Goal: Task Accomplishment & Management: Manage account settings

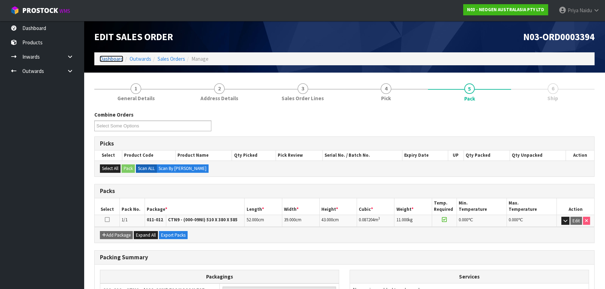
click at [111, 56] on link "Dashboard" at bounding box center [112, 59] width 24 height 7
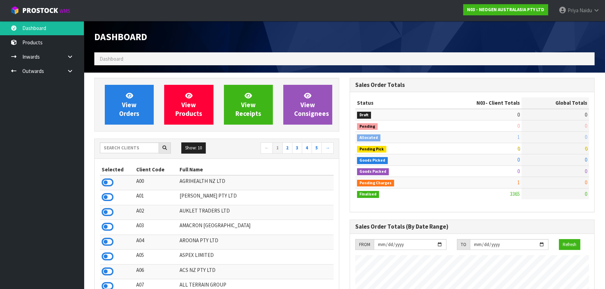
scroll to position [528, 255]
click at [129, 149] on input "text" at bounding box center [129, 148] width 59 height 11
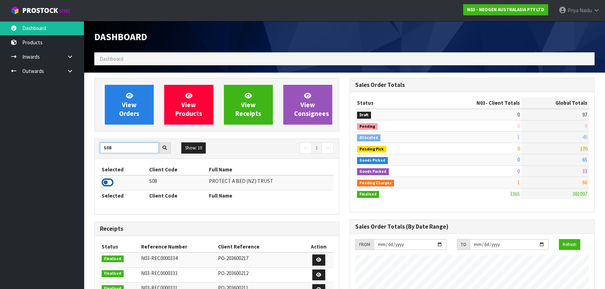
type input "S08"
drag, startPoint x: 110, startPoint y: 183, endPoint x: 110, endPoint y: 174, distance: 8.4
click at [110, 182] on icon at bounding box center [108, 182] width 12 height 10
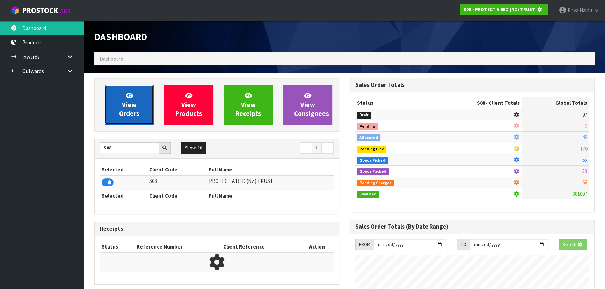
scroll to position [348843, 349023]
click at [141, 110] on link "View Orders" at bounding box center [129, 105] width 49 height 40
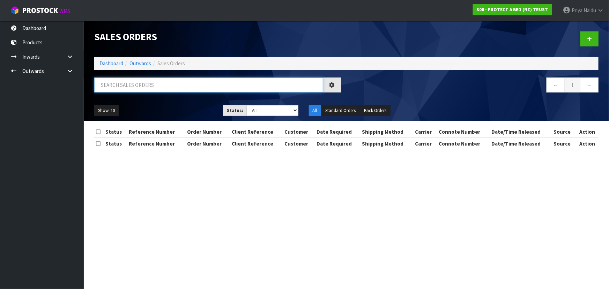
click at [140, 81] on input "text" at bounding box center [208, 85] width 229 height 15
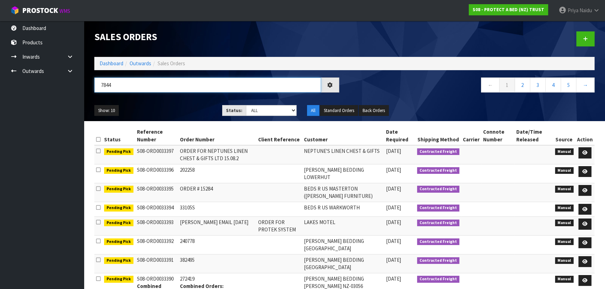
type input "7844"
click at [152, 98] on div "7844 ← 1 2 3 4 5 →" at bounding box center [344, 89] width 511 height 22
click at [173, 109] on ul "Show: 10 5 10 25 50" at bounding box center [152, 110] width 117 height 11
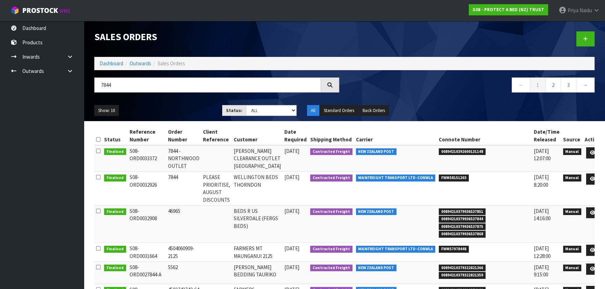
click at [185, 108] on ul "Show: 10 5 10 25 50" at bounding box center [152, 110] width 117 height 11
click at [178, 102] on div "Show: 10 5 10 25 50 Status: Draft Pending Allocated Pending Pick Goods Picked G…" at bounding box center [344, 111] width 511 height 22
click at [590, 154] on icon at bounding box center [592, 153] width 5 height 5
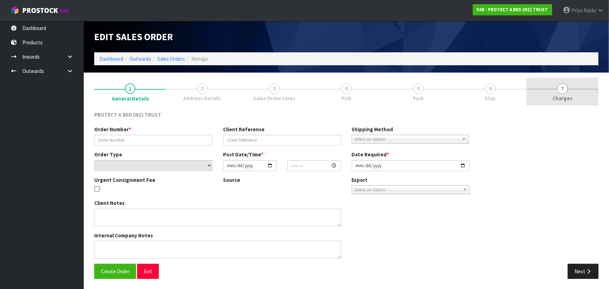
type input "7844 - NORTHWOOD OUTLET"
select select "number:0"
type input "[DATE]"
type input "09:20:00.000"
type input "[DATE]"
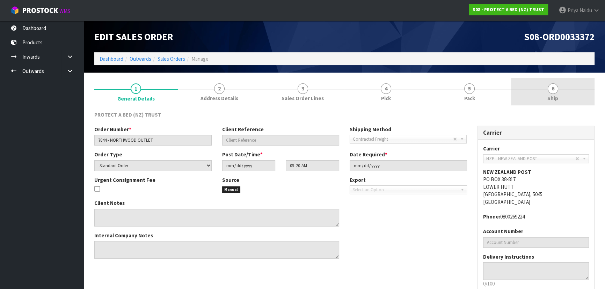
click at [552, 86] on span "6" at bounding box center [553, 88] width 10 height 10
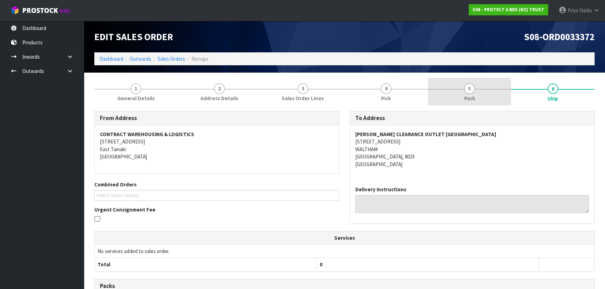
click at [492, 90] on link "5 Pack" at bounding box center [469, 92] width 83 height 28
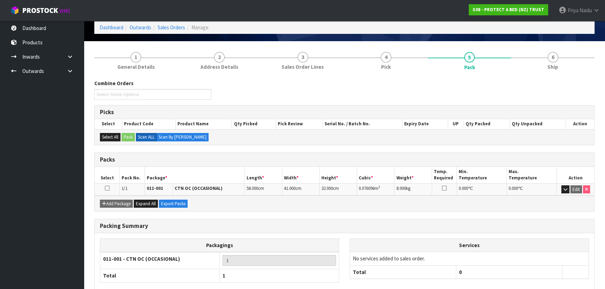
scroll to position [70, 0]
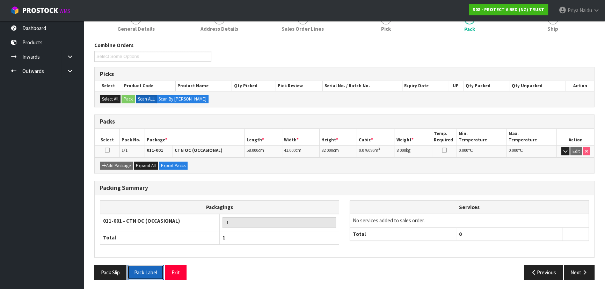
click at [145, 271] on button "Pack Label" at bounding box center [145, 272] width 36 height 15
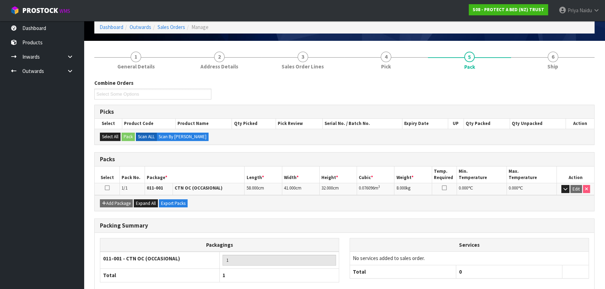
scroll to position [0, 0]
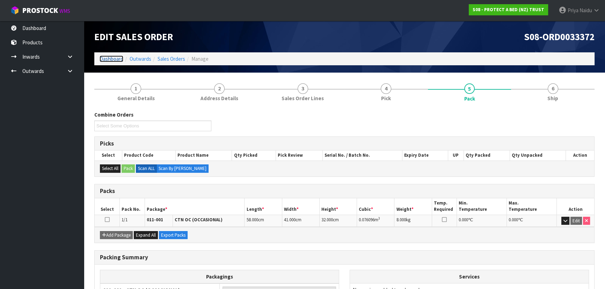
click at [110, 61] on link "Dashboard" at bounding box center [112, 59] width 24 height 7
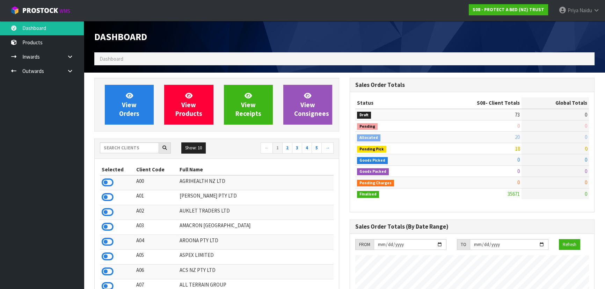
scroll to position [435, 255]
click at [121, 143] on input "text" at bounding box center [129, 148] width 59 height 11
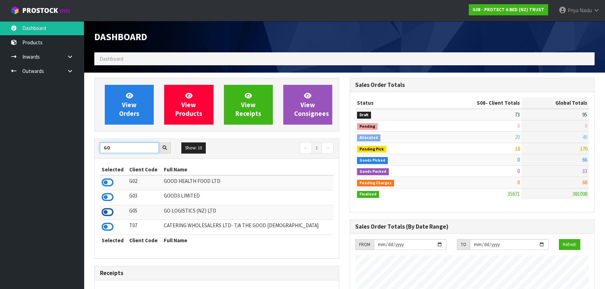
type input "GO"
click at [104, 216] on icon at bounding box center [108, 212] width 12 height 10
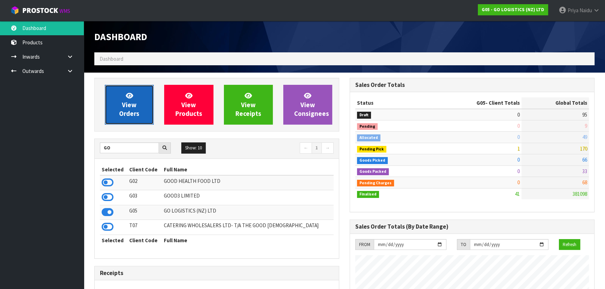
scroll to position [348852, 349023]
click at [125, 123] on link "View Orders" at bounding box center [129, 105] width 49 height 40
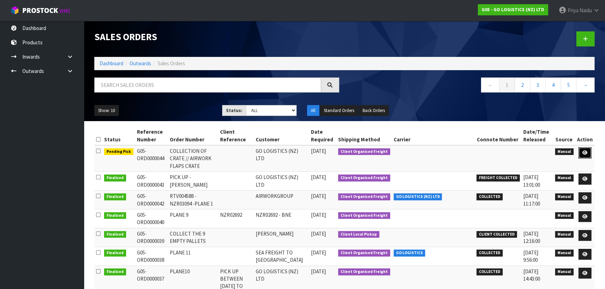
click at [584, 156] on link at bounding box center [584, 152] width 13 height 11
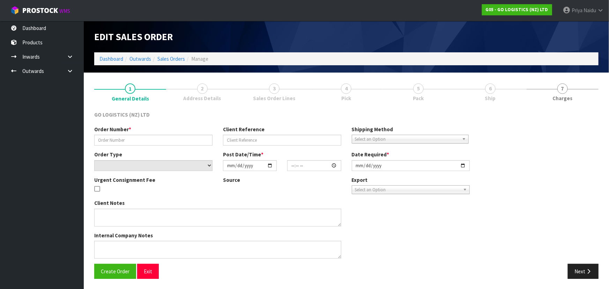
type input "COLLECTION OF CRATE // AIRWORK FLAPS CRATE"
select select "number:0"
type input "[DATE]"
type input "08:47:00.000"
type input "[DATE]"
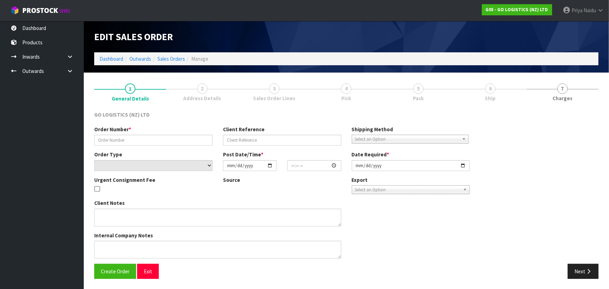
type textarea "CAN YOU PLEASE CONFIRM THIS IS AVAILABLE FOR COLLECTION AND WE CAN COLLECT THIS…"
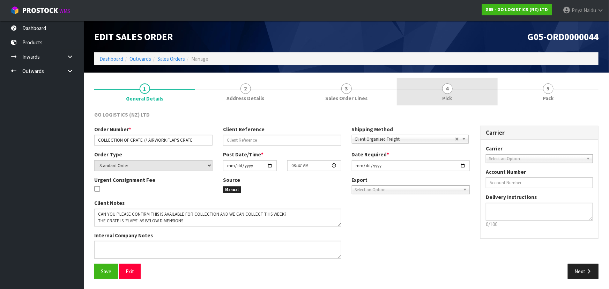
click at [444, 91] on span "4" at bounding box center [448, 88] width 10 height 10
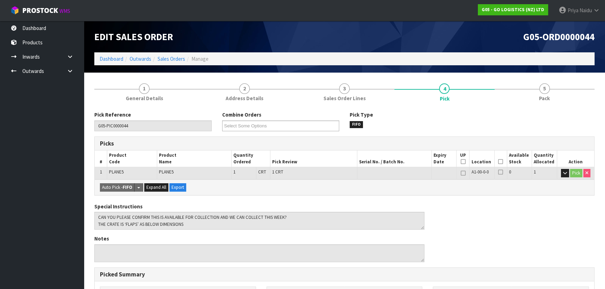
click at [502, 162] on icon at bounding box center [500, 162] width 5 height 0
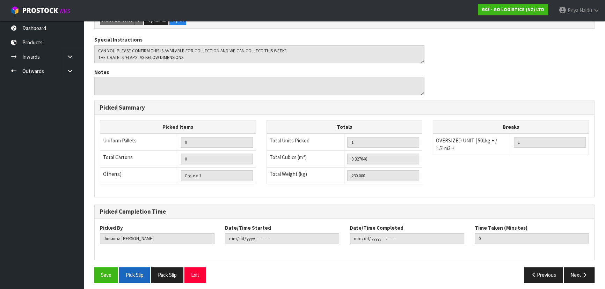
scroll to position [195, 0]
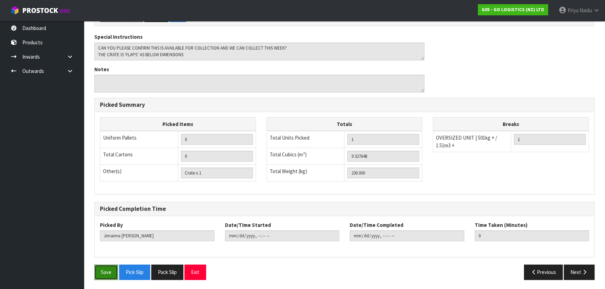
click at [112, 268] on button "Save" at bounding box center [106, 272] width 24 height 15
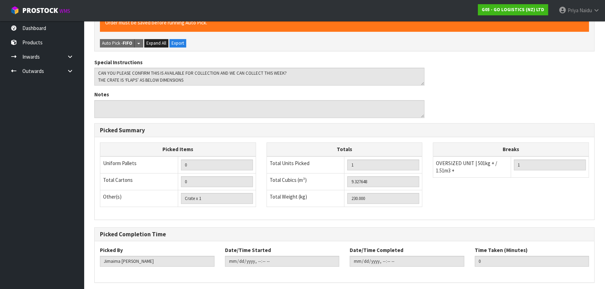
scroll to position [0, 0]
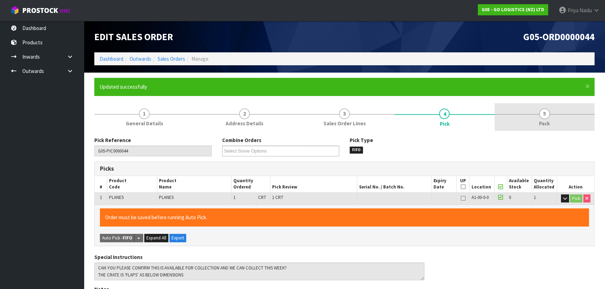
type input "[PERSON_NAME]"
type input "[DATE]T12:58:41"
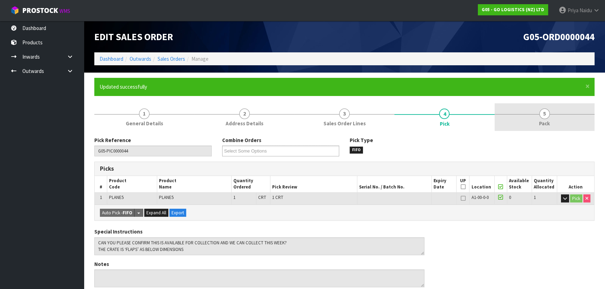
click at [546, 122] on span "Pack" at bounding box center [544, 123] width 11 height 7
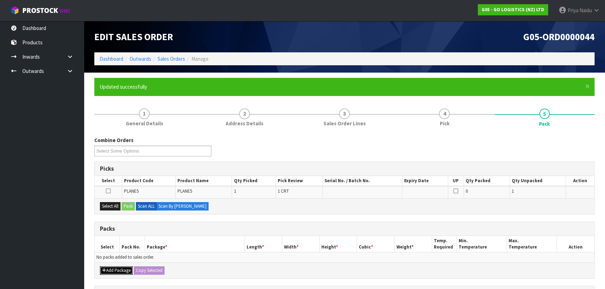
click at [119, 271] on button "Add Package" at bounding box center [116, 270] width 33 height 8
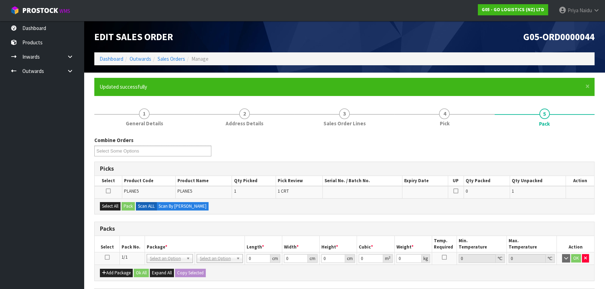
click at [102, 260] on td at bounding box center [107, 259] width 25 height 13
click at [105, 258] on icon at bounding box center [107, 257] width 5 height 0
click at [109, 204] on button "Select All" at bounding box center [110, 206] width 21 height 8
click at [132, 205] on button "Pack" at bounding box center [128, 206] width 13 height 8
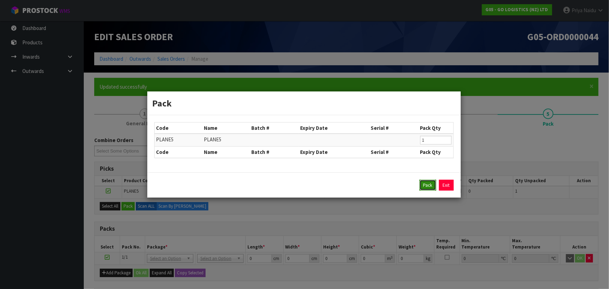
click at [426, 187] on button "Pack" at bounding box center [428, 185] width 17 height 11
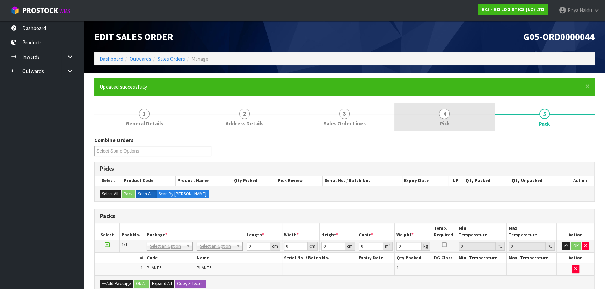
click at [441, 118] on span "4" at bounding box center [444, 114] width 10 height 10
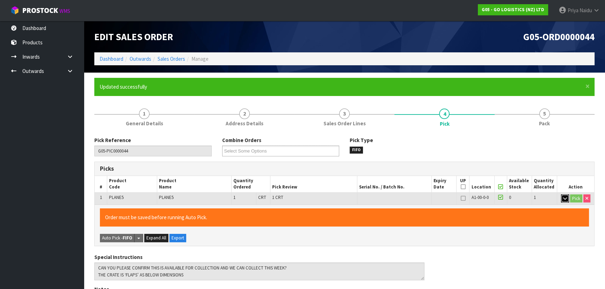
click at [564, 198] on icon "button" at bounding box center [565, 198] width 4 height 5
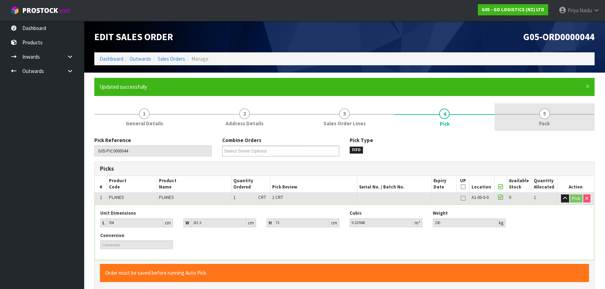
click at [543, 122] on span "Pack" at bounding box center [544, 123] width 11 height 7
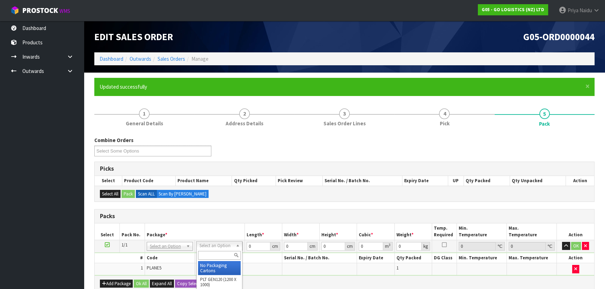
click at [213, 253] on input "text" at bounding box center [219, 255] width 43 height 9
type input "uni"
type input "230"
click at [199, 251] on tr "1/1 NONE 007-001 007-002 007-004 007-009 007-013 007-014 007-015 007-017 007-01…" at bounding box center [344, 246] width 499 height 13
type input "704"
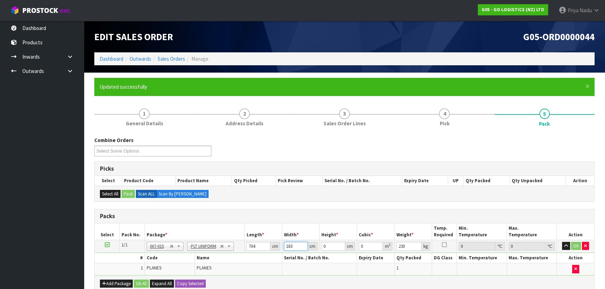
type input "183"
type input "7"
type input "0.901824"
type input "75"
type input "9.6624"
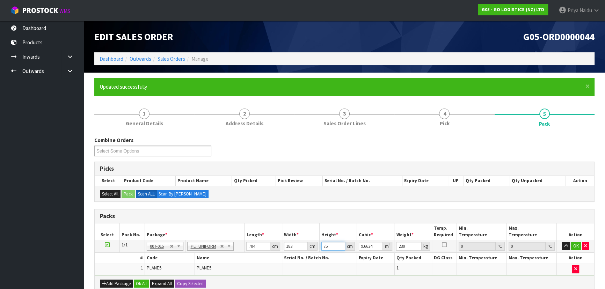
type input "75"
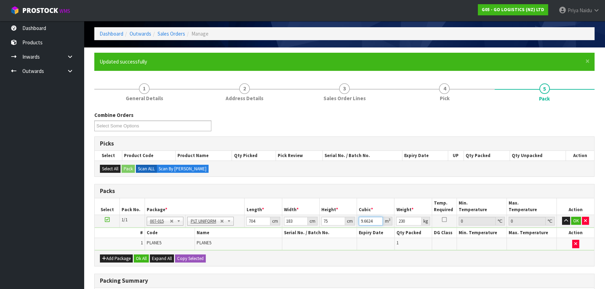
scroll to position [95, 0]
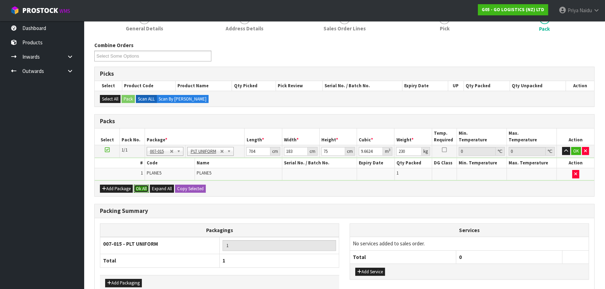
click at [141, 185] on button "Ok All" at bounding box center [141, 189] width 15 height 8
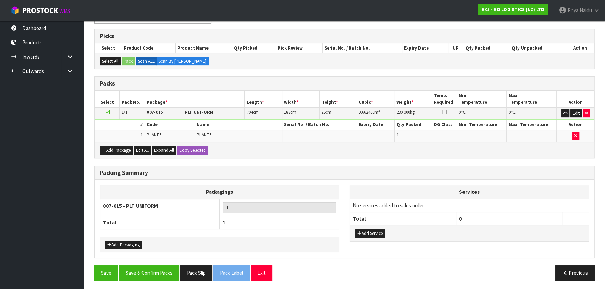
scroll to position [133, 0]
click at [136, 271] on button "Save & Confirm Packs" at bounding box center [149, 272] width 60 height 15
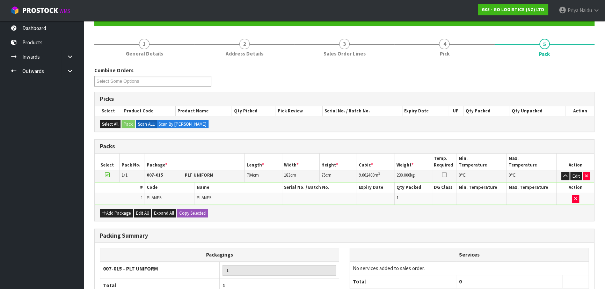
scroll to position [95, 0]
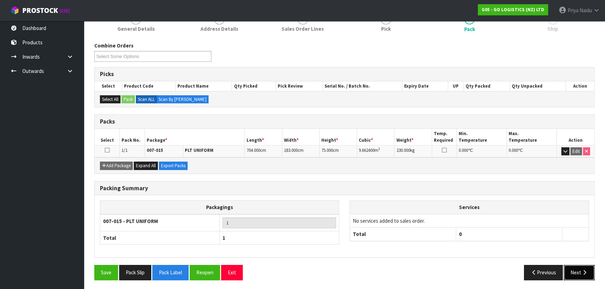
click at [585, 273] on button "Next" at bounding box center [579, 272] width 31 height 15
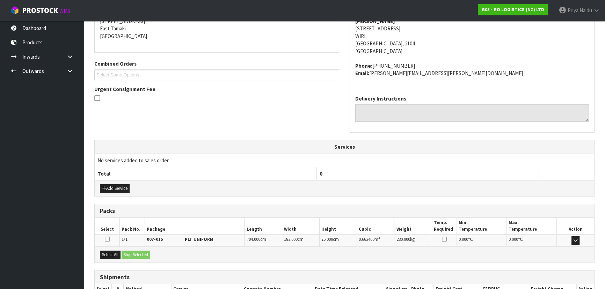
scroll to position [193, 0]
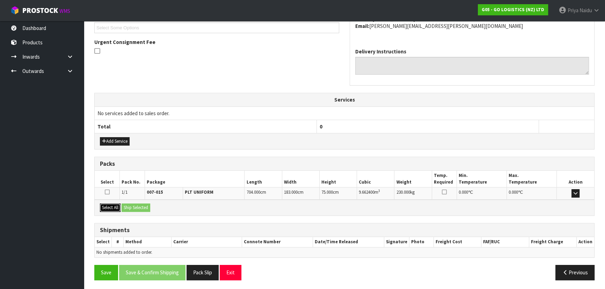
drag, startPoint x: 110, startPoint y: 205, endPoint x: 156, endPoint y: 211, distance: 46.8
click at [110, 205] on button "Select All" at bounding box center [110, 208] width 21 height 8
click at [146, 207] on button "Ship Selected" at bounding box center [136, 208] width 29 height 8
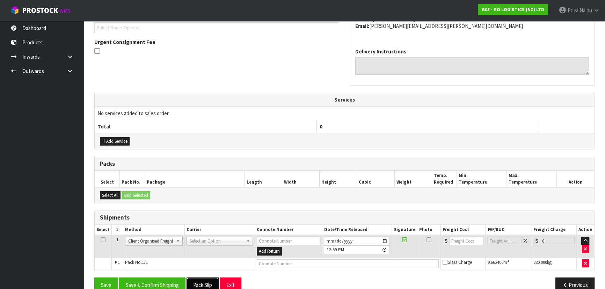
click at [197, 282] on button "Pack Slip" at bounding box center [203, 285] width 32 height 15
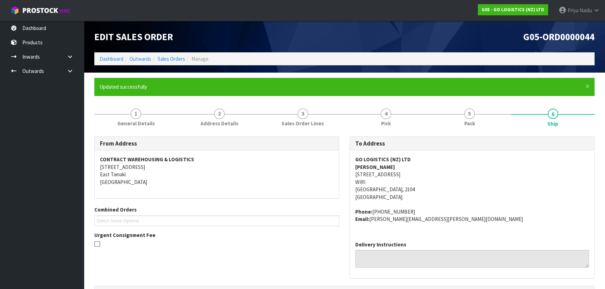
scroll to position [0, 0]
click at [120, 60] on link "Dashboard" at bounding box center [112, 59] width 24 height 7
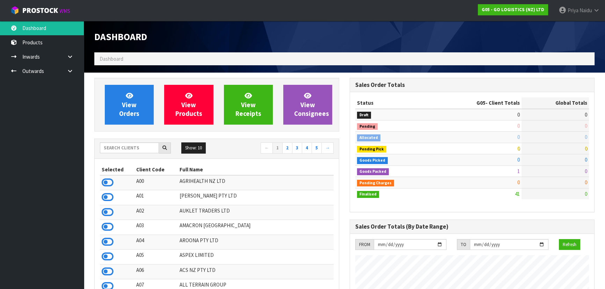
scroll to position [426, 255]
click at [139, 146] on input "text" at bounding box center [129, 148] width 59 height 11
type input "0"
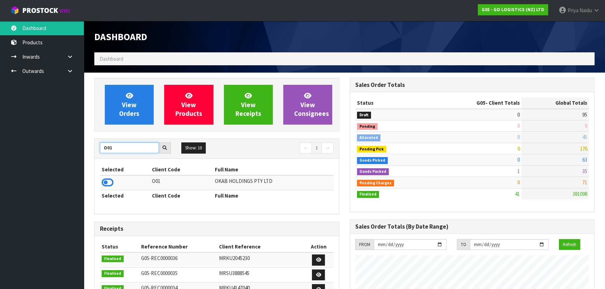
type input "O01"
click at [105, 180] on icon at bounding box center [108, 182] width 12 height 10
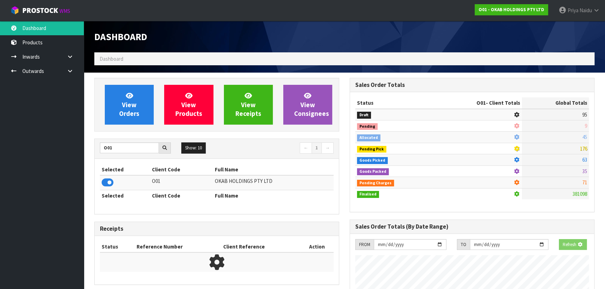
scroll to position [528, 255]
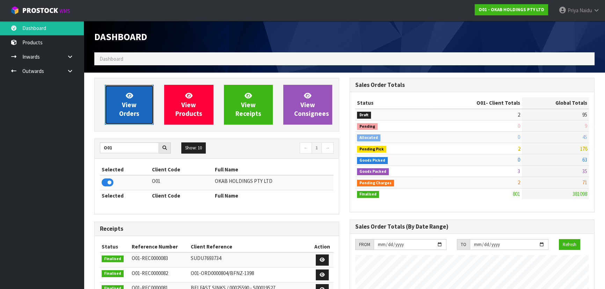
click at [119, 100] on link "View Orders" at bounding box center [129, 105] width 49 height 40
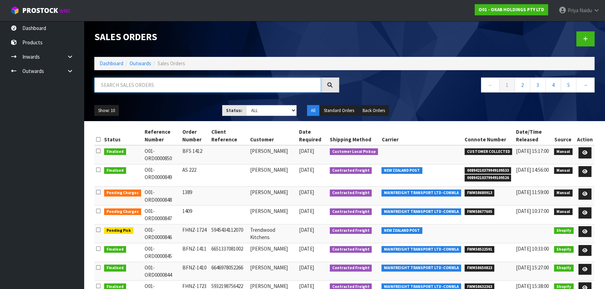
click at [159, 92] on input "text" at bounding box center [207, 85] width 227 height 15
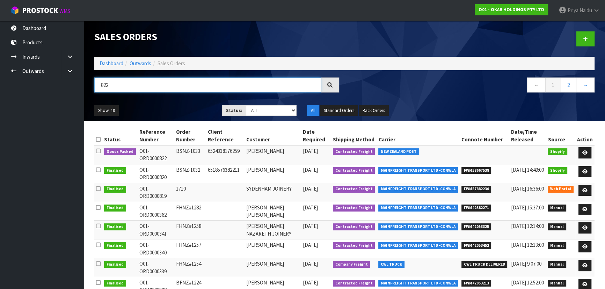
type input "822"
click at [182, 107] on ul "Show: 10 5 10 25 50" at bounding box center [152, 110] width 117 height 11
click at [584, 152] on icon at bounding box center [584, 153] width 5 height 5
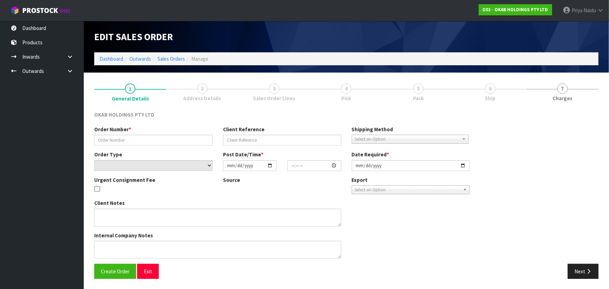
type input "BSNZ-1033"
type input "6524338176259"
select select "number:0"
type input "[DATE]"
type input "12:19:07.000"
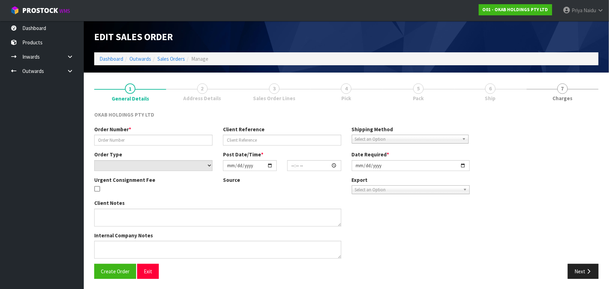
type input "[DATE]"
type textarea "BUT 755 - SINGLE BOWL GRID"
type textarea "#1033 [DATE] 1:18 AM [PERSON_NAME] ONLINE STORE $930.00 COMPLETEPAID ATTENTION …"
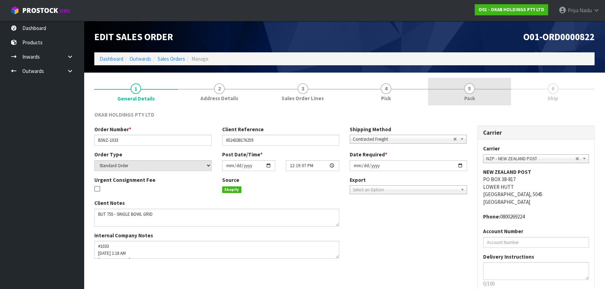
click at [460, 87] on link "5 Pack" at bounding box center [469, 92] width 83 height 28
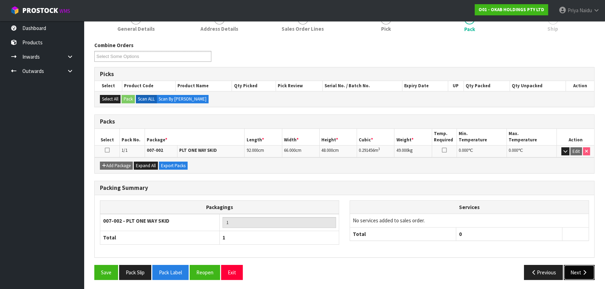
click at [583, 270] on icon "button" at bounding box center [584, 272] width 7 height 5
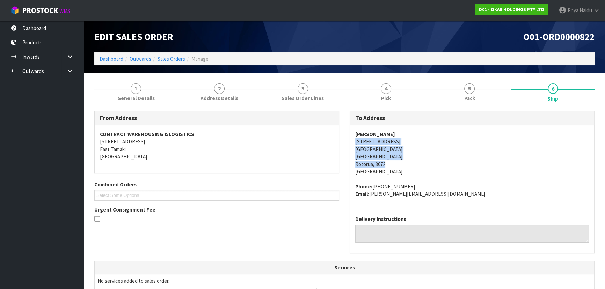
copy address "[STREET_ADDRESS]"
drag, startPoint x: 351, startPoint y: 144, endPoint x: 408, endPoint y: 161, distance: 59.2
click at [408, 161] on div "[PERSON_NAME] [STREET_ADDRESS][PERSON_NAME] Phone: [PHONE_NUMBER] Email: [PERSO…" at bounding box center [472, 167] width 244 height 85
click at [416, 161] on address "[PERSON_NAME] [STREET_ADDRESS][PERSON_NAME]" at bounding box center [472, 153] width 234 height 45
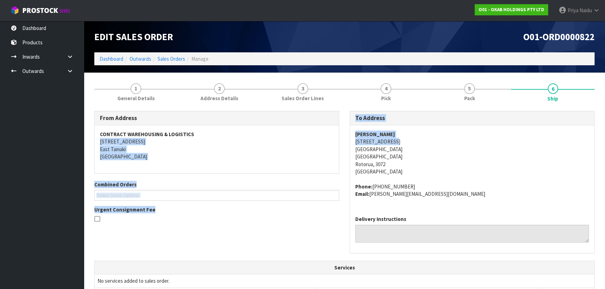
drag, startPoint x: 343, startPoint y: 142, endPoint x: 408, endPoint y: 139, distance: 65.4
click at [408, 139] on div "From Address CONTRACT WAREHOUSING & LOGISTICS [STREET_ADDRESS] Combined Orders …" at bounding box center [344, 185] width 511 height 149
click at [408, 139] on address "[PERSON_NAME] [STREET_ADDRESS][PERSON_NAME]" at bounding box center [472, 153] width 234 height 45
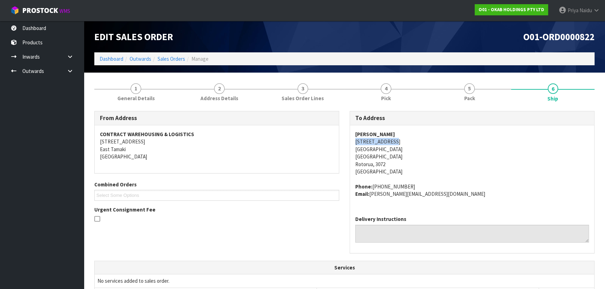
copy address "[STREET_ADDRESS]"
drag, startPoint x: 355, startPoint y: 141, endPoint x: 411, endPoint y: 139, distance: 56.6
click at [411, 139] on div "[PERSON_NAME] [STREET_ADDRESS][PERSON_NAME] Phone: [PHONE_NUMBER] Email: [PERSO…" at bounding box center [472, 167] width 244 height 85
copy strong "[PERSON_NAME]"
drag, startPoint x: 354, startPoint y: 134, endPoint x: 396, endPoint y: 131, distance: 42.4
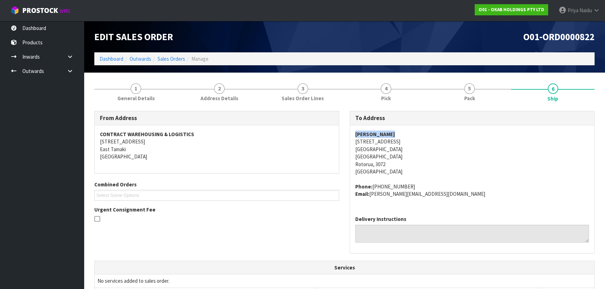
click at [396, 131] on div "[PERSON_NAME] [STREET_ADDRESS][PERSON_NAME] Phone: [PHONE_NUMBER] Email: [PERSO…" at bounding box center [472, 167] width 244 height 85
copy address "[GEOGRAPHIC_DATA]"
drag, startPoint x: 352, startPoint y: 149, endPoint x: 360, endPoint y: 148, distance: 7.9
click at [407, 148] on div "[PERSON_NAME] [STREET_ADDRESS][PERSON_NAME] Phone: [PHONE_NUMBER] Email: [PERSO…" at bounding box center [472, 167] width 244 height 85
copy address "[PHONE_NUMBER]"
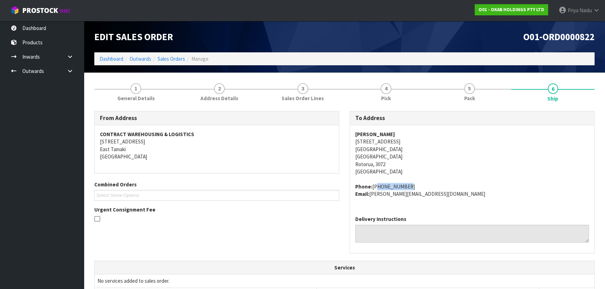
drag, startPoint x: 373, startPoint y: 185, endPoint x: 413, endPoint y: 182, distance: 39.9
click at [413, 182] on span "[PERSON_NAME] [STREET_ADDRESS][PERSON_NAME] Phone: [PHONE_NUMBER] Email: [PERSO…" at bounding box center [472, 164] width 234 height 67
copy address "[PERSON_NAME][EMAIL_ADDRESS][DOMAIN_NAME]"
drag, startPoint x: 370, startPoint y: 195, endPoint x: 429, endPoint y: 200, distance: 59.3
click at [429, 200] on div "[PERSON_NAME] [STREET_ADDRESS][PERSON_NAME] Phone: [PHONE_NUMBER] Email: [PERSO…" at bounding box center [472, 167] width 244 height 85
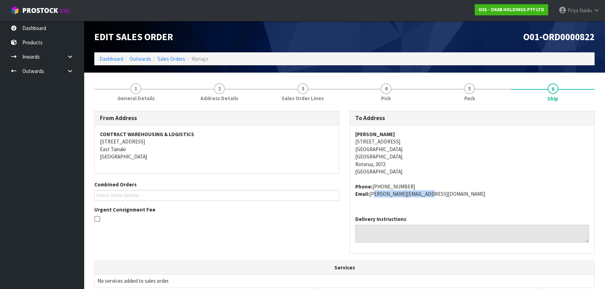
click at [135, 108] on div "From Address CONTRACT WAREHOUSING & LOGISTICS [STREET_ADDRESS] Combined Orders …" at bounding box center [344, 280] width 500 height 348
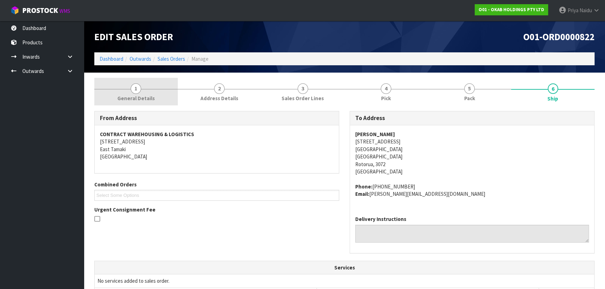
click at [130, 88] on link "1 General Details" at bounding box center [135, 92] width 83 height 28
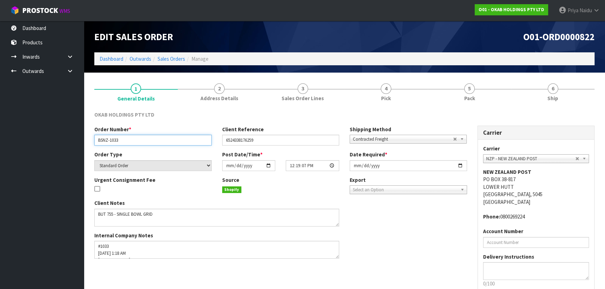
drag, startPoint x: 97, startPoint y: 142, endPoint x: 125, endPoint y: 137, distance: 28.0
click at [125, 137] on input "BSNZ-1033" at bounding box center [152, 140] width 117 height 11
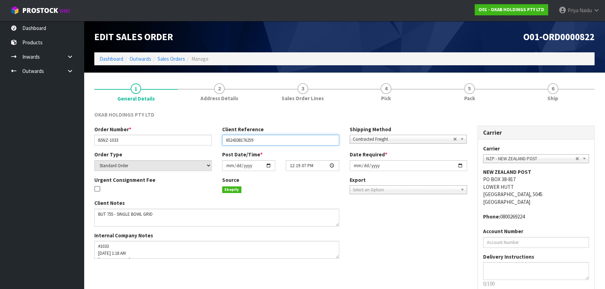
drag, startPoint x: 222, startPoint y: 141, endPoint x: 283, endPoint y: 141, distance: 60.4
click at [283, 141] on input "6524338176259" at bounding box center [280, 140] width 117 height 11
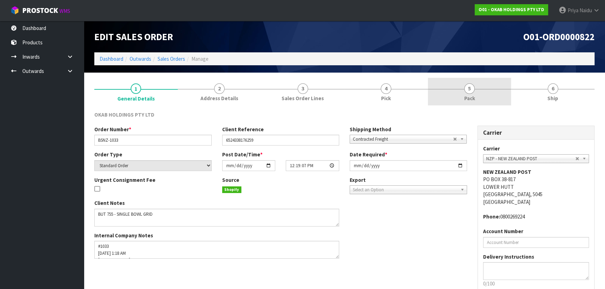
click at [503, 105] on link "5 Pack" at bounding box center [469, 92] width 83 height 28
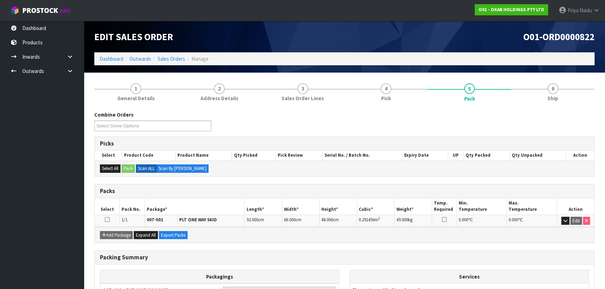
scroll to position [31, 0]
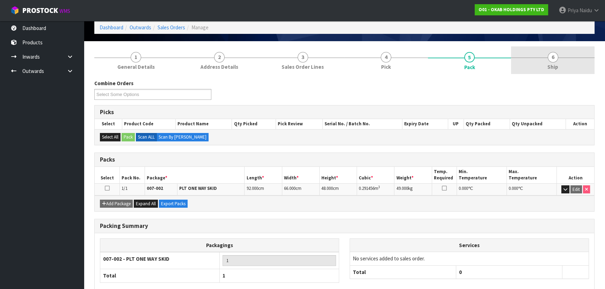
click at [555, 68] on span "Ship" at bounding box center [552, 66] width 11 height 7
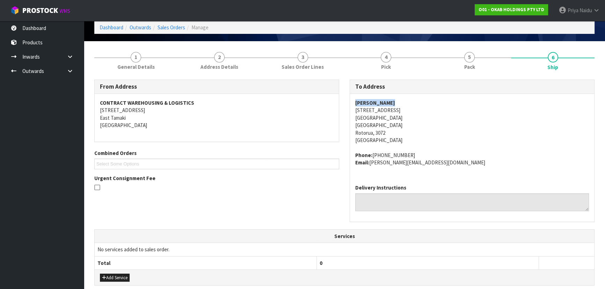
copy strong "[PERSON_NAME]"
drag, startPoint x: 355, startPoint y: 104, endPoint x: 398, endPoint y: 95, distance: 44.1
click at [398, 95] on div "[PERSON_NAME] [STREET_ADDRESS][PERSON_NAME] Phone: [PHONE_NUMBER] Email: [PERSO…" at bounding box center [472, 136] width 244 height 85
copy address "Phone: [PHONE_NUMBER]"
drag, startPoint x: 351, startPoint y: 153, endPoint x: 411, endPoint y: 147, distance: 61.1
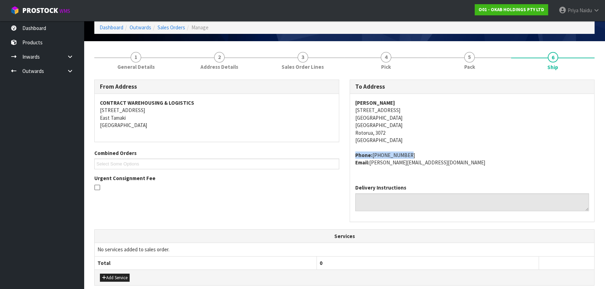
click at [411, 147] on div "[PERSON_NAME] [STREET_ADDRESS][PERSON_NAME] Phone: [PHONE_NUMBER] Email: [PERSO…" at bounding box center [472, 136] width 244 height 85
copy strong "[PERSON_NAME]"
drag, startPoint x: 351, startPoint y: 102, endPoint x: 389, endPoint y: 105, distance: 38.2
click at [404, 103] on div "To Address [PERSON_NAME] [STREET_ADDRESS][PERSON_NAME] Phone: [PHONE_NUMBER] Em…" at bounding box center [472, 151] width 245 height 142
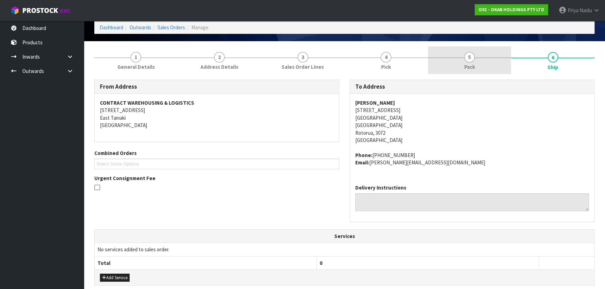
click at [485, 64] on link "5 Pack" at bounding box center [469, 60] width 83 height 28
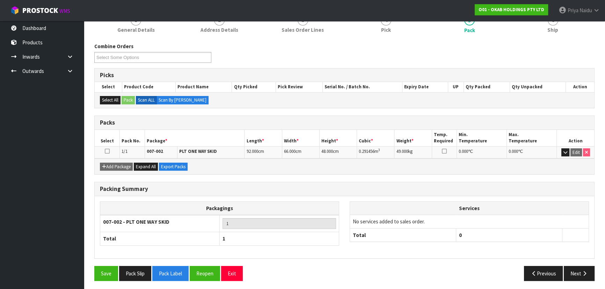
scroll to position [70, 0]
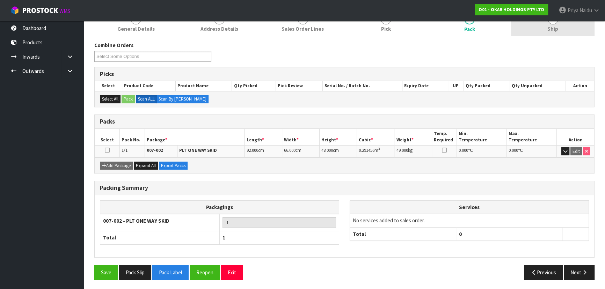
click at [567, 32] on link "6 Ship" at bounding box center [552, 22] width 83 height 28
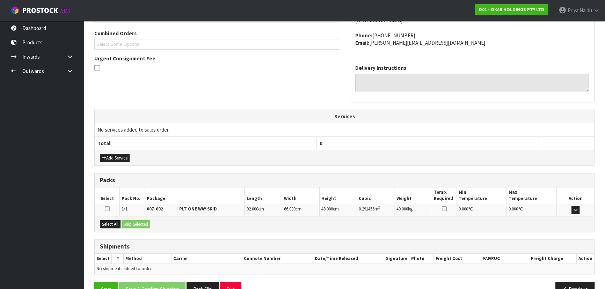
scroll to position [168, 0]
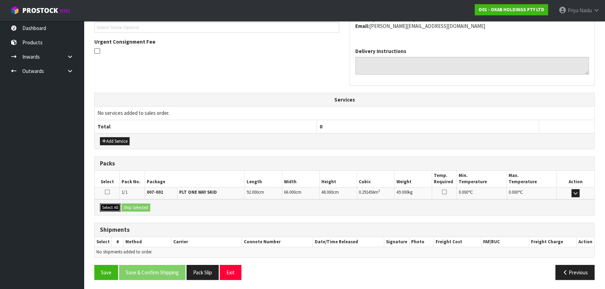
drag, startPoint x: 120, startPoint y: 209, endPoint x: 129, endPoint y: 209, distance: 9.4
click at [121, 209] on div "Select All Ship Selected" at bounding box center [344, 207] width 499 height 16
click at [114, 205] on button "Select All" at bounding box center [110, 208] width 21 height 8
click at [130, 206] on button "Ship Selected" at bounding box center [136, 208] width 29 height 8
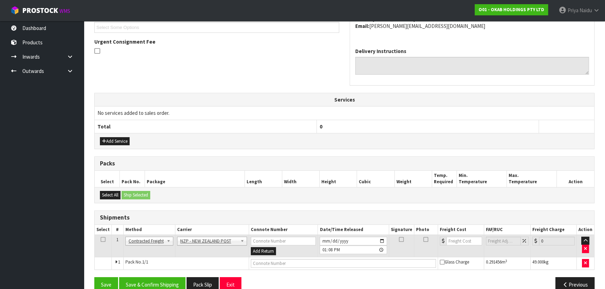
scroll to position [181, 0]
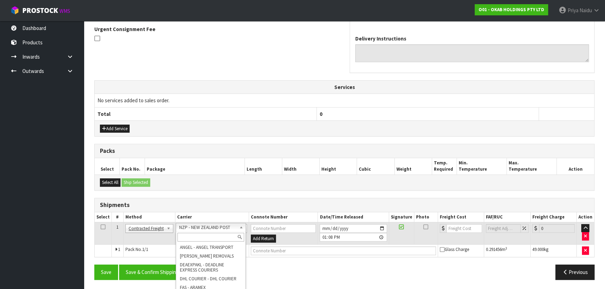
click at [196, 237] on input "text" at bounding box center [210, 237] width 67 height 9
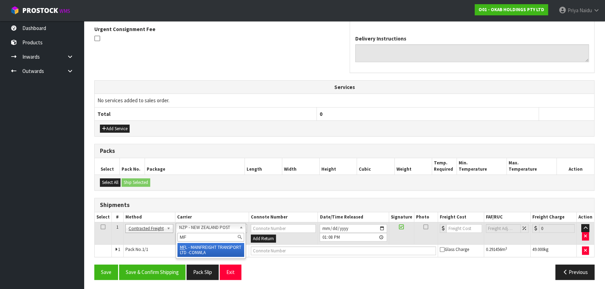
type input "MF"
drag, startPoint x: 219, startPoint y: 248, endPoint x: 232, endPoint y: 250, distance: 13.0
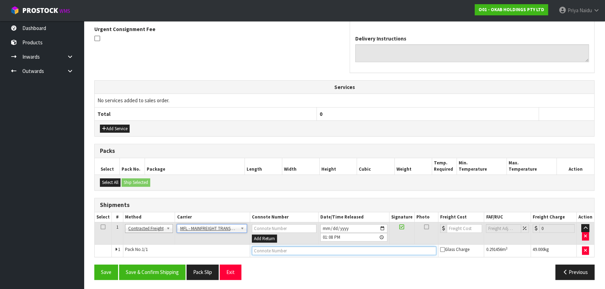
click at [262, 250] on input "text" at bounding box center [344, 251] width 185 height 9
paste input "FWM58683531"
type input "FWM58683531"
click at [453, 231] on input "number" at bounding box center [464, 228] width 35 height 9
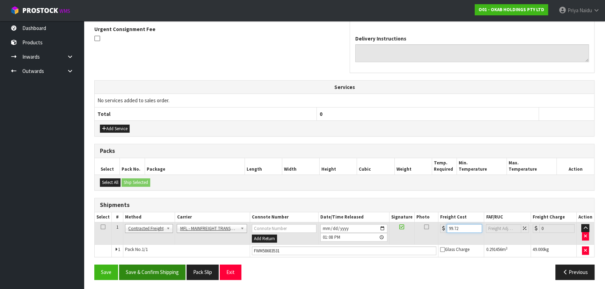
type input "99.72"
click at [160, 268] on button "Save & Confirm Shipping" at bounding box center [152, 272] width 66 height 15
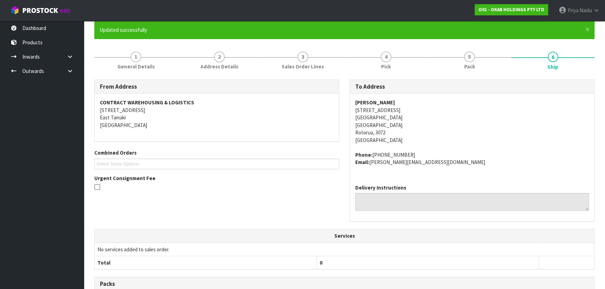
scroll to position [0, 0]
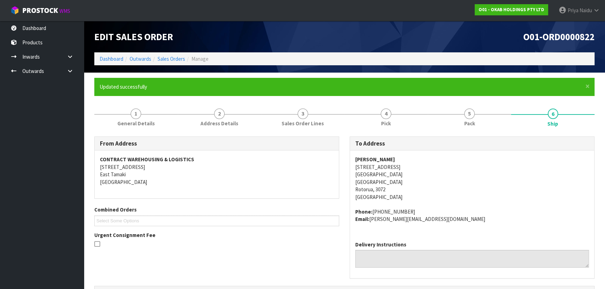
click at [29, 236] on ul "Dashboard Products Categories Serial Numbers Kitsets Packagings Inwards Purchas…" at bounding box center [42, 155] width 84 height 268
click at [108, 60] on link "Dashboard" at bounding box center [112, 59] width 24 height 7
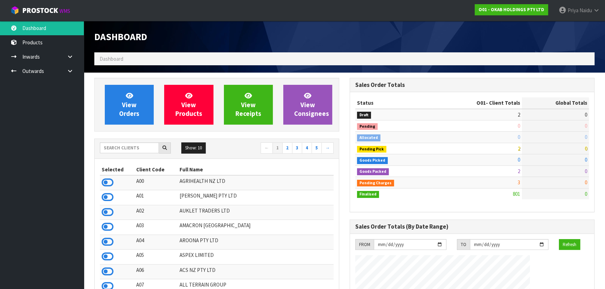
click at [138, 83] on div "View Orders View Products View Receipts View Consignees" at bounding box center [216, 105] width 245 height 54
click at [143, 105] on link "View Orders" at bounding box center [129, 105] width 49 height 40
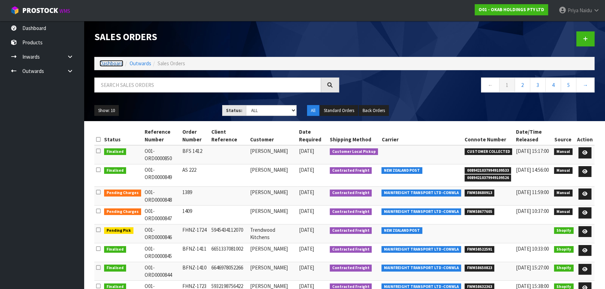
click at [116, 62] on link "Dashboard" at bounding box center [112, 63] width 24 height 7
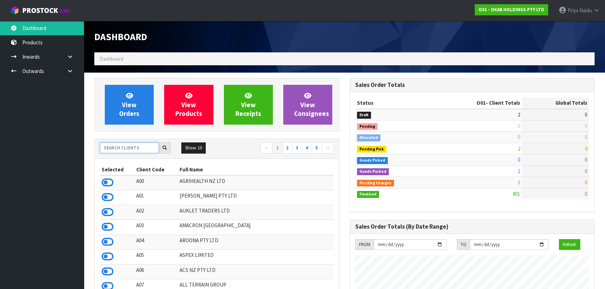
click at [119, 147] on input "text" at bounding box center [129, 148] width 59 height 11
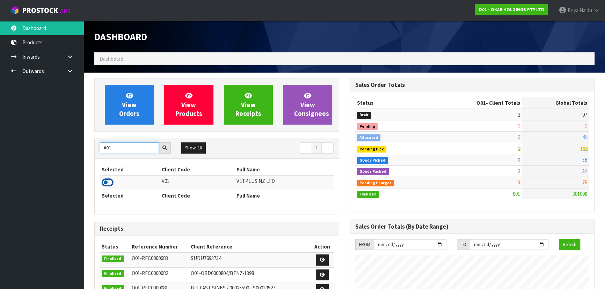
type input "V01"
click at [106, 185] on icon at bounding box center [108, 182] width 12 height 10
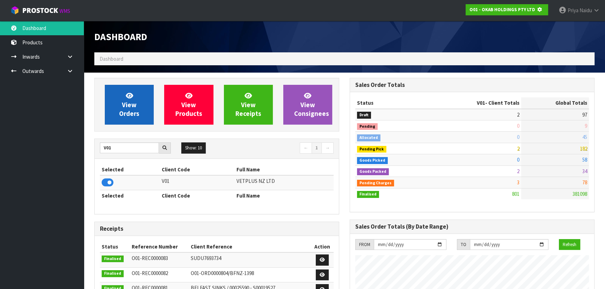
scroll to position [348843, 349023]
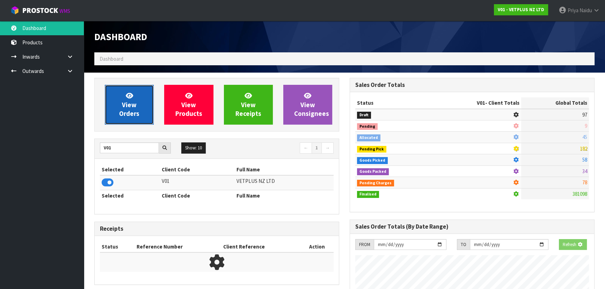
click at [118, 109] on link "View Orders" at bounding box center [129, 105] width 49 height 40
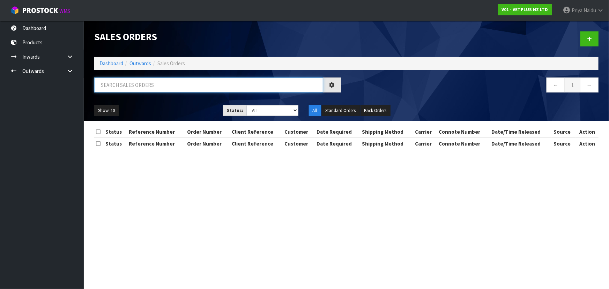
click at [148, 86] on input "text" at bounding box center [208, 85] width 229 height 15
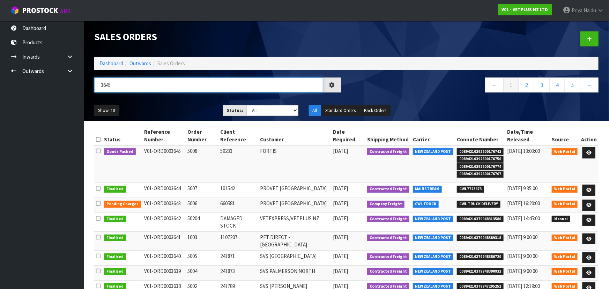
type input "3645"
click at [260, 112] on select "Draft Pending Allocated Pending Pick Goods Picked Goods Packed Pending Charges …" at bounding box center [273, 110] width 52 height 11
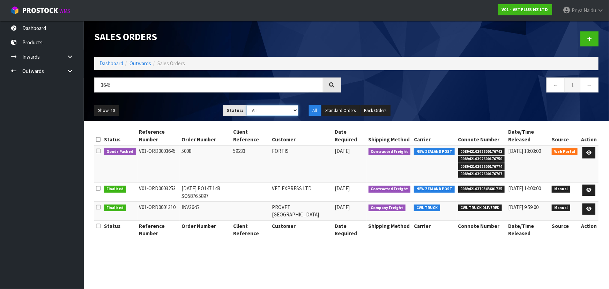
select select "string:5"
click at [247, 105] on select "Draft Pending Allocated Pending Pick Goods Picked Goods Packed Pending Charges …" at bounding box center [273, 110] width 52 height 11
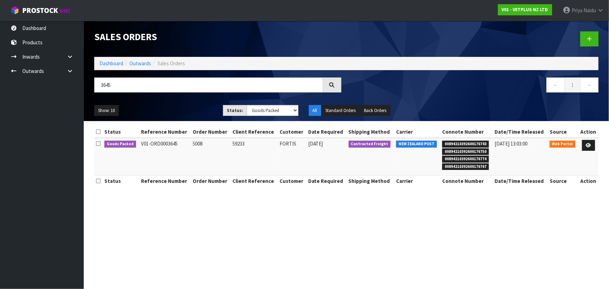
click at [187, 107] on ul "Show: 10 5 10 25 50" at bounding box center [153, 110] width 118 height 11
click at [590, 143] on icon at bounding box center [588, 145] width 5 height 5
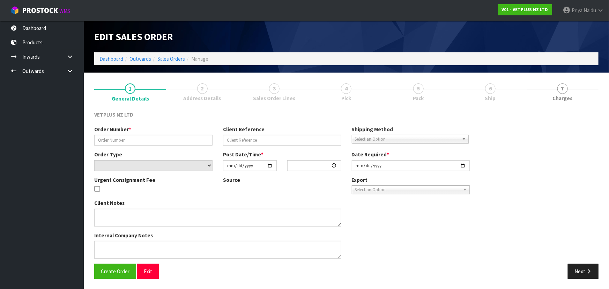
type input "5008"
type input "59233"
select select "number:0"
type input "[DATE]"
type input "14:22:00.000"
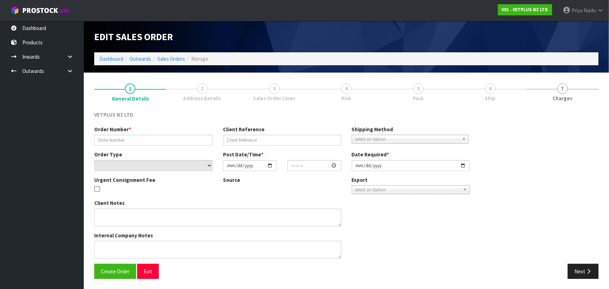
type input "[DATE]"
type textarea "BACK ORDER: 50809-W CYSTAID CAPSULES 180 (6 X 30CAPS) X 10"
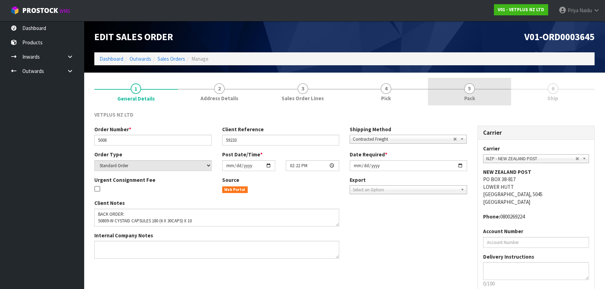
click at [461, 96] on link "5 Pack" at bounding box center [469, 92] width 83 height 28
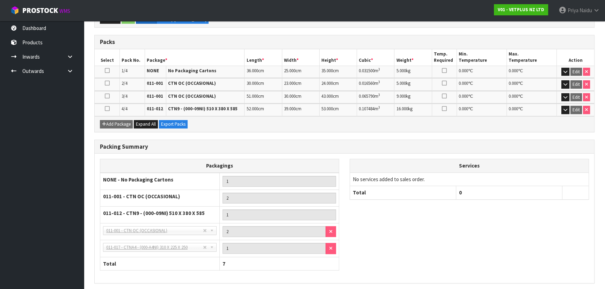
scroll to position [175, 0]
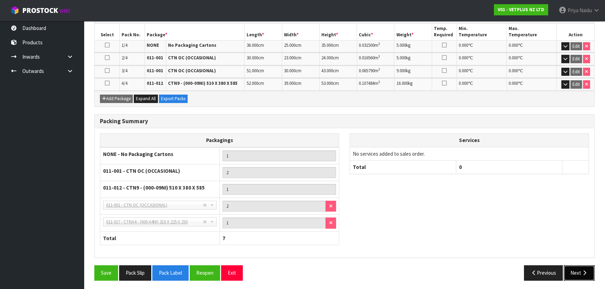
click at [582, 270] on icon "button" at bounding box center [584, 272] width 7 height 5
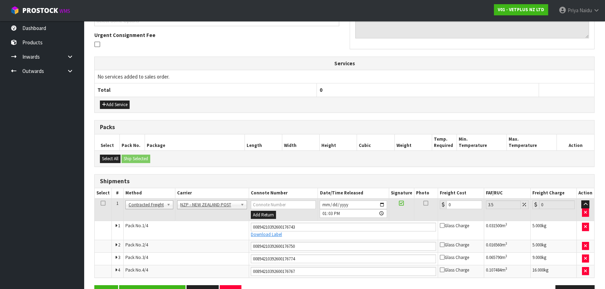
scroll to position [0, 0]
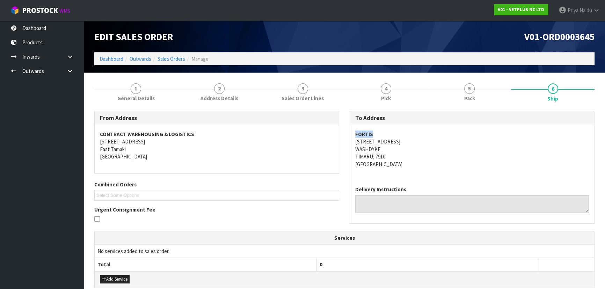
copy strong "FORTIS"
drag, startPoint x: 358, startPoint y: 132, endPoint x: 383, endPoint y: 132, distance: 25.1
click at [383, 132] on div "FORTIS [STREET_ADDRESS]" at bounding box center [472, 152] width 244 height 55
click at [438, 153] on address "FORTIS [STREET_ADDRESS]" at bounding box center [472, 149] width 234 height 37
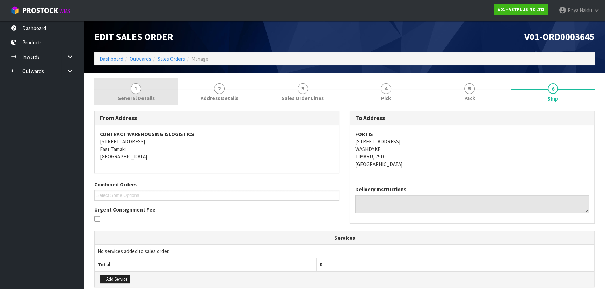
click at [146, 103] on link "1 General Details" at bounding box center [135, 92] width 83 height 28
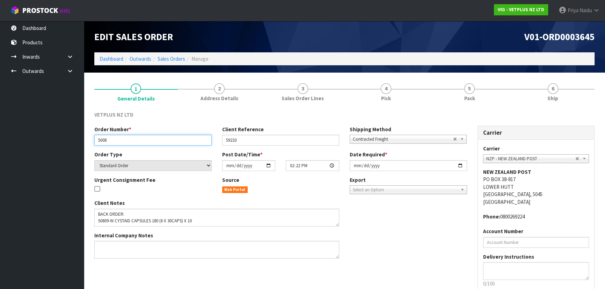
drag, startPoint x: 96, startPoint y: 142, endPoint x: 121, endPoint y: 142, distance: 24.1
click at [121, 142] on input "5008" at bounding box center [152, 140] width 117 height 11
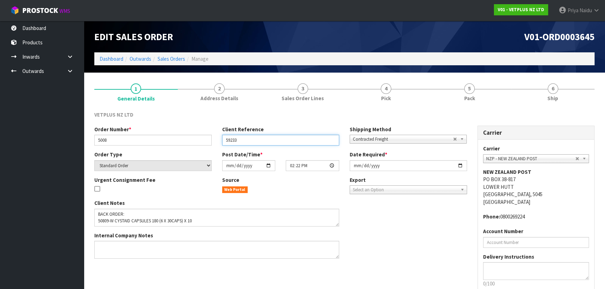
drag, startPoint x: 225, startPoint y: 140, endPoint x: 241, endPoint y: 139, distance: 16.1
click at [241, 139] on input "59233" at bounding box center [280, 140] width 117 height 11
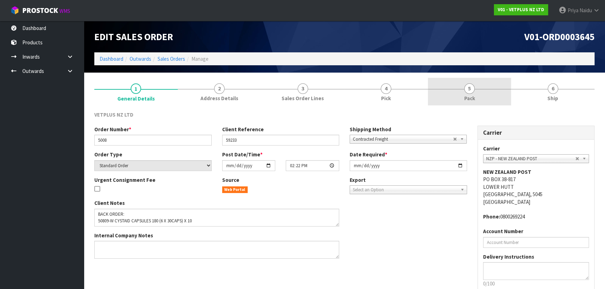
click at [479, 95] on link "5 Pack" at bounding box center [469, 92] width 83 height 28
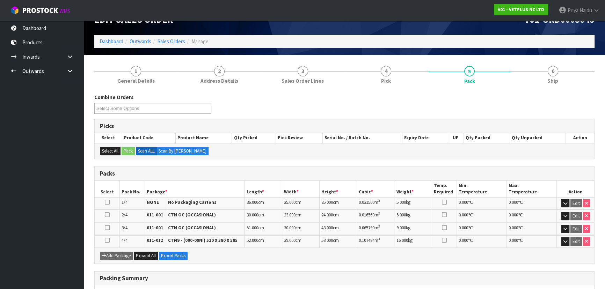
scroll to position [31, 0]
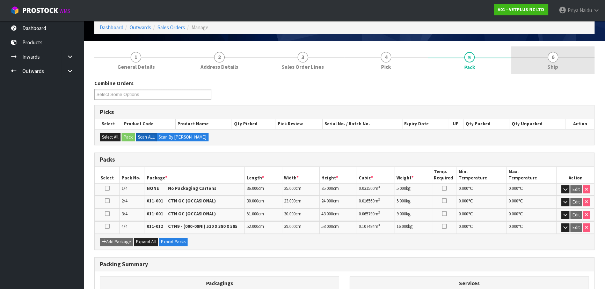
click at [548, 59] on span "6" at bounding box center [553, 57] width 10 height 10
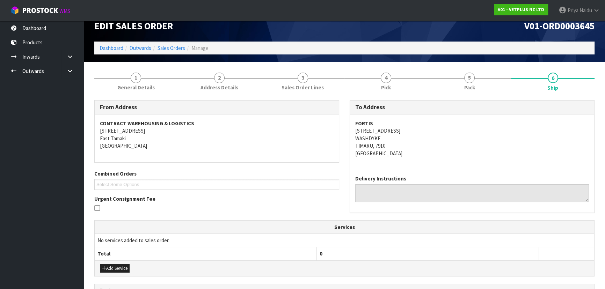
scroll to position [0, 0]
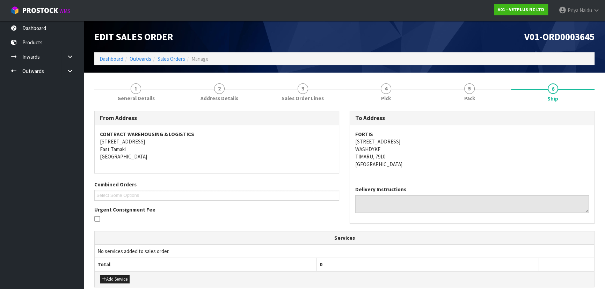
drag, startPoint x: 352, startPoint y: 140, endPoint x: 424, endPoint y: 141, distance: 71.6
click at [424, 141] on div "FORTIS [STREET_ADDRESS]" at bounding box center [472, 152] width 244 height 55
click at [491, 94] on link "5 Pack" at bounding box center [469, 92] width 83 height 28
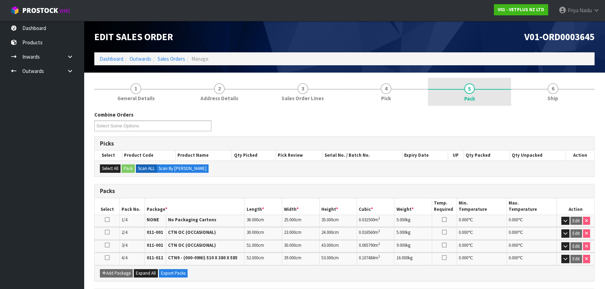
drag, startPoint x: 535, startPoint y: 92, endPoint x: 490, endPoint y: 105, distance: 47.3
click at [535, 92] on link "6 Ship" at bounding box center [552, 92] width 83 height 28
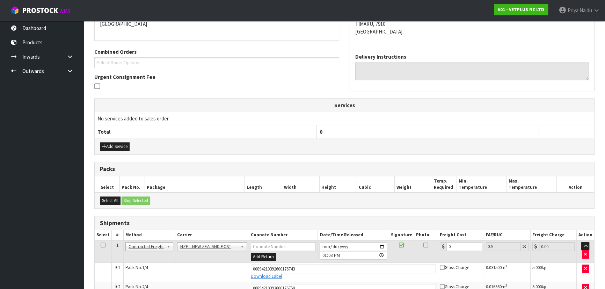
scroll to position [190, 0]
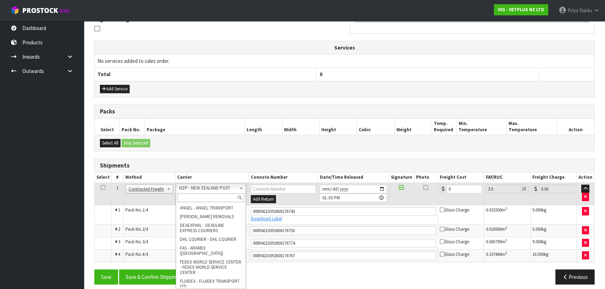
click at [194, 200] on input "text" at bounding box center [210, 198] width 67 height 9
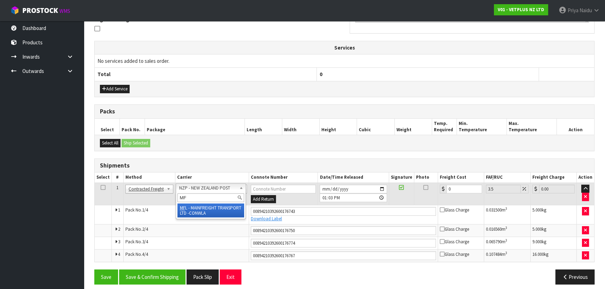
type input "MF"
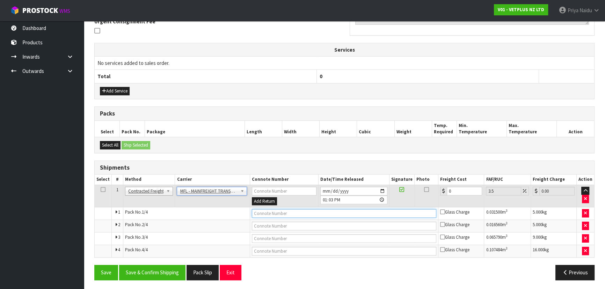
click at [266, 211] on input "text" at bounding box center [344, 213] width 185 height 9
paste input "FWM58684085"
type input "FWM58684085"
click at [460, 189] on input "0" at bounding box center [464, 191] width 35 height 9
type input "0"
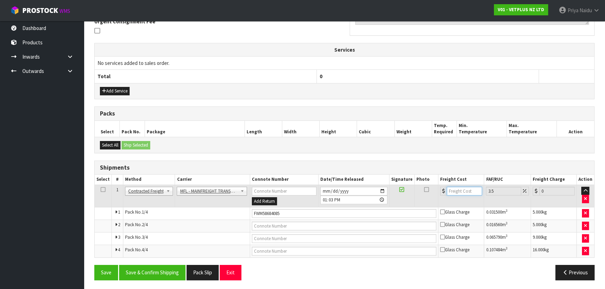
type input "6"
type input "6.21"
type input "61"
type input "63.13"
type input "61"
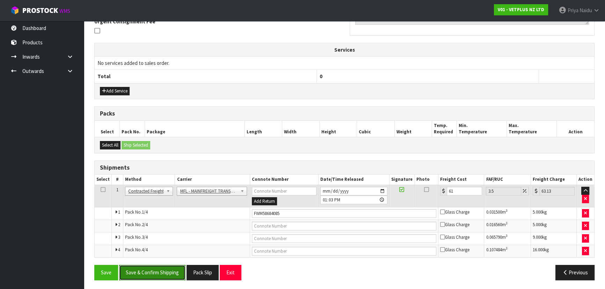
click at [164, 270] on button "Save & Confirm Shipping" at bounding box center [152, 272] width 66 height 15
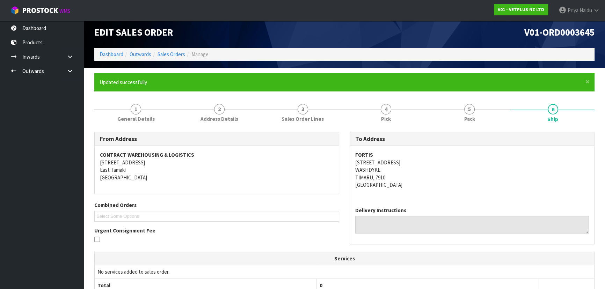
scroll to position [0, 0]
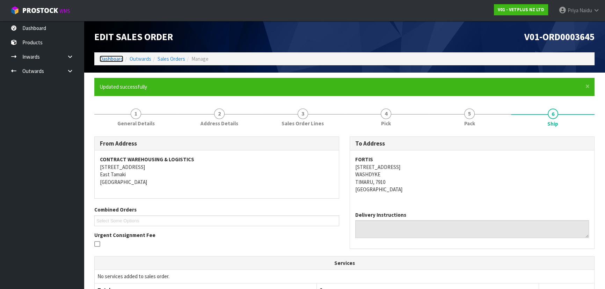
click at [102, 58] on link "Dashboard" at bounding box center [112, 59] width 24 height 7
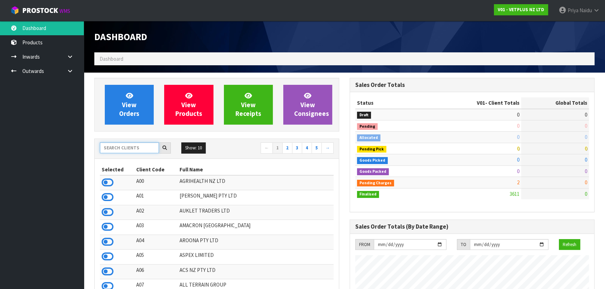
scroll to position [528, 255]
click at [121, 151] on input "text" at bounding box center [129, 148] width 59 height 11
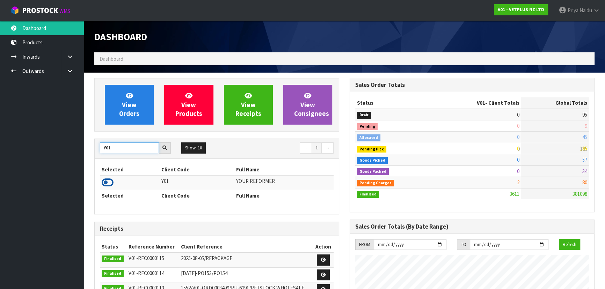
type input "Y01"
click at [109, 182] on icon at bounding box center [108, 182] width 12 height 10
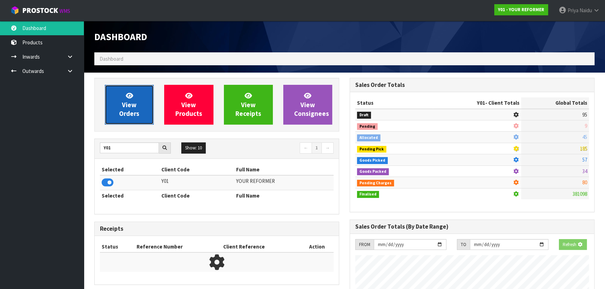
scroll to position [348843, 349023]
click at [141, 109] on link "View Orders" at bounding box center [129, 105] width 49 height 40
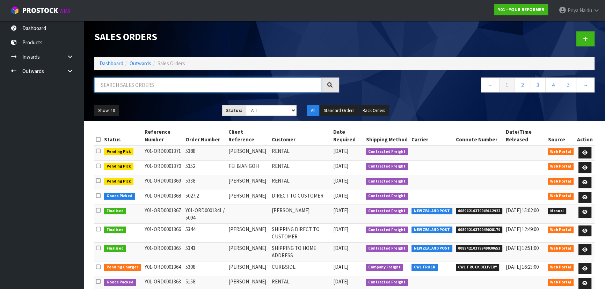
click at [141, 87] on input "text" at bounding box center [207, 85] width 227 height 15
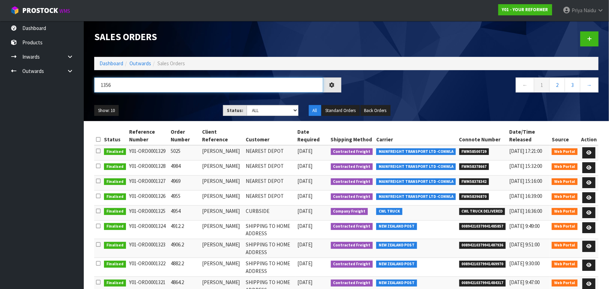
type input "1356"
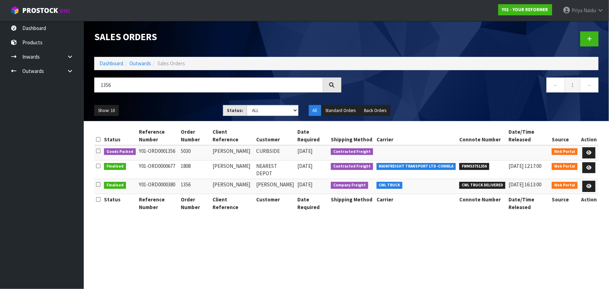
click at [191, 104] on div "Show: 10 5 10 25 50 Status: Draft Pending Allocated Pending Pick Goods Picked G…" at bounding box center [346, 111] width 515 height 22
click at [594, 151] on link at bounding box center [589, 152] width 13 height 11
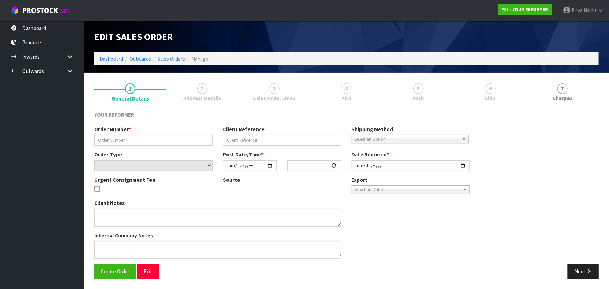
type input "5030"
type input "[PERSON_NAME]"
select select "number:0"
type input "[DATE]"
type input "13:13:00.000"
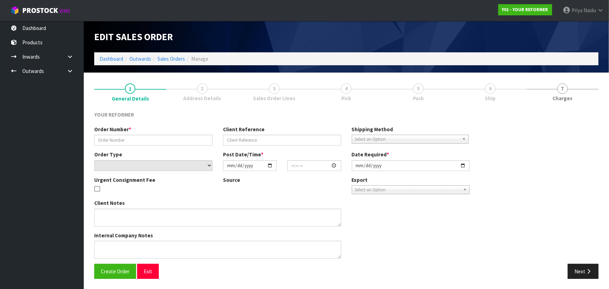
type input "[DATE]"
type textarea "[PERSON_NAME] [STREET_ADDRESS] [PHONE_NUMBER]"
type textarea "ON HOLD UNTIL [DATE]"
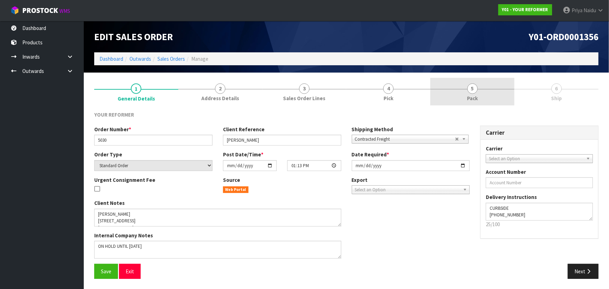
click at [457, 86] on link "5 Pack" at bounding box center [473, 92] width 84 height 28
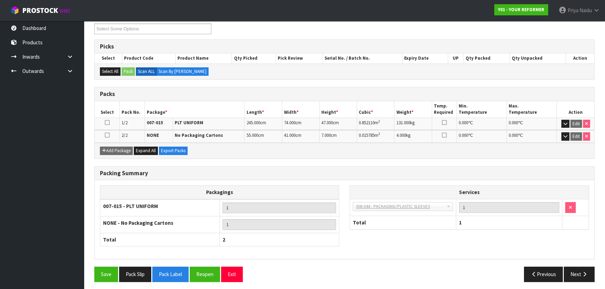
scroll to position [99, 0]
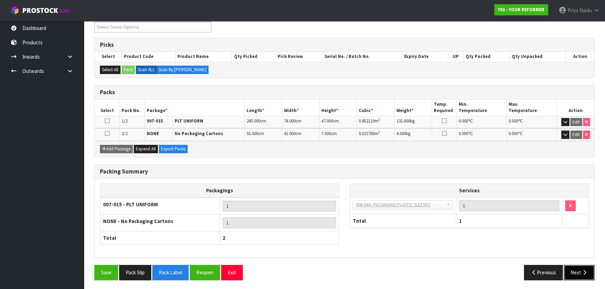
click at [585, 270] on icon "button" at bounding box center [584, 272] width 7 height 5
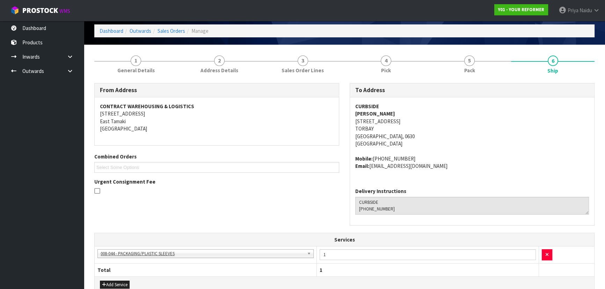
scroll to position [184, 0]
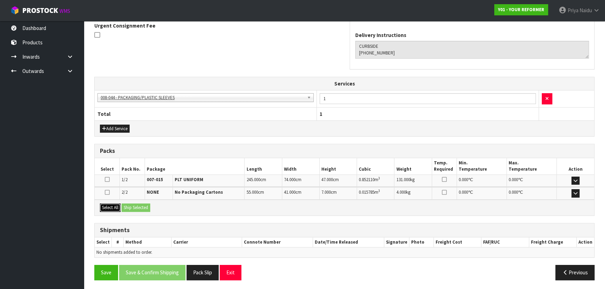
click at [102, 204] on button "Select All" at bounding box center [110, 208] width 21 height 8
click at [150, 205] on button "Ship Selected" at bounding box center [136, 208] width 29 height 8
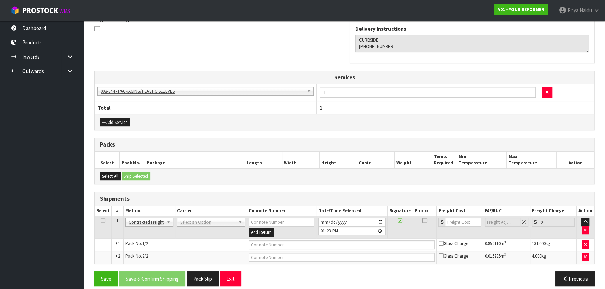
scroll to position [196, 0]
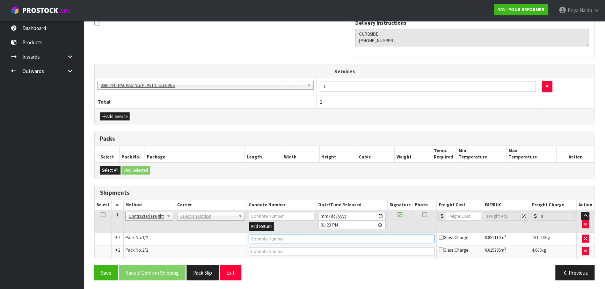
click at [264, 244] on tbody "1 Client Local Pickup Customer Local Pickup Company Freight Contracted Freight …" at bounding box center [344, 234] width 499 height 48
type input "D"
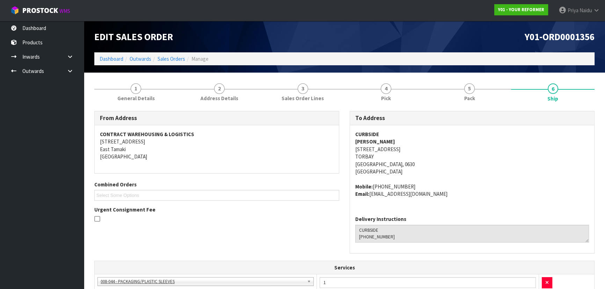
click at [115, 62] on li "Dashboard" at bounding box center [112, 58] width 24 height 7
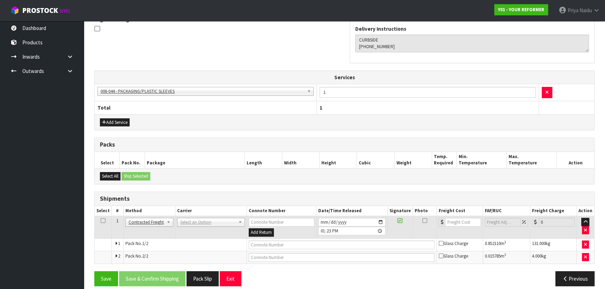
scroll to position [196, 0]
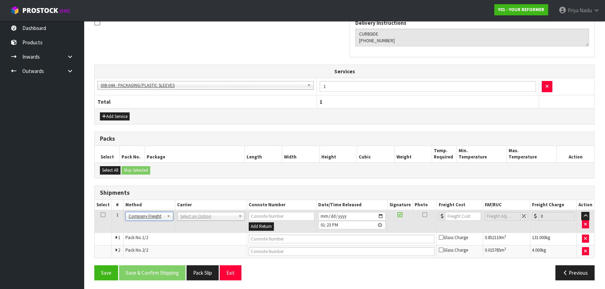
click at [201, 221] on td "ACFS TRANSPORT - ACFS TRANSPORT [PERSON_NAME] CARRIERS - [PERSON_NAME] CARRIERS…" at bounding box center [211, 221] width 72 height 23
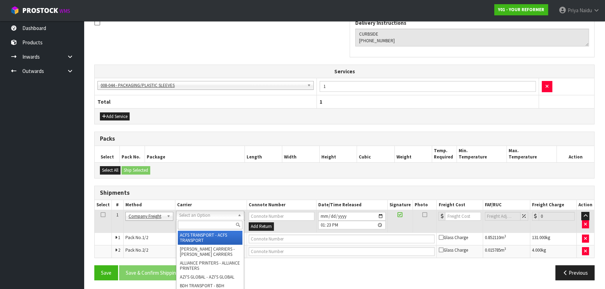
click at [190, 224] on input "text" at bounding box center [210, 225] width 65 height 9
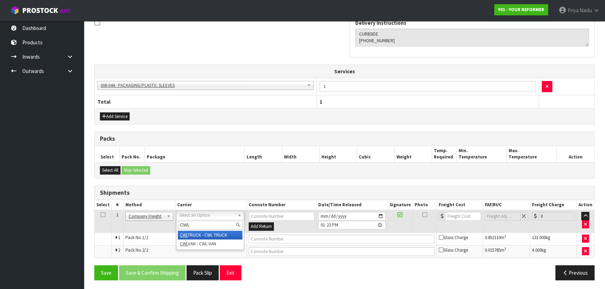
type input "CWL"
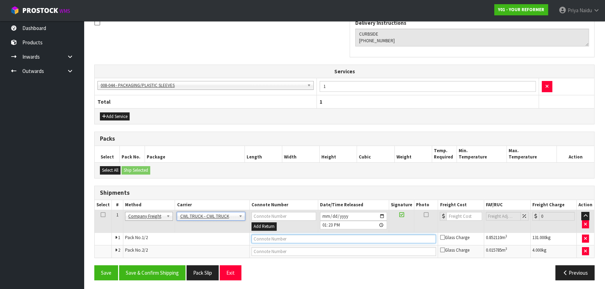
click at [274, 239] on input "text" at bounding box center [343, 239] width 185 height 9
type input "CWL TRUCK DELIVERY"
click at [382, 216] on input "[DATE]" at bounding box center [353, 216] width 67 height 9
type input "[DATE]"
click at [161, 271] on button "Save & Confirm Shipping" at bounding box center [152, 272] width 66 height 15
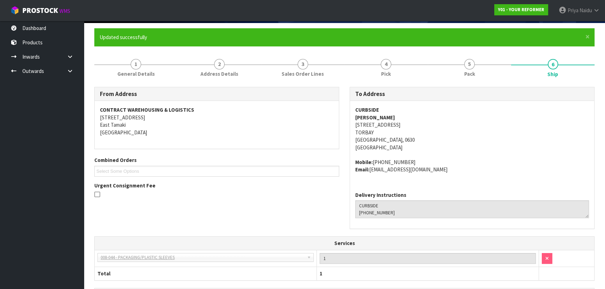
scroll to position [0, 0]
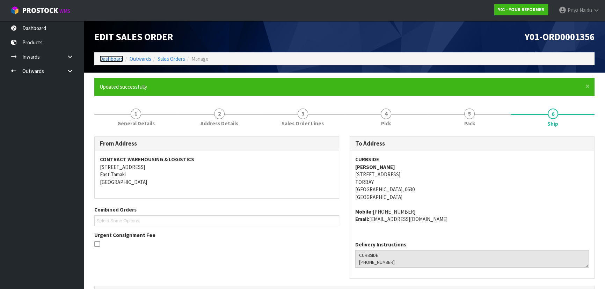
click at [111, 56] on link "Dashboard" at bounding box center [112, 59] width 24 height 7
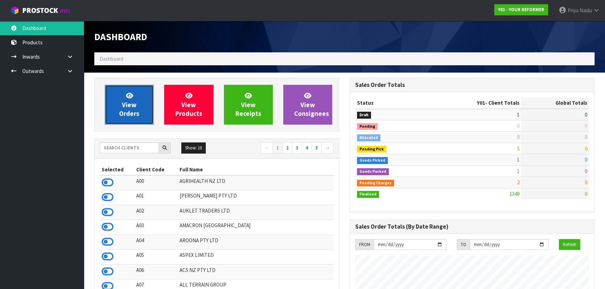
click at [119, 99] on link "View Orders" at bounding box center [129, 105] width 49 height 40
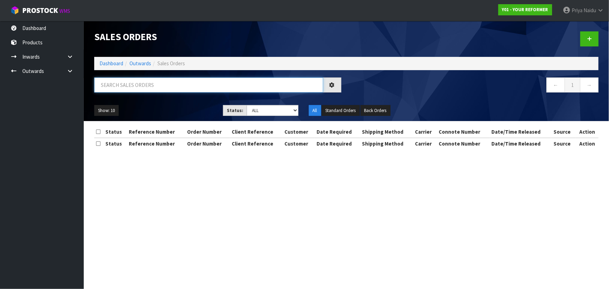
click at [134, 91] on input "text" at bounding box center [208, 85] width 229 height 15
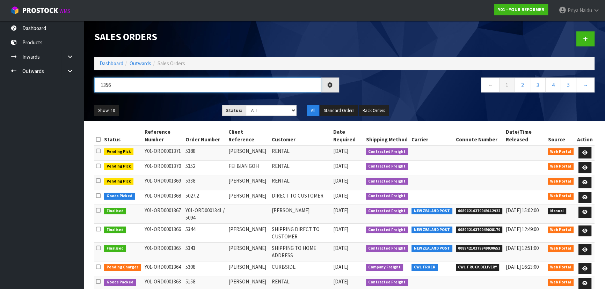
type input "1356"
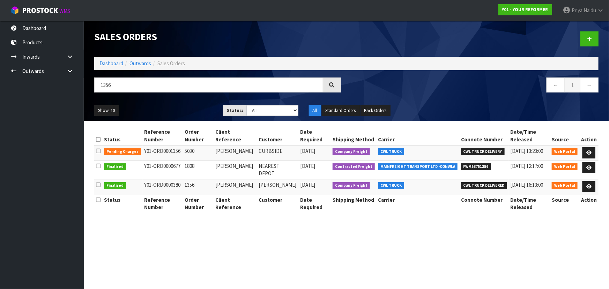
click at [148, 101] on div "Show: 10 5 10 25 50 Status: Draft Pending Allocated Pending Pick Goods Picked G…" at bounding box center [346, 111] width 515 height 22
click at [244, 183] on td "[PERSON_NAME]" at bounding box center [235, 186] width 43 height 15
click at [245, 183] on td "[PERSON_NAME]" at bounding box center [235, 186] width 43 height 15
click at [117, 63] on link "Dashboard" at bounding box center [112, 63] width 24 height 7
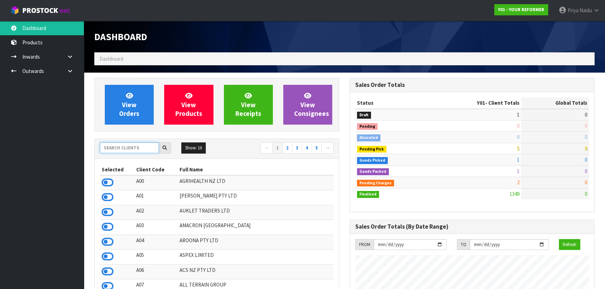
click at [124, 151] on input "text" at bounding box center [129, 148] width 59 height 11
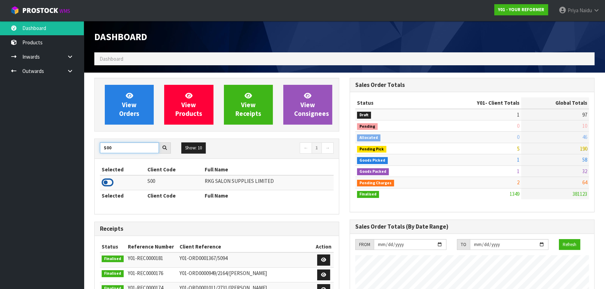
type input "S00"
drag, startPoint x: 109, startPoint y: 181, endPoint x: 115, endPoint y: 160, distance: 21.2
click at [109, 180] on icon at bounding box center [108, 182] width 12 height 10
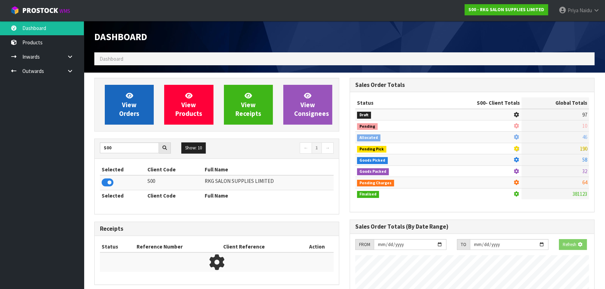
scroll to position [435, 255]
click at [125, 117] on span "View Orders" at bounding box center [129, 105] width 20 height 26
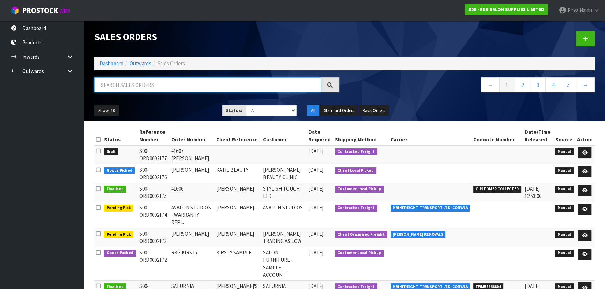
click at [157, 87] on input "text" at bounding box center [207, 85] width 227 height 15
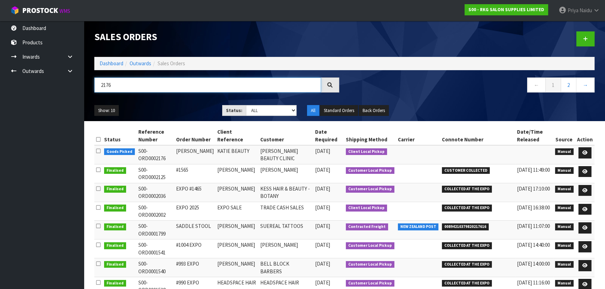
type input "2176"
click at [178, 100] on div "Show: 10 5 10 25 50 Status: Draft Pending Allocated Pending Pick Goods Picked G…" at bounding box center [344, 111] width 511 height 22
click at [178, 101] on div "Show: 10 5 10 25 50 Status: Draft Pending Allocated Pending Pick Goods Picked G…" at bounding box center [344, 111] width 511 height 22
click at [583, 153] on icon at bounding box center [584, 153] width 5 height 5
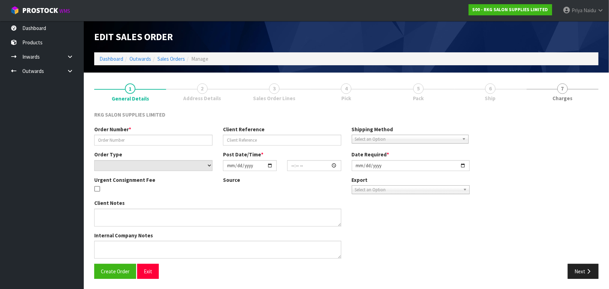
type input "[PERSON_NAME]"
type input "KATIE BEAUTY"
select select "number:0"
type input "[DATE]"
type input "00:00:00.000"
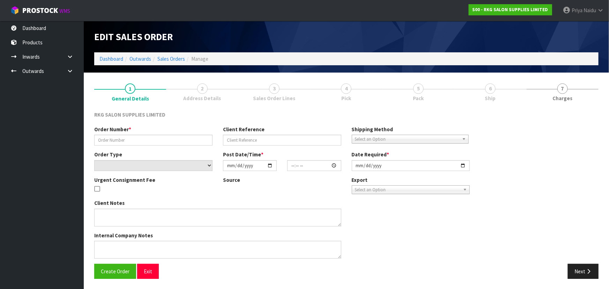
type input "[DATE]"
type textarea "FOR PICK UP"
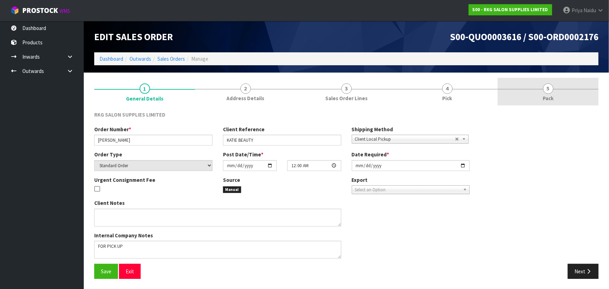
click at [543, 94] on link "5 Pack" at bounding box center [548, 92] width 101 height 28
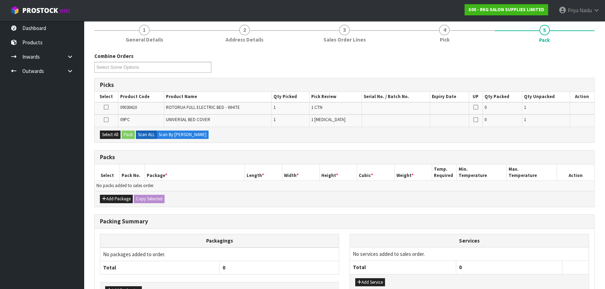
scroll to position [104, 0]
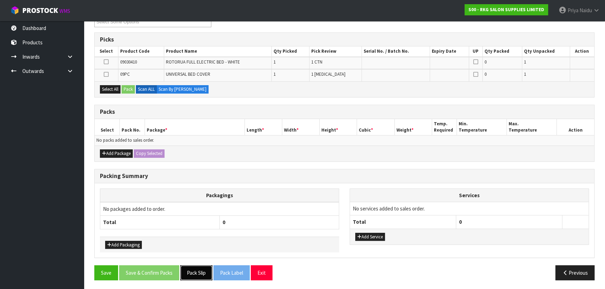
click at [195, 274] on button "Pack Slip" at bounding box center [196, 272] width 32 height 15
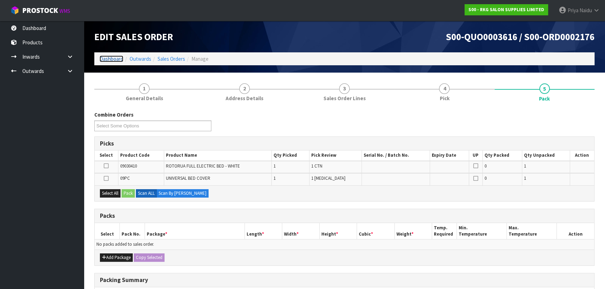
click at [115, 58] on link "Dashboard" at bounding box center [112, 59] width 24 height 7
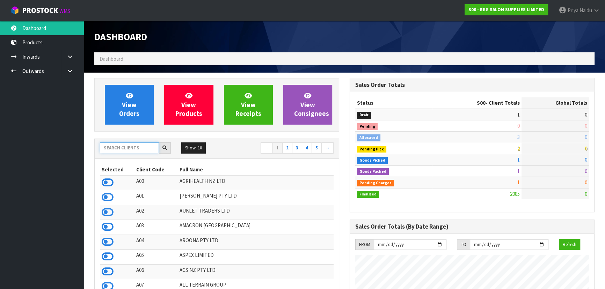
scroll to position [528, 255]
click at [129, 151] on input "text" at bounding box center [129, 148] width 59 height 11
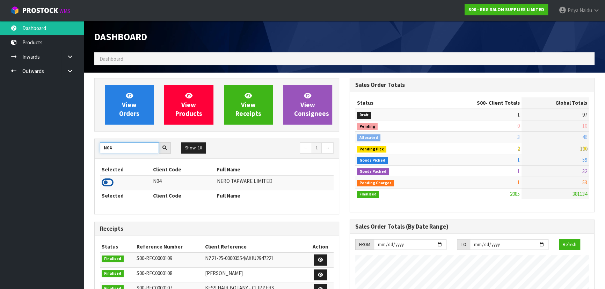
type input "N04"
click at [109, 182] on icon at bounding box center [108, 182] width 12 height 10
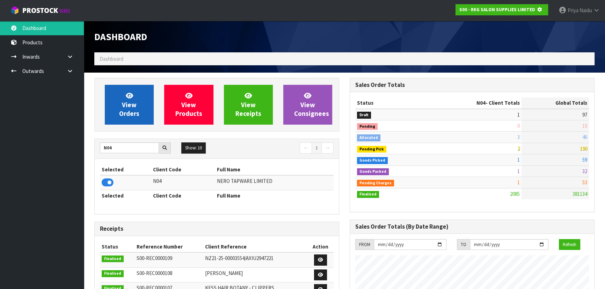
scroll to position [348843, 349023]
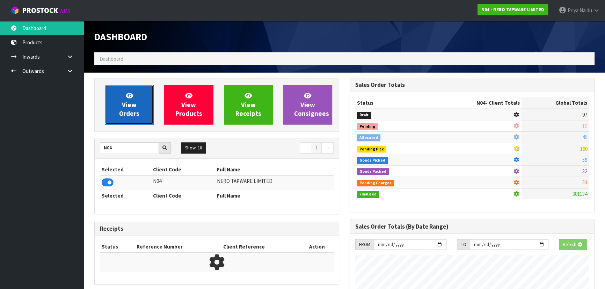
click at [132, 115] on span "View Orders" at bounding box center [129, 105] width 20 height 26
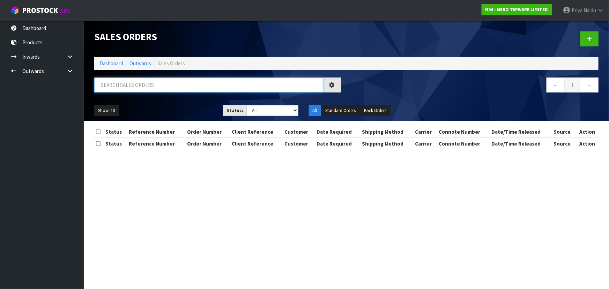
click at [143, 84] on input "text" at bounding box center [208, 85] width 229 height 15
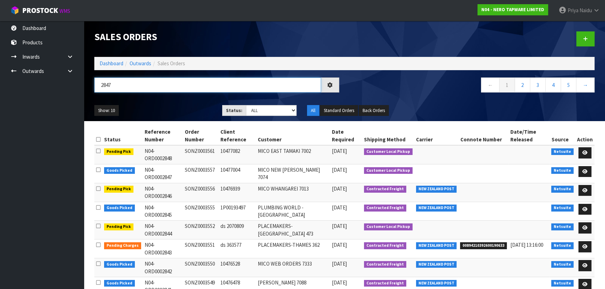
type input "2847"
click at [163, 108] on ul "Show: 10 5 10 25 50" at bounding box center [152, 110] width 117 height 11
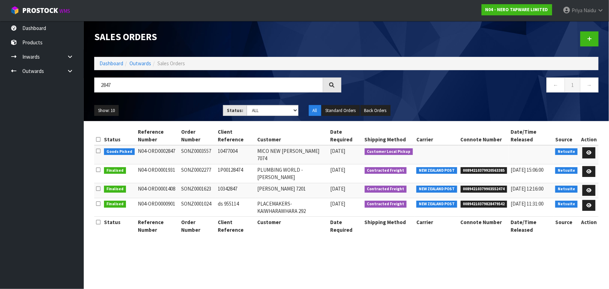
click at [151, 113] on ul "Show: 10 5 10 25 50" at bounding box center [153, 110] width 118 height 11
click at [590, 149] on link at bounding box center [589, 152] width 13 height 11
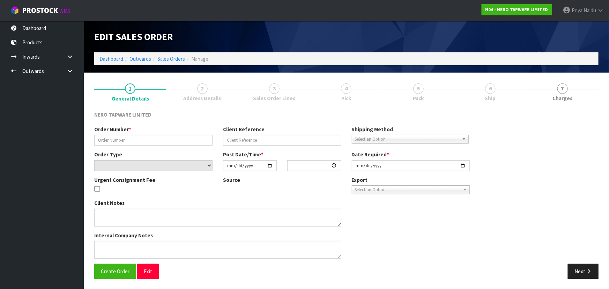
type input "SONZ0003557"
type input "10477004"
select select "number:0"
type input "[DATE]"
type input "13:00:05.000"
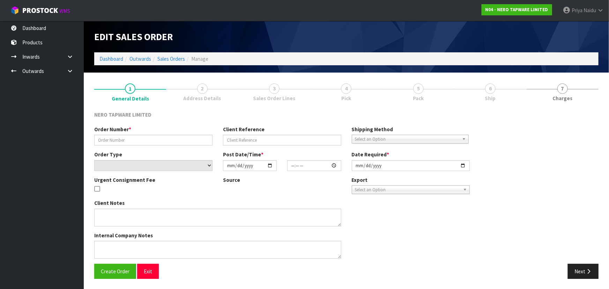
type input "[DATE]"
type textarea "customer pick up [DATE]"
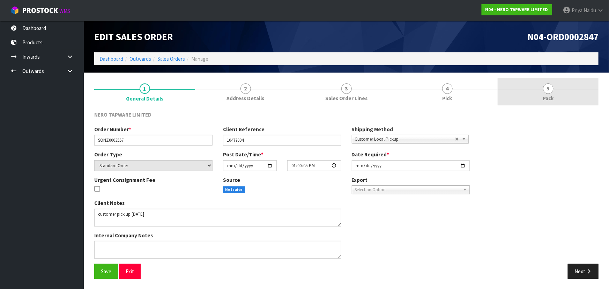
drag, startPoint x: 570, startPoint y: 95, endPoint x: 566, endPoint y: 96, distance: 4.0
click at [569, 95] on link "5 Pack" at bounding box center [548, 92] width 101 height 28
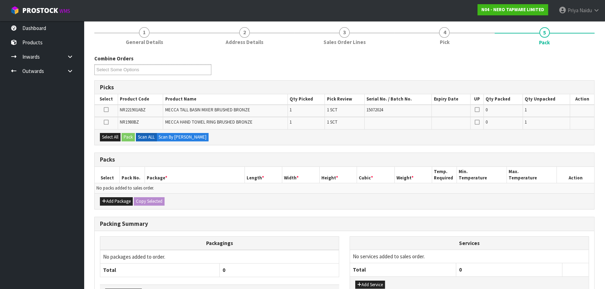
scroll to position [104, 0]
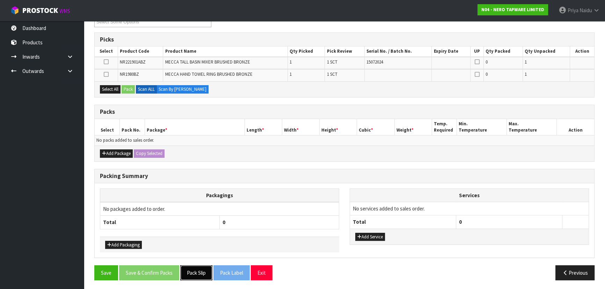
click at [202, 266] on button "Pack Slip" at bounding box center [196, 272] width 32 height 15
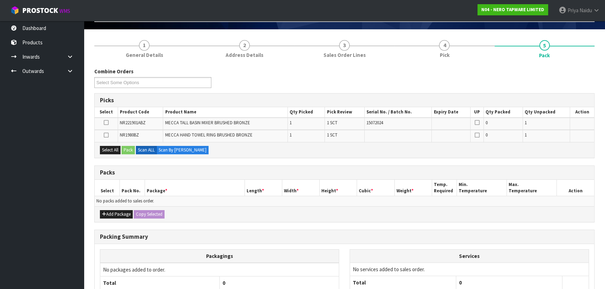
scroll to position [0, 0]
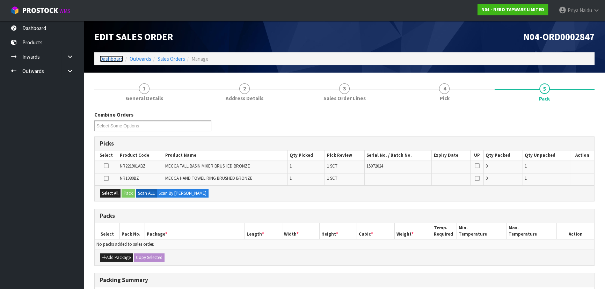
click at [110, 61] on link "Dashboard" at bounding box center [112, 59] width 24 height 7
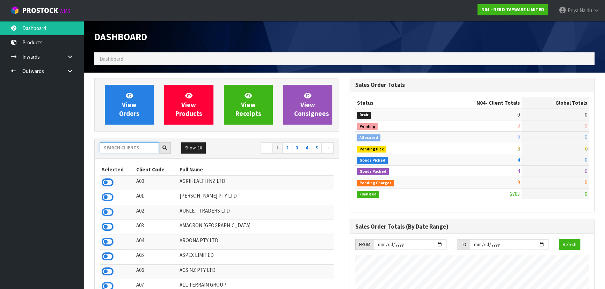
click at [135, 144] on input "text" at bounding box center [129, 148] width 59 height 11
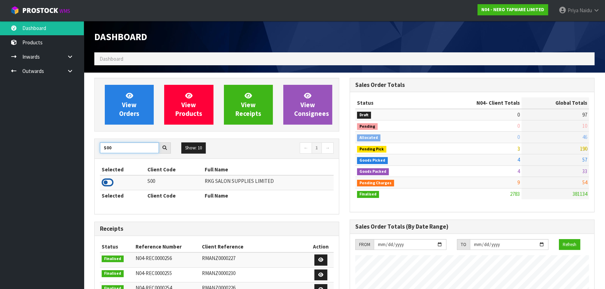
type input "S00"
drag, startPoint x: 112, startPoint y: 179, endPoint x: 120, endPoint y: 163, distance: 17.2
click at [111, 179] on icon at bounding box center [108, 182] width 12 height 10
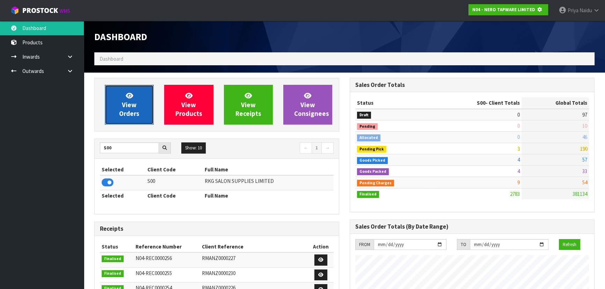
scroll to position [348843, 349023]
click at [147, 105] on link "View Orders" at bounding box center [129, 105] width 49 height 40
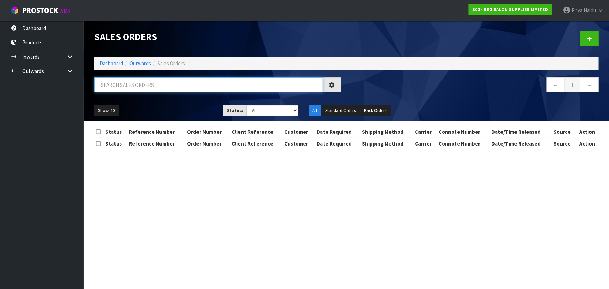
click at [138, 86] on input "text" at bounding box center [208, 85] width 229 height 15
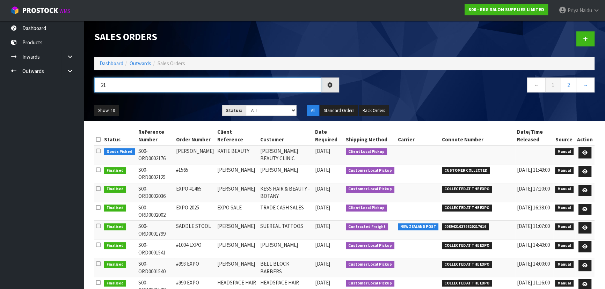
type input "2"
click at [107, 66] on link "Dashboard" at bounding box center [112, 63] width 24 height 7
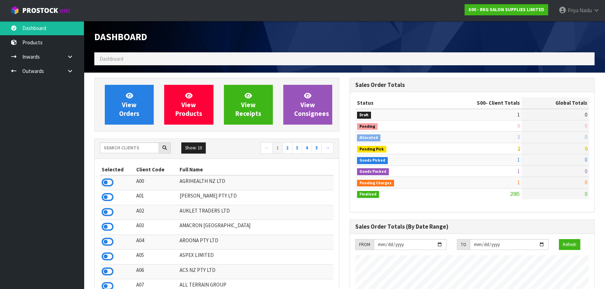
scroll to position [528, 255]
click at [130, 148] on input "text" at bounding box center [129, 148] width 59 height 11
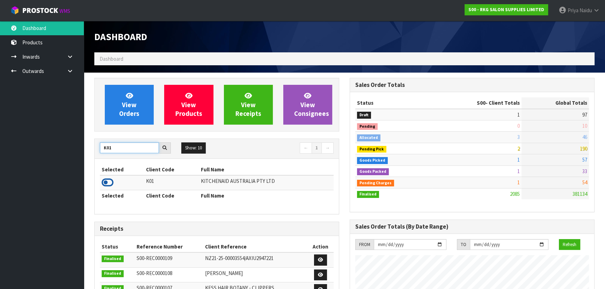
type input "K01"
click at [109, 180] on icon at bounding box center [108, 182] width 12 height 10
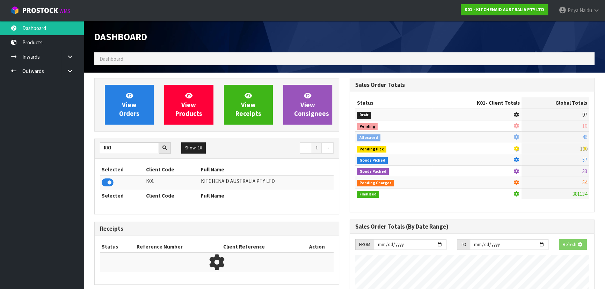
scroll to position [435, 255]
click at [116, 125] on div "View Orders View Products View Receipts View Consignees" at bounding box center [216, 105] width 245 height 54
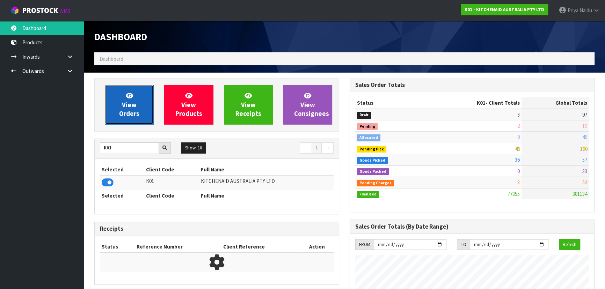
click at [122, 102] on link "View Orders" at bounding box center [129, 105] width 49 height 40
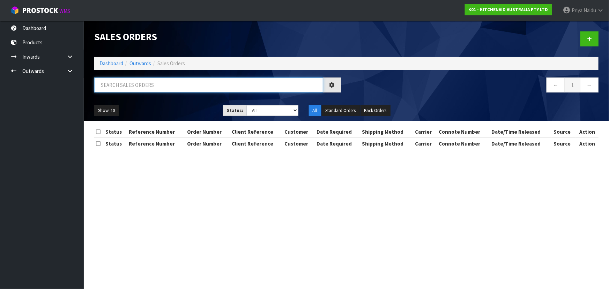
click at [128, 83] on input "text" at bounding box center [208, 85] width 229 height 15
click at [139, 61] on link "Outwards" at bounding box center [141, 63] width 22 height 7
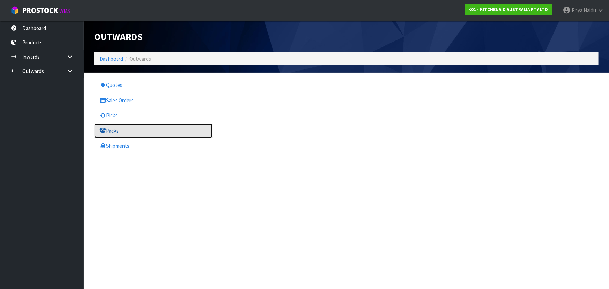
click at [113, 130] on link "Packs" at bounding box center [153, 131] width 118 height 14
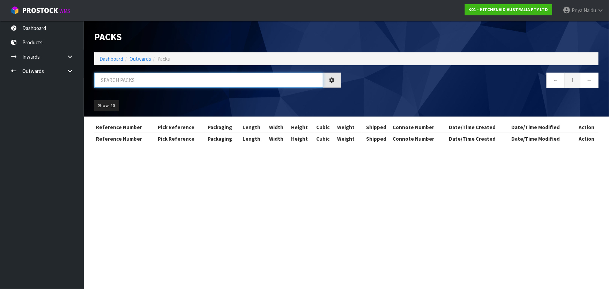
click at [132, 83] on input "text" at bounding box center [208, 80] width 229 height 15
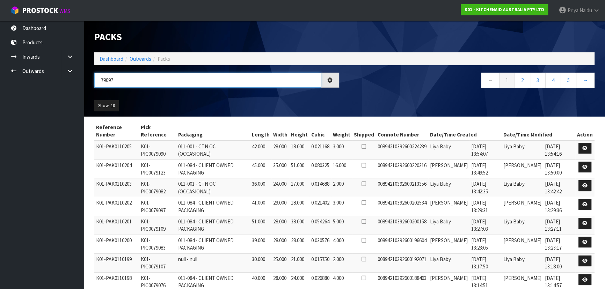
type input "79097"
click at [157, 103] on ul "Show: 10 5 10 25 50" at bounding box center [152, 105] width 117 height 11
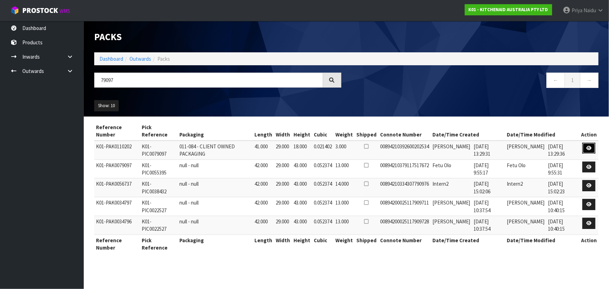
click at [593, 146] on link at bounding box center [589, 148] width 13 height 11
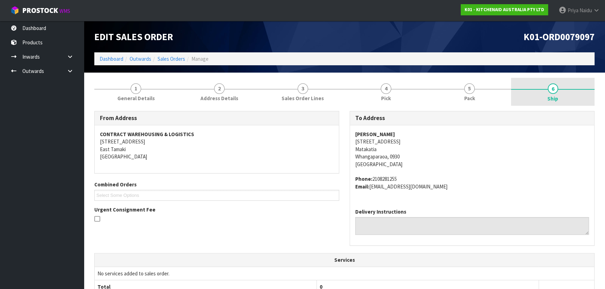
click at [554, 95] on span "Ship" at bounding box center [552, 98] width 11 height 7
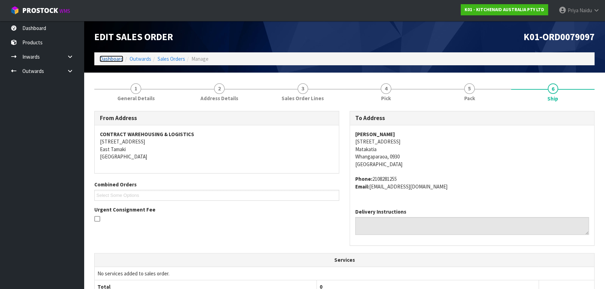
click at [116, 60] on link "Dashboard" at bounding box center [112, 59] width 24 height 7
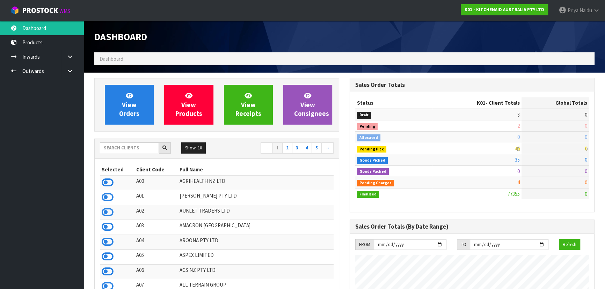
scroll to position [528, 255]
click at [113, 149] on input "text" at bounding box center [129, 148] width 59 height 11
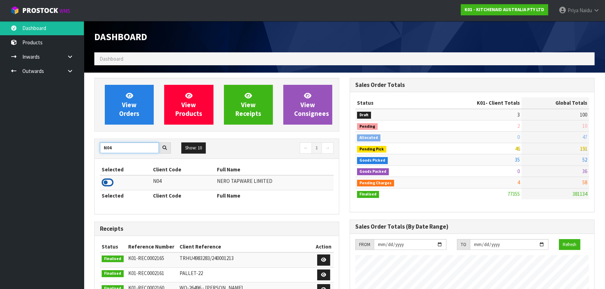
type input "N04"
drag, startPoint x: 109, startPoint y: 184, endPoint x: 110, endPoint y: 180, distance: 4.0
click at [110, 181] on icon at bounding box center [108, 182] width 12 height 10
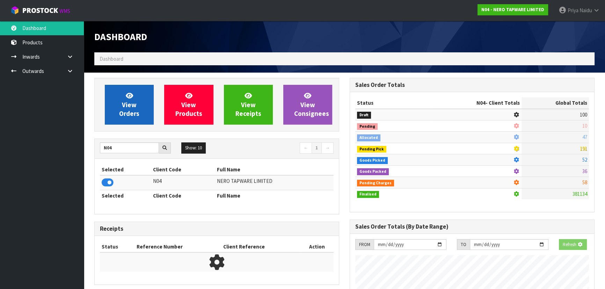
scroll to position [435, 255]
click at [123, 105] on span "View Orders" at bounding box center [129, 105] width 20 height 26
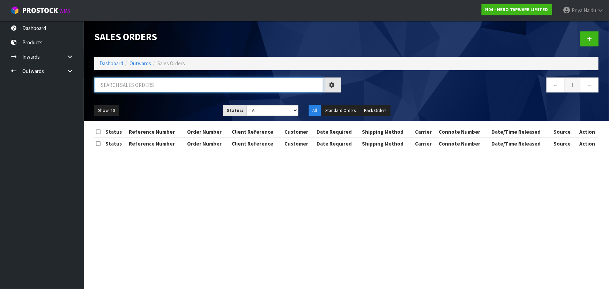
click at [133, 89] on input "text" at bounding box center [208, 85] width 229 height 15
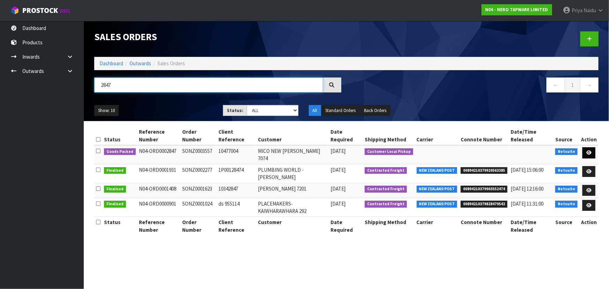
type input "2847"
click at [595, 154] on link at bounding box center [589, 152] width 13 height 11
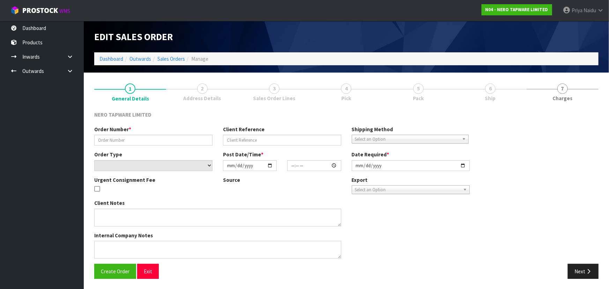
type input "SONZ0003557"
type input "10477004"
select select "number:0"
type input "[DATE]"
type input "13:00:05.000"
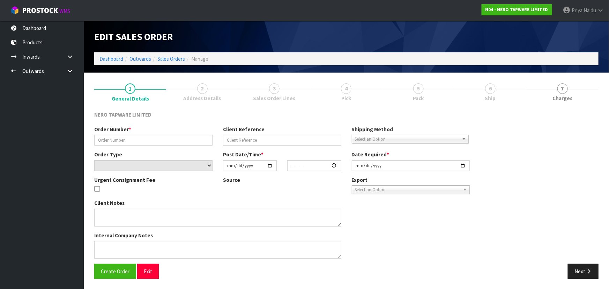
type input "[DATE]"
type textarea "customer pick up [DATE]"
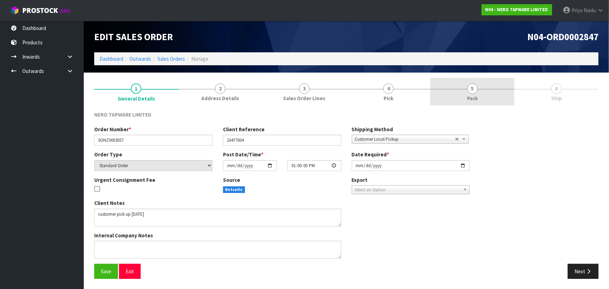
click at [475, 94] on link "5 Pack" at bounding box center [473, 92] width 84 height 28
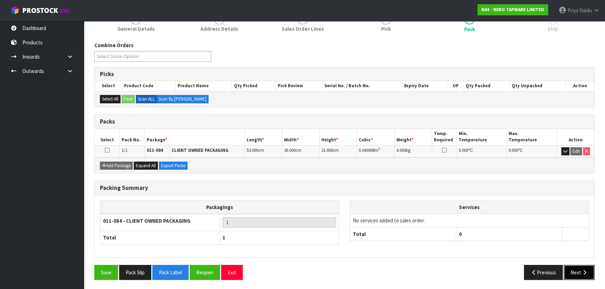
click at [575, 267] on button "Next" at bounding box center [579, 272] width 31 height 15
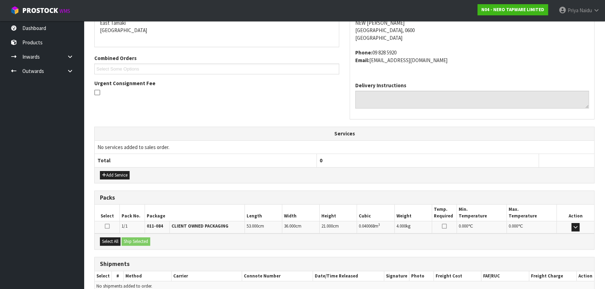
scroll to position [161, 0]
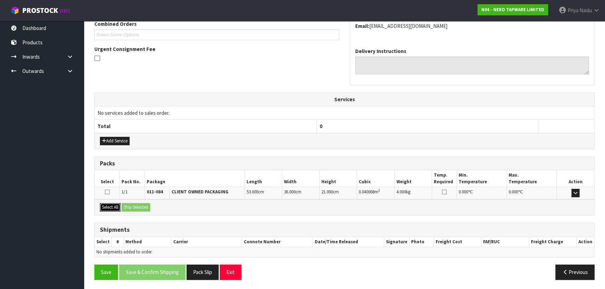
click at [108, 206] on button "Select All" at bounding box center [110, 207] width 21 height 8
click at [140, 207] on button "Ship Selected" at bounding box center [136, 207] width 29 height 8
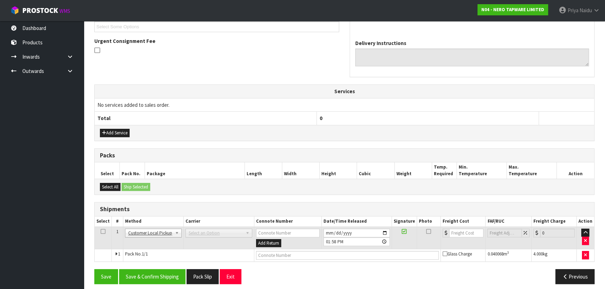
scroll to position [173, 0]
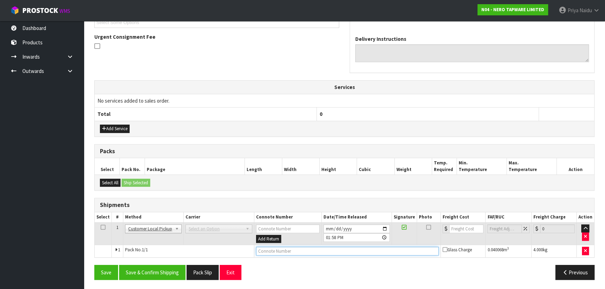
click at [274, 248] on input "text" at bounding box center [347, 251] width 183 height 9
type input "CUSTOMER COLLECTED"
click at [154, 270] on button "Save & Confirm Shipping" at bounding box center [152, 272] width 66 height 15
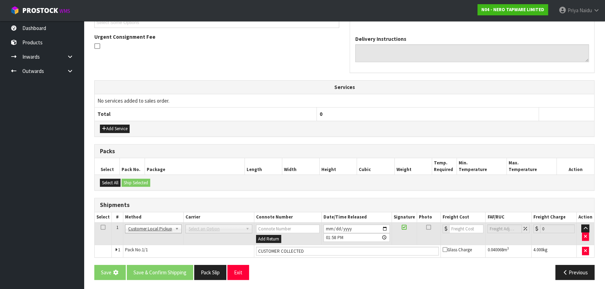
scroll to position [0, 0]
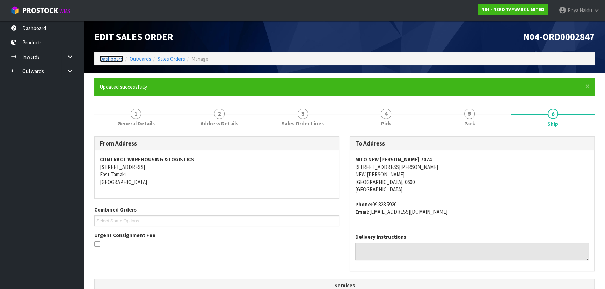
click at [108, 58] on link "Dashboard" at bounding box center [112, 59] width 24 height 7
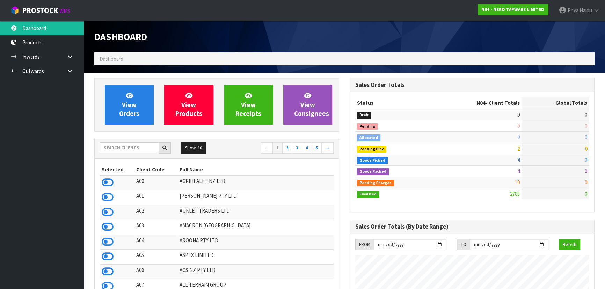
scroll to position [550, 255]
click at [119, 147] on input "text" at bounding box center [129, 148] width 59 height 11
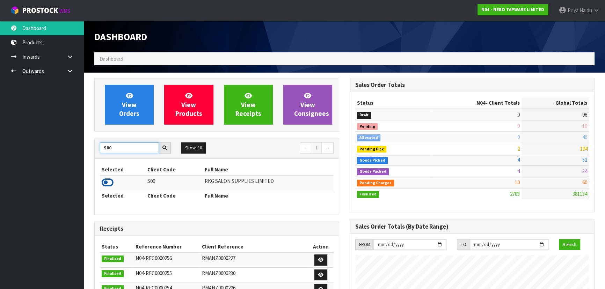
type input "S00"
click at [105, 183] on icon at bounding box center [108, 182] width 12 height 10
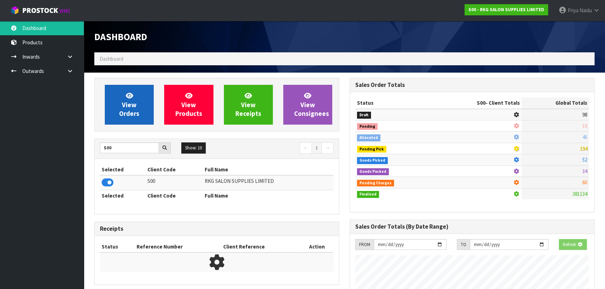
scroll to position [348843, 349023]
click at [140, 95] on link "View Orders" at bounding box center [129, 105] width 49 height 40
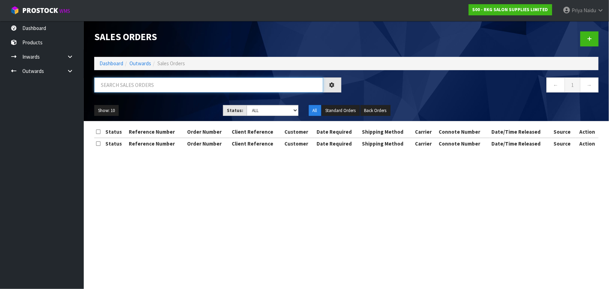
click at [142, 87] on input "text" at bounding box center [208, 85] width 229 height 15
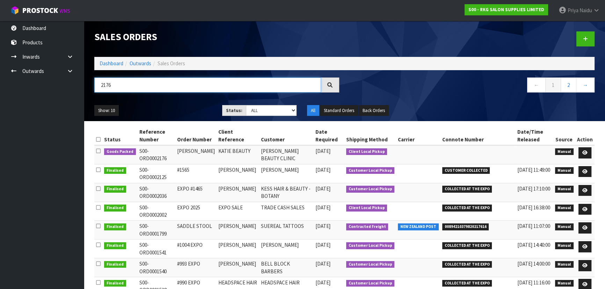
type input "2176"
click at [171, 101] on div "Show: 10 5 10 25 50 Status: Draft Pending Allocated Pending Pick Goods Picked G…" at bounding box center [344, 111] width 511 height 22
click at [584, 152] on icon at bounding box center [584, 153] width 5 height 5
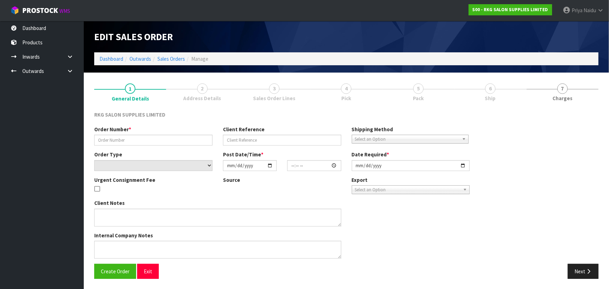
type input "[PERSON_NAME]"
type input "KATIE BEAUTY"
select select "number:0"
type input "[DATE]"
type input "00:00:00.000"
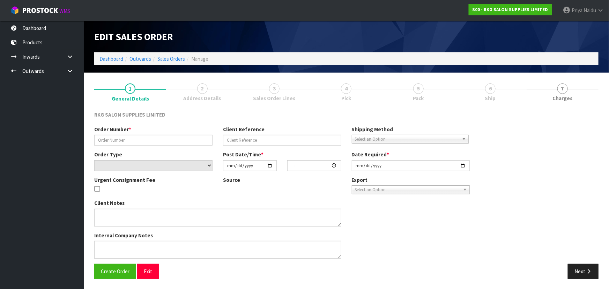
type input "[DATE]"
type textarea "FOR PICK UP"
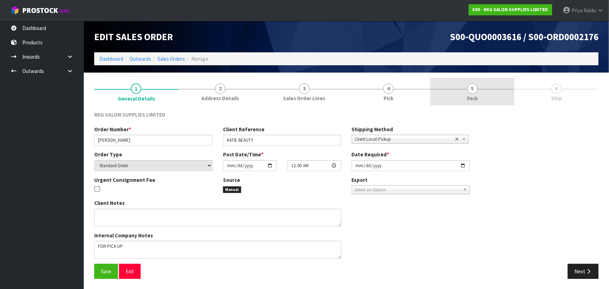
click at [466, 96] on link "5 Pack" at bounding box center [473, 92] width 84 height 28
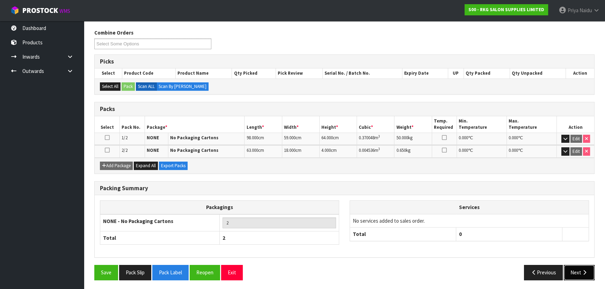
click at [587, 269] on button "Next" at bounding box center [579, 272] width 31 height 15
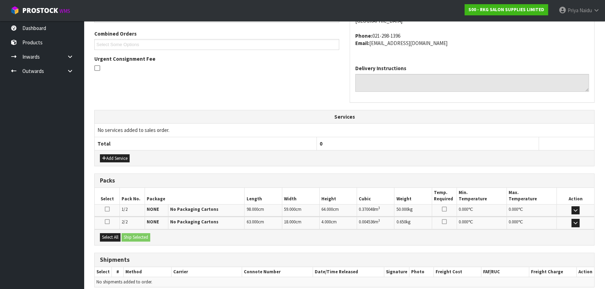
scroll to position [181, 0]
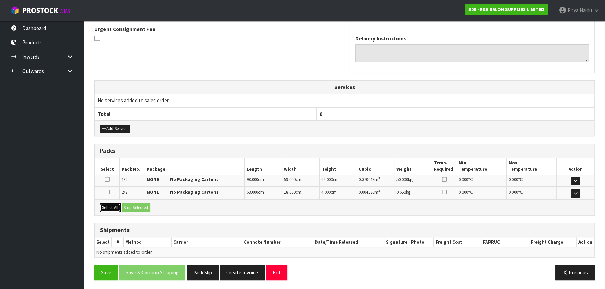
click at [112, 204] on button "Select All" at bounding box center [110, 208] width 21 height 8
drag, startPoint x: 131, startPoint y: 205, endPoint x: 168, endPoint y: 215, distance: 38.6
click at [132, 206] on button "Ship Selected" at bounding box center [136, 208] width 29 height 8
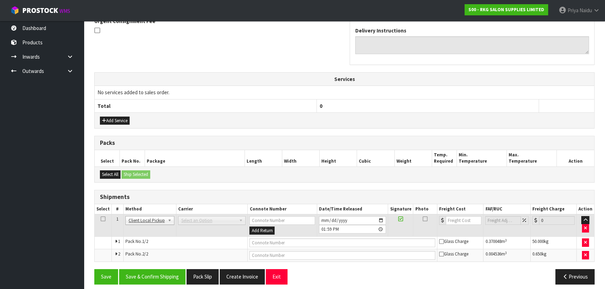
scroll to position [193, 0]
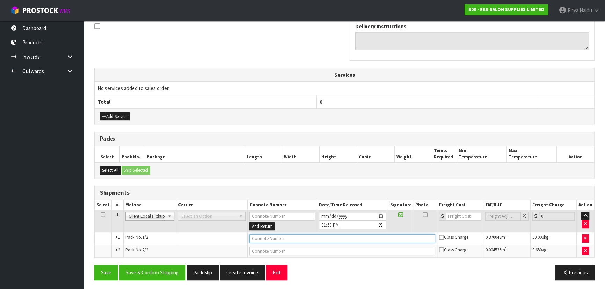
click at [285, 235] on input "text" at bounding box center [342, 238] width 186 height 9
type input "CUSTOMER COLLECTED"
click at [162, 265] on button "Save & Confirm Shipping" at bounding box center [152, 272] width 66 height 15
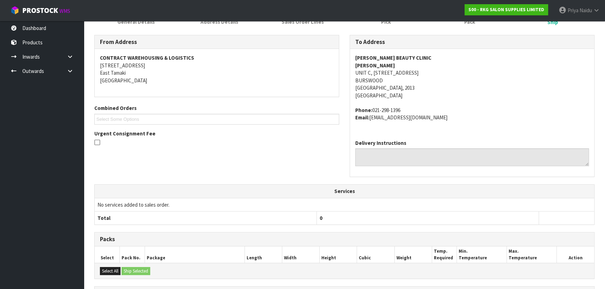
scroll to position [0, 0]
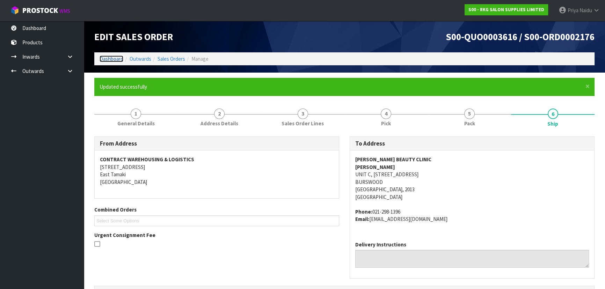
click at [107, 59] on link "Dashboard" at bounding box center [112, 59] width 24 height 7
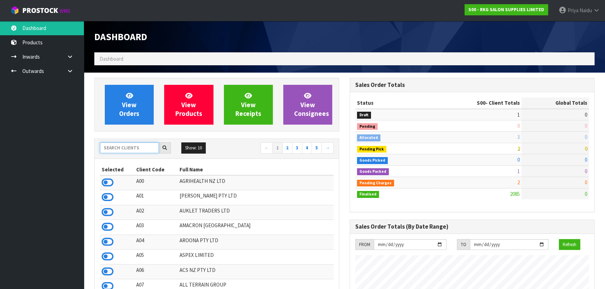
click at [130, 147] on input "text" at bounding box center [129, 148] width 59 height 11
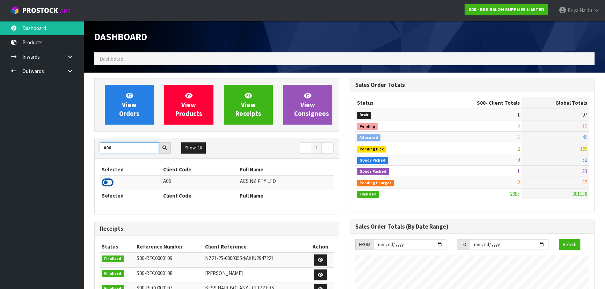
type input "A06"
click at [109, 185] on icon at bounding box center [108, 182] width 12 height 10
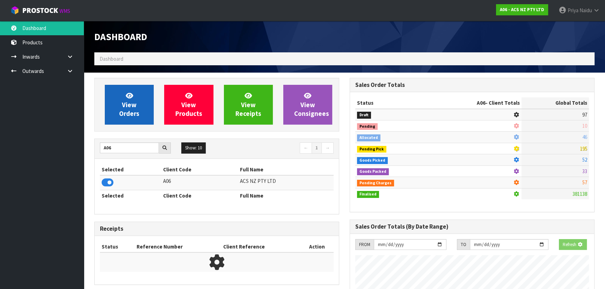
scroll to position [435, 255]
click at [124, 86] on link "View Orders" at bounding box center [129, 105] width 49 height 40
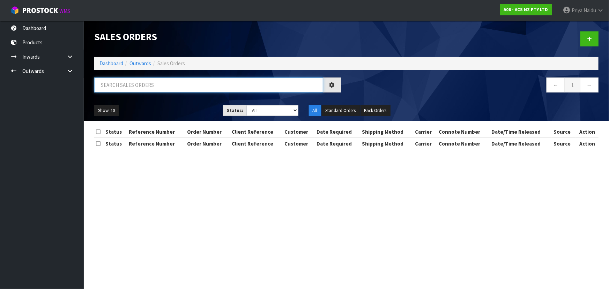
click at [142, 81] on input "text" at bounding box center [208, 85] width 229 height 15
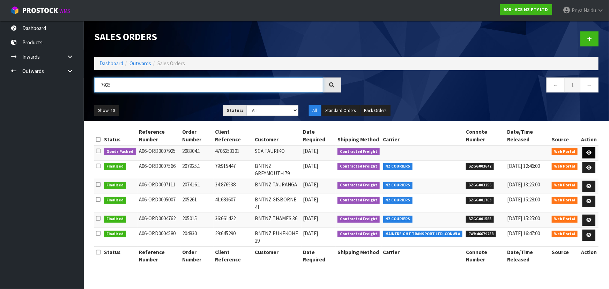
type input "7925"
click at [590, 151] on icon at bounding box center [589, 153] width 5 height 5
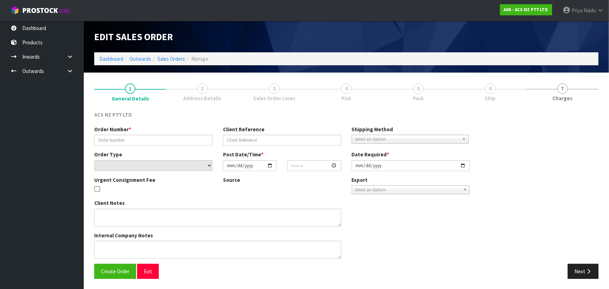
type input "208304.1"
type input "4706253301"
select select "number:0"
type input "[DATE]"
type input "17:02:00.000"
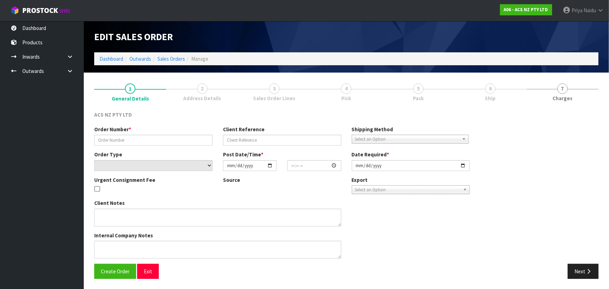
type input "[DATE]"
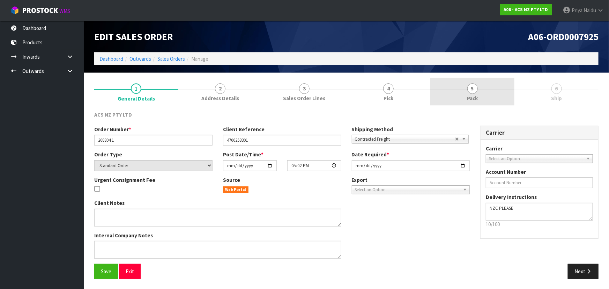
click at [475, 96] on span "Pack" at bounding box center [472, 98] width 11 height 7
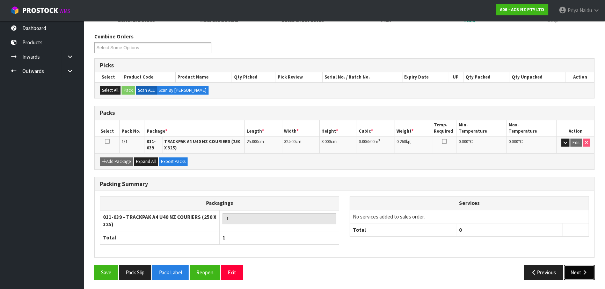
click at [581, 266] on button "Next" at bounding box center [579, 272] width 31 height 15
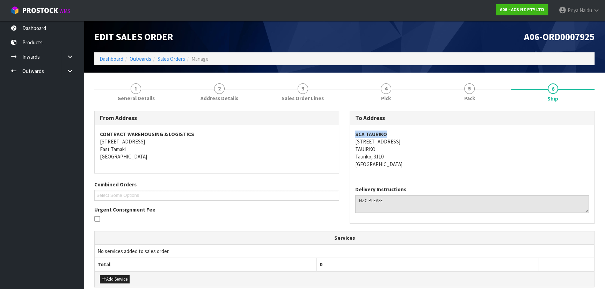
drag, startPoint x: 355, startPoint y: 132, endPoint x: 401, endPoint y: 127, distance: 46.8
click at [401, 127] on div "SCA TAURIKO [STREET_ADDRESS]" at bounding box center [472, 152] width 244 height 55
drag, startPoint x: 352, startPoint y: 145, endPoint x: 435, endPoint y: 145, distance: 82.8
click at [435, 145] on div "SCA TAURIKO [STREET_ADDRESS]" at bounding box center [472, 152] width 244 height 55
drag, startPoint x: 353, startPoint y: 151, endPoint x: 378, endPoint y: 151, distance: 24.5
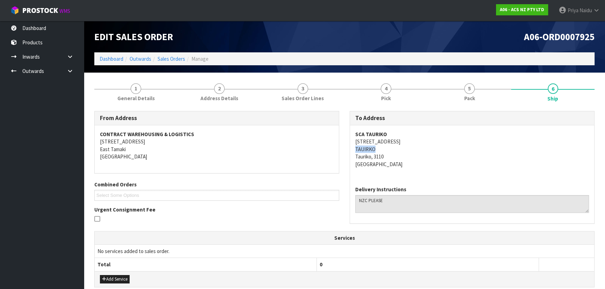
click at [378, 151] on div "SCA TAURIKO [STREET_ADDRESS]" at bounding box center [472, 152] width 244 height 55
drag, startPoint x: 351, startPoint y: 156, endPoint x: 371, endPoint y: 159, distance: 19.4
click at [371, 159] on div "SCA TAURIKO [STREET_ADDRESS]" at bounding box center [472, 152] width 244 height 55
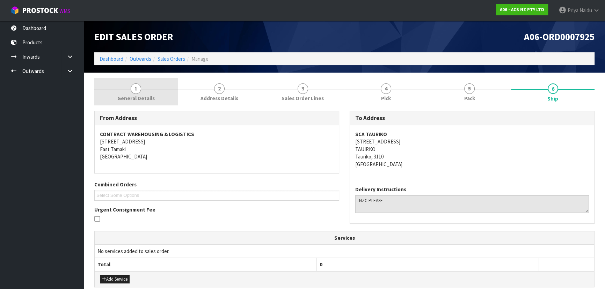
click at [147, 96] on span "General Details" at bounding box center [135, 98] width 37 height 7
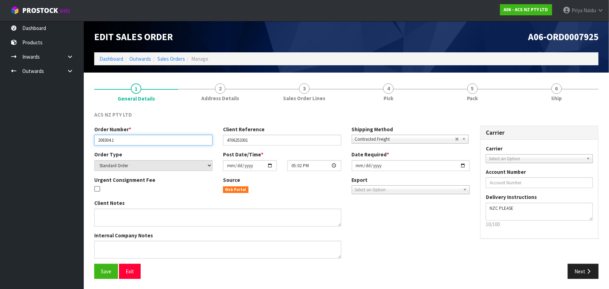
drag, startPoint x: 97, startPoint y: 141, endPoint x: 121, endPoint y: 140, distance: 23.8
click at [121, 140] on input "208304.1" at bounding box center [153, 140] width 118 height 11
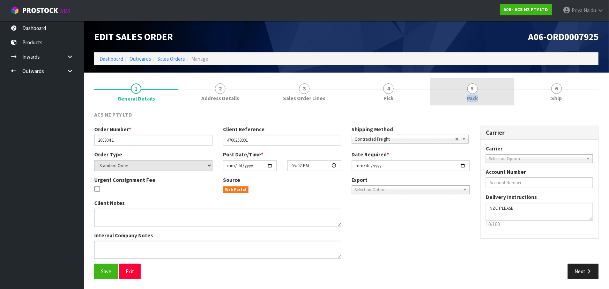
drag, startPoint x: 517, startPoint y: 79, endPoint x: 511, endPoint y: 88, distance: 11.3
click at [513, 85] on ul "1 General Details 2 Address Details 3 Sales Order Lines 4 Pick 5 Pack 6 Ship" at bounding box center [346, 92] width 505 height 28
click at [500, 94] on link "5 Pack" at bounding box center [473, 92] width 84 height 28
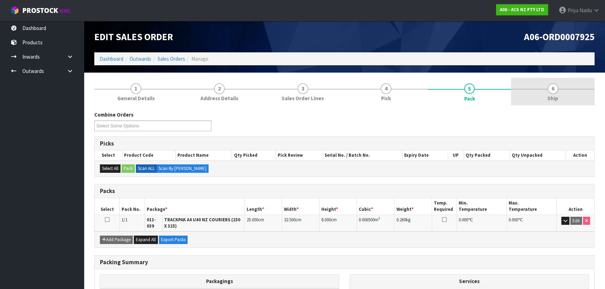
click at [560, 86] on link "6 Ship" at bounding box center [552, 92] width 83 height 28
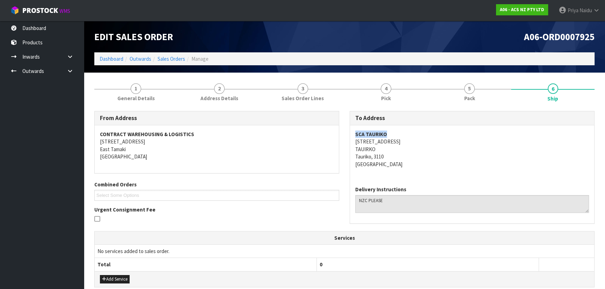
drag, startPoint x: 350, startPoint y: 137, endPoint x: 400, endPoint y: 128, distance: 50.8
click at [400, 128] on div "SCA TAURIKO [STREET_ADDRESS]" at bounding box center [472, 152] width 244 height 55
click at [423, 155] on address "SCA TAURIKO [STREET_ADDRESS]" at bounding box center [472, 149] width 234 height 37
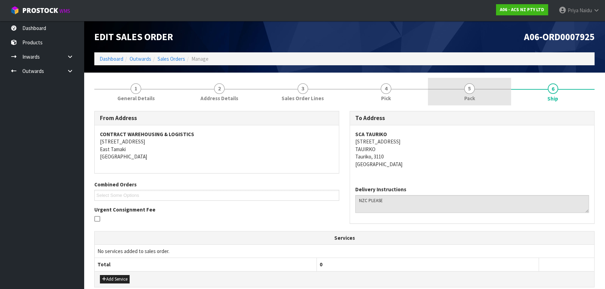
drag, startPoint x: 442, startPoint y: 85, endPoint x: 434, endPoint y: 91, distance: 9.7
click at [442, 85] on link "5 Pack" at bounding box center [469, 92] width 83 height 28
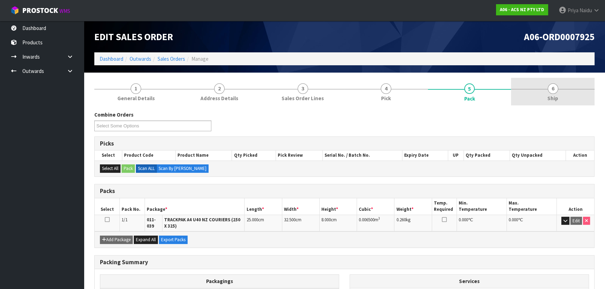
click at [562, 92] on link "6 Ship" at bounding box center [552, 92] width 83 height 28
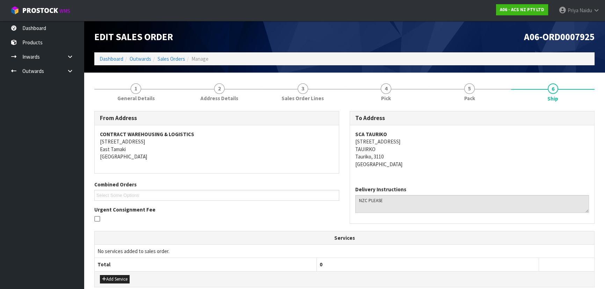
scroll to position [143, 0]
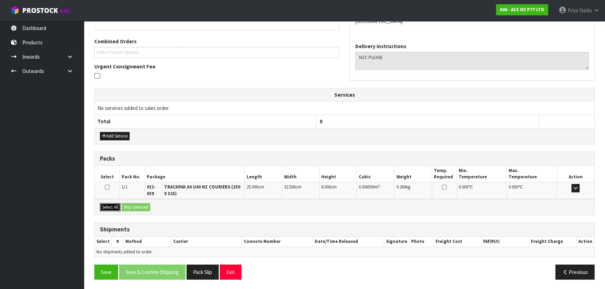
drag, startPoint x: 115, startPoint y: 206, endPoint x: 127, endPoint y: 206, distance: 12.6
click at [115, 206] on button "Select All" at bounding box center [110, 207] width 21 height 8
click at [137, 207] on button "Ship Selected" at bounding box center [136, 207] width 29 height 8
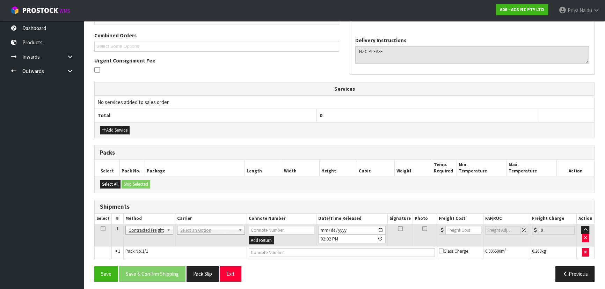
scroll to position [151, 0]
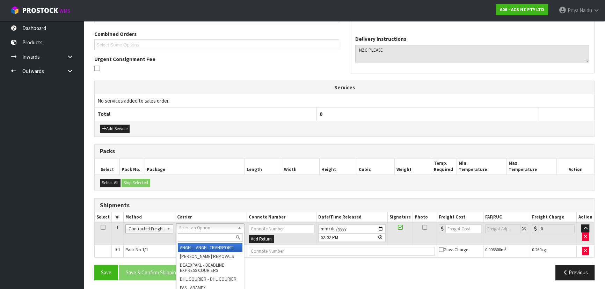
click at [200, 237] on input "text" at bounding box center [210, 237] width 65 height 9
type input "NZC"
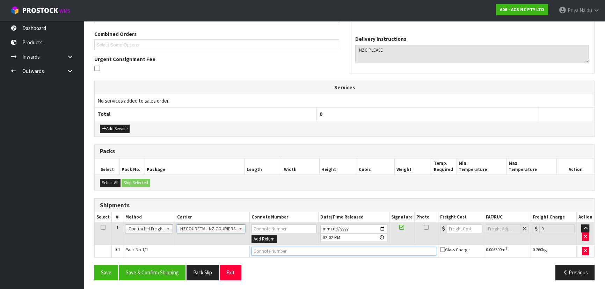
click at [273, 247] on input "text" at bounding box center [343, 251] width 185 height 9
paste input "BZGG003961"
type input "BZGG003961"
click at [460, 225] on input "number" at bounding box center [464, 229] width 35 height 9
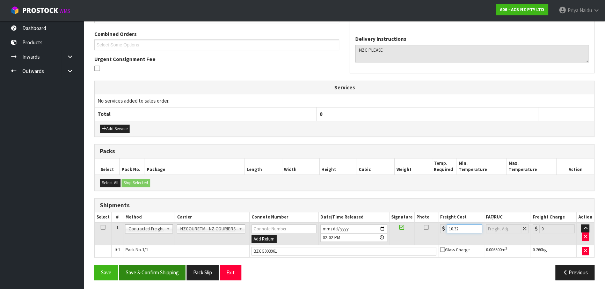
type input "10.32"
click at [153, 269] on button "Save & Confirm Shipping" at bounding box center [152, 272] width 66 height 15
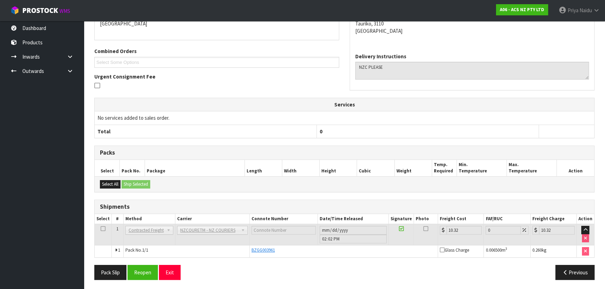
scroll to position [0, 0]
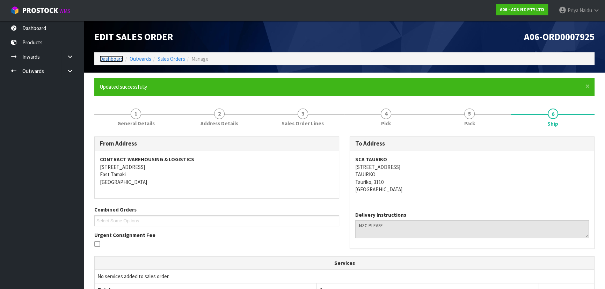
click at [107, 60] on link "Dashboard" at bounding box center [112, 59] width 24 height 7
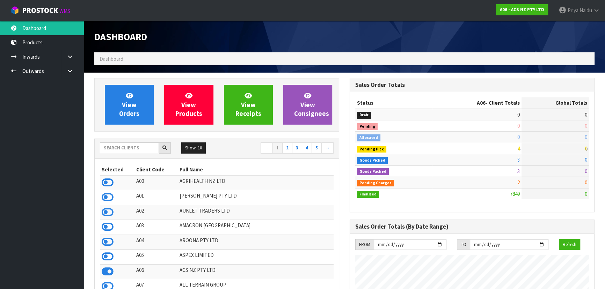
scroll to position [528, 255]
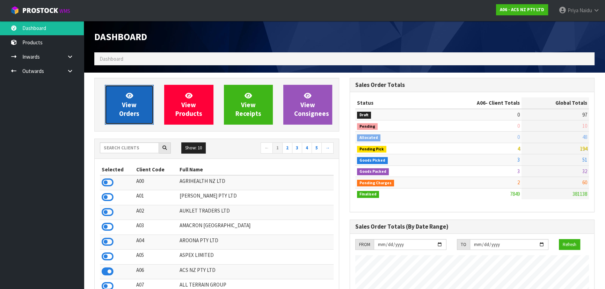
click at [131, 112] on span "View Orders" at bounding box center [129, 105] width 20 height 26
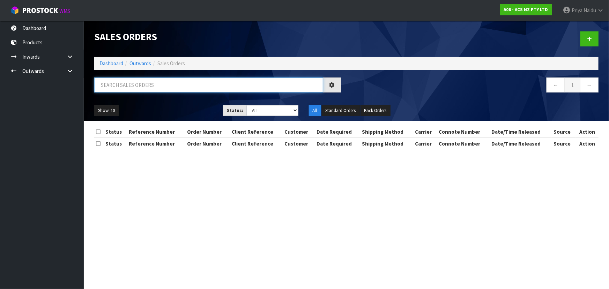
click at [145, 85] on input "text" at bounding box center [208, 85] width 229 height 15
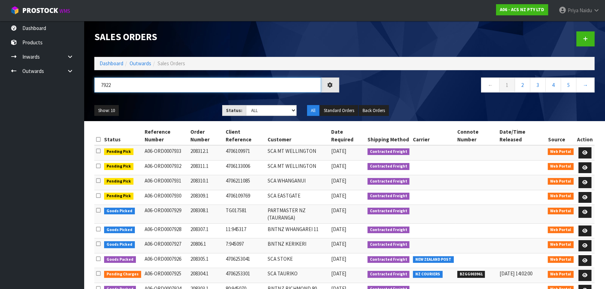
type input "7922"
click at [183, 105] on ul "Show: 10 5 10 25 50" at bounding box center [152, 110] width 117 height 11
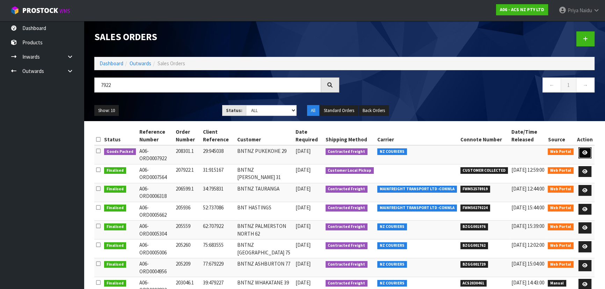
click at [582, 152] on link at bounding box center [584, 152] width 13 height 11
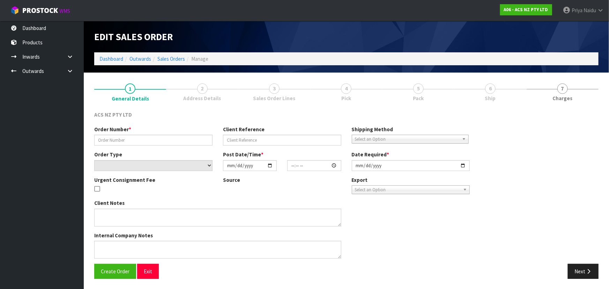
type input "208301.1"
type input "29:945038"
select select "number:0"
type input "[DATE]"
type input "15:44:00.000"
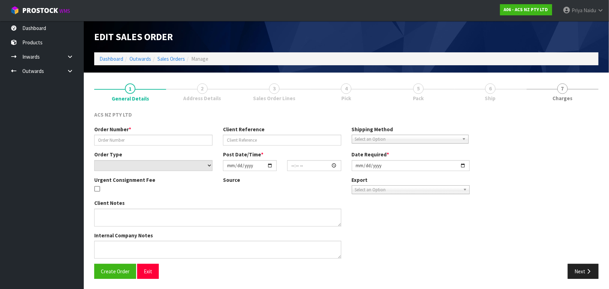
type input "[DATE]"
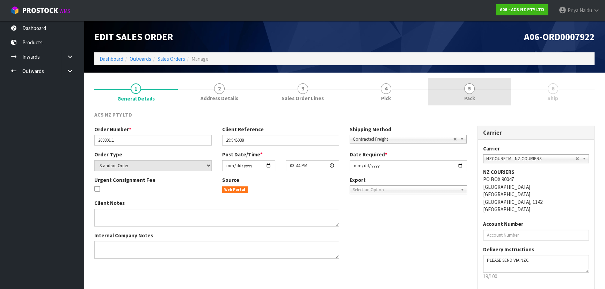
click at [476, 91] on link "5 Pack" at bounding box center [469, 92] width 83 height 28
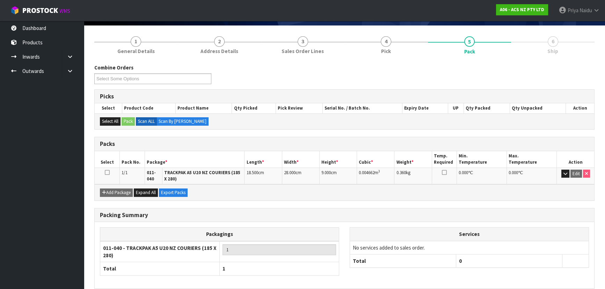
scroll to position [78, 0]
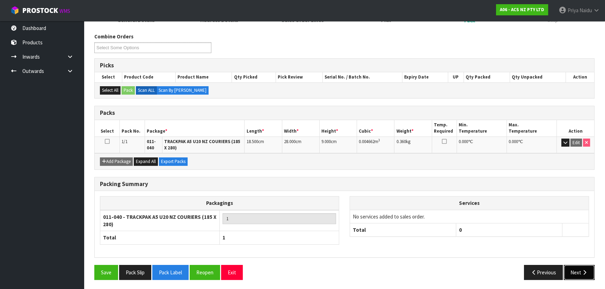
click at [576, 269] on button "Next" at bounding box center [579, 272] width 31 height 15
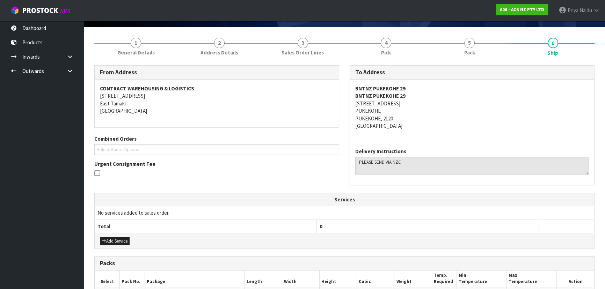
scroll to position [0, 0]
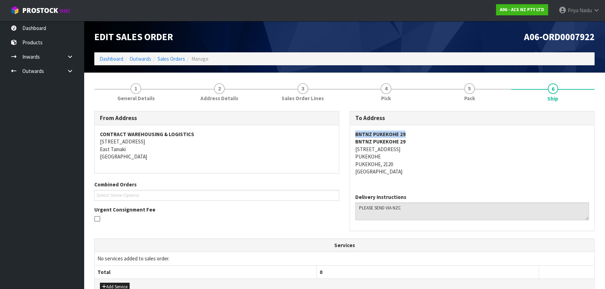
drag, startPoint x: 347, startPoint y: 134, endPoint x: 427, endPoint y: 126, distance: 80.0
click at [427, 126] on div "To Address BNTNZ PUKEKOHE 29 BNTNZ [STREET_ADDRESS] Delivery Instructions" at bounding box center [471, 174] width 255 height 127
drag, startPoint x: 346, startPoint y: 150, endPoint x: 410, endPoint y: 150, distance: 63.9
click at [410, 150] on div "To Address BNTNZ PUKEKOHE 29 BNTNZ [STREET_ADDRESS] Delivery Instructions" at bounding box center [471, 174] width 255 height 127
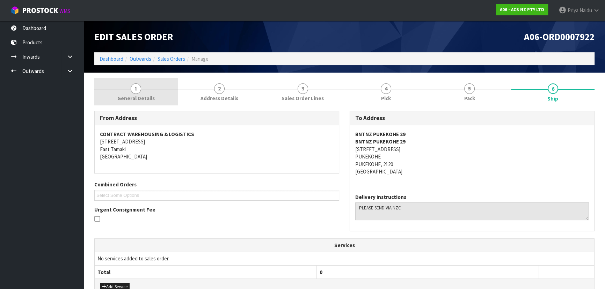
click at [126, 98] on span "General Details" at bounding box center [135, 98] width 37 height 7
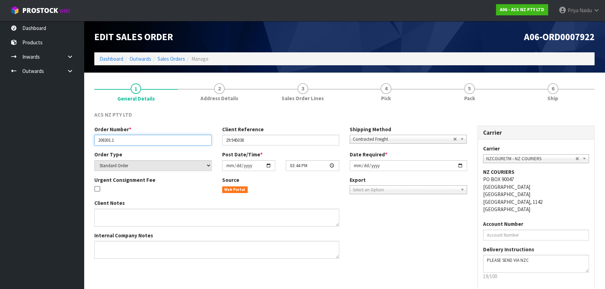
drag, startPoint x: 97, startPoint y: 142, endPoint x: 134, endPoint y: 141, distance: 37.0
click at [134, 141] on input "208301.1" at bounding box center [152, 140] width 117 height 11
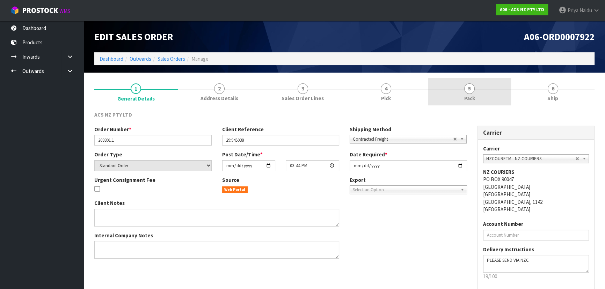
drag, startPoint x: 459, startPoint y: 86, endPoint x: 467, endPoint y: 82, distance: 9.7
click at [459, 86] on link "5 Pack" at bounding box center [469, 92] width 83 height 28
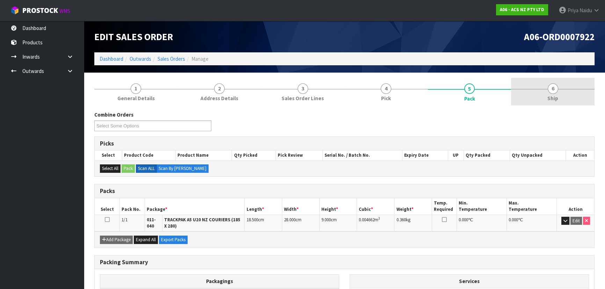
click at [567, 104] on link "6 Ship" at bounding box center [552, 92] width 83 height 28
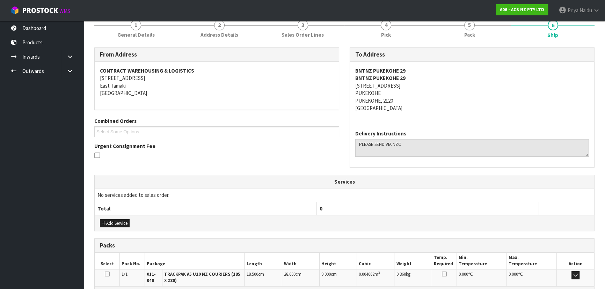
scroll to position [150, 0]
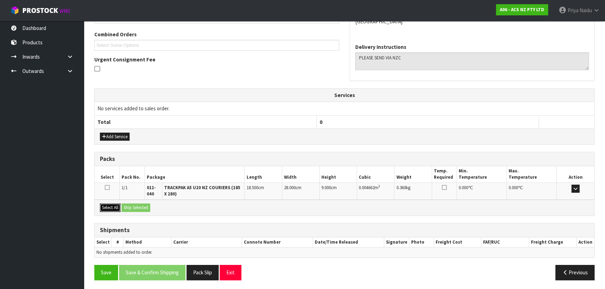
drag, startPoint x: 107, startPoint y: 204, endPoint x: 112, endPoint y: 204, distance: 5.2
click at [107, 204] on button "Select All" at bounding box center [110, 208] width 21 height 8
click at [139, 204] on button "Ship Selected" at bounding box center [136, 208] width 29 height 8
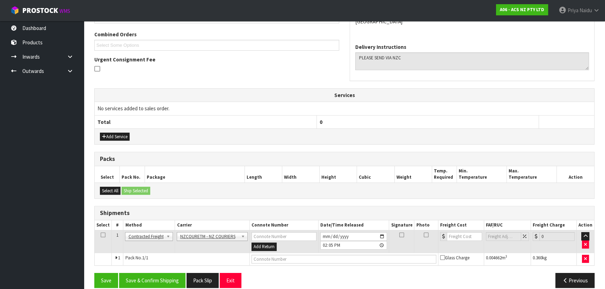
scroll to position [158, 0]
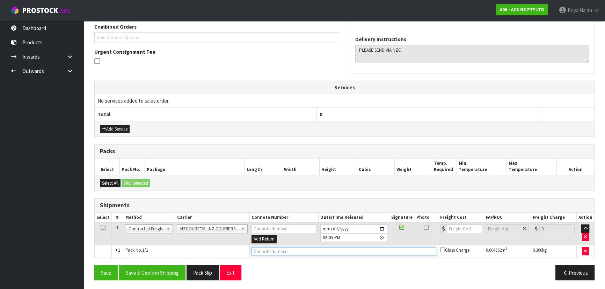
click at [269, 250] on input "text" at bounding box center [343, 251] width 185 height 9
paste input "BZGG003962"
type input "BZGG003962"
click at [455, 227] on input "number" at bounding box center [464, 229] width 35 height 9
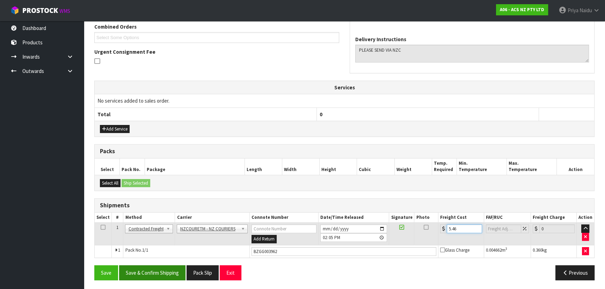
type input "5.46"
click at [155, 268] on button "Save & Confirm Shipping" at bounding box center [152, 272] width 66 height 15
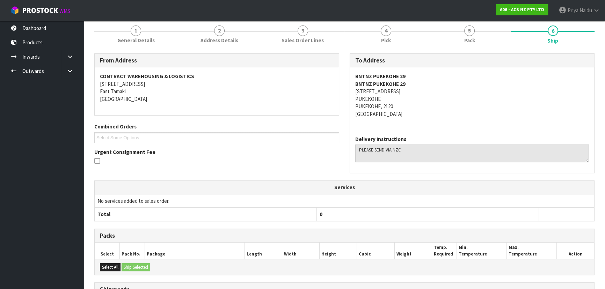
scroll to position [0, 0]
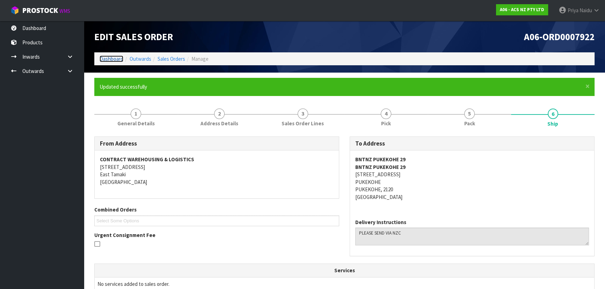
click at [106, 58] on link "Dashboard" at bounding box center [112, 59] width 24 height 7
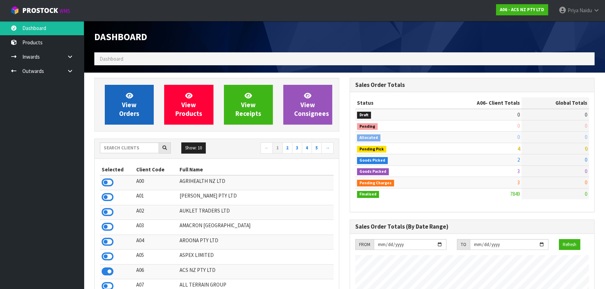
scroll to position [528, 255]
click at [122, 110] on span "View Orders" at bounding box center [129, 105] width 20 height 26
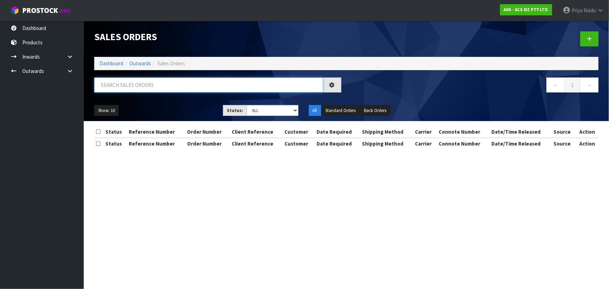
click at [136, 86] on input "text" at bounding box center [208, 85] width 229 height 15
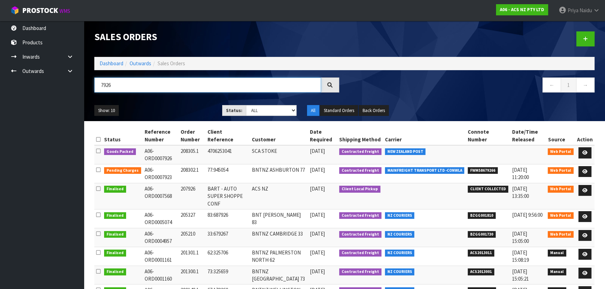
type input "7926"
click at [178, 108] on ul "Show: 10 5 10 25 50" at bounding box center [152, 110] width 117 height 11
click at [587, 151] on icon at bounding box center [584, 153] width 5 height 5
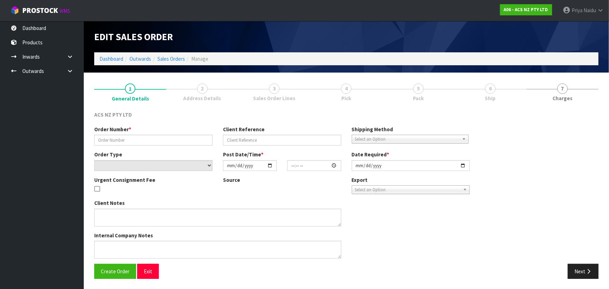
type input "208305.1"
type input "4706253041"
select select "number:0"
type input "[DATE]"
type input "18:09:00.000"
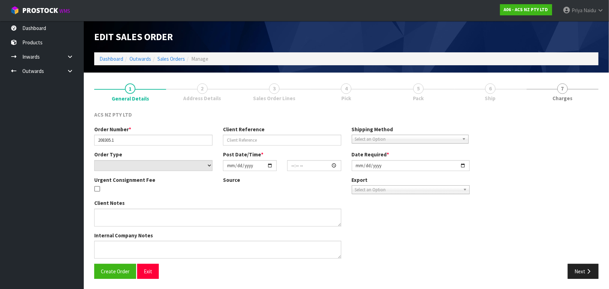
type input "[DATE]"
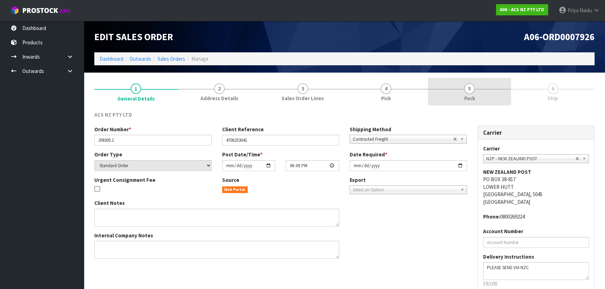
click at [474, 100] on span "Pack" at bounding box center [469, 98] width 11 height 7
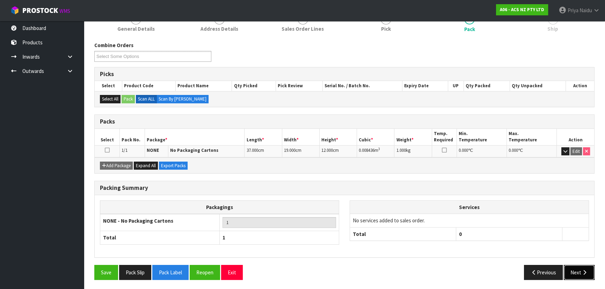
click at [576, 272] on button "Next" at bounding box center [579, 272] width 31 height 15
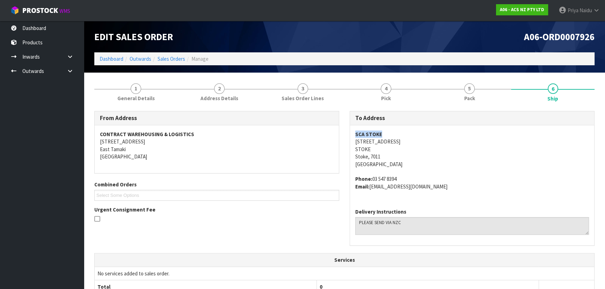
drag, startPoint x: 354, startPoint y: 133, endPoint x: 24, endPoint y: 122, distance: 330.6
click at [399, 133] on div "SCA [GEOGRAPHIC_DATA][STREET_ADDRESS] Phone: [PHONE_NUMBER] Email: [EMAIL_ADDRE…" at bounding box center [472, 164] width 244 height 78
drag, startPoint x: 367, startPoint y: 140, endPoint x: 398, endPoint y: 154, distance: 34.3
click at [398, 154] on div "To Address [GEOGRAPHIC_DATA][STREET_ADDRESS] Phone: [PHONE_NUMBER] Email: [EMAI…" at bounding box center [471, 182] width 255 height 142
drag, startPoint x: 411, startPoint y: 150, endPoint x: 398, endPoint y: 148, distance: 13.8
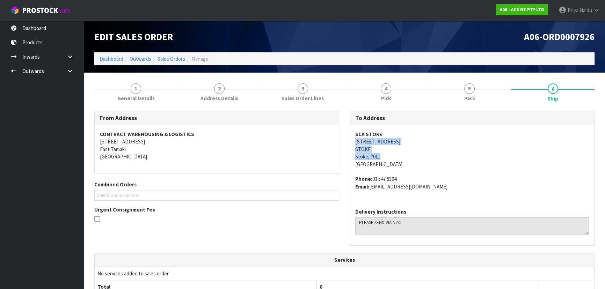
click at [412, 150] on address "SCA STOKE [STREET_ADDRESS]" at bounding box center [472, 149] width 234 height 37
click at [351, 141] on div "SCA [GEOGRAPHIC_DATA][STREET_ADDRESS] Phone: [PHONE_NUMBER] Email: [EMAIL_ADDRE…" at bounding box center [472, 164] width 244 height 78
drag, startPoint x: 351, startPoint y: 141, endPoint x: 409, endPoint y: 140, distance: 57.6
click at [409, 140] on div "SCA [GEOGRAPHIC_DATA][STREET_ADDRESS] Phone: [PHONE_NUMBER] Email: [EMAIL_ADDRE…" at bounding box center [472, 164] width 244 height 78
drag, startPoint x: 372, startPoint y: 178, endPoint x: 404, endPoint y: 171, distance: 33.0
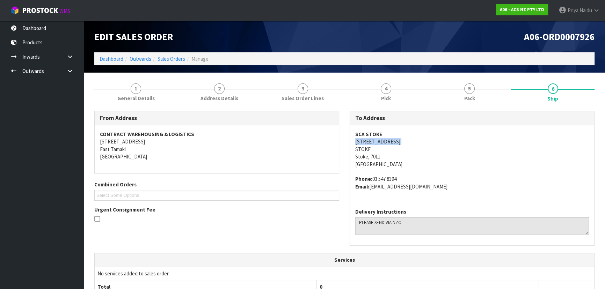
click at [404, 171] on span "SCA [GEOGRAPHIC_DATA][STREET_ADDRESS] Phone: [PHONE_NUMBER] Email: [EMAIL_ADDRE…" at bounding box center [472, 161] width 234 height 60
drag, startPoint x: 372, startPoint y: 187, endPoint x: 431, endPoint y: 189, distance: 59.4
click at [439, 189] on address "Phone: [PHONE_NUMBER] Email: [EMAIL_ADDRESS][DOMAIN_NAME]" at bounding box center [472, 182] width 234 height 15
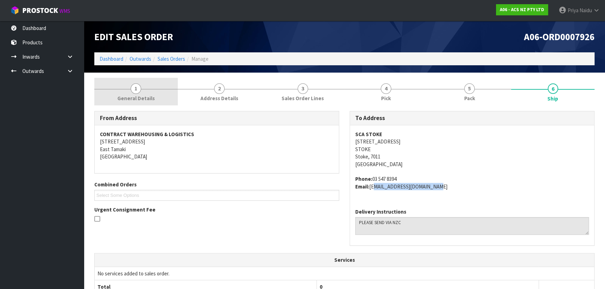
drag, startPoint x: 140, startPoint y: 93, endPoint x: 140, endPoint y: 100, distance: 7.0
click at [140, 93] on link "1 General Details" at bounding box center [135, 92] width 83 height 28
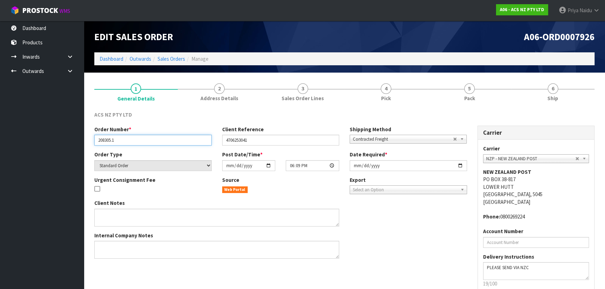
drag, startPoint x: 98, startPoint y: 140, endPoint x: 130, endPoint y: 140, distance: 32.5
click at [130, 140] on input "208305.1" at bounding box center [152, 140] width 117 height 11
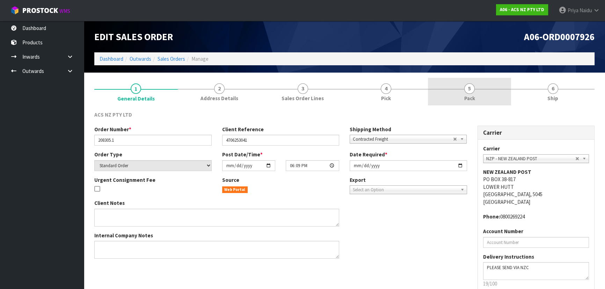
click at [454, 98] on link "5 Pack" at bounding box center [469, 92] width 83 height 28
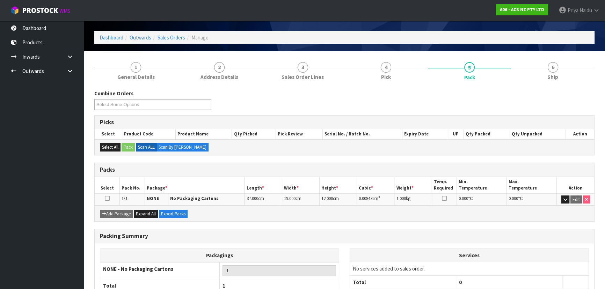
scroll to position [31, 0]
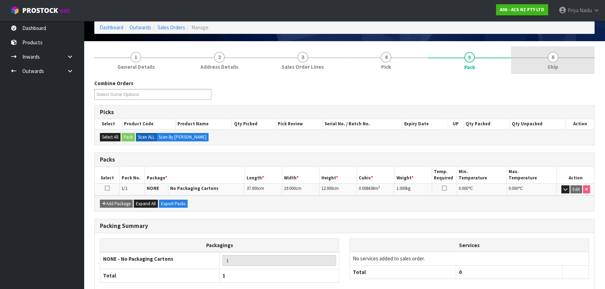
click at [556, 61] on link "6 Ship" at bounding box center [552, 60] width 83 height 28
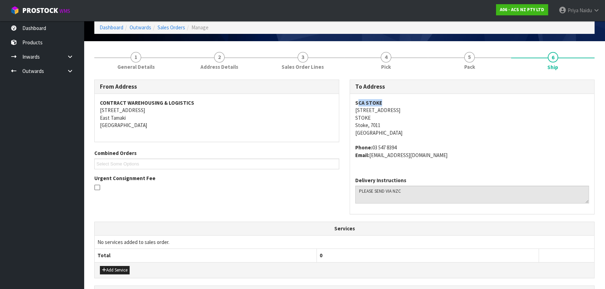
drag, startPoint x: 364, startPoint y: 101, endPoint x: 408, endPoint y: 98, distance: 43.7
click at [408, 99] on address "SCA STOKE [STREET_ADDRESS]" at bounding box center [472, 117] width 234 height 37
click at [354, 105] on div "SCA [GEOGRAPHIC_DATA][STREET_ADDRESS] Phone: [PHONE_NUMBER] Email: [EMAIL_ADDRE…" at bounding box center [472, 133] width 244 height 78
drag, startPoint x: 354, startPoint y: 102, endPoint x: 388, endPoint y: 100, distance: 34.7
click at [388, 100] on div "SCA [GEOGRAPHIC_DATA][STREET_ADDRESS] Phone: [PHONE_NUMBER] Email: [EMAIL_ADDRE…" at bounding box center [472, 133] width 244 height 78
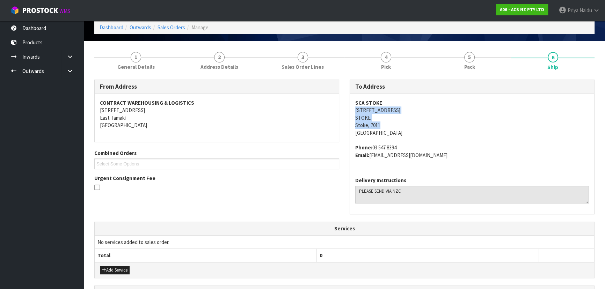
drag, startPoint x: 357, startPoint y: 112, endPoint x: 395, endPoint y: 127, distance: 41.1
click at [395, 127] on div "SCA [GEOGRAPHIC_DATA][STREET_ADDRESS] Phone: [PHONE_NUMBER] Email: [EMAIL_ADDRE…" at bounding box center [472, 133] width 244 height 78
click at [465, 125] on address "SCA STOKE [STREET_ADDRESS]" at bounding box center [472, 117] width 234 height 37
click at [407, 108] on address "SCA STOKE [STREET_ADDRESS]" at bounding box center [472, 117] width 234 height 37
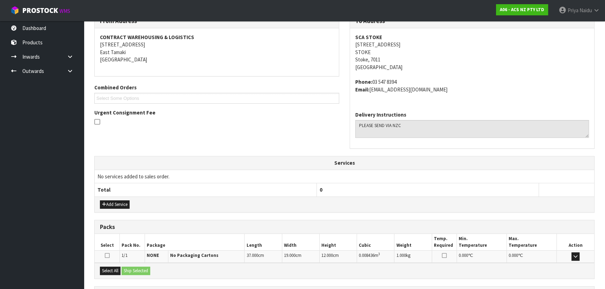
scroll to position [161, 0]
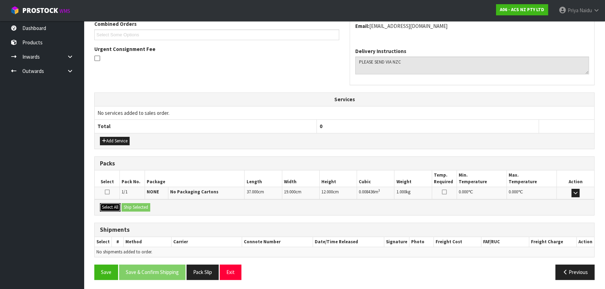
click at [112, 206] on button "Select All" at bounding box center [110, 207] width 21 height 8
click at [143, 207] on button "Ship Selected" at bounding box center [136, 207] width 29 height 8
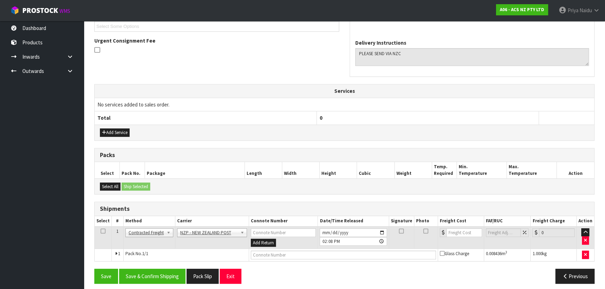
scroll to position [173, 0]
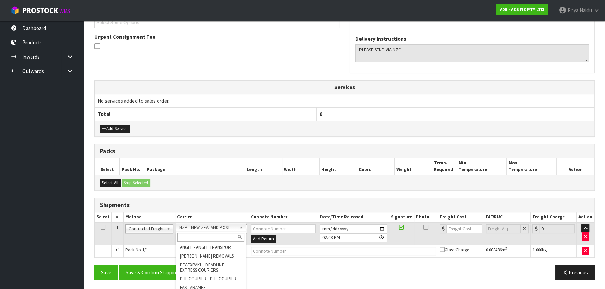
click at [198, 235] on input "text" at bounding box center [210, 237] width 67 height 9
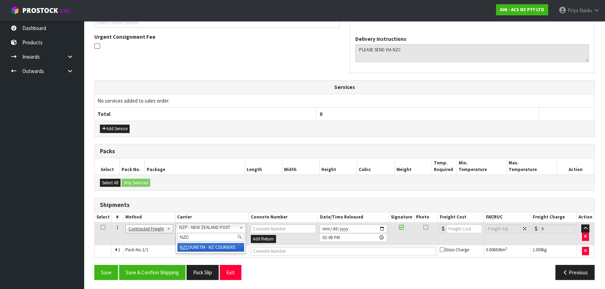
type input "NZC"
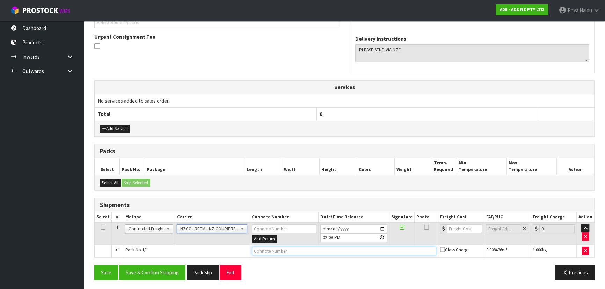
click at [270, 248] on input "text" at bounding box center [344, 251] width 185 height 9
paste input "BZGG003963"
type input "BZGG003963"
click at [454, 226] on input "number" at bounding box center [464, 229] width 35 height 9
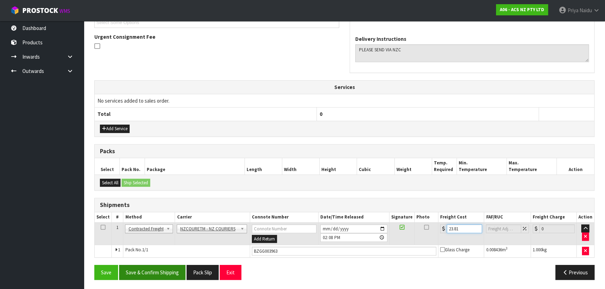
type input "23.81"
click at [163, 278] on button "Save & Confirm Shipping" at bounding box center [152, 272] width 66 height 15
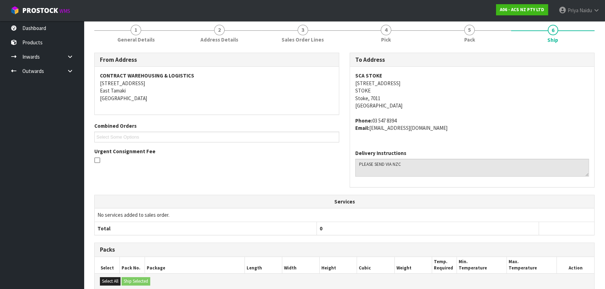
scroll to position [0, 0]
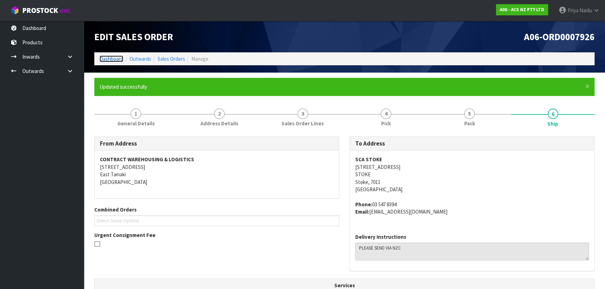
click at [108, 57] on link "Dashboard" at bounding box center [112, 59] width 24 height 7
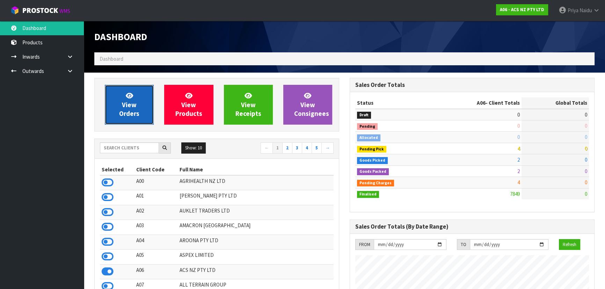
click at [131, 99] on icon at bounding box center [129, 95] width 7 height 7
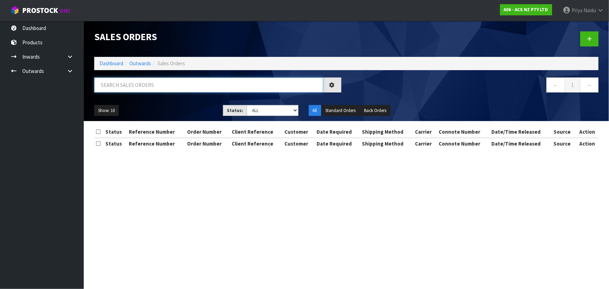
click at [138, 83] on input "text" at bounding box center [208, 85] width 229 height 15
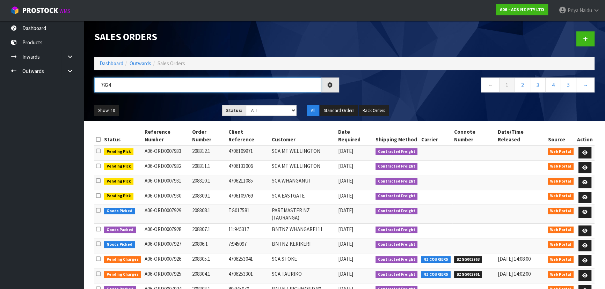
type input "7924"
click at [206, 113] on ul "Show: 10 5 10 25 50" at bounding box center [152, 110] width 117 height 11
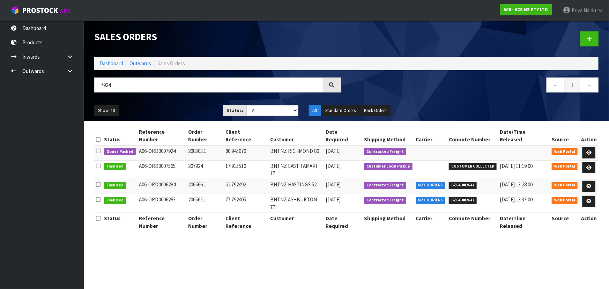
click at [179, 111] on ul "Show: 10 5 10 25 50" at bounding box center [153, 110] width 118 height 11
click at [588, 147] on link at bounding box center [589, 152] width 13 height 11
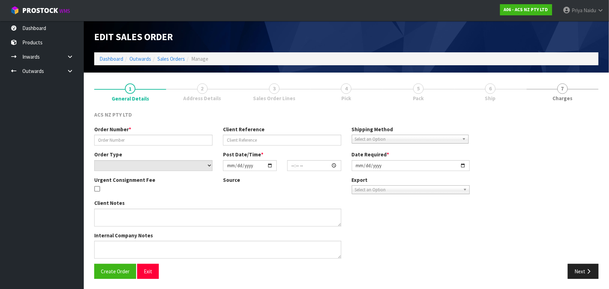
type input "208303.1"
type input "80:945070"
select select "number:0"
type input "[DATE]"
type input "16:58:00.000"
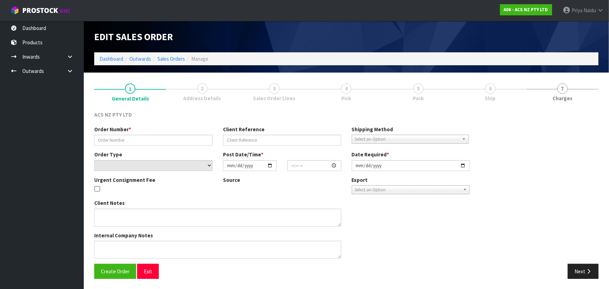
type input "[DATE]"
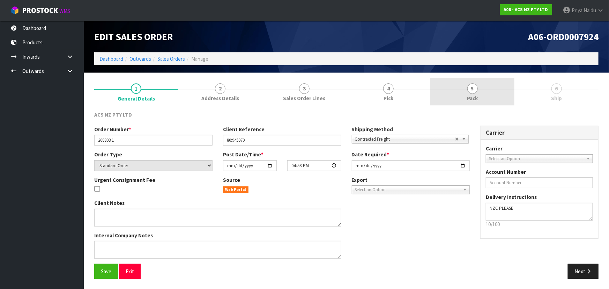
click at [502, 90] on link "5 Pack" at bounding box center [473, 92] width 84 height 28
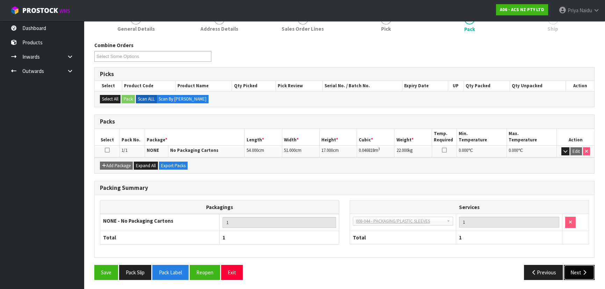
click at [569, 275] on button "Next" at bounding box center [579, 272] width 31 height 15
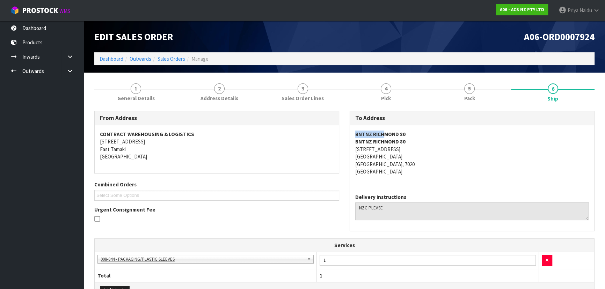
drag, startPoint x: 360, startPoint y: 132, endPoint x: 421, endPoint y: 133, distance: 61.1
click at [404, 133] on div "BNTNZ RICHMOND 80 BNTNZ [GEOGRAPHIC_DATA] [STREET_ADDRESS]" at bounding box center [472, 156] width 244 height 63
drag, startPoint x: 352, startPoint y: 149, endPoint x: 406, endPoint y: 147, distance: 53.1
click at [406, 147] on div "BNTNZ RICHMOND 80 BNTNZ [GEOGRAPHIC_DATA] [STREET_ADDRESS]" at bounding box center [472, 156] width 244 height 63
drag, startPoint x: 363, startPoint y: 156, endPoint x: 194, endPoint y: 150, distance: 168.8
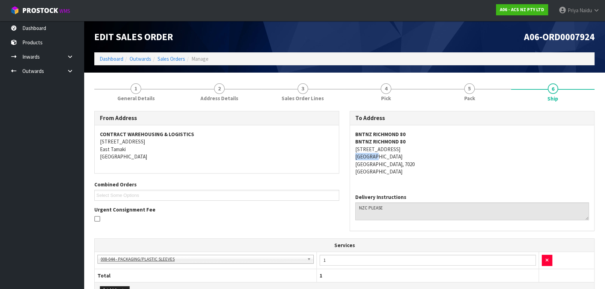
click at [386, 157] on div "BNTNZ RICHMOND 80 BNTNZ [GEOGRAPHIC_DATA] [STREET_ADDRESS]" at bounding box center [472, 156] width 244 height 63
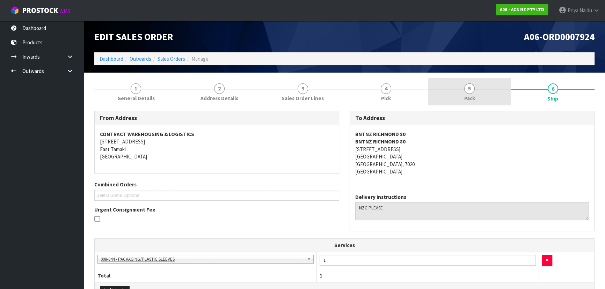
click at [489, 102] on link "5 Pack" at bounding box center [469, 92] width 83 height 28
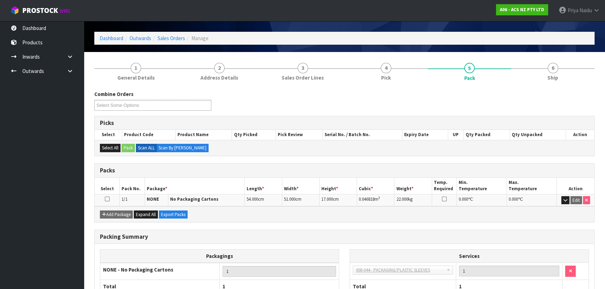
scroll to position [31, 0]
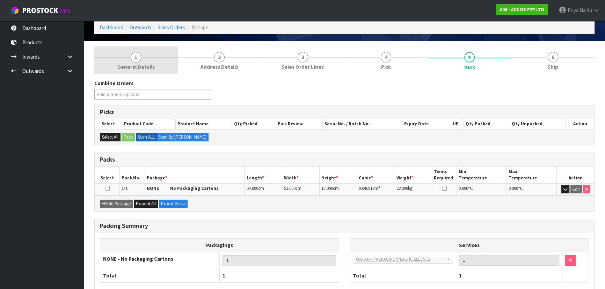
drag, startPoint x: 140, startPoint y: 58, endPoint x: 122, endPoint y: 80, distance: 28.9
click at [140, 58] on span "1" at bounding box center [136, 57] width 10 height 10
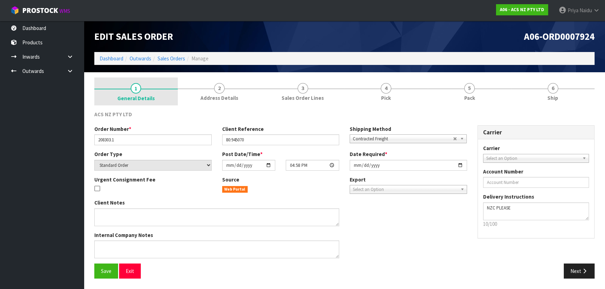
scroll to position [0, 0]
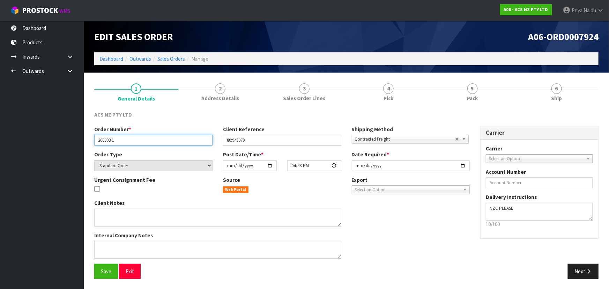
drag, startPoint x: 97, startPoint y: 139, endPoint x: 134, endPoint y: 139, distance: 37.7
click at [134, 139] on input "208303.1" at bounding box center [153, 140] width 118 height 11
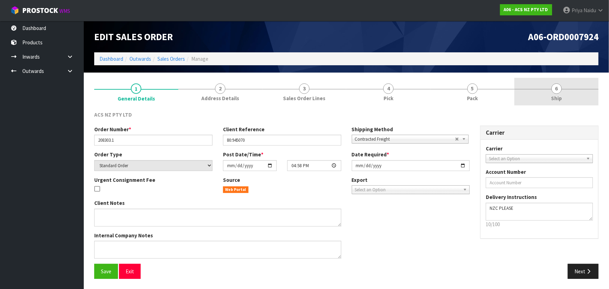
click at [540, 85] on link "6 Ship" at bounding box center [557, 92] width 84 height 28
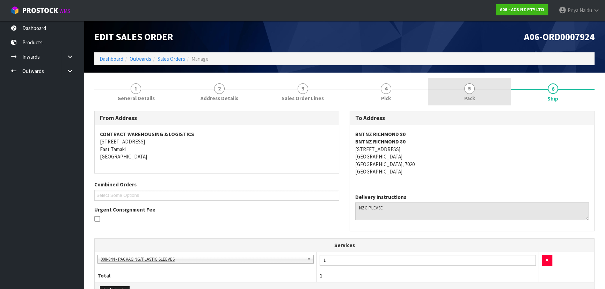
click at [469, 92] on span "5" at bounding box center [469, 88] width 10 height 10
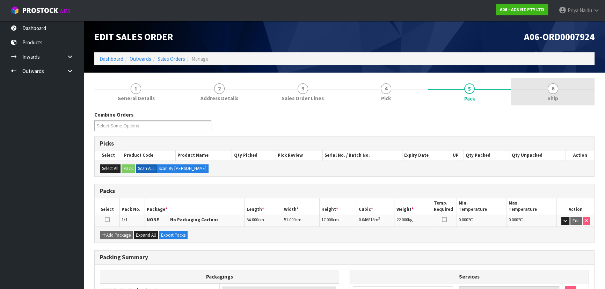
drag, startPoint x: 569, startPoint y: 101, endPoint x: 563, endPoint y: 104, distance: 6.7
click at [569, 101] on link "6 Ship" at bounding box center [552, 92] width 83 height 28
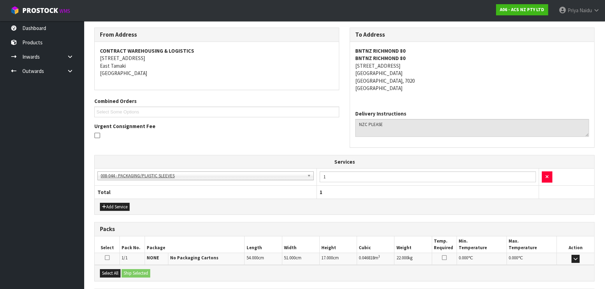
scroll to position [149, 0]
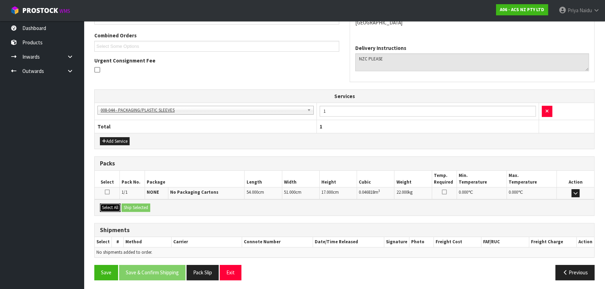
click at [114, 205] on button "Select All" at bounding box center [110, 208] width 21 height 8
drag, startPoint x: 121, startPoint y: 205, endPoint x: 145, endPoint y: 212, distance: 25.4
click at [122, 205] on div "Select All Ship Selected" at bounding box center [344, 207] width 499 height 16
click at [135, 204] on button "Ship Selected" at bounding box center [136, 208] width 29 height 8
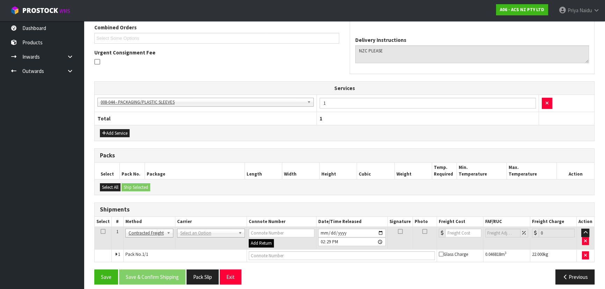
scroll to position [161, 0]
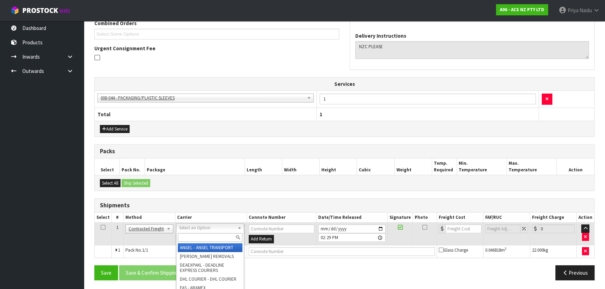
click at [201, 237] on input "text" at bounding box center [210, 237] width 65 height 9
type input "m"
type input "nzc"
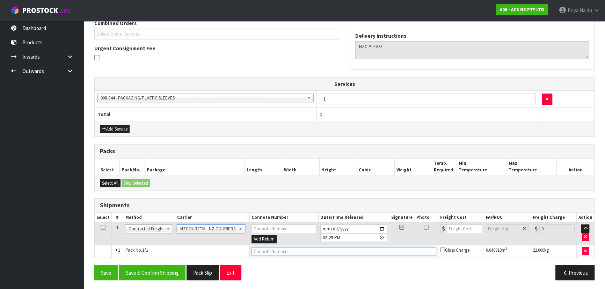
click at [284, 249] on input "text" at bounding box center [343, 251] width 185 height 9
paste input "BZGG003964"
type input "BZGG003964"
click at [470, 228] on input "number" at bounding box center [464, 229] width 35 height 9
type input "69.01"
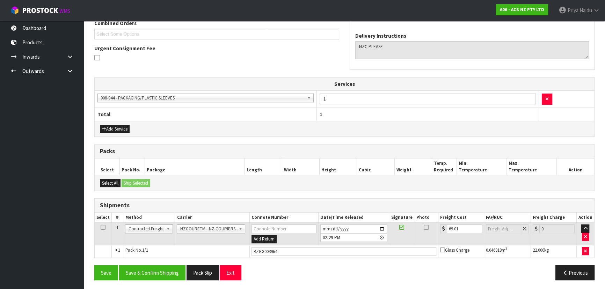
click at [142, 279] on div "Save Save & Confirm Shipping Pack Slip Exit Previous" at bounding box center [344, 275] width 511 height 20
click at [145, 273] on button "Save & Confirm Shipping" at bounding box center [152, 272] width 66 height 15
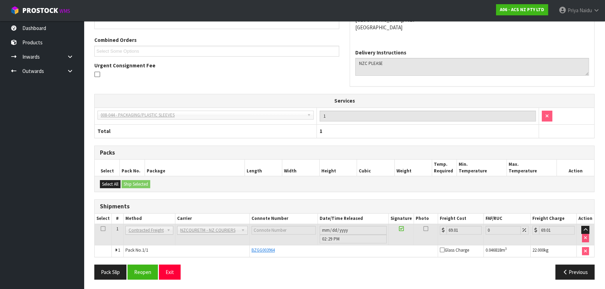
scroll to position [0, 0]
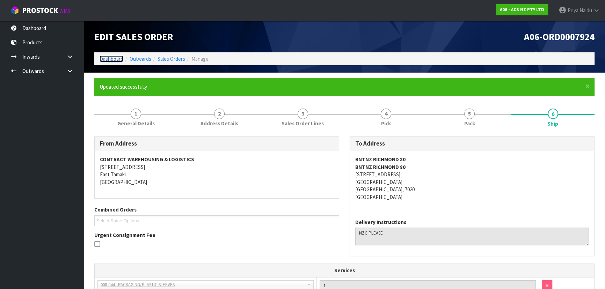
click at [110, 59] on link "Dashboard" at bounding box center [112, 59] width 24 height 7
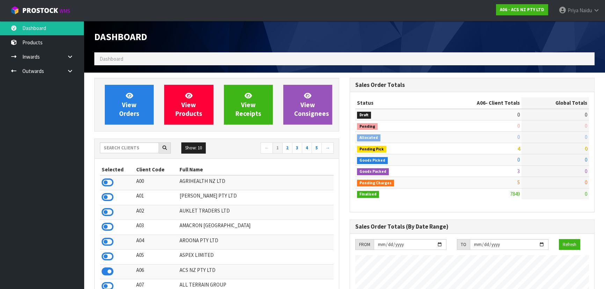
scroll to position [528, 255]
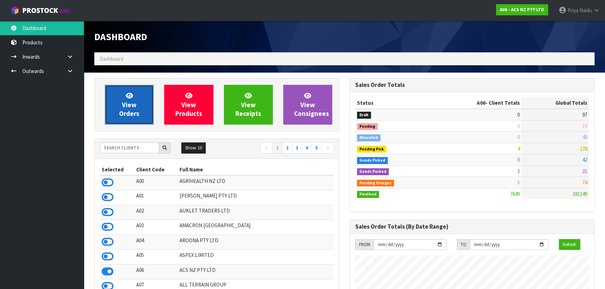
click at [127, 114] on span "View Orders" at bounding box center [129, 105] width 20 height 26
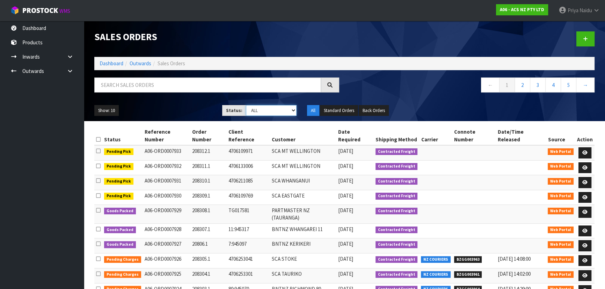
click at [254, 113] on select "Draft Pending Allocated Pending Pick Goods Picked Goods Packed Pending Charges …" at bounding box center [271, 110] width 51 height 11
click at [246, 105] on select "Draft Pending Allocated Pending Pick Goods Picked Goods Packed Pending Charges …" at bounding box center [271, 110] width 51 height 11
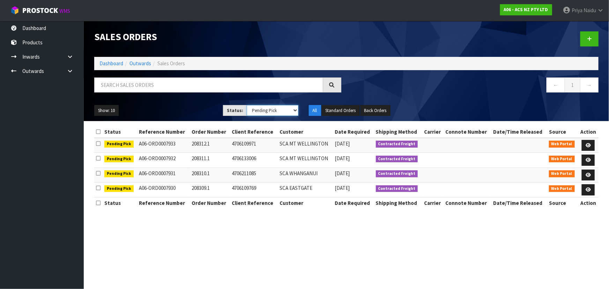
click at [256, 112] on select "Draft Pending Allocated Pending Pick Goods Picked Goods Packed Pending Charges …" at bounding box center [273, 110] width 52 height 11
click at [247, 105] on select "Draft Pending Allocated Pending Pick Goods Picked Goods Packed Pending Charges …" at bounding box center [273, 110] width 52 height 11
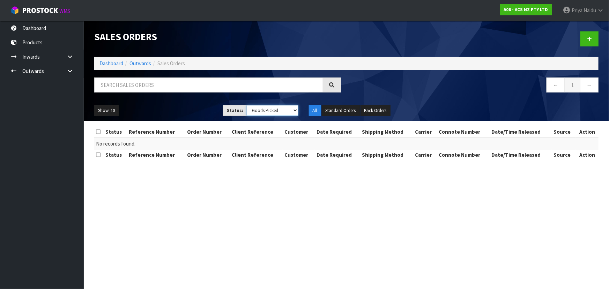
click at [260, 108] on select "Draft Pending Allocated Pending Pick Goods Picked Goods Packed Pending Charges …" at bounding box center [273, 110] width 52 height 11
select select "string:5"
click at [247, 105] on select "Draft Pending Allocated Pending Pick Goods Picked Goods Packed Pending Charges …" at bounding box center [273, 110] width 52 height 11
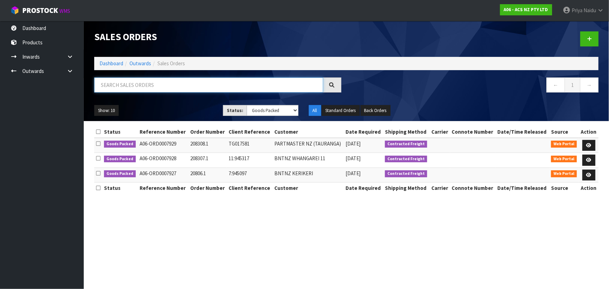
click at [151, 87] on input "text" at bounding box center [208, 85] width 229 height 15
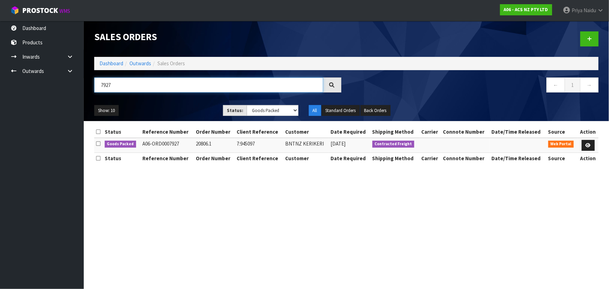
type input "7927"
click at [182, 96] on div "7927" at bounding box center [218, 88] width 258 height 20
click at [590, 142] on link at bounding box center [588, 145] width 13 height 11
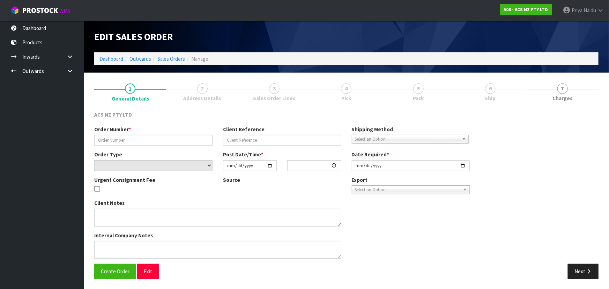
type input "20806.1"
type input "7:945097"
select select "number:0"
type input "[DATE]"
type input "10:24:00.000"
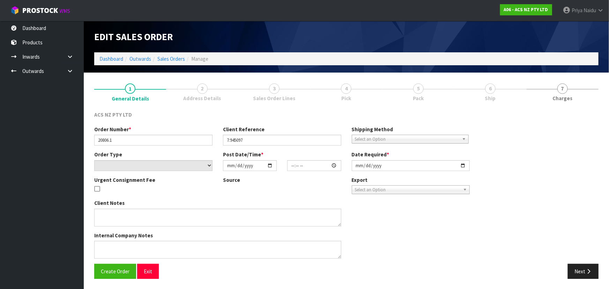
type input "[DATE]"
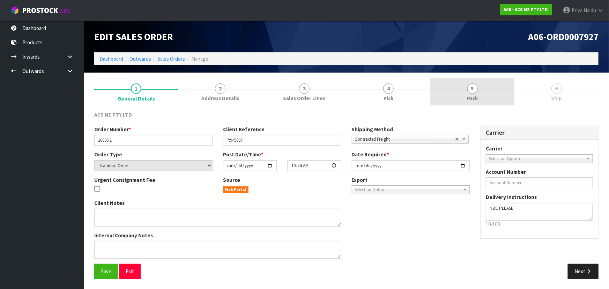
drag, startPoint x: 450, startPoint y: 83, endPoint x: 463, endPoint y: 104, distance: 25.0
click at [451, 84] on link "5 Pack" at bounding box center [473, 92] width 84 height 28
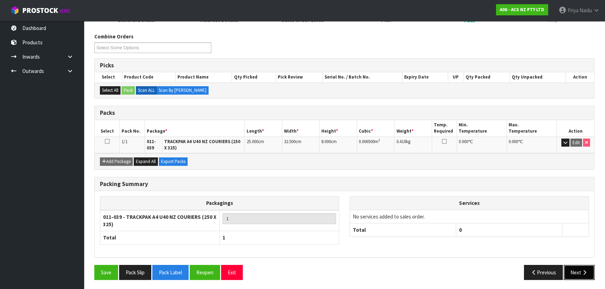
click at [573, 271] on button "Next" at bounding box center [579, 272] width 31 height 15
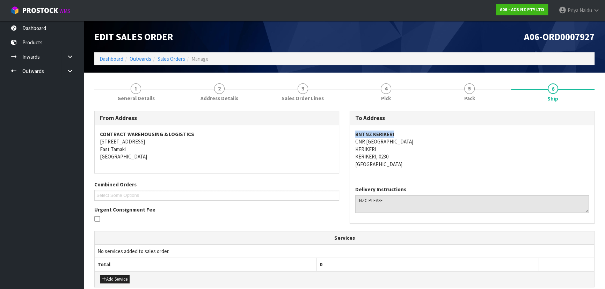
drag, startPoint x: 352, startPoint y: 133, endPoint x: 412, endPoint y: 131, distance: 59.8
click at [412, 131] on div "BNTNZ KERIKERI CNR [GEOGRAPHIC_DATA] [PERSON_NAME], 0230 [GEOGRAPHIC_DATA]" at bounding box center [472, 152] width 244 height 55
drag, startPoint x: 367, startPoint y: 141, endPoint x: 472, endPoint y: 138, distance: 104.8
click at [472, 138] on div "BNTNZ KERIKERI CNR [GEOGRAPHIC_DATA] [PERSON_NAME], 0230 [GEOGRAPHIC_DATA]" at bounding box center [472, 152] width 244 height 55
drag, startPoint x: 349, startPoint y: 149, endPoint x: 381, endPoint y: 146, distance: 32.3
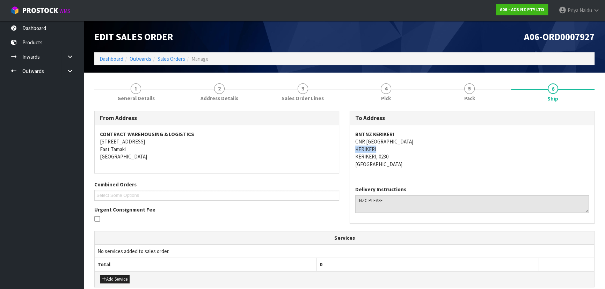
click at [381, 146] on div "To Address BNTNZ KERIKERI CNR [GEOGRAPHIC_DATA] KERIKERI KERIKERI, 0230 [GEOGRA…" at bounding box center [472, 167] width 245 height 112
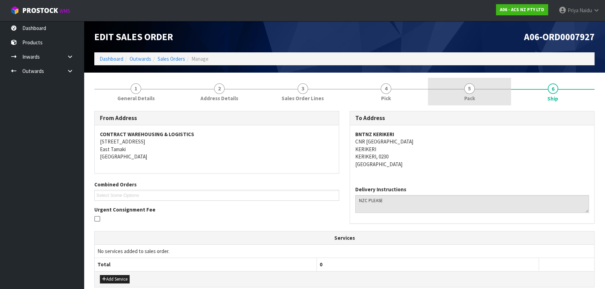
click at [468, 99] on span "Pack" at bounding box center [469, 98] width 11 height 7
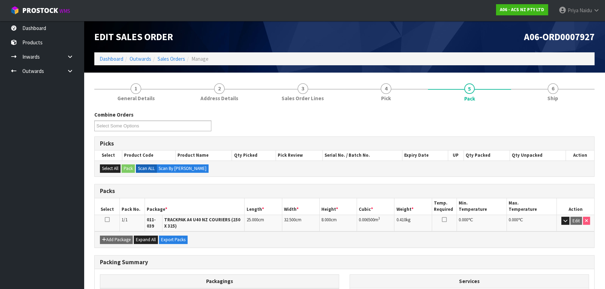
scroll to position [31, 0]
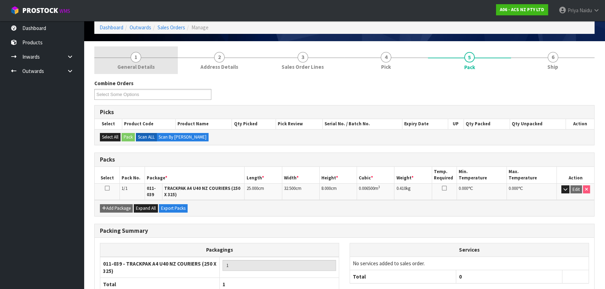
drag, startPoint x: 144, startPoint y: 59, endPoint x: 133, endPoint y: 78, distance: 21.8
click at [144, 59] on link "1 General Details" at bounding box center [135, 60] width 83 height 28
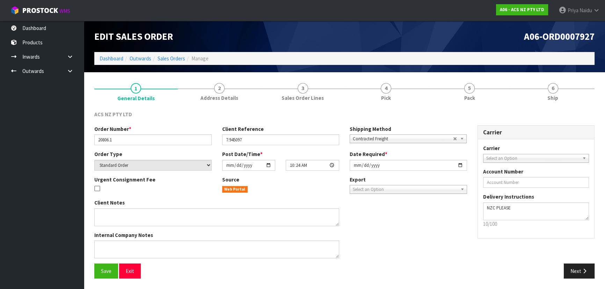
scroll to position [0, 0]
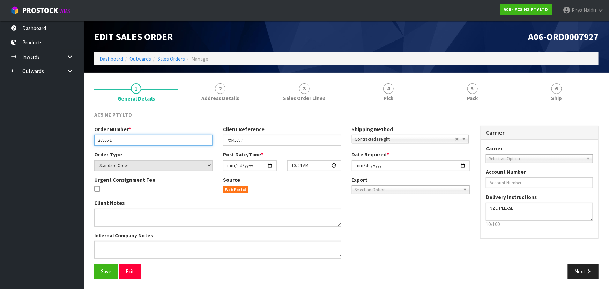
drag, startPoint x: 97, startPoint y: 139, endPoint x: 116, endPoint y: 139, distance: 18.5
click at [116, 139] on input "20806.1" at bounding box center [153, 140] width 118 height 11
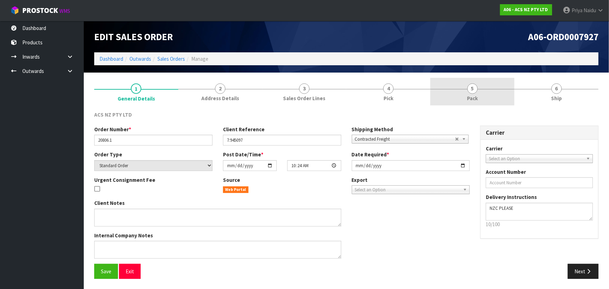
click at [456, 96] on link "5 Pack" at bounding box center [473, 92] width 84 height 28
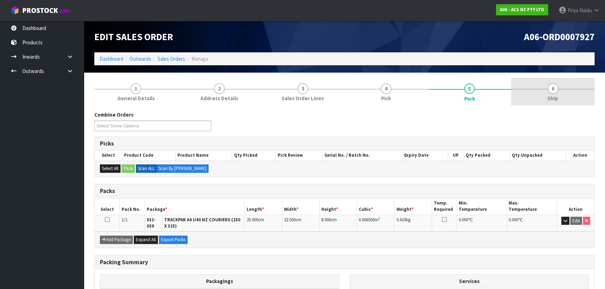
click at [545, 96] on link "6 Ship" at bounding box center [552, 92] width 83 height 28
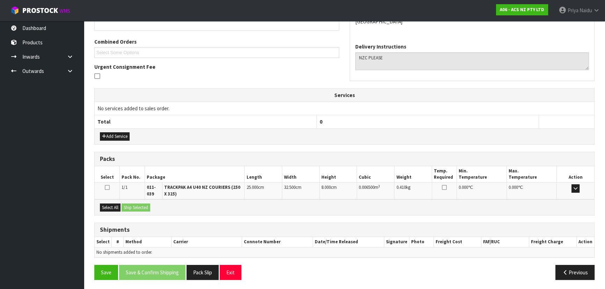
scroll to position [143, 0]
drag, startPoint x: 112, startPoint y: 207, endPoint x: 138, endPoint y: 208, distance: 25.9
click at [112, 206] on button "Select All" at bounding box center [110, 207] width 21 height 8
click at [138, 208] on button "Ship Selected" at bounding box center [136, 207] width 29 height 8
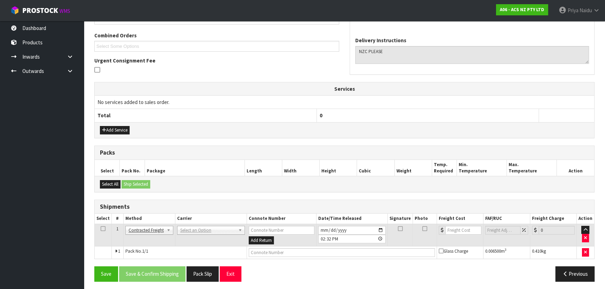
scroll to position [151, 0]
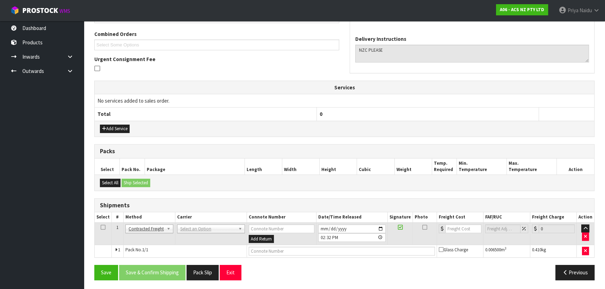
drag, startPoint x: 188, startPoint y: 225, endPoint x: 189, endPoint y: 234, distance: 9.2
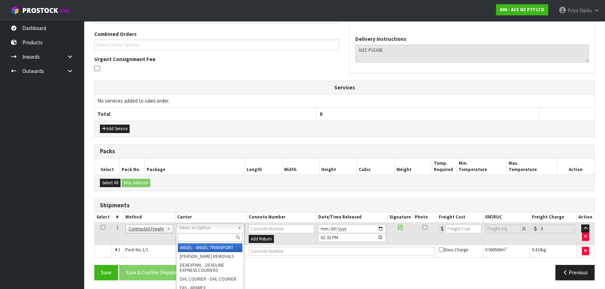
click at [190, 237] on input "text" at bounding box center [210, 237] width 65 height 9
type input "NZC"
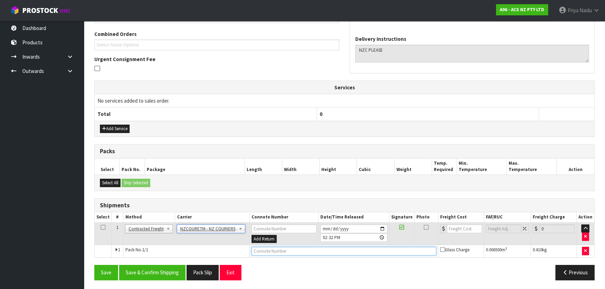
click at [270, 248] on input "text" at bounding box center [343, 251] width 185 height 9
paste input "BZGG003965"
type input "BZGG003965"
click at [454, 227] on input "number" at bounding box center [464, 229] width 35 height 9
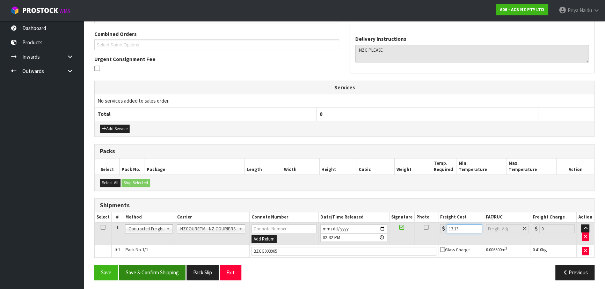
type input "13.13"
click at [152, 273] on button "Save & Confirm Shipping" at bounding box center [152, 272] width 66 height 15
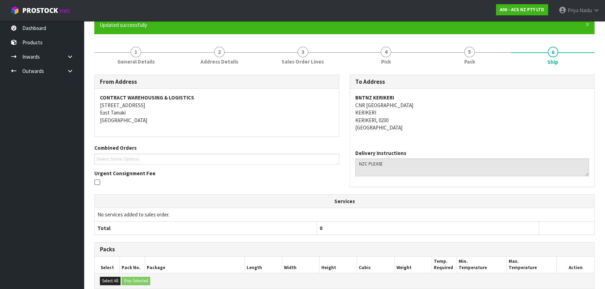
scroll to position [0, 0]
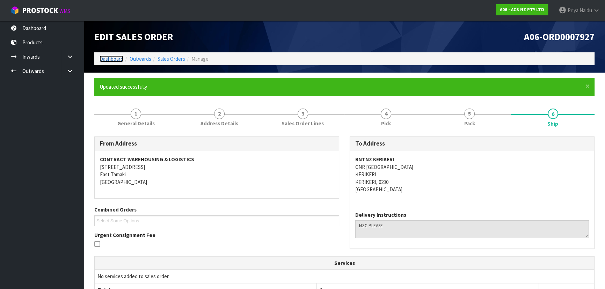
click at [118, 61] on link "Dashboard" at bounding box center [112, 59] width 24 height 7
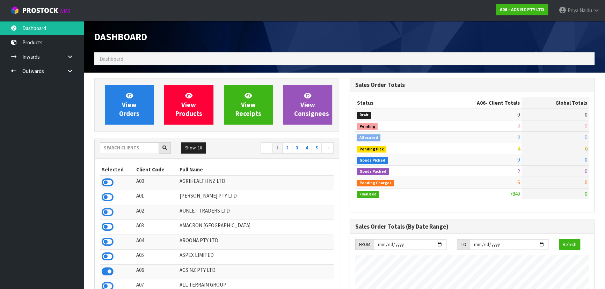
scroll to position [528, 255]
click at [119, 145] on input "text" at bounding box center [129, 148] width 59 height 11
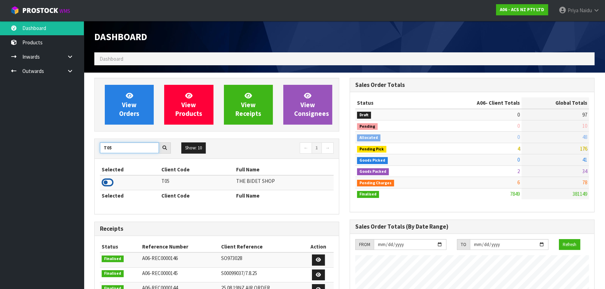
type input "T05"
click at [109, 182] on icon at bounding box center [108, 182] width 12 height 10
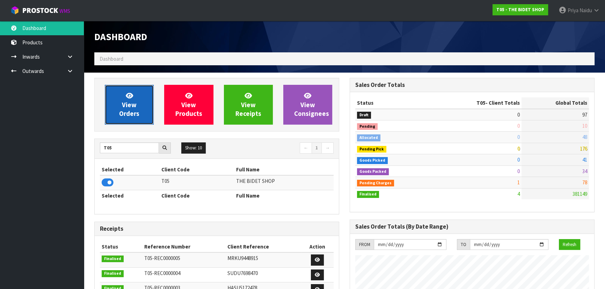
click at [127, 111] on span "View Orders" at bounding box center [129, 105] width 20 height 26
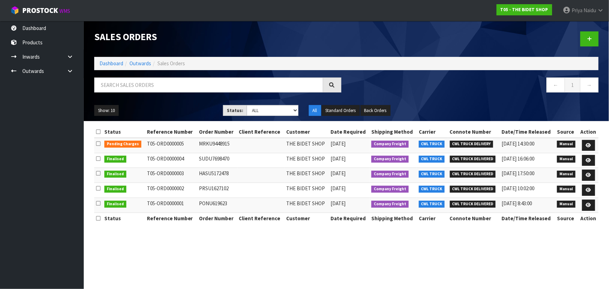
click at [151, 73] on div "Sales Orders Dashboard Outwards Sales Orders ← 1 → Show: 10 5 10 25 50 Status: …" at bounding box center [346, 71] width 515 height 100
click at [151, 84] on input "text" at bounding box center [208, 85] width 229 height 15
click at [587, 145] on icon at bounding box center [588, 145] width 5 height 5
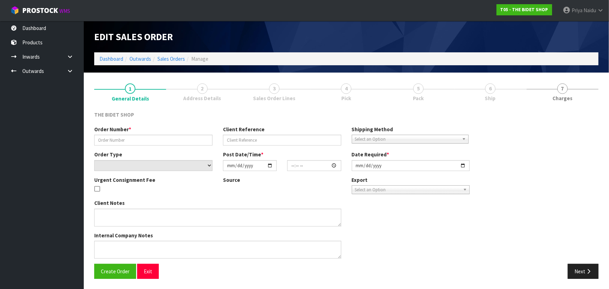
type input "MRKU9448915"
select select "number:0"
type input "[DATE]"
type input "10:48:00.000"
type input "[DATE]"
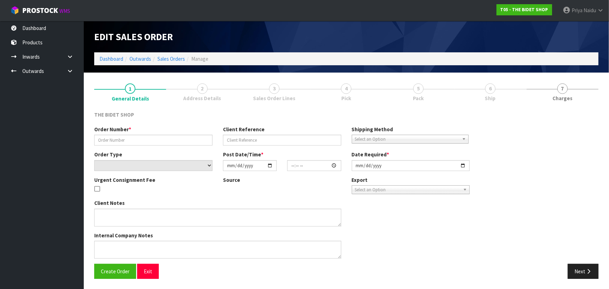
type textarea "IVE ONLY GOT THE FORKLIFT IN THE MORNING AT 9.30 AM"
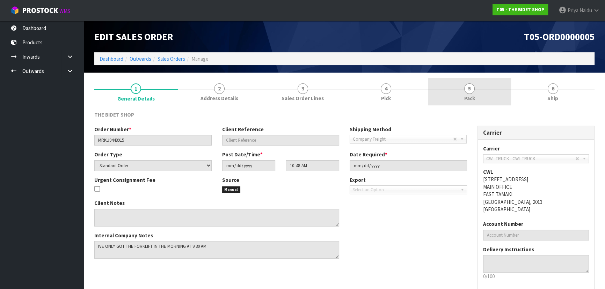
click at [477, 93] on link "5 Pack" at bounding box center [469, 92] width 83 height 28
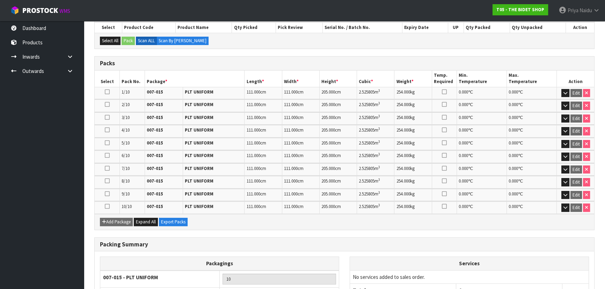
scroll to position [183, 0]
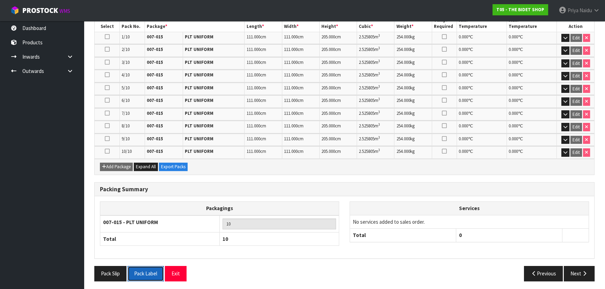
click at [148, 271] on button "Pack Label" at bounding box center [145, 273] width 36 height 15
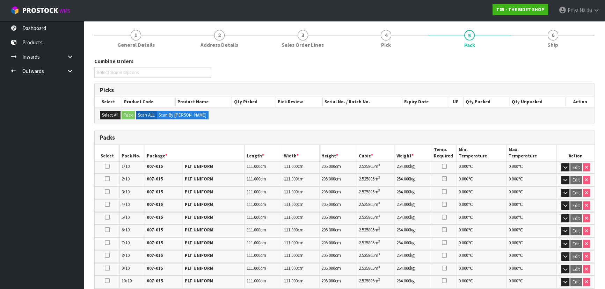
scroll to position [0, 0]
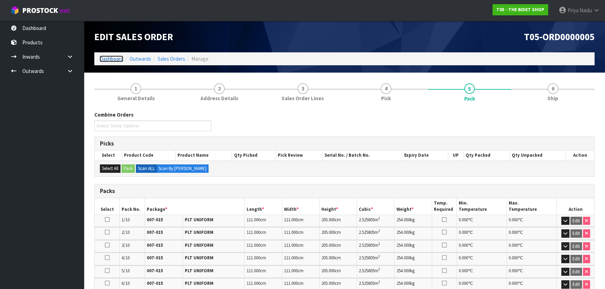
click at [108, 61] on link "Dashboard" at bounding box center [112, 59] width 24 height 7
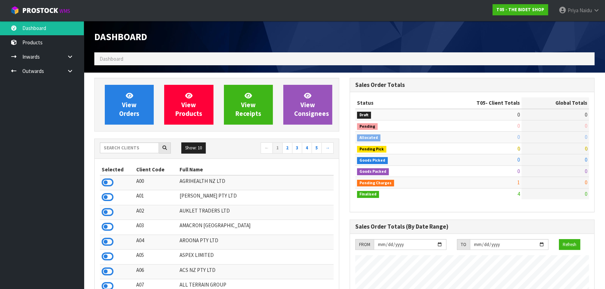
scroll to position [528, 255]
click at [132, 149] on input "text" at bounding box center [129, 148] width 59 height 11
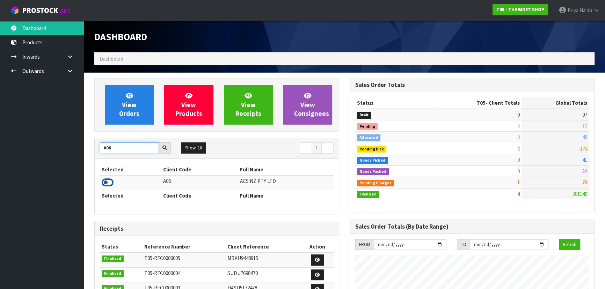
type input "A06"
click at [105, 178] on icon at bounding box center [108, 182] width 12 height 10
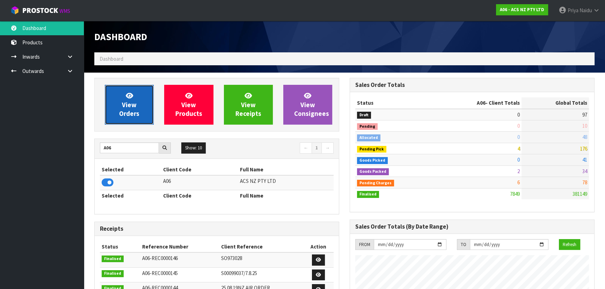
click at [123, 106] on span "View Orders" at bounding box center [129, 105] width 20 height 26
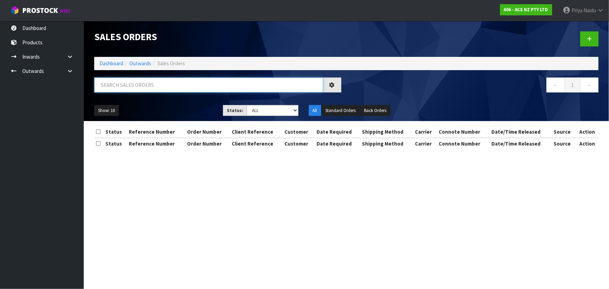
click at [136, 88] on input "text" at bounding box center [208, 85] width 229 height 15
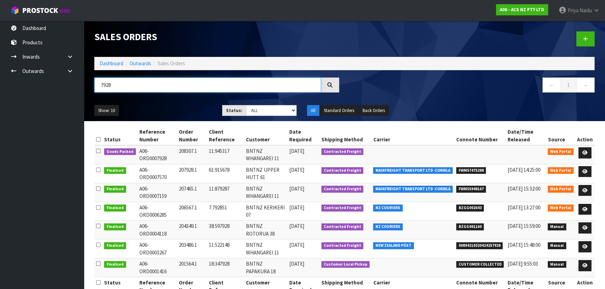
type input "7928"
click at [169, 105] on ul "Show: 10 5 10 25 50" at bounding box center [152, 110] width 117 height 11
click at [581, 152] on link at bounding box center [584, 152] width 13 height 11
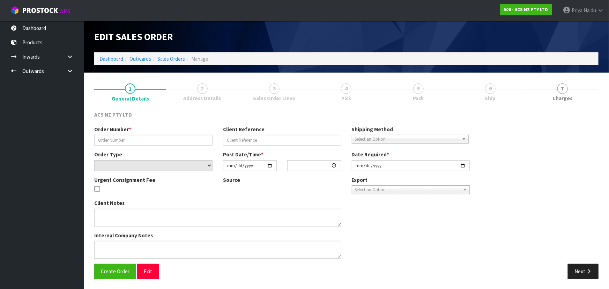
type input "208307.1"
type input "11:945317"
select select "number:0"
type input "[DATE]"
type input "11:10:00.000"
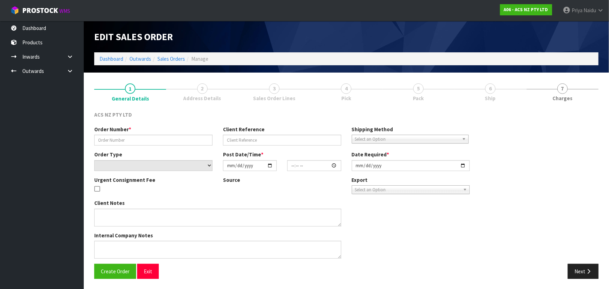
type input "[DATE]"
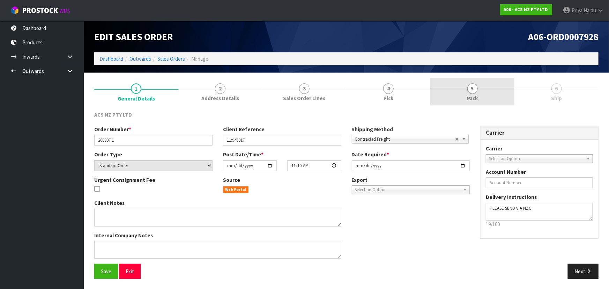
click at [487, 98] on link "5 Pack" at bounding box center [473, 92] width 84 height 28
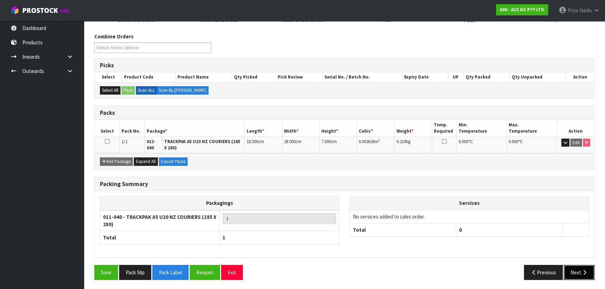
click at [574, 269] on button "Next" at bounding box center [579, 272] width 31 height 15
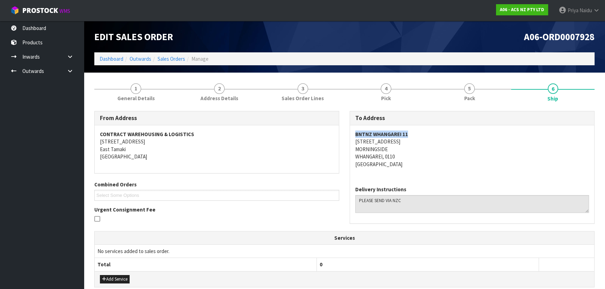
drag, startPoint x: 354, startPoint y: 133, endPoint x: 432, endPoint y: 132, distance: 78.6
click at [432, 132] on div "BNTNZ WHANGAREI [STREET_ADDRESS]" at bounding box center [472, 152] width 244 height 55
drag, startPoint x: 349, startPoint y: 142, endPoint x: 404, endPoint y: 141, distance: 54.5
click at [404, 141] on div "To Address BNTNZ WHANGAREI [STREET_ADDRESS] Delivery Instructions" at bounding box center [472, 167] width 245 height 112
drag, startPoint x: 352, startPoint y: 148, endPoint x: 397, endPoint y: 149, distance: 44.7
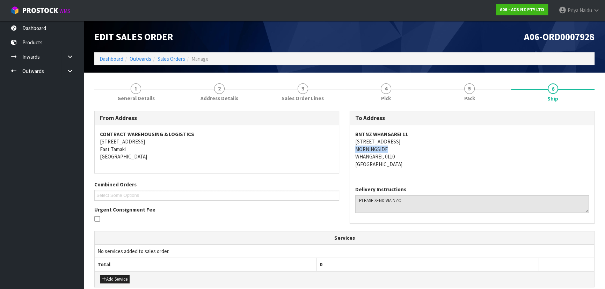
click at [397, 149] on div "BNTNZ WHANGAREI [STREET_ADDRESS]" at bounding box center [472, 152] width 244 height 55
drag, startPoint x: 130, startPoint y: 96, endPoint x: 130, endPoint y: 105, distance: 8.4
click at [130, 96] on span "General Details" at bounding box center [135, 98] width 37 height 7
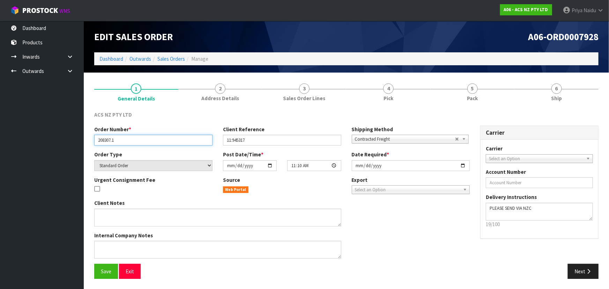
drag, startPoint x: 95, startPoint y: 142, endPoint x: 129, endPoint y: 137, distance: 33.5
click at [129, 137] on input "208307.1" at bounding box center [153, 140] width 118 height 11
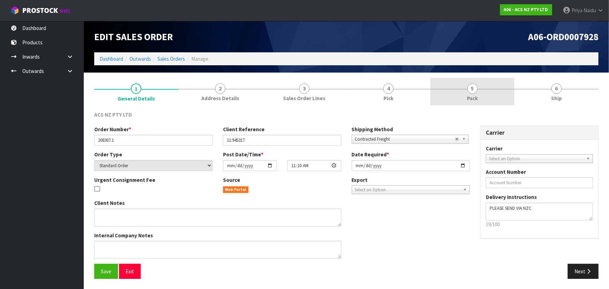
click at [508, 95] on link "5 Pack" at bounding box center [473, 92] width 84 height 28
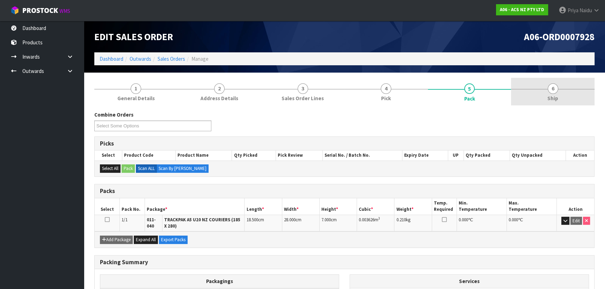
click at [552, 99] on span "Ship" at bounding box center [552, 98] width 11 height 7
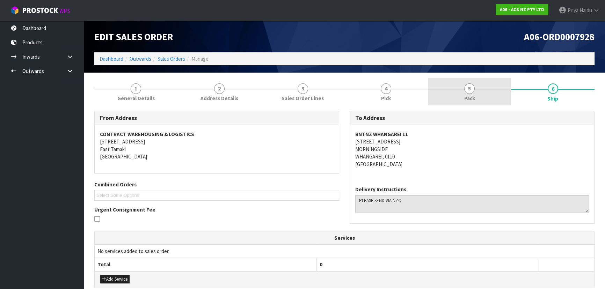
click at [447, 87] on link "5 Pack" at bounding box center [469, 92] width 83 height 28
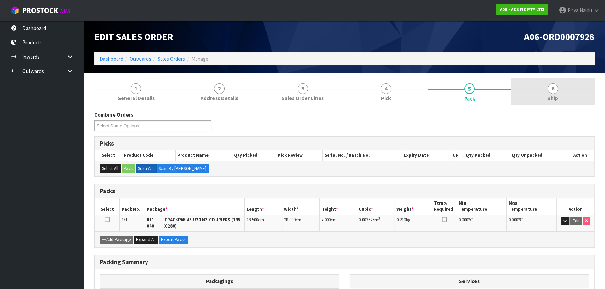
click at [565, 99] on link "6 Ship" at bounding box center [552, 92] width 83 height 28
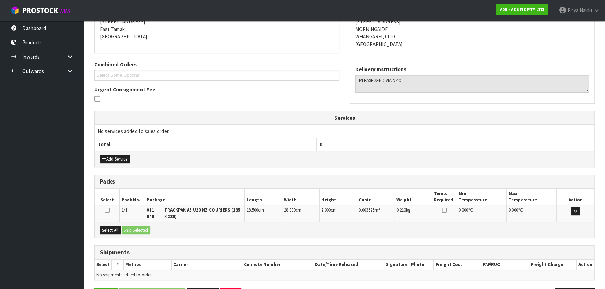
scroll to position [143, 0]
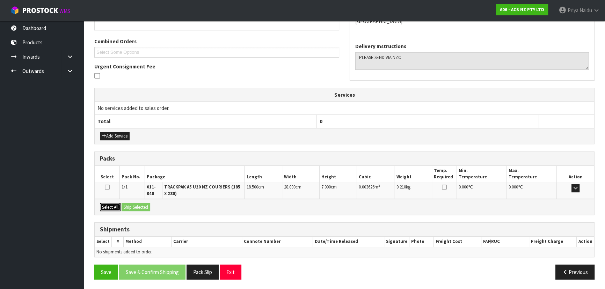
click at [115, 204] on button "Select All" at bounding box center [110, 207] width 21 height 8
click at [128, 204] on button "Ship Selected" at bounding box center [136, 207] width 29 height 8
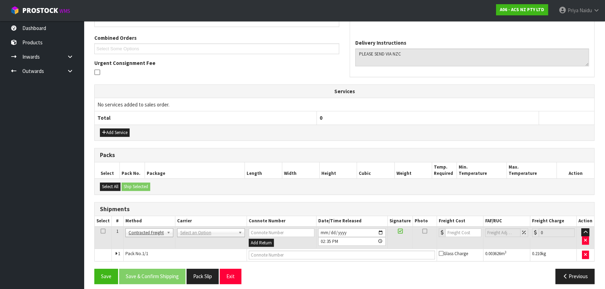
scroll to position [151, 0]
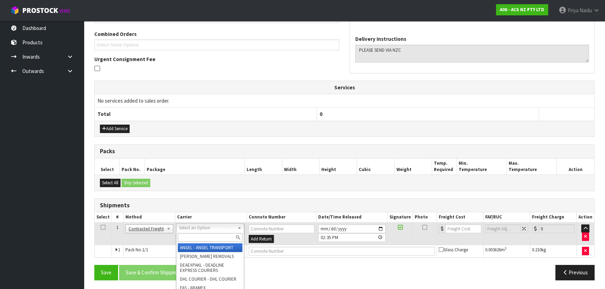
click at [185, 234] on input "text" at bounding box center [210, 237] width 65 height 9
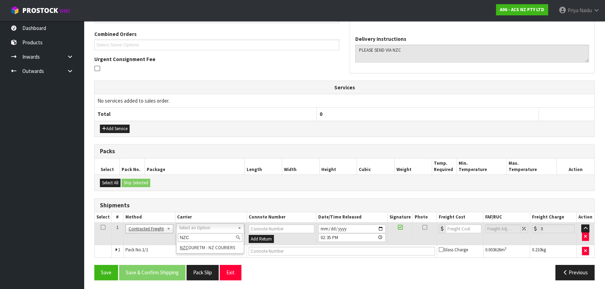
type input "NZC"
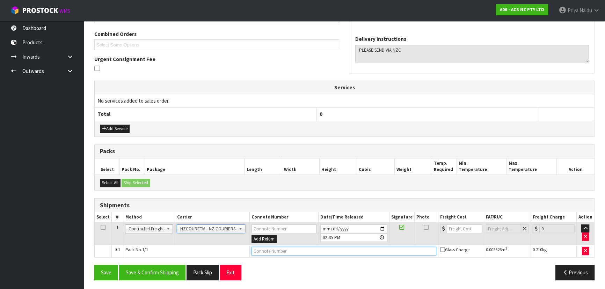
click at [257, 252] on input "text" at bounding box center [343, 251] width 185 height 9
paste input "BZGG003966"
type input "BZGG003966"
click at [458, 234] on td at bounding box center [461, 233] width 46 height 23
click at [458, 232] on input "number" at bounding box center [464, 229] width 35 height 9
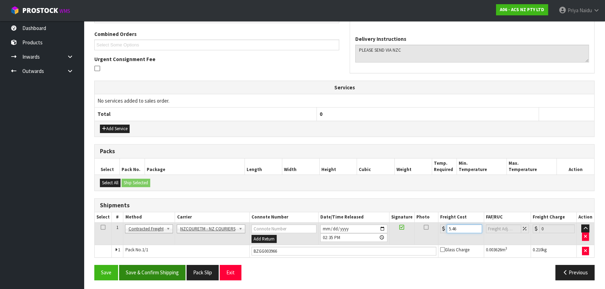
type input "5.46"
click at [171, 270] on button "Save & Confirm Shipping" at bounding box center [152, 272] width 66 height 15
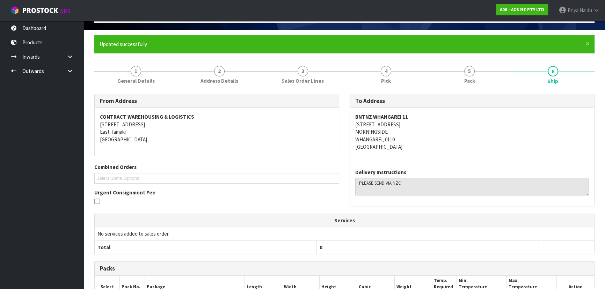
scroll to position [0, 0]
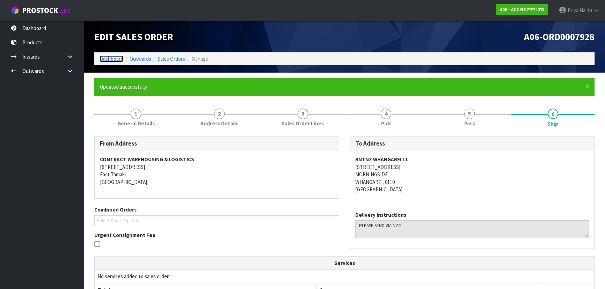
click at [119, 59] on link "Dashboard" at bounding box center [112, 59] width 24 height 7
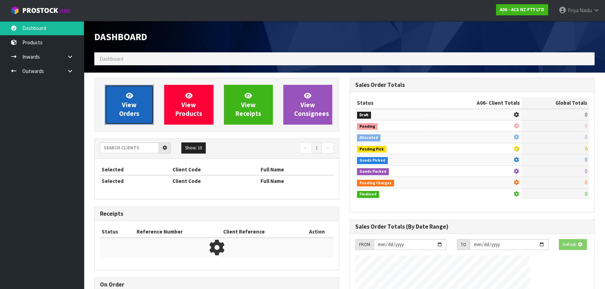
click at [129, 94] on icon at bounding box center [129, 95] width 7 height 7
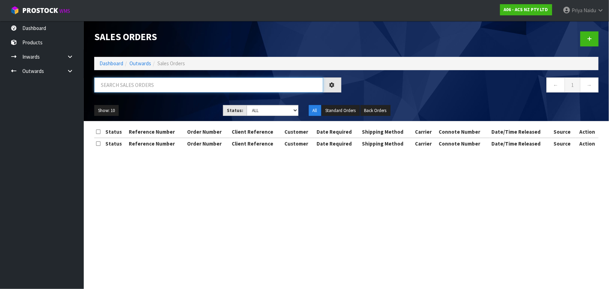
click at [132, 87] on input "text" at bounding box center [208, 85] width 229 height 15
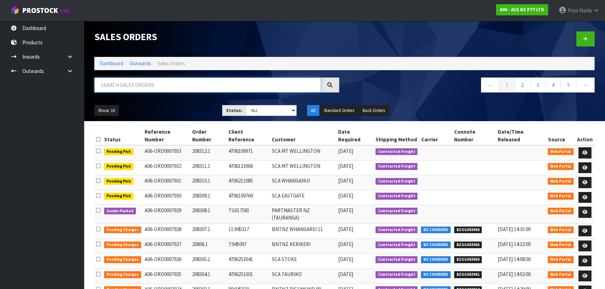
drag, startPoint x: 142, startPoint y: 86, endPoint x: 142, endPoint y: 93, distance: 7.0
click at [142, 86] on input "text" at bounding box center [207, 85] width 227 height 15
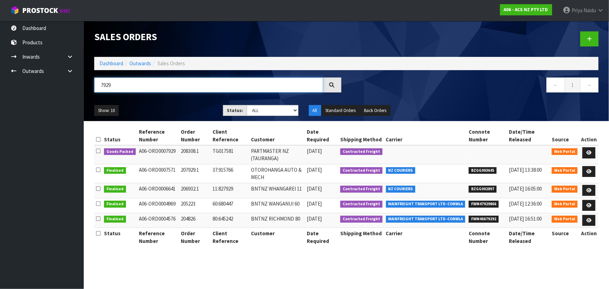
type input "7929"
click at [171, 102] on div "Show: 10 5 10 25 50 Status: Draft Pending Allocated Pending Pick Goods Picked G…" at bounding box center [346, 111] width 515 height 22
click at [592, 153] on icon at bounding box center [589, 153] width 5 height 5
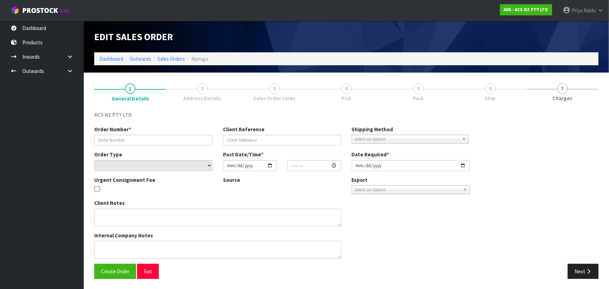
type input "208308.1"
type input "TG017581"
select select "number:0"
type input "[DATE]"
type input "12:26:00.000"
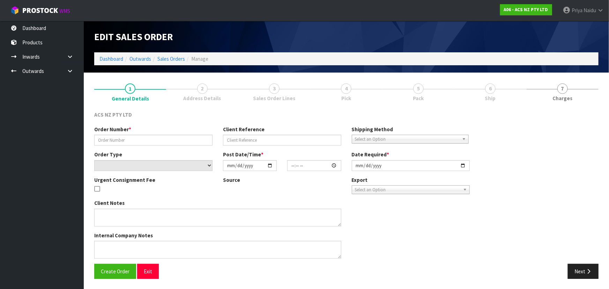
type input "[DATE]"
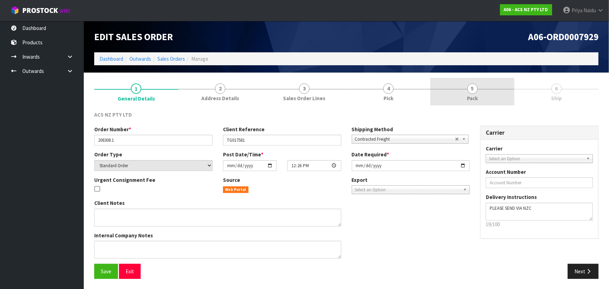
drag, startPoint x: 485, startPoint y: 98, endPoint x: 480, endPoint y: 104, distance: 8.2
click at [484, 101] on link "5 Pack" at bounding box center [473, 92] width 84 height 28
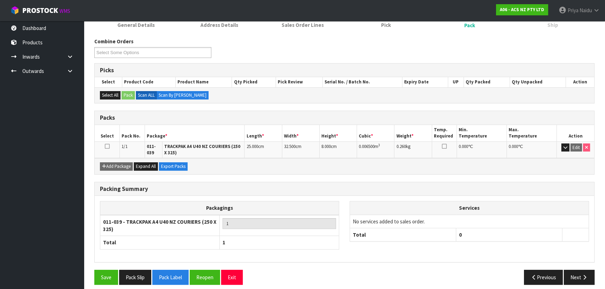
scroll to position [78, 0]
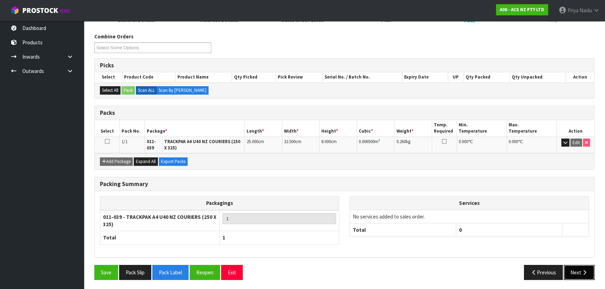
click at [585, 274] on button "Next" at bounding box center [579, 272] width 31 height 15
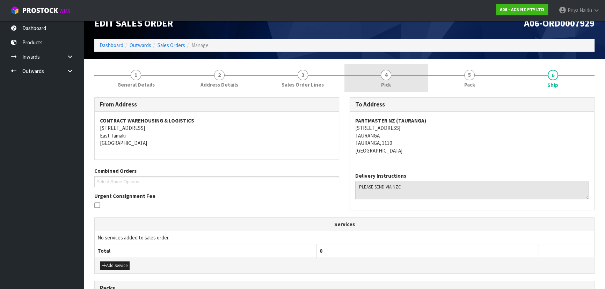
scroll to position [0, 0]
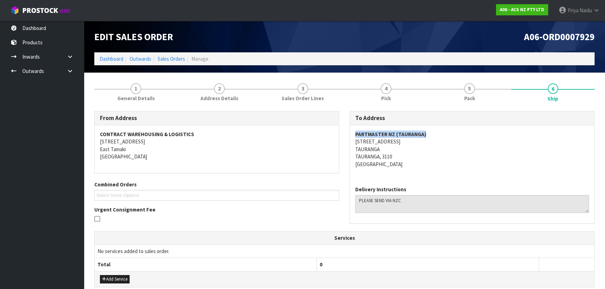
drag, startPoint x: 352, startPoint y: 134, endPoint x: 432, endPoint y: 133, distance: 79.3
click at [432, 133] on div "PARTMASTER NZ (TAURANGA) [STREET_ADDRESS]" at bounding box center [472, 152] width 244 height 55
drag, startPoint x: 345, startPoint y: 140, endPoint x: 162, endPoint y: 156, distance: 184.5
click at [405, 140] on div "To Address PARTMASTER NZ ([GEOGRAPHIC_DATA]) [STREET_ADDRESS] Delivery Instruct…" at bounding box center [471, 171] width 255 height 120
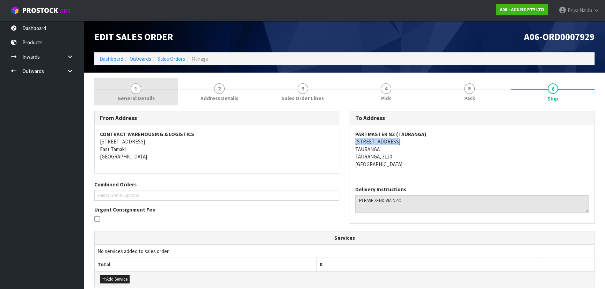
drag, startPoint x: 137, startPoint y: 88, endPoint x: 130, endPoint y: 98, distance: 12.5
click at [137, 88] on span "1" at bounding box center [136, 88] width 10 height 10
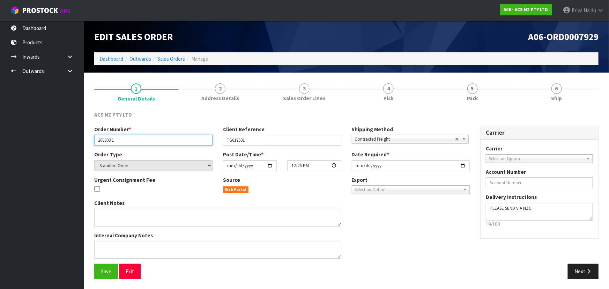
drag, startPoint x: 98, startPoint y: 140, endPoint x: 150, endPoint y: 140, distance: 51.3
click at [150, 140] on input "208308.1" at bounding box center [153, 140] width 118 height 11
click at [475, 105] on li "5 Pack" at bounding box center [473, 92] width 84 height 28
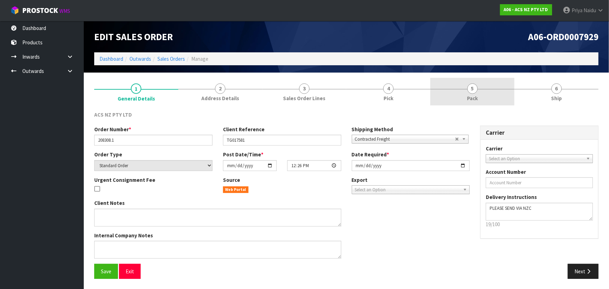
click at [454, 93] on link "5 Pack" at bounding box center [473, 92] width 84 height 28
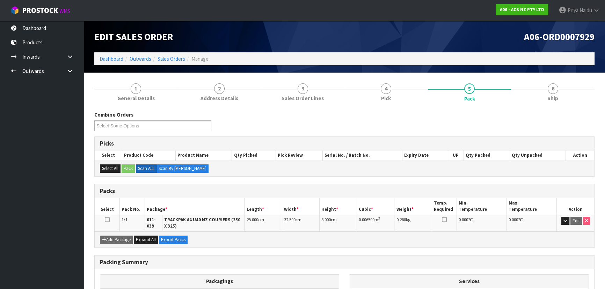
click at [545, 67] on div "Edit Sales Order A06-ORD0007929 Dashboard Outwards Sales Orders Manage" at bounding box center [344, 47] width 511 height 52
click at [538, 80] on link "6 Ship" at bounding box center [552, 92] width 83 height 28
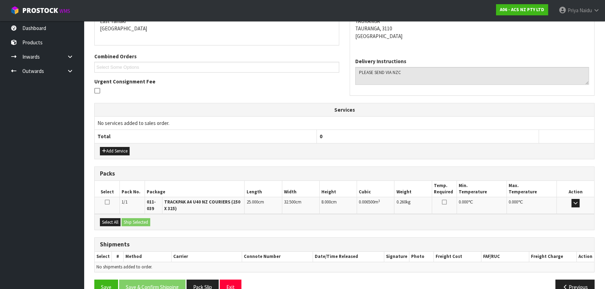
scroll to position [143, 0]
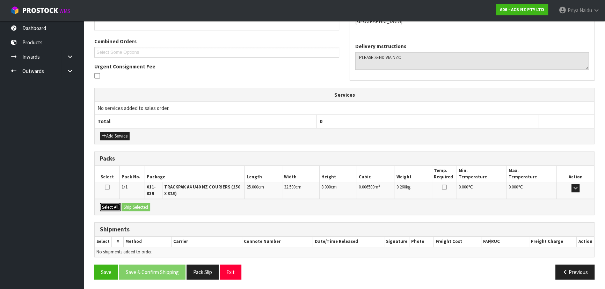
click at [117, 206] on button "Select All" at bounding box center [110, 207] width 21 height 8
click at [150, 206] on button "Ship Selected" at bounding box center [136, 207] width 29 height 8
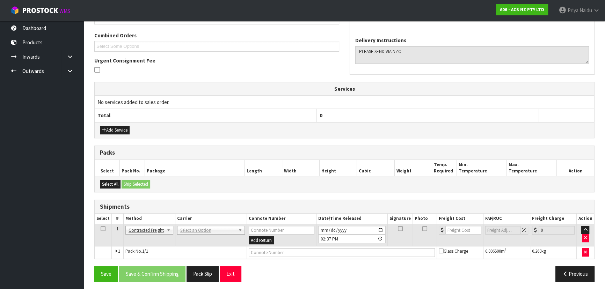
scroll to position [151, 0]
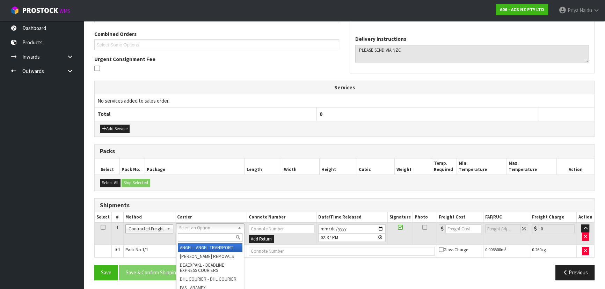
click at [194, 235] on input "text" at bounding box center [210, 237] width 65 height 9
type input "M"
type input "NZC"
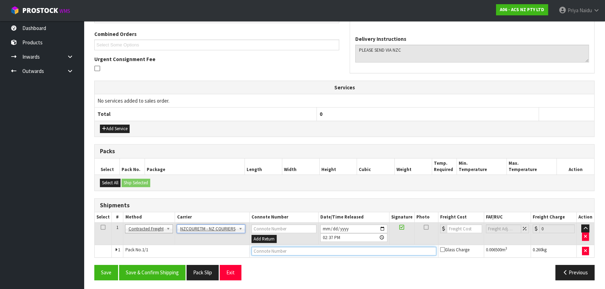
click at [263, 248] on input "text" at bounding box center [343, 251] width 185 height 9
paste input "BZGG003967"
click at [458, 227] on input "number" at bounding box center [464, 229] width 35 height 9
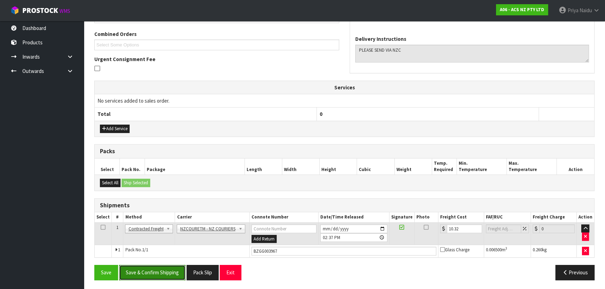
click at [156, 269] on button "Save & Confirm Shipping" at bounding box center [152, 272] width 66 height 15
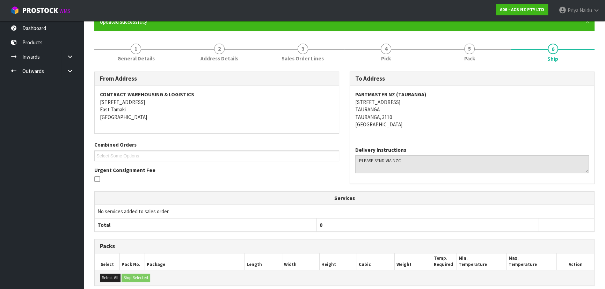
scroll to position [0, 0]
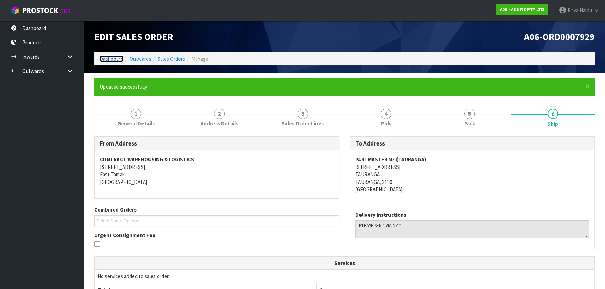
drag, startPoint x: 105, startPoint y: 56, endPoint x: 113, endPoint y: 62, distance: 10.5
click at [105, 56] on link "Dashboard" at bounding box center [112, 59] width 24 height 7
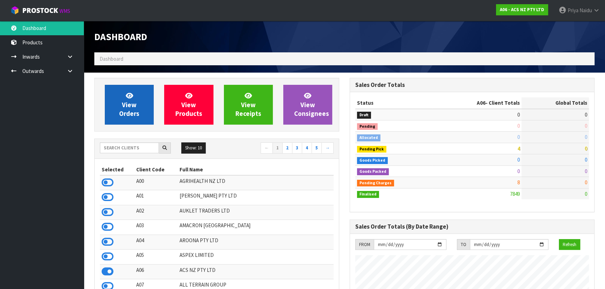
scroll to position [528, 255]
click at [126, 110] on span "View Orders" at bounding box center [129, 105] width 20 height 26
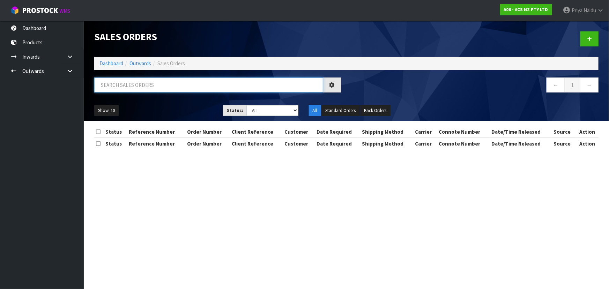
click at [141, 86] on input "text" at bounding box center [208, 85] width 229 height 15
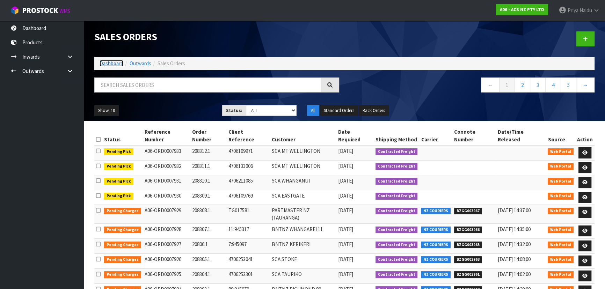
click at [111, 64] on link "Dashboard" at bounding box center [112, 63] width 24 height 7
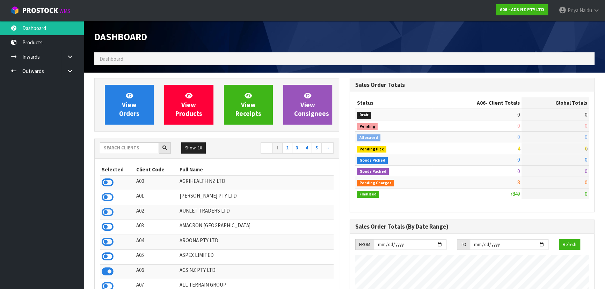
scroll to position [528, 255]
click at [126, 148] on input "text" at bounding box center [129, 148] width 59 height 11
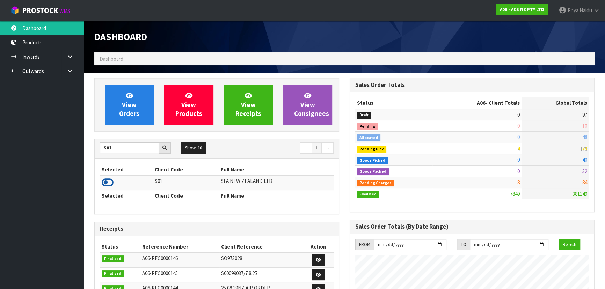
click at [107, 180] on icon at bounding box center [108, 182] width 12 height 10
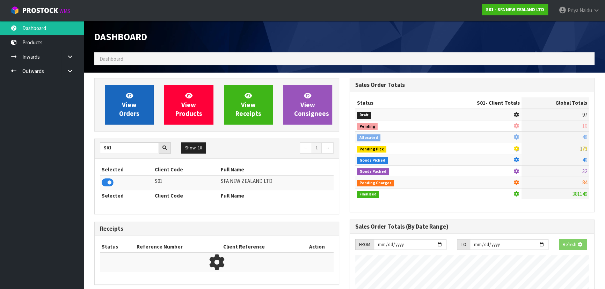
scroll to position [435, 255]
click at [125, 98] on link "View Orders" at bounding box center [129, 105] width 49 height 40
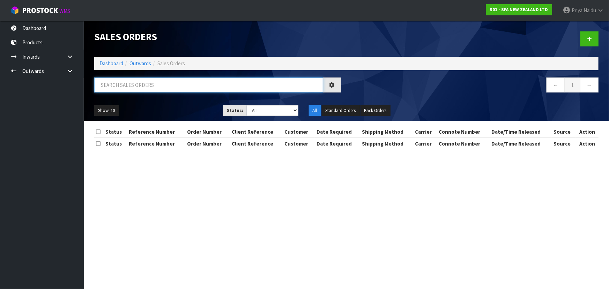
click at [129, 91] on input "text" at bounding box center [208, 85] width 229 height 15
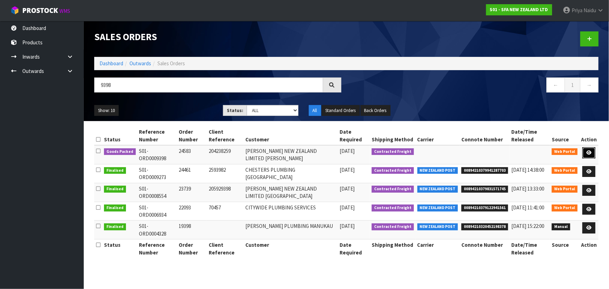
click at [590, 149] on link at bounding box center [589, 152] width 13 height 11
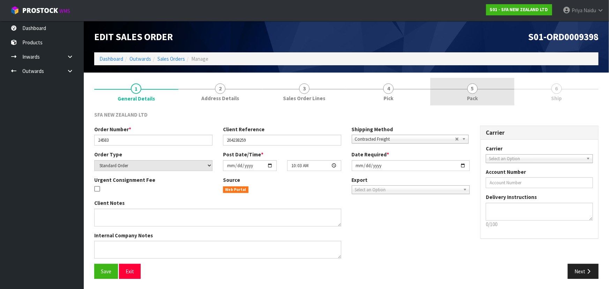
click at [476, 102] on link "5 Pack" at bounding box center [473, 92] width 84 height 28
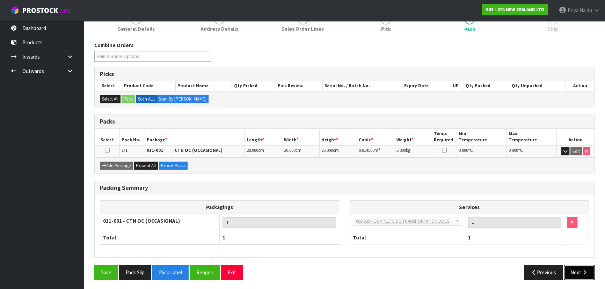
click at [571, 272] on button "Next" at bounding box center [579, 272] width 31 height 15
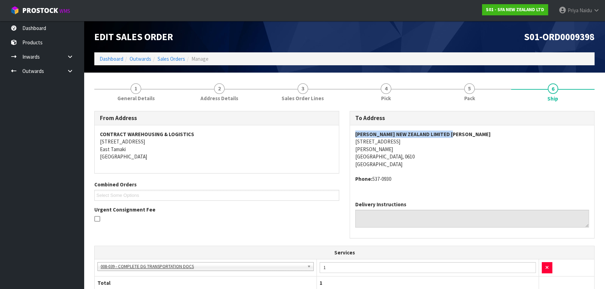
drag, startPoint x: 356, startPoint y: 133, endPoint x: 479, endPoint y: 129, distance: 122.3
click at [479, 129] on div "[PERSON_NAME] NEW ZEALAND LIMITED [PERSON_NAME][GEOGRAPHIC_DATA][STREET_ADDRESS…" at bounding box center [472, 160] width 244 height 70
drag, startPoint x: 349, startPoint y: 140, endPoint x: 424, endPoint y: 140, distance: 75.1
click at [424, 140] on div "To Address [PERSON_NAME] NEW ZEALAND LIMITED [PERSON_NAME][GEOGRAPHIC_DATA][STR…" at bounding box center [472, 174] width 245 height 127
drag, startPoint x: 374, startPoint y: 179, endPoint x: 400, endPoint y: 171, distance: 27.6
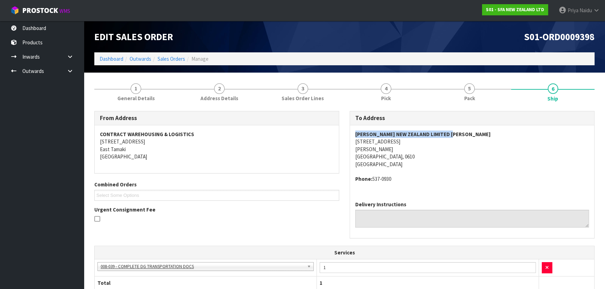
click at [400, 171] on span "[PERSON_NAME] NEW ZEALAND LIMITED [PERSON_NAME][GEOGRAPHIC_DATA][STREET_ADDRESS…" at bounding box center [472, 157] width 234 height 52
click at [374, 176] on address "Phone: [PHONE_NUMBER]" at bounding box center [472, 178] width 234 height 7
drag, startPoint x: 374, startPoint y: 176, endPoint x: 401, endPoint y: 174, distance: 27.0
click at [401, 174] on span "[PERSON_NAME] NEW ZEALAND LIMITED [PERSON_NAME][GEOGRAPHIC_DATA][STREET_ADDRESS…" at bounding box center [472, 157] width 234 height 52
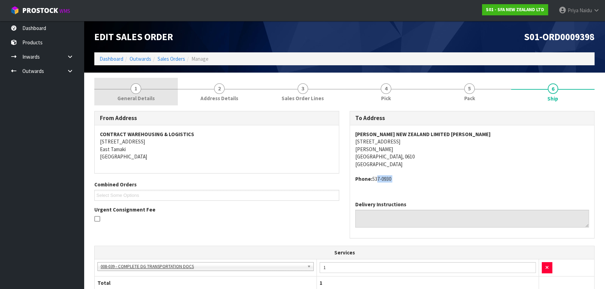
drag, startPoint x: 146, startPoint y: 92, endPoint x: 148, endPoint y: 99, distance: 7.8
click at [146, 92] on link "1 General Details" at bounding box center [135, 92] width 83 height 28
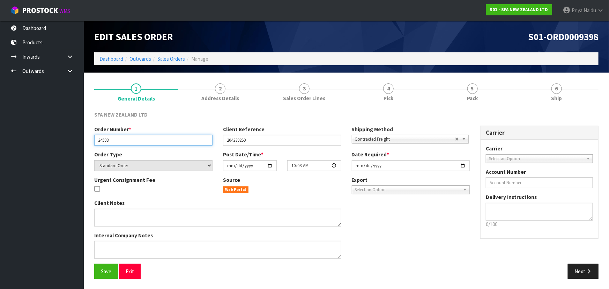
drag, startPoint x: 96, startPoint y: 141, endPoint x: 123, endPoint y: 139, distance: 26.6
click at [123, 139] on input "24583" at bounding box center [153, 140] width 118 height 11
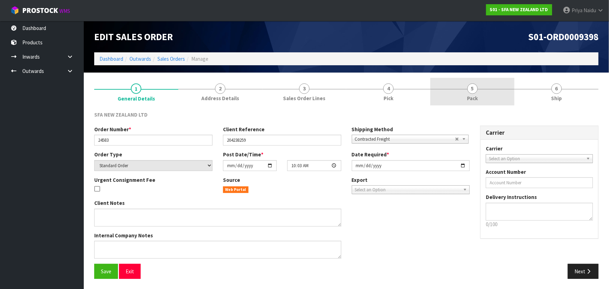
click at [491, 81] on link "5 Pack" at bounding box center [473, 92] width 84 height 28
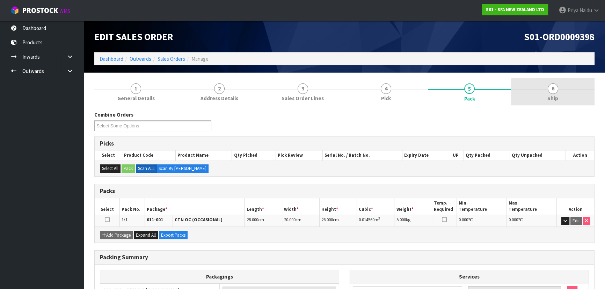
click at [555, 78] on link "6 Ship" at bounding box center [552, 92] width 83 height 28
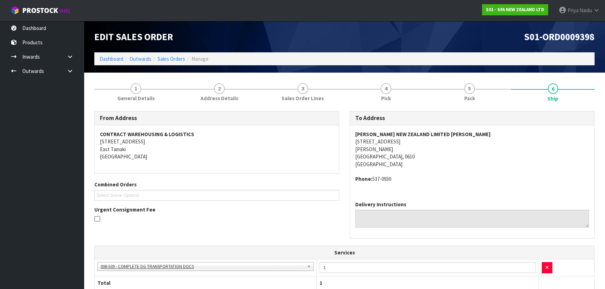
scroll to position [156, 0]
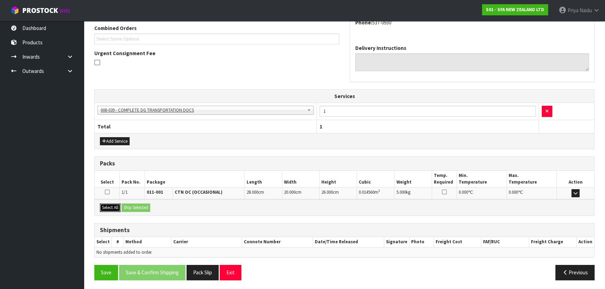
click at [112, 206] on button "Select All" at bounding box center [110, 208] width 21 height 8
click at [135, 206] on button "Ship Selected" at bounding box center [136, 208] width 29 height 8
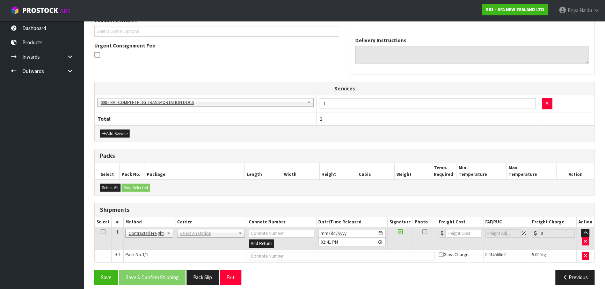
scroll to position [169, 0]
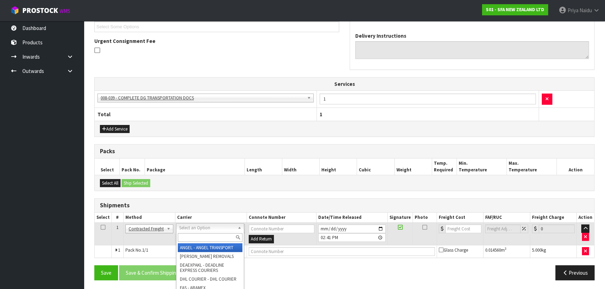
click at [192, 235] on input "text" at bounding box center [210, 237] width 65 height 9
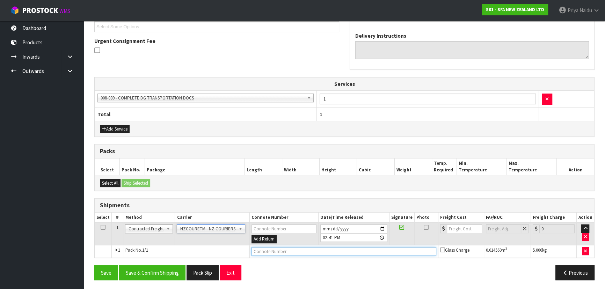
click at [297, 247] on input "text" at bounding box center [343, 251] width 185 height 9
paste input "BZGG003968"
click at [460, 230] on input "number" at bounding box center [464, 229] width 35 height 9
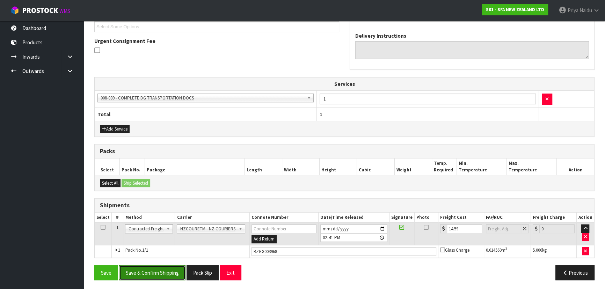
click at [153, 271] on button "Save & Confirm Shipping" at bounding box center [152, 272] width 66 height 15
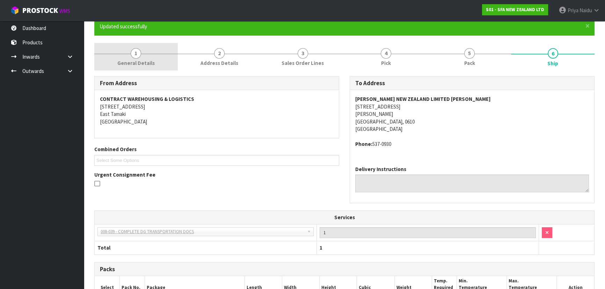
scroll to position [0, 0]
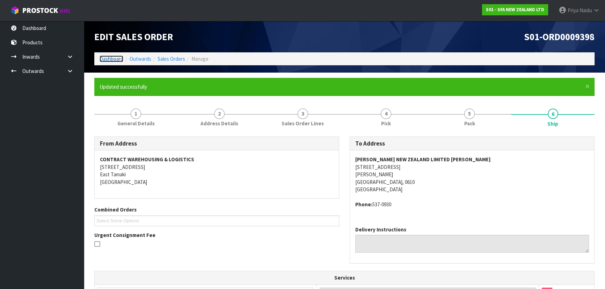
click at [106, 60] on link "Dashboard" at bounding box center [112, 59] width 24 height 7
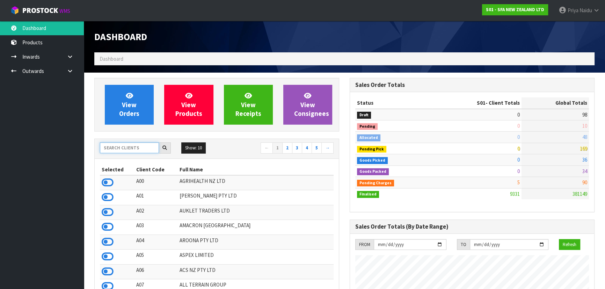
click at [115, 146] on input "text" at bounding box center [129, 148] width 59 height 11
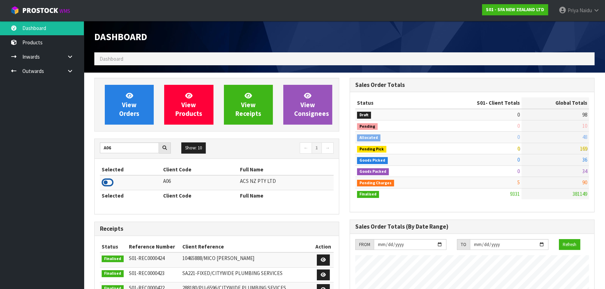
click at [108, 182] on icon at bounding box center [108, 182] width 12 height 10
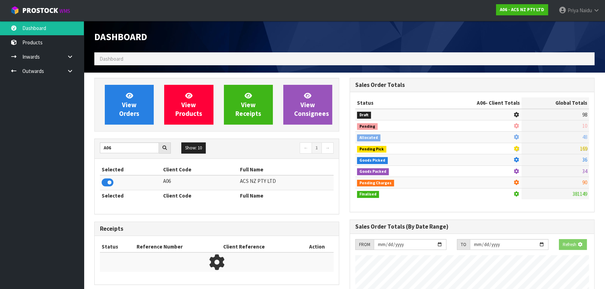
click at [117, 125] on div "View Orders View Products View Receipts View Consignees" at bounding box center [216, 105] width 245 height 54
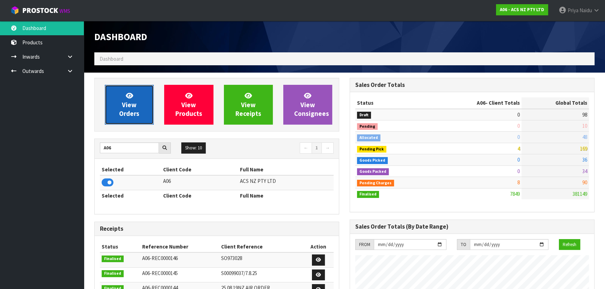
click at [126, 108] on span "View Orders" at bounding box center [129, 105] width 20 height 26
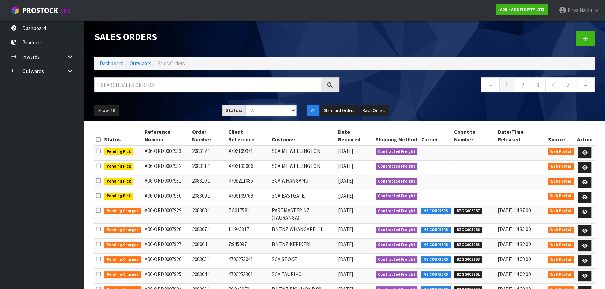
click at [255, 111] on select "Draft Pending Allocated Pending Pick Goods Picked Goods Packed Pending Charges …" at bounding box center [271, 110] width 51 height 11
click at [246, 105] on select "Draft Pending Allocated Pending Pick Goods Picked Goods Packed Pending Charges …" at bounding box center [271, 110] width 51 height 11
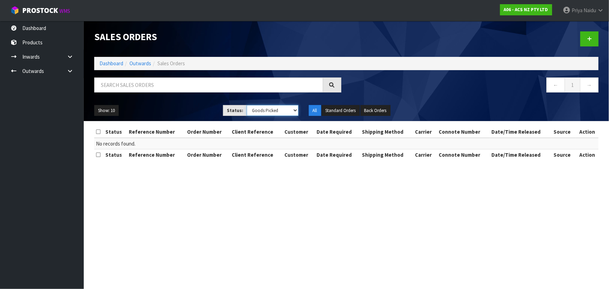
drag, startPoint x: 257, startPoint y: 108, endPoint x: 256, endPoint y: 115, distance: 6.7
click at [257, 108] on select "Draft Pending Allocated Pending Pick Goods Picked Goods Packed Pending Charges …" at bounding box center [273, 110] width 52 height 11
click at [247, 105] on select "Draft Pending Allocated Pending Pick Goods Picked Goods Packed Pending Charges …" at bounding box center [273, 110] width 52 height 11
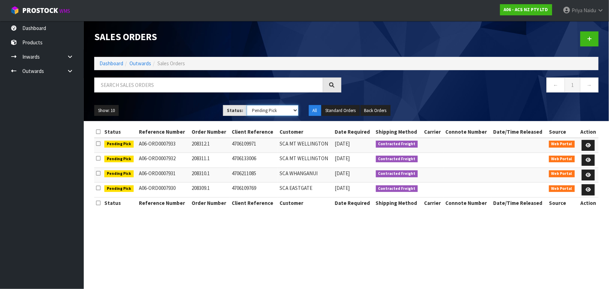
click at [264, 109] on select "Draft Pending Allocated Pending Pick Goods Picked Goods Packed Pending Charges …" at bounding box center [273, 110] width 52 height 11
click at [247, 105] on select "Draft Pending Allocated Pending Pick Goods Picked Goods Packed Pending Charges …" at bounding box center [273, 110] width 52 height 11
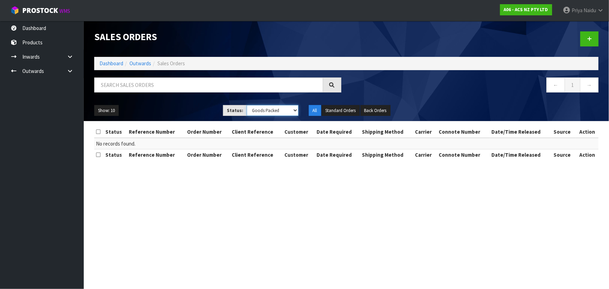
drag, startPoint x: 258, startPoint y: 109, endPoint x: 257, endPoint y: 115, distance: 5.9
click at [258, 109] on select "Draft Pending Allocated Pending Pick Goods Picked Goods Packed Pending Charges …" at bounding box center [273, 110] width 52 height 11
click at [104, 62] on link "Dashboard" at bounding box center [112, 63] width 24 height 7
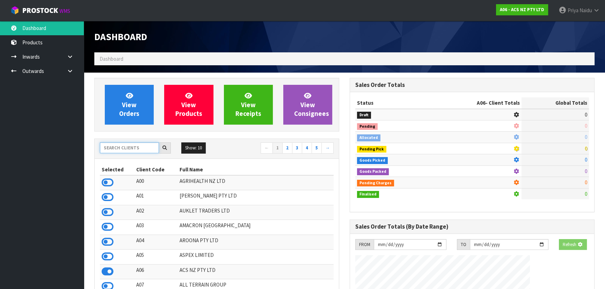
click at [118, 146] on input "text" at bounding box center [129, 148] width 59 height 11
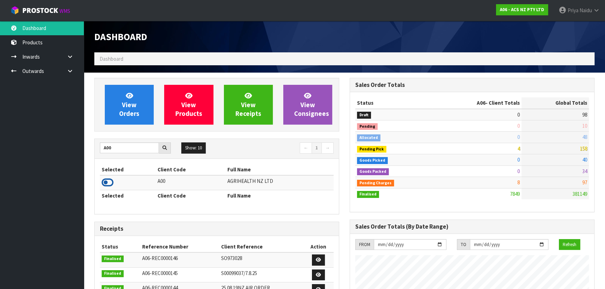
click at [105, 182] on icon at bounding box center [108, 182] width 12 height 10
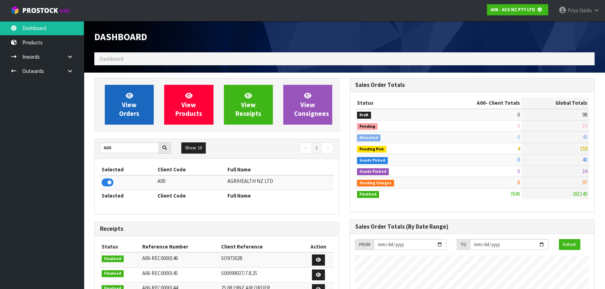
scroll to position [348843, 349023]
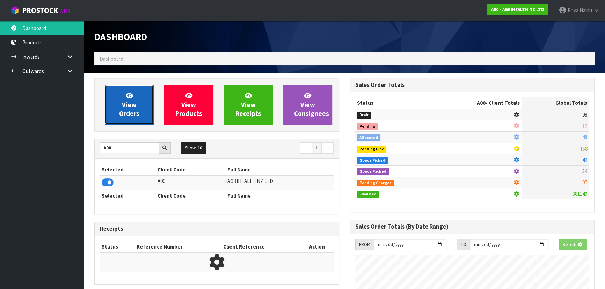
click at [125, 122] on link "View Orders" at bounding box center [129, 105] width 49 height 40
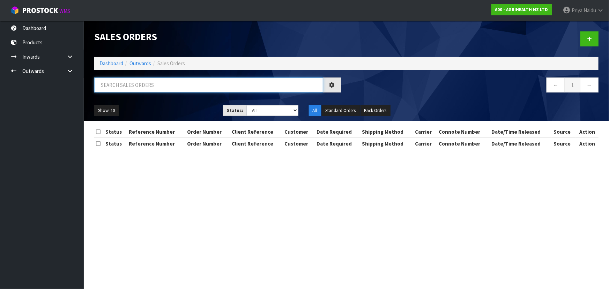
click at [144, 91] on input "text" at bounding box center [208, 85] width 229 height 15
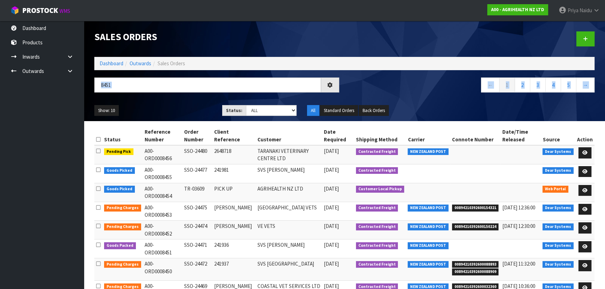
click at [184, 100] on div "Sales Orders Dashboard Outwards Sales Orders 8451 ← 1 2 3 4 5 → Show: 10 5 10 2…" at bounding box center [344, 71] width 511 height 100
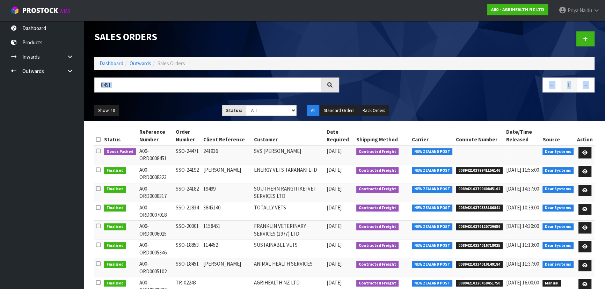
click at [180, 108] on ul "Show: 10 5 10 25 50" at bounding box center [152, 110] width 117 height 11
click at [174, 102] on div "Show: 10 5 10 25 50 Status: Draft Pending Allocated Pending Pick Goods Picked G…" at bounding box center [344, 111] width 511 height 22
click at [585, 151] on icon at bounding box center [584, 153] width 5 height 5
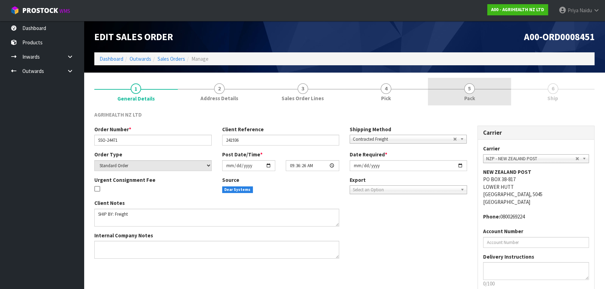
click at [474, 89] on span "5" at bounding box center [469, 88] width 10 height 10
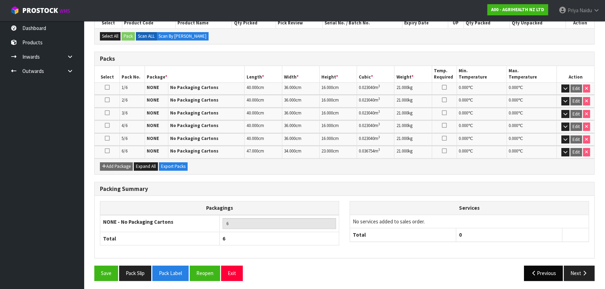
scroll to position [133, 0]
click at [568, 268] on button "Next" at bounding box center [579, 272] width 31 height 15
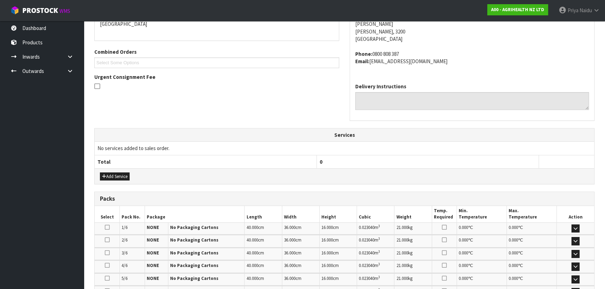
scroll to position [0, 0]
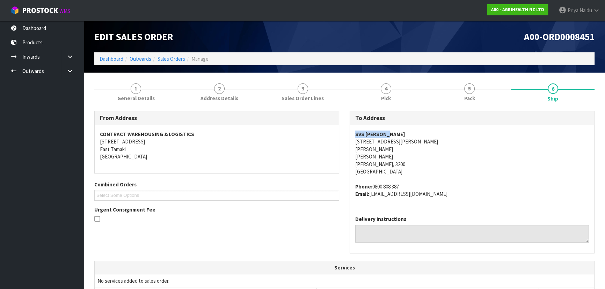
drag, startPoint x: 351, startPoint y: 136, endPoint x: 408, endPoint y: 131, distance: 56.4
click at [408, 131] on div "SVS [PERSON_NAME] [STREET_ADDRESS][PERSON_NAME][PERSON_NAME][PERSON_NAME][PERSO…" at bounding box center [472, 167] width 244 height 85
drag, startPoint x: 391, startPoint y: 184, endPoint x: 191, endPoint y: 180, distance: 200.2
click at [409, 182] on span "SVS [PERSON_NAME] [STREET_ADDRESS][PERSON_NAME][PERSON_NAME][PERSON_NAME][PERSO…" at bounding box center [472, 164] width 234 height 67
drag, startPoint x: 374, startPoint y: 194, endPoint x: 410, endPoint y: 204, distance: 37.6
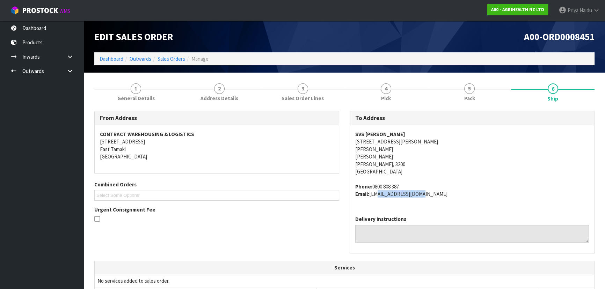
click at [410, 204] on div "SVS [PERSON_NAME] [STREET_ADDRESS][PERSON_NAME][PERSON_NAME][PERSON_NAME][PERSO…" at bounding box center [472, 167] width 244 height 85
click at [372, 194] on address "Phone: [PHONE_NUMBER] Email: [EMAIL_ADDRESS][DOMAIN_NAME]" at bounding box center [472, 190] width 234 height 15
drag, startPoint x: 372, startPoint y: 194, endPoint x: 423, endPoint y: 198, distance: 51.8
click at [423, 198] on div "SVS [PERSON_NAME] [STREET_ADDRESS][PERSON_NAME][PERSON_NAME][PERSON_NAME][PERSO…" at bounding box center [472, 167] width 244 height 85
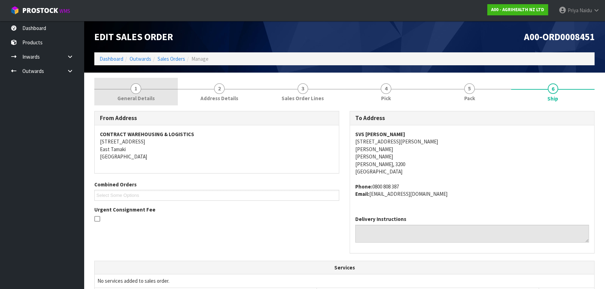
click at [134, 93] on span "1" at bounding box center [136, 88] width 10 height 10
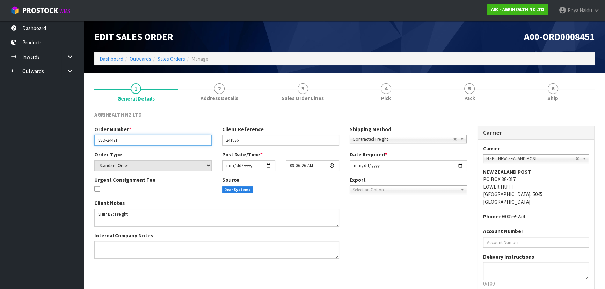
drag, startPoint x: 96, startPoint y: 139, endPoint x: 134, endPoint y: 139, distance: 38.4
click at [134, 139] on input "SSO-24471" at bounding box center [152, 140] width 117 height 11
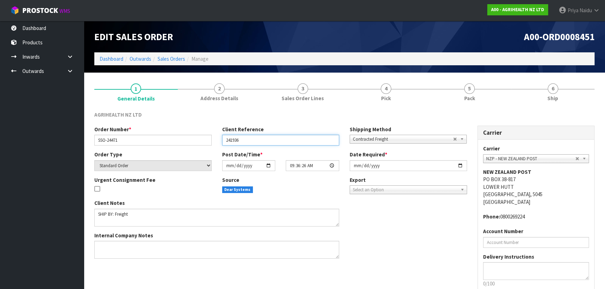
drag, startPoint x: 226, startPoint y: 140, endPoint x: 24, endPoint y: 109, distance: 203.6
click at [251, 141] on input "241936" at bounding box center [280, 140] width 117 height 11
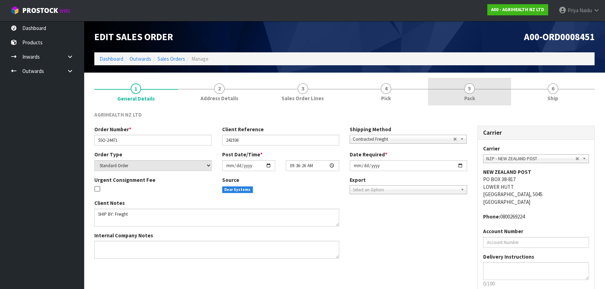
click at [475, 94] on link "5 Pack" at bounding box center [469, 92] width 83 height 28
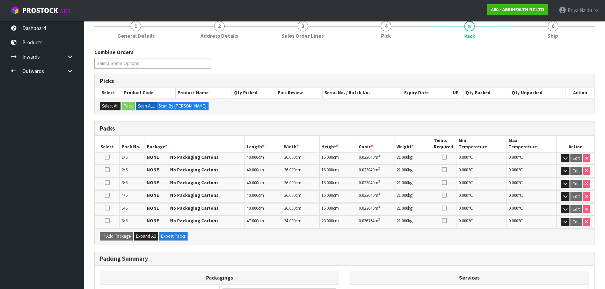
scroll to position [63, 0]
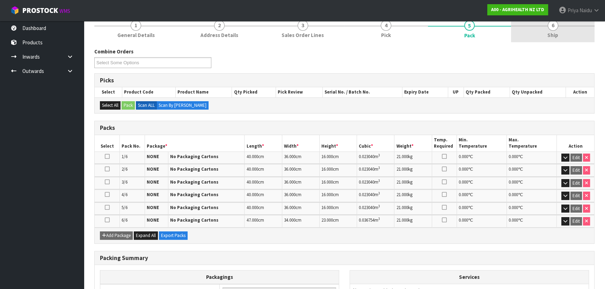
click at [550, 36] on span "Ship" at bounding box center [552, 34] width 11 height 7
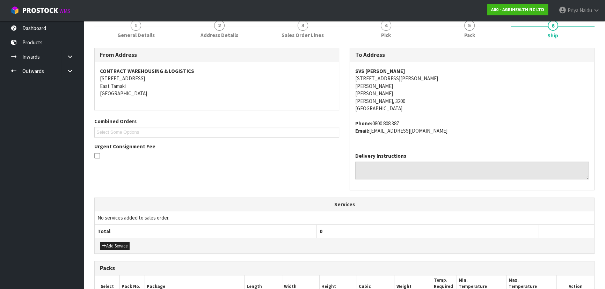
drag, startPoint x: 353, startPoint y: 123, endPoint x: 423, endPoint y: 123, distance: 69.9
click at [423, 123] on div "SVS [PERSON_NAME] [STREET_ADDRESS][PERSON_NAME][PERSON_NAME][PERSON_NAME][PERSO…" at bounding box center [472, 104] width 244 height 85
click at [460, 125] on address "Phone: [PHONE_NUMBER] Email: [EMAIL_ADDRESS][DOMAIN_NAME]" at bounding box center [472, 127] width 234 height 15
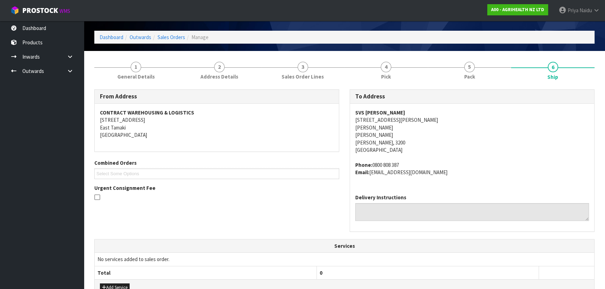
scroll to position [31, 0]
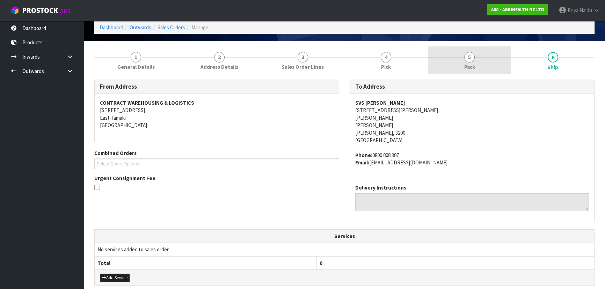
click at [466, 72] on link "5 Pack" at bounding box center [469, 60] width 83 height 28
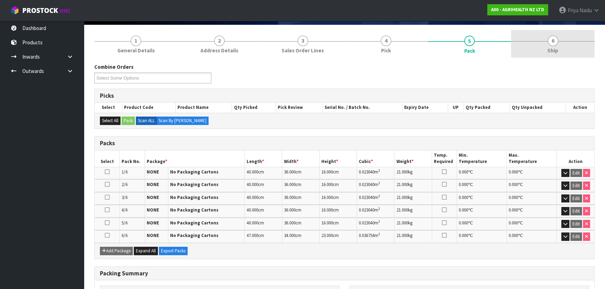
scroll to position [0, 0]
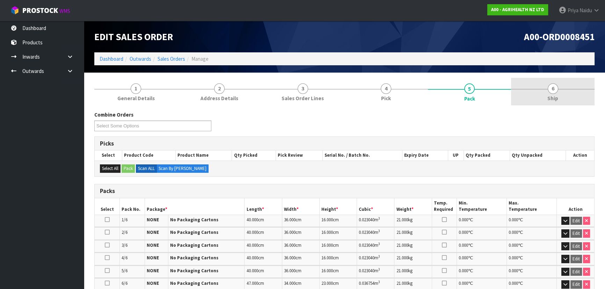
click at [557, 92] on link "6 Ship" at bounding box center [552, 92] width 83 height 28
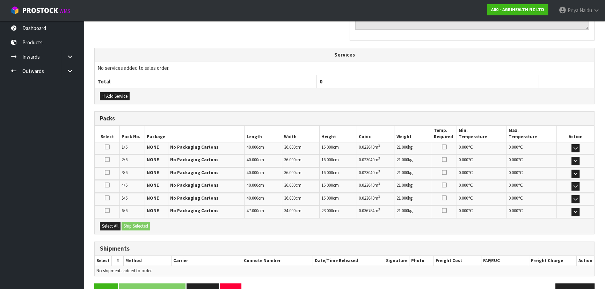
scroll to position [231, 0]
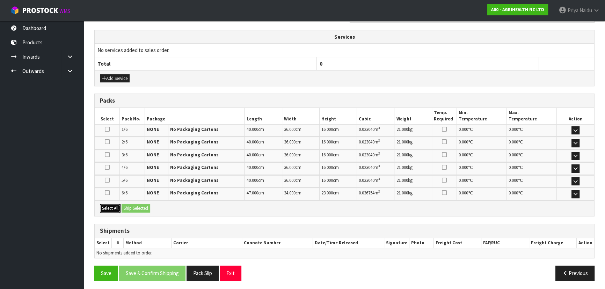
drag, startPoint x: 110, startPoint y: 206, endPoint x: 126, endPoint y: 206, distance: 16.1
click at [112, 206] on button "Select All" at bounding box center [110, 208] width 21 height 8
click at [132, 206] on button "Ship Selected" at bounding box center [136, 208] width 29 height 8
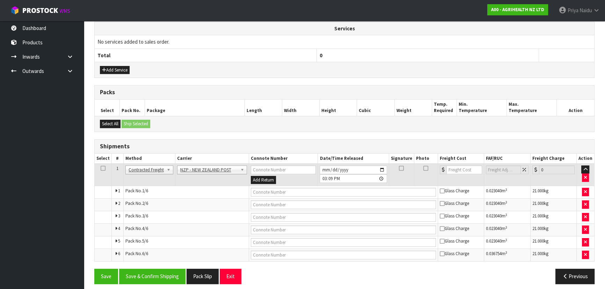
scroll to position [243, 0]
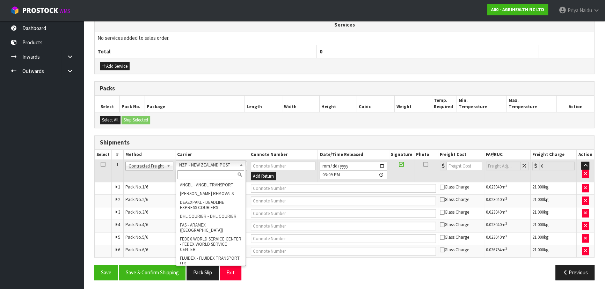
click at [192, 175] on input "text" at bounding box center [210, 174] width 67 height 9
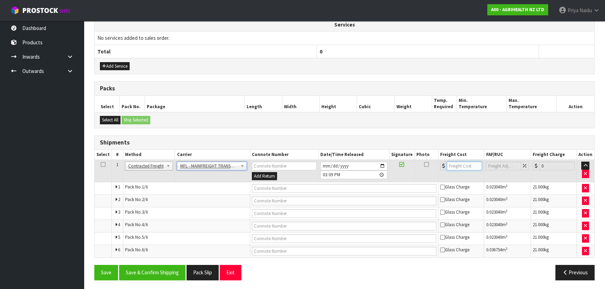
click at [458, 167] on input "number" at bounding box center [464, 166] width 35 height 9
click at [295, 184] on input "text" at bounding box center [344, 188] width 185 height 9
paste input "FWM58687879"
click at [168, 272] on button "Save & Confirm Shipping" at bounding box center [152, 272] width 66 height 15
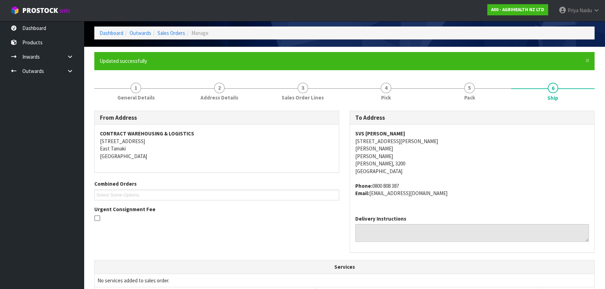
scroll to position [0, 0]
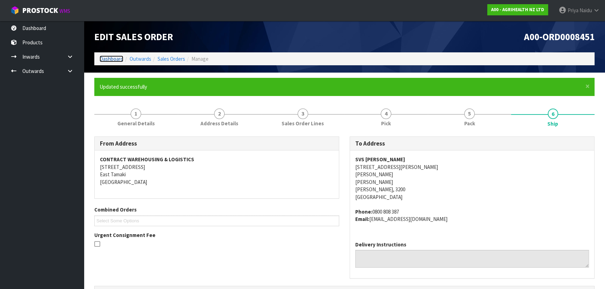
click at [111, 58] on link "Dashboard" at bounding box center [112, 59] width 24 height 7
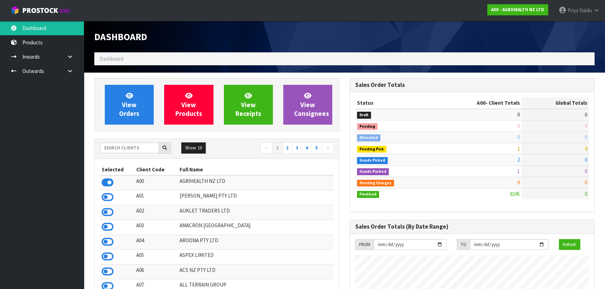
scroll to position [528, 255]
click at [130, 153] on div at bounding box center [135, 148] width 71 height 11
click at [137, 147] on input "text" at bounding box center [129, 148] width 59 height 11
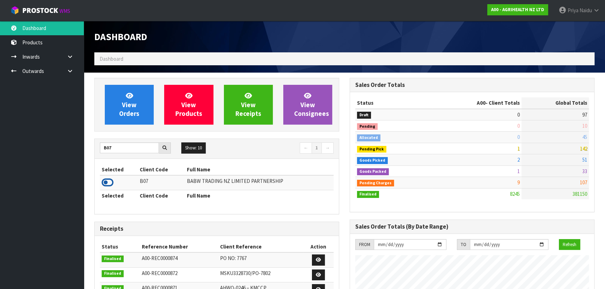
click at [108, 184] on icon at bounding box center [108, 182] width 12 height 10
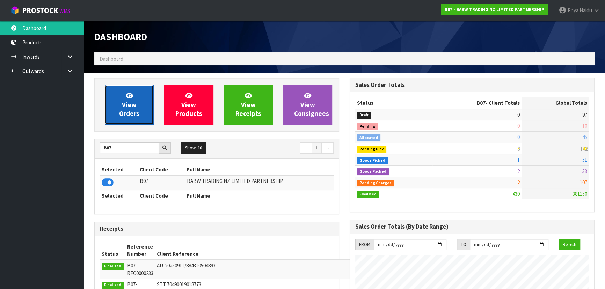
click at [139, 109] on link "View Orders" at bounding box center [129, 105] width 49 height 40
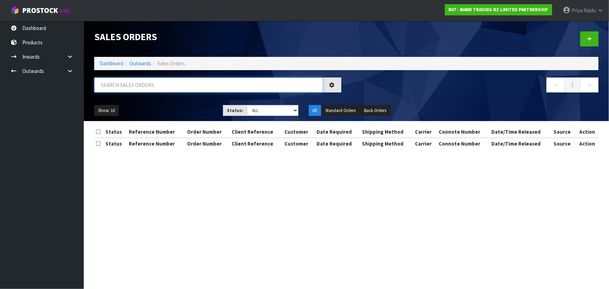
click at [150, 88] on input "text" at bounding box center [208, 85] width 229 height 15
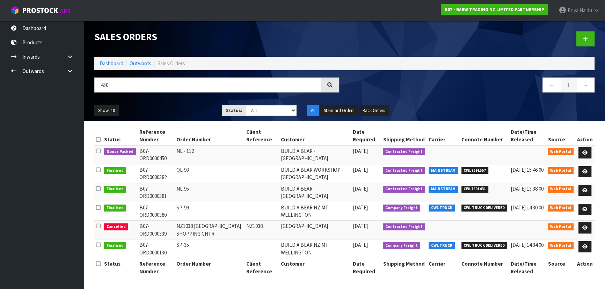
click at [174, 101] on div "Show: 10 5 10 25 50 Status: Draft Pending Allocated Pending Pick Goods Picked G…" at bounding box center [344, 111] width 511 height 22
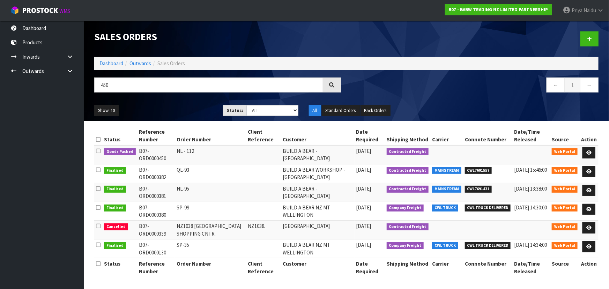
click at [180, 111] on ul "Show: 10 5 10 25 50" at bounding box center [153, 110] width 118 height 11
click at [589, 152] on icon at bounding box center [589, 153] width 5 height 5
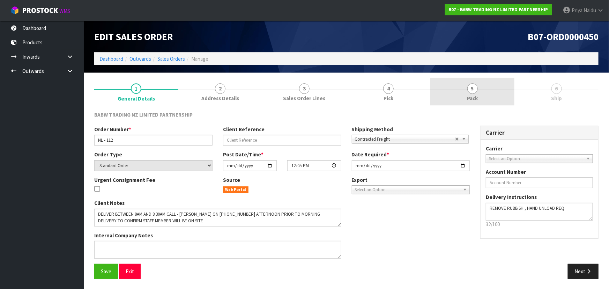
click at [471, 92] on span "5" at bounding box center [473, 88] width 10 height 10
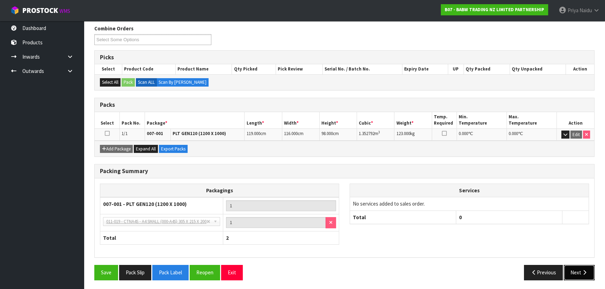
click at [580, 270] on button "Next" at bounding box center [579, 272] width 31 height 15
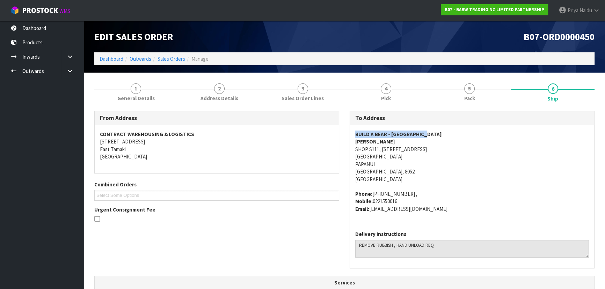
drag, startPoint x: 352, startPoint y: 134, endPoint x: 451, endPoint y: 130, distance: 98.9
click at [451, 130] on div "BUILD A BEAR - [GEOGRAPHIC_DATA][PERSON_NAME][STREET_ADDRESS][GEOGRAPHIC_DATA] …" at bounding box center [472, 175] width 244 height 100
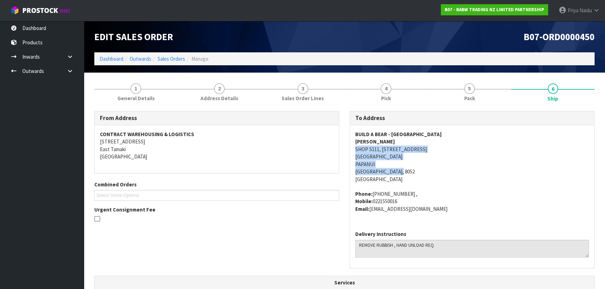
drag, startPoint x: 350, startPoint y: 147, endPoint x: 441, endPoint y: 169, distance: 93.4
click at [441, 169] on div "BUILD A BEAR - [GEOGRAPHIC_DATA][PERSON_NAME][STREET_ADDRESS][GEOGRAPHIC_DATA] …" at bounding box center [472, 175] width 244 height 100
drag, startPoint x: 445, startPoint y: 176, endPoint x: 428, endPoint y: 168, distance: 18.7
click at [445, 176] on address "BUILD A BEAR - [GEOGRAPHIC_DATA] [PERSON_NAME] SHOP S111, [STREET_ADDRESS]" at bounding box center [472, 157] width 234 height 52
drag, startPoint x: 353, startPoint y: 150, endPoint x: 426, endPoint y: 148, distance: 73.0
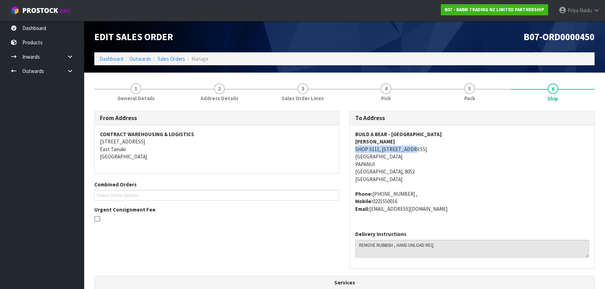
click at [426, 148] on div "BUILD A BEAR - [GEOGRAPHIC_DATA][PERSON_NAME][STREET_ADDRESS][GEOGRAPHIC_DATA] …" at bounding box center [472, 175] width 244 height 100
drag, startPoint x: 352, startPoint y: 155, endPoint x: 438, endPoint y: 153, distance: 86.3
click at [438, 153] on div "BUILD A BEAR - [GEOGRAPHIC_DATA][PERSON_NAME][STREET_ADDRESS][GEOGRAPHIC_DATA] …" at bounding box center [472, 175] width 244 height 100
drag, startPoint x: 347, startPoint y: 132, endPoint x: 446, endPoint y: 132, distance: 98.8
click at [446, 132] on div "To Address BUILD A BEAR - [GEOGRAPHIC_DATA][PERSON_NAME][STREET_ADDRESS] Phone:…" at bounding box center [471, 193] width 255 height 165
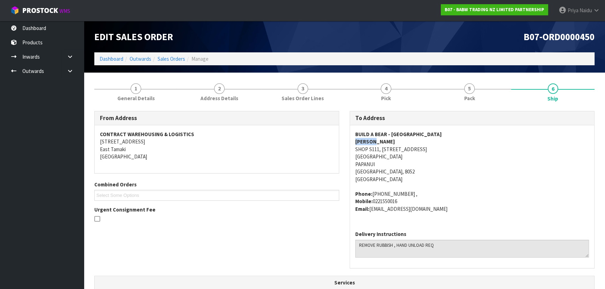
drag, startPoint x: 352, startPoint y: 141, endPoint x: 387, endPoint y: 144, distance: 34.7
click at [387, 144] on div "BUILD A BEAR - [GEOGRAPHIC_DATA][PERSON_NAME][STREET_ADDRESS][GEOGRAPHIC_DATA] …" at bounding box center [472, 175] width 244 height 100
drag, startPoint x: 351, startPoint y: 193, endPoint x: 465, endPoint y: 210, distance: 114.7
click at [465, 210] on div "BUILD A BEAR - [GEOGRAPHIC_DATA][PERSON_NAME][STREET_ADDRESS][GEOGRAPHIC_DATA] …" at bounding box center [472, 175] width 244 height 100
drag, startPoint x: 355, startPoint y: 241, endPoint x: 465, endPoint y: 244, distance: 110.1
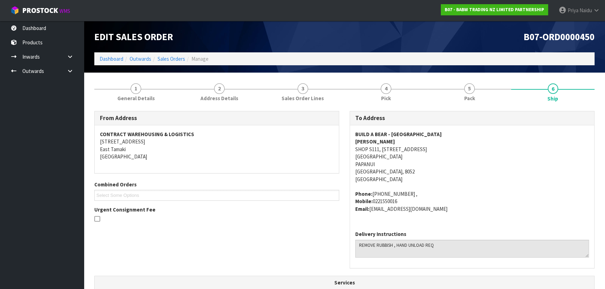
click at [465, 244] on div "Delivery Instructions" at bounding box center [472, 246] width 244 height 43
drag, startPoint x: 152, startPoint y: 97, endPoint x: 151, endPoint y: 100, distance: 3.6
click at [152, 97] on span "General Details" at bounding box center [135, 98] width 37 height 7
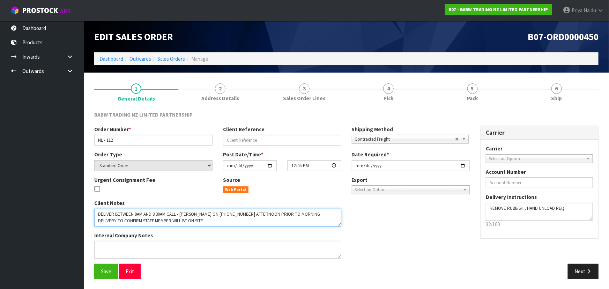
drag, startPoint x: 95, startPoint y: 213, endPoint x: 269, endPoint y: 208, distance: 174.4
click at [326, 222] on textarea at bounding box center [217, 218] width 247 height 18
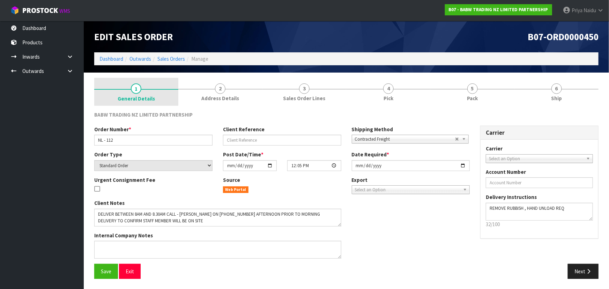
click at [144, 89] on div at bounding box center [136, 89] width 84 height 1
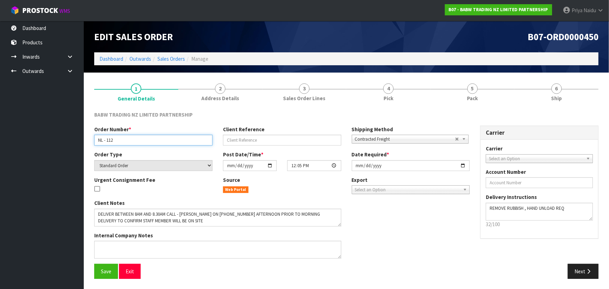
drag, startPoint x: 97, startPoint y: 139, endPoint x: 120, endPoint y: 138, distance: 23.1
click at [120, 138] on input "NL - 112" at bounding box center [153, 140] width 118 height 11
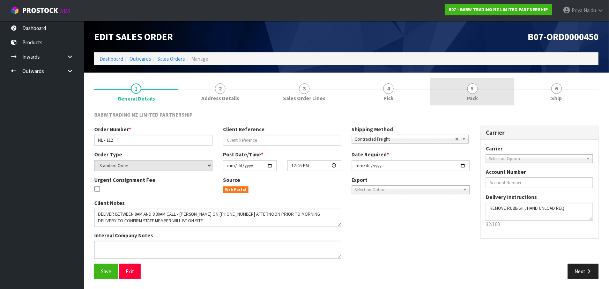
click at [472, 95] on span "Pack" at bounding box center [472, 98] width 11 height 7
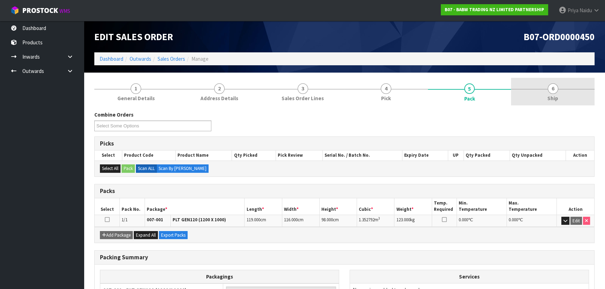
click at [538, 88] on link "6 Ship" at bounding box center [552, 92] width 83 height 28
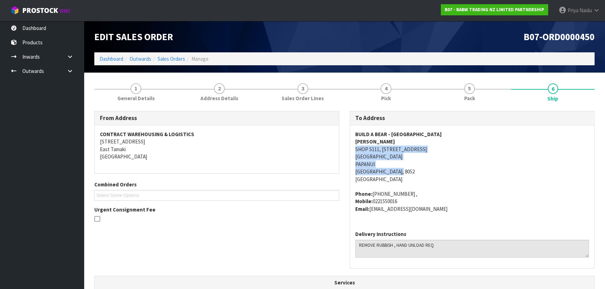
drag, startPoint x: 381, startPoint y: 149, endPoint x: 359, endPoint y: 178, distance: 36.6
click at [424, 174] on address "BUILD A BEAR - [GEOGRAPHIC_DATA] [PERSON_NAME] SHOP S111, [STREET_ADDRESS]" at bounding box center [472, 157] width 234 height 52
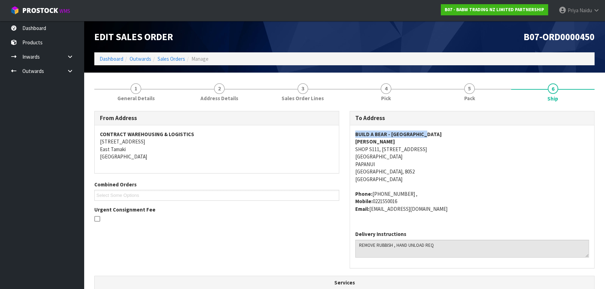
drag, startPoint x: 356, startPoint y: 135, endPoint x: 449, endPoint y: 132, distance: 93.3
click at [449, 132] on address "BUILD A BEAR - [GEOGRAPHIC_DATA] [PERSON_NAME] SHOP S111, [STREET_ADDRESS]" at bounding box center [472, 157] width 234 height 52
drag, startPoint x: 357, startPoint y: 147, endPoint x: 438, endPoint y: 145, distance: 80.7
click at [443, 151] on div "BUILD A BEAR - [GEOGRAPHIC_DATA][PERSON_NAME][STREET_ADDRESS][GEOGRAPHIC_DATA] …" at bounding box center [472, 175] width 244 height 100
drag, startPoint x: 352, startPoint y: 157, endPoint x: 200, endPoint y: 155, distance: 152.6
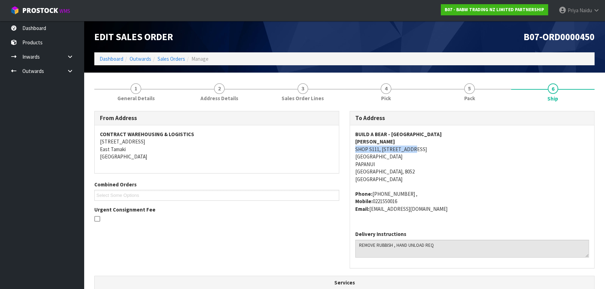
click at [444, 159] on div "BUILD A BEAR - [GEOGRAPHIC_DATA][PERSON_NAME][STREET_ADDRESS][GEOGRAPHIC_DATA] …" at bounding box center [472, 175] width 244 height 100
drag, startPoint x: 352, startPoint y: 141, endPoint x: 365, endPoint y: 140, distance: 13.3
click at [380, 141] on div "BUILD A BEAR - [GEOGRAPHIC_DATA][PERSON_NAME][STREET_ADDRESS][GEOGRAPHIC_DATA] …" at bounding box center [472, 175] width 244 height 100
click at [356, 150] on address "BUILD A BEAR - [GEOGRAPHIC_DATA] [PERSON_NAME] SHOP S111, [STREET_ADDRESS]" at bounding box center [472, 157] width 234 height 52
drag, startPoint x: 356, startPoint y: 150, endPoint x: 448, endPoint y: 175, distance: 95.7
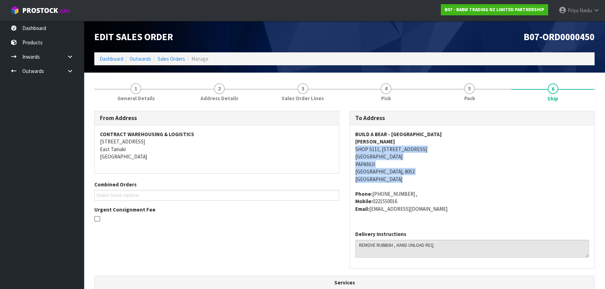
click at [448, 175] on address "BUILD A BEAR - [GEOGRAPHIC_DATA] [PERSON_NAME] SHOP S111, [STREET_ADDRESS]" at bounding box center [472, 157] width 234 height 52
click at [351, 153] on div "BUILD A BEAR - [GEOGRAPHIC_DATA][PERSON_NAME][STREET_ADDRESS][GEOGRAPHIC_DATA] …" at bounding box center [472, 175] width 244 height 100
drag, startPoint x: 351, startPoint y: 150, endPoint x: 117, endPoint y: 133, distance: 234.6
click at [415, 146] on div "BUILD A BEAR - [GEOGRAPHIC_DATA][PERSON_NAME][STREET_ADDRESS][GEOGRAPHIC_DATA] …" at bounding box center [472, 175] width 244 height 100
drag, startPoint x: 353, startPoint y: 154, endPoint x: 452, endPoint y: 158, distance: 98.9
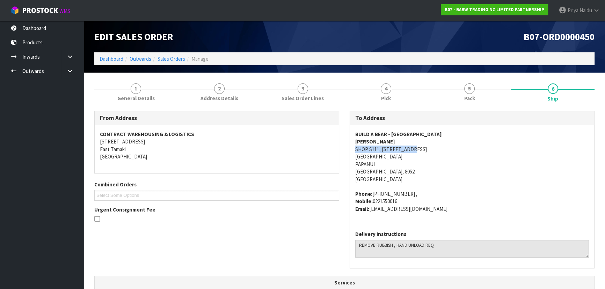
click at [452, 158] on div "BUILD A BEAR - [GEOGRAPHIC_DATA][PERSON_NAME][STREET_ADDRESS][GEOGRAPHIC_DATA] …" at bounding box center [472, 175] width 244 height 100
drag, startPoint x: 353, startPoint y: 131, endPoint x: 432, endPoint y: 136, distance: 79.4
click at [432, 136] on div "BUILD A BEAR - [GEOGRAPHIC_DATA][PERSON_NAME][STREET_ADDRESS][GEOGRAPHIC_DATA] …" at bounding box center [472, 175] width 244 height 100
drag, startPoint x: 350, startPoint y: 145, endPoint x: 54, endPoint y: 115, distance: 297.0
click at [388, 142] on div "BUILD A BEAR - [GEOGRAPHIC_DATA][PERSON_NAME][STREET_ADDRESS][GEOGRAPHIC_DATA] …" at bounding box center [472, 175] width 244 height 100
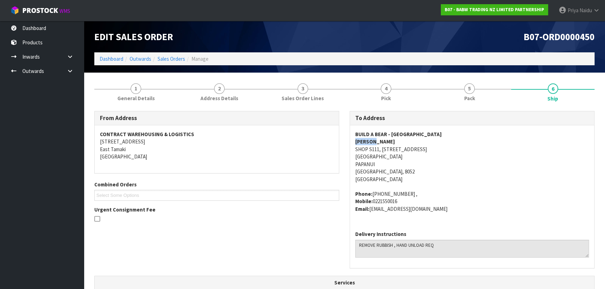
drag, startPoint x: 352, startPoint y: 192, endPoint x: 450, endPoint y: 211, distance: 98.8
click at [450, 211] on div "BUILD A BEAR - [GEOGRAPHIC_DATA][PERSON_NAME][STREET_ADDRESS][GEOGRAPHIC_DATA] …" at bounding box center [472, 175] width 244 height 100
drag, startPoint x: 358, startPoint y: 245, endPoint x: 5, endPoint y: 195, distance: 357.4
click at [468, 246] on textarea at bounding box center [472, 249] width 234 height 18
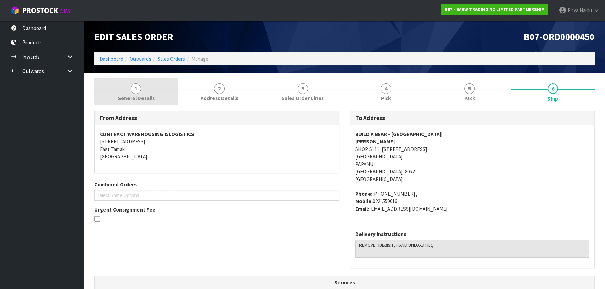
click at [155, 90] on link "1 General Details" at bounding box center [135, 92] width 83 height 28
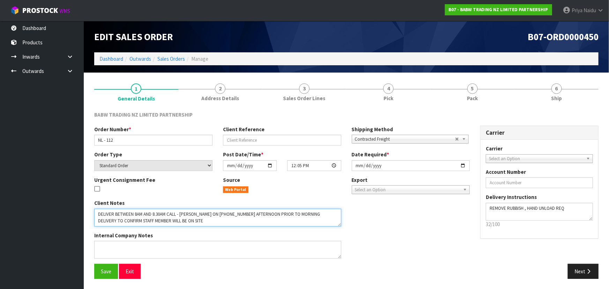
drag, startPoint x: 95, startPoint y: 213, endPoint x: 30, endPoint y: 167, distance: 79.5
click at [253, 226] on div "Client Notes Internal Company Notes" at bounding box center [218, 231] width 258 height 65
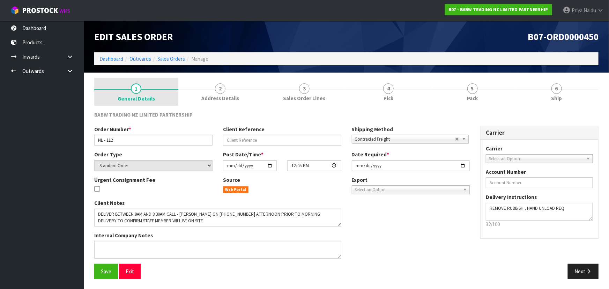
click at [147, 95] on span "General Details" at bounding box center [136, 98] width 37 height 7
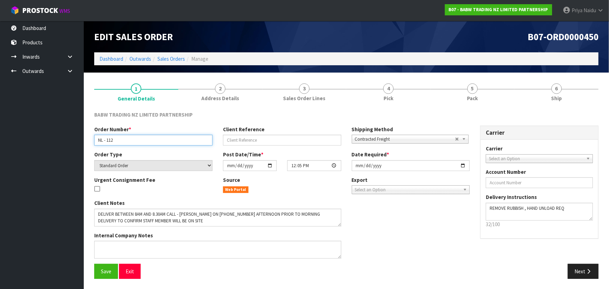
drag, startPoint x: 96, startPoint y: 139, endPoint x: 128, endPoint y: 143, distance: 32.8
click at [128, 143] on input "NL - 112" at bounding box center [153, 140] width 118 height 11
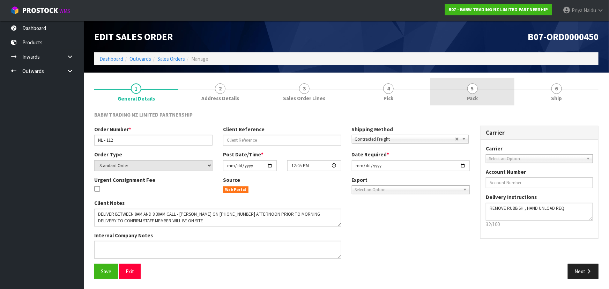
click at [478, 84] on link "5 Pack" at bounding box center [473, 92] width 84 height 28
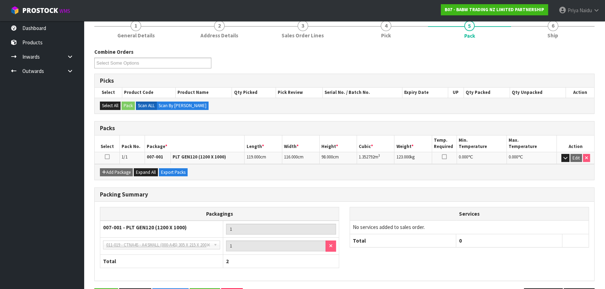
scroll to position [63, 0]
drag, startPoint x: 356, startPoint y: 157, endPoint x: 384, endPoint y: 152, distance: 28.4
click at [384, 152] on td "1.352792 m 3" at bounding box center [375, 158] width 37 height 12
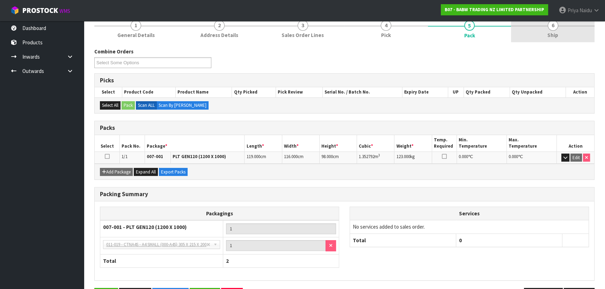
click at [543, 37] on link "6 Ship" at bounding box center [552, 29] width 83 height 28
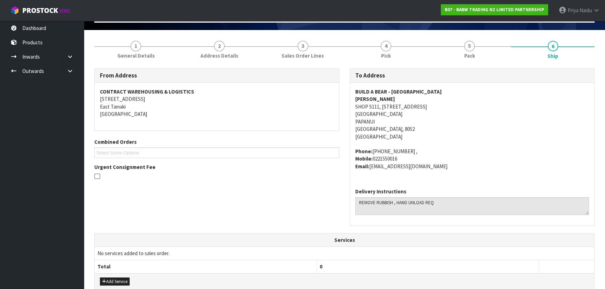
scroll to position [0, 0]
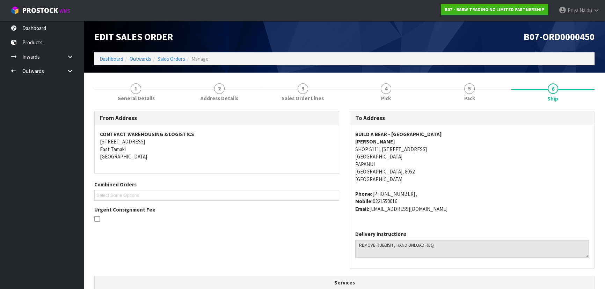
click at [468, 180] on address "BUILD A BEAR - [GEOGRAPHIC_DATA] [PERSON_NAME] SHOP S111, [STREET_ADDRESS]" at bounding box center [472, 157] width 234 height 52
click at [491, 154] on address "BUILD A BEAR - [GEOGRAPHIC_DATA] [PERSON_NAME] SHOP S111, [STREET_ADDRESS]" at bounding box center [472, 157] width 234 height 52
click at [460, 92] on link "5 Pack" at bounding box center [469, 92] width 83 height 28
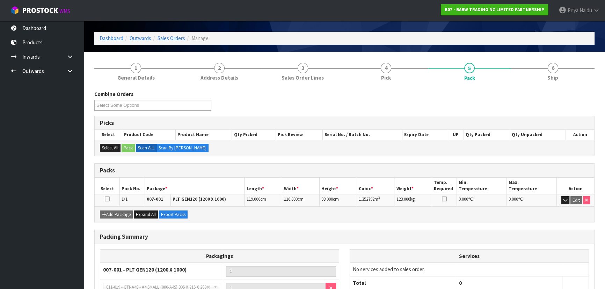
scroll to position [31, 0]
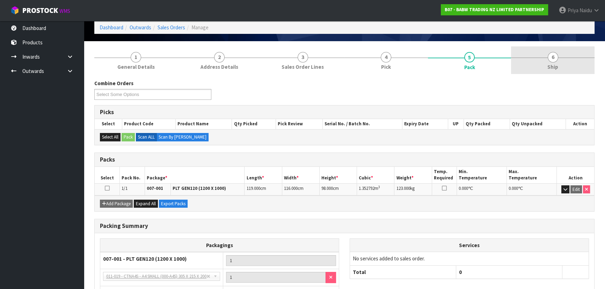
drag, startPoint x: 567, startPoint y: 67, endPoint x: 558, endPoint y: 66, distance: 9.1
click at [566, 67] on link "6 Ship" at bounding box center [552, 60] width 83 height 28
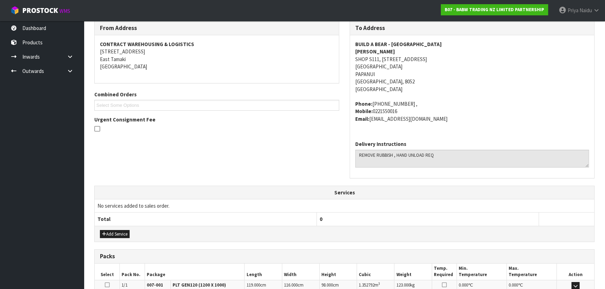
scroll to position [183, 0]
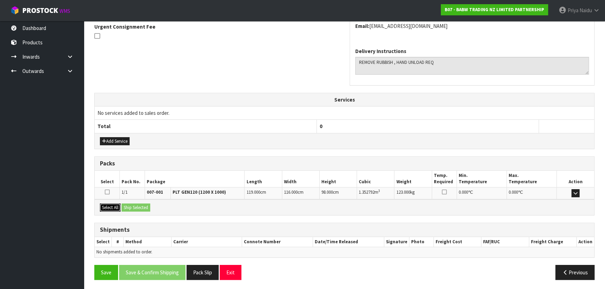
drag, startPoint x: 107, startPoint y: 206, endPoint x: 115, endPoint y: 206, distance: 8.4
click at [108, 206] on button "Select All" at bounding box center [110, 208] width 21 height 8
drag, startPoint x: 132, startPoint y: 207, endPoint x: 137, endPoint y: 207, distance: 4.9
click at [133, 207] on button "Ship Selected" at bounding box center [136, 208] width 29 height 8
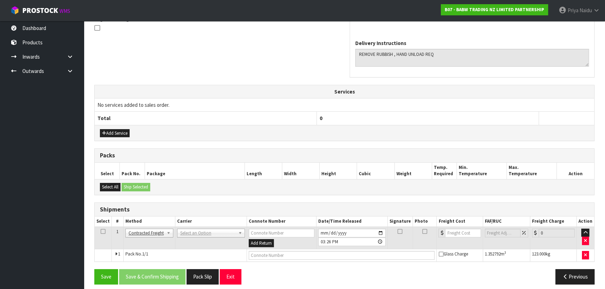
scroll to position [196, 0]
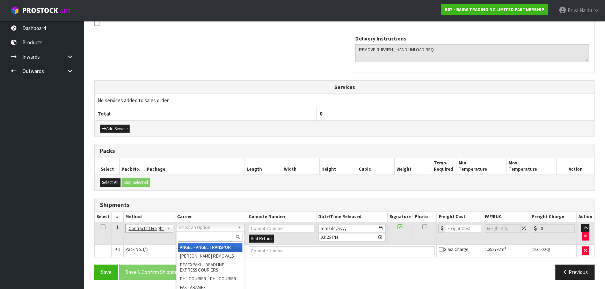
drag, startPoint x: 206, startPoint y: 224, endPoint x: 205, endPoint y: 234, distance: 9.8
click at [205, 234] on input "text" at bounding box center [210, 237] width 65 height 9
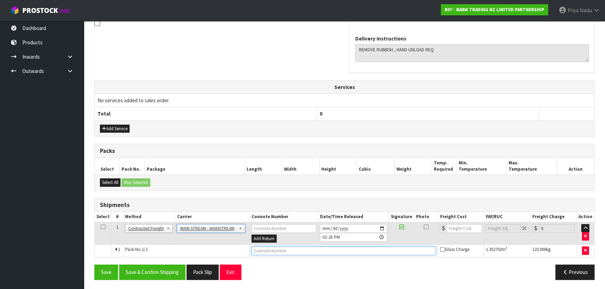
click at [266, 248] on input "text" at bounding box center [343, 251] width 185 height 9
paste input "CWL7724207"
click at [458, 226] on input "number" at bounding box center [463, 228] width 35 height 9
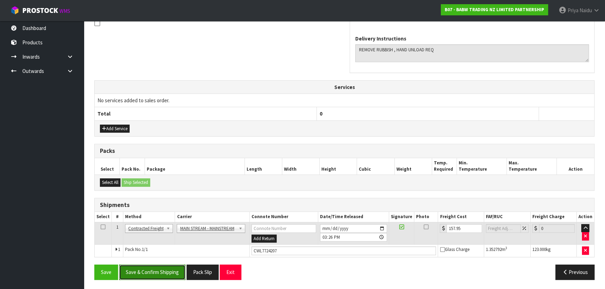
click at [159, 272] on button "Save & Confirm Shipping" at bounding box center [152, 272] width 66 height 15
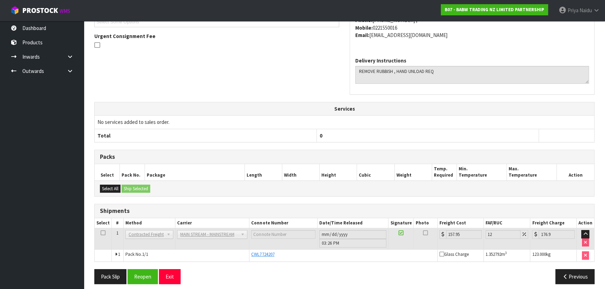
scroll to position [203, 0]
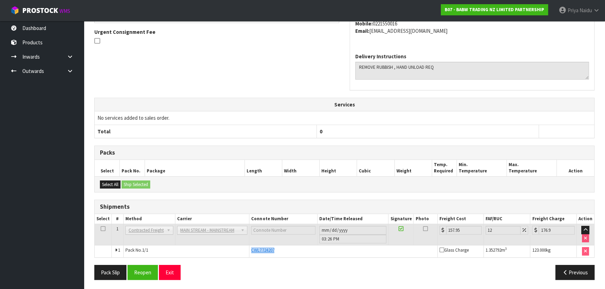
drag, startPoint x: 250, startPoint y: 248, endPoint x: 288, endPoint y: 254, distance: 38.2
click at [288, 254] on td "CWL7724207" at bounding box center [343, 252] width 188 height 12
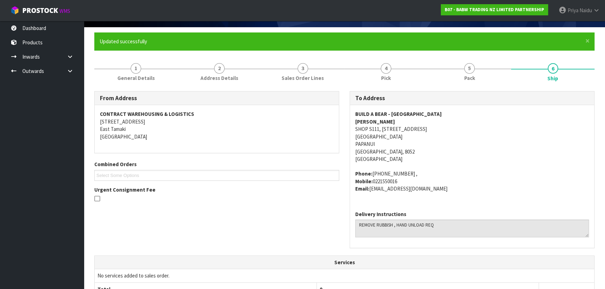
scroll to position [45, 0]
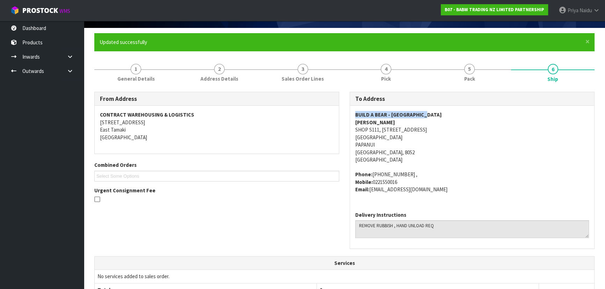
drag, startPoint x: 349, startPoint y: 111, endPoint x: 440, endPoint y: 111, distance: 90.5
click at [440, 111] on div "To Address BUILD A BEAR - [GEOGRAPHIC_DATA][PERSON_NAME][STREET_ADDRESS] Phone:…" at bounding box center [472, 170] width 245 height 157
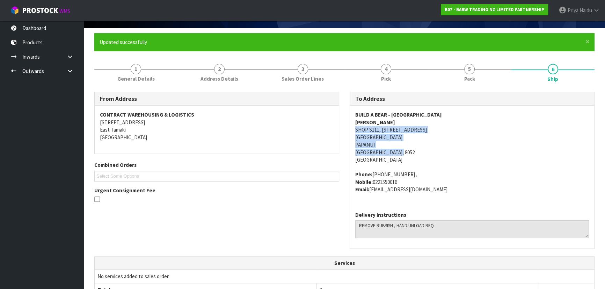
drag, startPoint x: 352, startPoint y: 130, endPoint x: 378, endPoint y: 156, distance: 37.0
click at [435, 151] on div "BUILD A BEAR - [GEOGRAPHIC_DATA][PERSON_NAME][STREET_ADDRESS][GEOGRAPHIC_DATA] …" at bounding box center [472, 156] width 244 height 100
click at [355, 122] on div "BUILD A BEAR - [GEOGRAPHIC_DATA][PERSON_NAME][STREET_ADDRESS][GEOGRAPHIC_DATA] …" at bounding box center [472, 156] width 244 height 100
drag, startPoint x: 354, startPoint y: 122, endPoint x: 383, endPoint y: 121, distance: 29.0
click at [383, 121] on div "BUILD A BEAR - [GEOGRAPHIC_DATA][PERSON_NAME][STREET_ADDRESS][GEOGRAPHIC_DATA] …" at bounding box center [472, 156] width 244 height 100
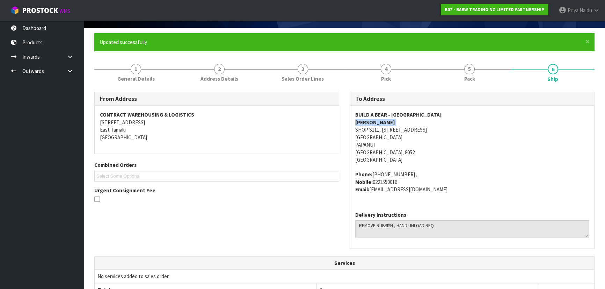
drag, startPoint x: 351, startPoint y: 174, endPoint x: 403, endPoint y: 180, distance: 52.0
click at [406, 180] on div "BUILD A BEAR - [GEOGRAPHIC_DATA][PERSON_NAME][STREET_ADDRESS][GEOGRAPHIC_DATA] …" at bounding box center [472, 156] width 244 height 100
drag, startPoint x: 359, startPoint y: 225, endPoint x: 352, endPoint y: 212, distance: 14.5
click at [436, 235] on textarea at bounding box center [472, 229] width 234 height 18
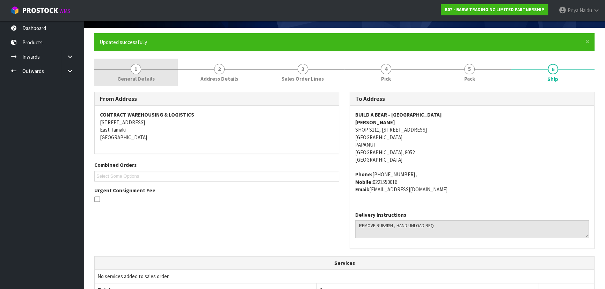
click at [149, 79] on span "General Details" at bounding box center [135, 78] width 37 height 7
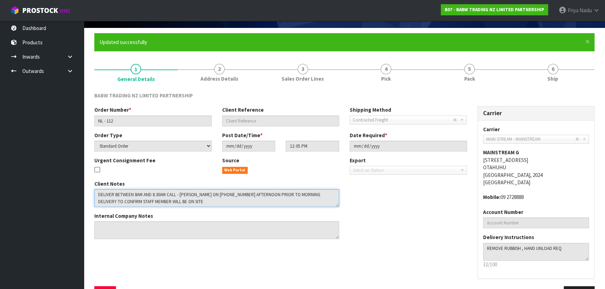
drag, startPoint x: 97, startPoint y: 194, endPoint x: 21, endPoint y: 201, distance: 76.8
click at [321, 205] on textarea at bounding box center [216, 198] width 245 height 18
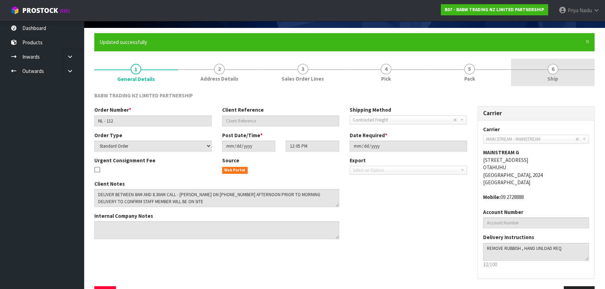
click at [558, 86] on link "6 Ship" at bounding box center [552, 73] width 83 height 28
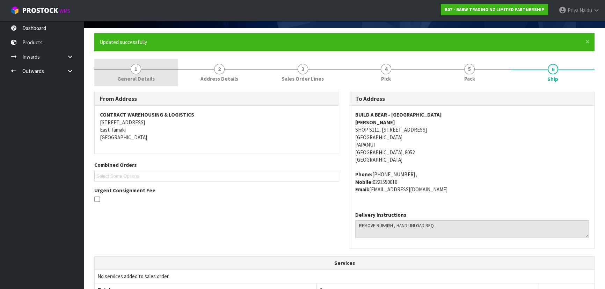
click at [129, 73] on link "1 General Details" at bounding box center [135, 73] width 83 height 28
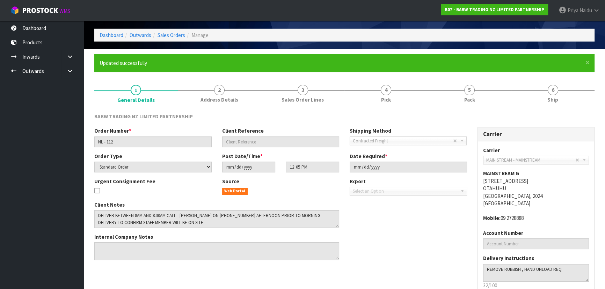
scroll to position [0, 0]
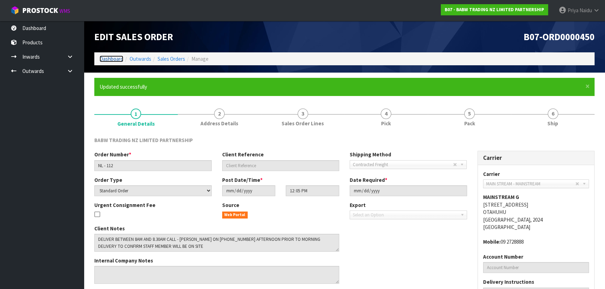
click at [107, 57] on link "Dashboard" at bounding box center [112, 59] width 24 height 7
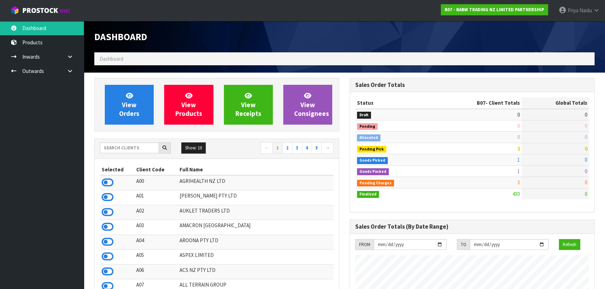
scroll to position [528, 255]
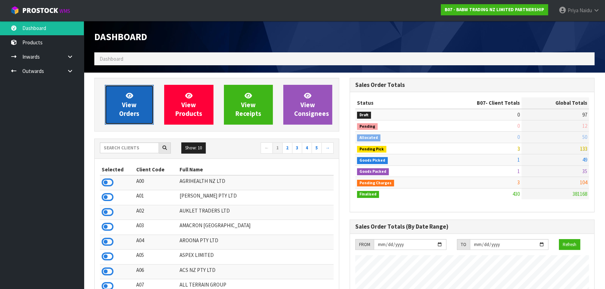
click at [132, 111] on span "View Orders" at bounding box center [129, 105] width 20 height 26
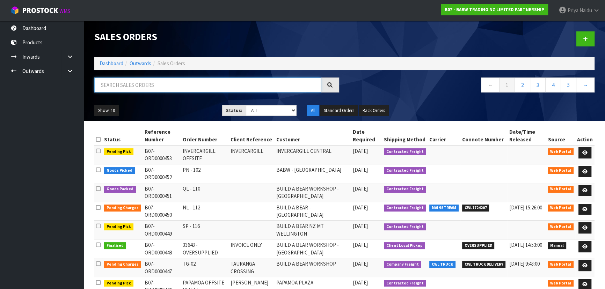
click at [123, 84] on input "text" at bounding box center [207, 85] width 227 height 15
click at [161, 104] on div "Show: 10 5 10 25 50 Status: Draft Pending Allocated Pending Pick Goods Picked G…" at bounding box center [344, 111] width 511 height 22
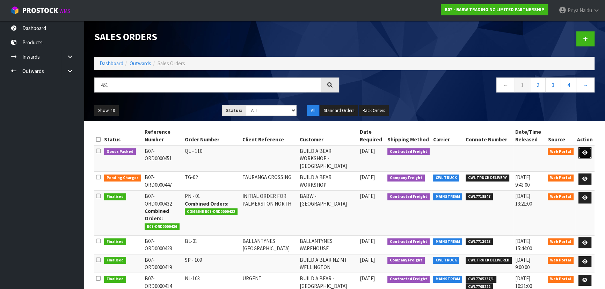
click at [586, 153] on icon at bounding box center [584, 153] width 5 height 5
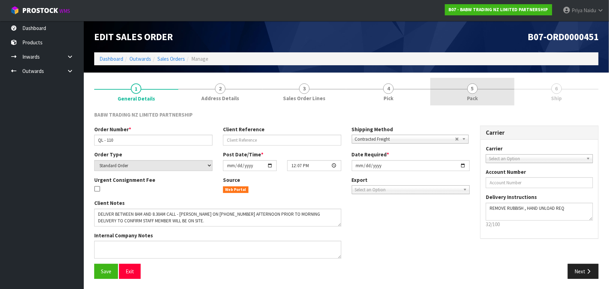
click at [480, 83] on link "5 Pack" at bounding box center [473, 92] width 84 height 28
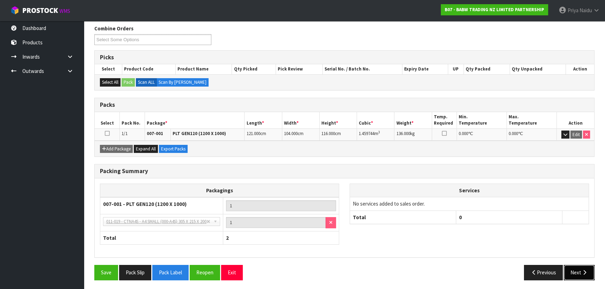
click at [576, 276] on button "Next" at bounding box center [579, 272] width 31 height 15
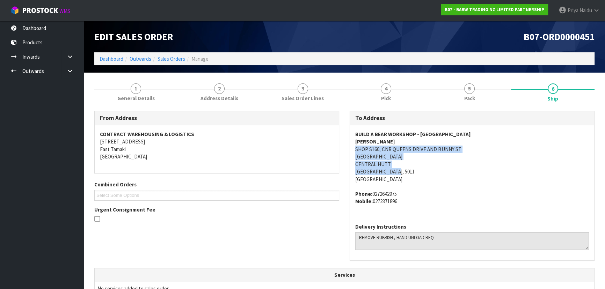
drag, startPoint x: 352, startPoint y: 149, endPoint x: 476, endPoint y: 168, distance: 125.8
click at [476, 168] on div "BUILD A BEAR WORKSHOP - [GEOGRAPHIC_DATA] AND BUNNY [GEOGRAPHIC_DATA] Phone: [P…" at bounding box center [472, 171] width 244 height 93
drag, startPoint x: 432, startPoint y: 174, endPoint x: 404, endPoint y: 169, distance: 28.8
click at [432, 174] on address "BUILD A BEAR WORKSHOP - [GEOGRAPHIC_DATA], [GEOGRAPHIC_DATA] AND BUNNY [GEOGRAP…" at bounding box center [472, 157] width 234 height 52
drag, startPoint x: 351, startPoint y: 147, endPoint x: 481, endPoint y: 150, distance: 130.7
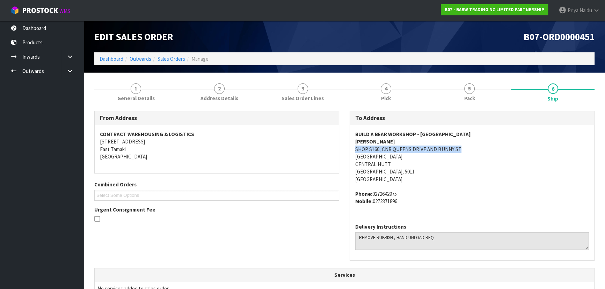
click at [482, 150] on div "BUILD A BEAR WORKSHOP - [GEOGRAPHIC_DATA] AND BUNNY [GEOGRAPHIC_DATA] Phone: [P…" at bounding box center [472, 171] width 244 height 93
drag, startPoint x: 352, startPoint y: 157, endPoint x: 156, endPoint y: 170, distance: 196.3
click at [454, 158] on div "BUILD A BEAR WORKSHOP - [GEOGRAPHIC_DATA] AND BUNNY [GEOGRAPHIC_DATA] Phone: [P…" at bounding box center [472, 171] width 244 height 93
drag, startPoint x: 353, startPoint y: 135, endPoint x: 489, endPoint y: 134, distance: 136.6
click at [489, 134] on div "BUILD A BEAR WORKSHOP - [GEOGRAPHIC_DATA] AND BUNNY [GEOGRAPHIC_DATA] Phone: [P…" at bounding box center [472, 171] width 244 height 93
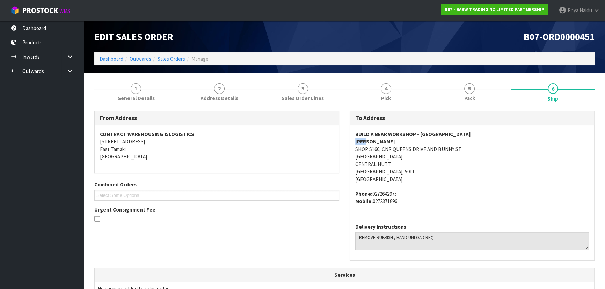
drag, startPoint x: 350, startPoint y: 142, endPoint x: 185, endPoint y: 143, distance: 165.2
click at [376, 143] on div "BUILD A BEAR WORKSHOP - [GEOGRAPHIC_DATA] AND BUNNY [GEOGRAPHIC_DATA] Phone: [P…" at bounding box center [472, 171] width 244 height 93
drag, startPoint x: 352, startPoint y: 191, endPoint x: 203, endPoint y: 182, distance: 149.1
click at [416, 204] on div "BUILD A BEAR WORKSHOP - [GEOGRAPHIC_DATA] AND BUNNY [GEOGRAPHIC_DATA] Phone: [P…" at bounding box center [472, 171] width 244 height 93
drag, startPoint x: 355, startPoint y: 238, endPoint x: 457, endPoint y: 244, distance: 102.2
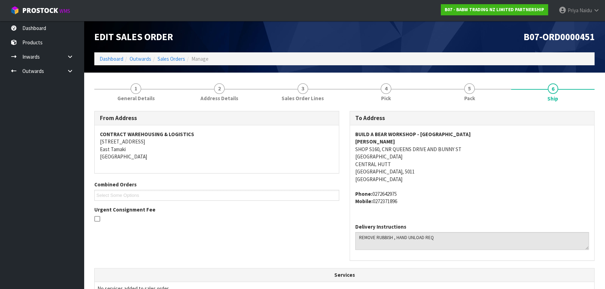
click at [457, 244] on div "Delivery Instructions" at bounding box center [472, 239] width 244 height 43
click at [130, 93] on link "1 General Details" at bounding box center [135, 92] width 83 height 28
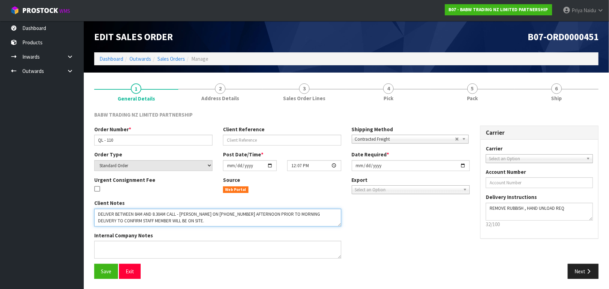
drag, startPoint x: 98, startPoint y: 217, endPoint x: 205, endPoint y: 213, distance: 106.9
click at [261, 224] on textarea at bounding box center [217, 218] width 247 height 18
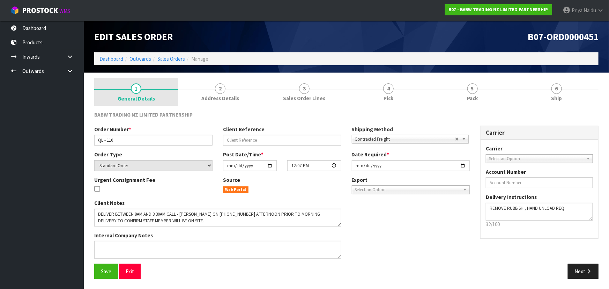
click at [139, 95] on span "General Details" at bounding box center [136, 98] width 37 height 7
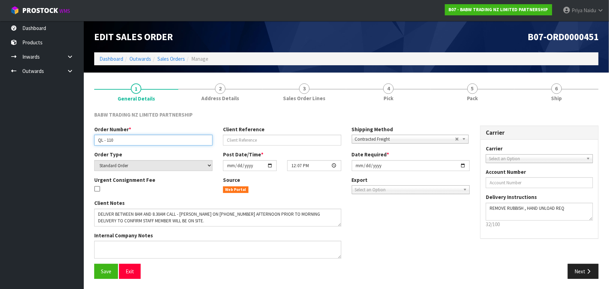
drag, startPoint x: 95, startPoint y: 140, endPoint x: 139, endPoint y: 139, distance: 43.7
click at [139, 139] on input "QL - 110" at bounding box center [153, 140] width 118 height 11
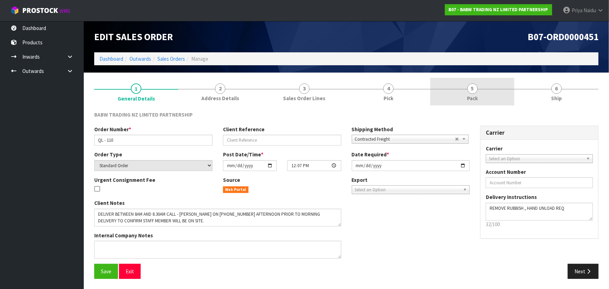
click at [489, 89] on link "5 Pack" at bounding box center [473, 92] width 84 height 28
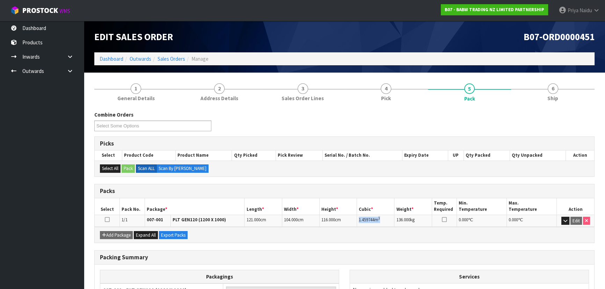
drag, startPoint x: 359, startPoint y: 220, endPoint x: 389, endPoint y: 219, distance: 30.4
click at [389, 219] on td "1.459744 m 3" at bounding box center [375, 221] width 37 height 12
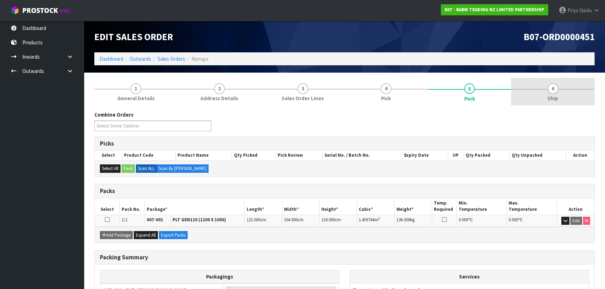
drag, startPoint x: 542, startPoint y: 87, endPoint x: 534, endPoint y: 96, distance: 11.9
click at [542, 87] on link "6 Ship" at bounding box center [552, 92] width 83 height 28
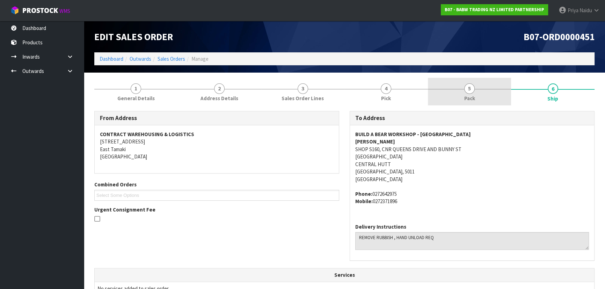
click at [470, 101] on span "Pack" at bounding box center [469, 98] width 11 height 7
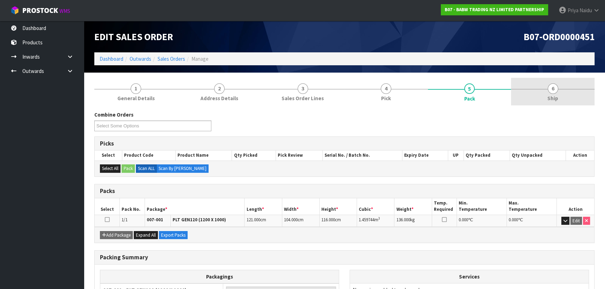
drag, startPoint x: 570, startPoint y: 96, endPoint x: 541, endPoint y: 100, distance: 28.9
click at [568, 96] on link "6 Ship" at bounding box center [552, 92] width 83 height 28
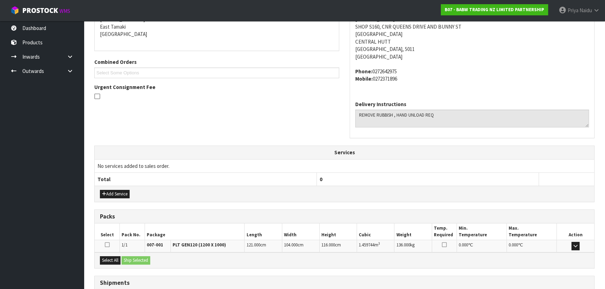
scroll to position [175, 0]
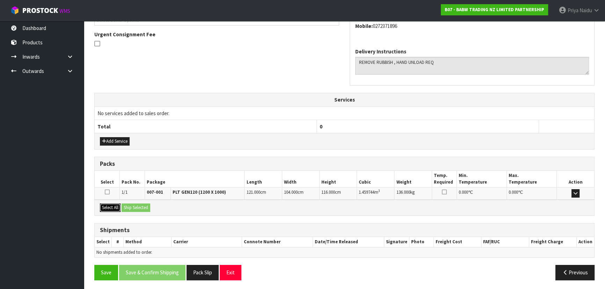
click at [114, 210] on button "Select All" at bounding box center [110, 208] width 21 height 8
click at [133, 206] on button "Ship Selected" at bounding box center [136, 208] width 29 height 8
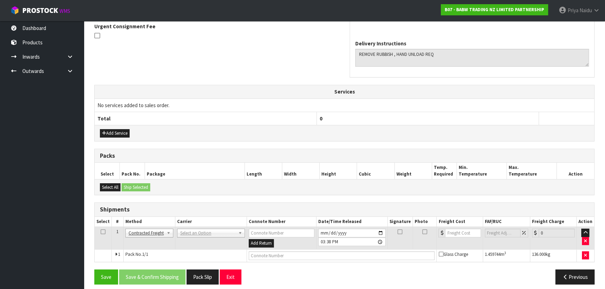
scroll to position [188, 0]
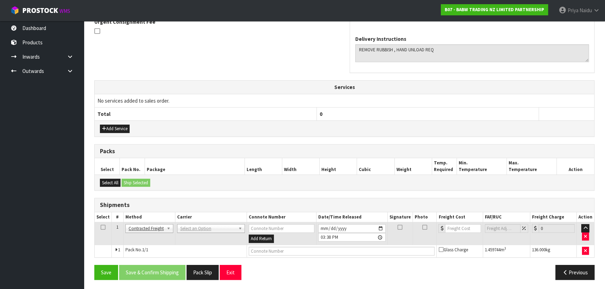
drag, startPoint x: 200, startPoint y: 227, endPoint x: 199, endPoint y: 233, distance: 5.5
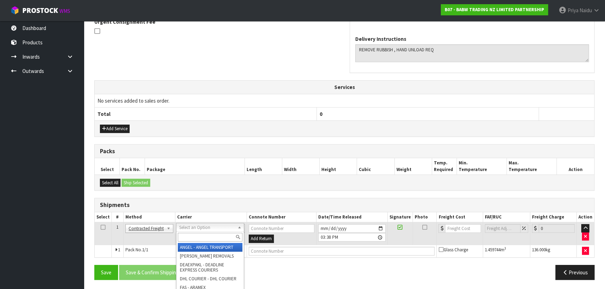
click at [198, 234] on input "text" at bounding box center [210, 237] width 65 height 9
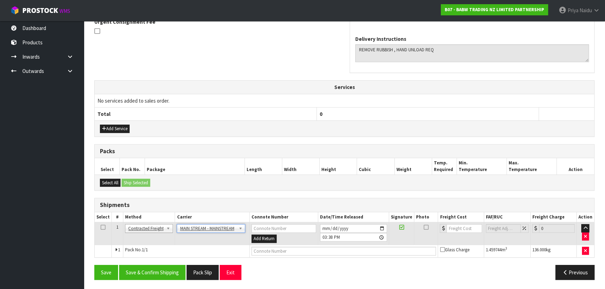
click at [459, 222] on td at bounding box center [461, 233] width 46 height 23
click at [454, 230] on input "number" at bounding box center [463, 228] width 35 height 9
click at [270, 248] on input "text" at bounding box center [343, 251] width 185 height 9
paste input "CWL7724213"
click at [160, 271] on button "Save & Confirm Shipping" at bounding box center [152, 272] width 66 height 15
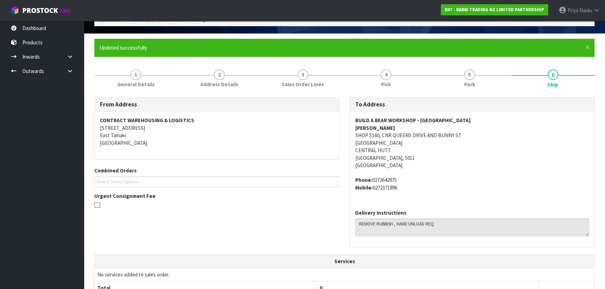
scroll to position [37, 0]
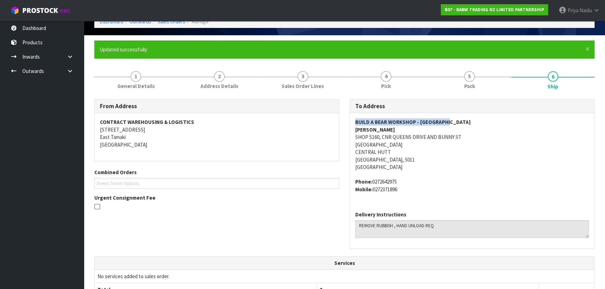
drag, startPoint x: 351, startPoint y: 120, endPoint x: 495, endPoint y: 122, distance: 143.2
click at [495, 122] on div "To Address BUILD A BEAR WORKSHOP - QUEENSGATE ZARA SHOP S160, CNR [STREET_ADDRE…" at bounding box center [471, 177] width 255 height 157
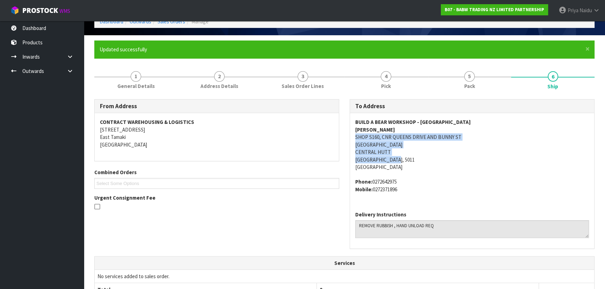
drag, startPoint x: 385, startPoint y: 135, endPoint x: 202, endPoint y: 149, distance: 183.5
click at [464, 160] on div "BUILD A BEAR WORKSHOP - [GEOGRAPHIC_DATA] AND BUNNY [GEOGRAPHIC_DATA] Phone: [P…" at bounding box center [472, 159] width 244 height 93
drag, startPoint x: 352, startPoint y: 182, endPoint x: 409, endPoint y: 192, distance: 57.5
click at [409, 192] on div "BUILD A BEAR WORKSHOP - [GEOGRAPHIC_DATA] AND BUNNY [GEOGRAPHIC_DATA] Phone: [P…" at bounding box center [472, 159] width 244 height 93
click at [114, 77] on link "1 General Details" at bounding box center [135, 80] width 83 height 28
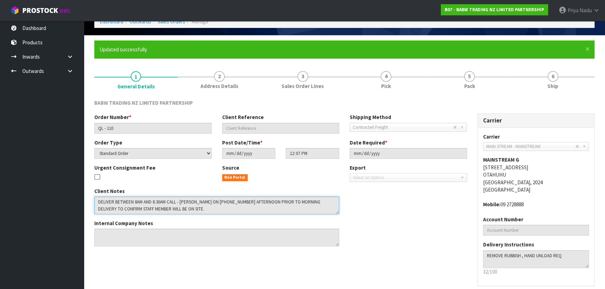
drag, startPoint x: 97, startPoint y: 202, endPoint x: 266, endPoint y: 225, distance: 170.3
click at [326, 211] on textarea at bounding box center [216, 206] width 245 height 18
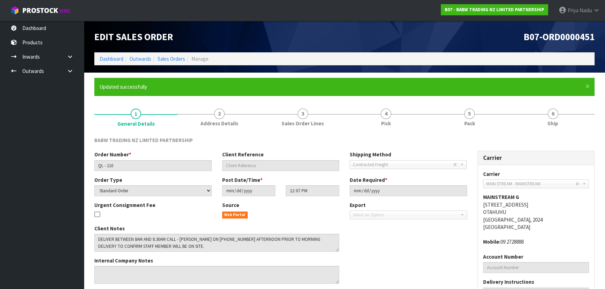
scroll to position [0, 0]
drag, startPoint x: 569, startPoint y: 116, endPoint x: 470, endPoint y: 116, distance: 98.5
click at [568, 116] on link "6 Ship" at bounding box center [552, 117] width 83 height 28
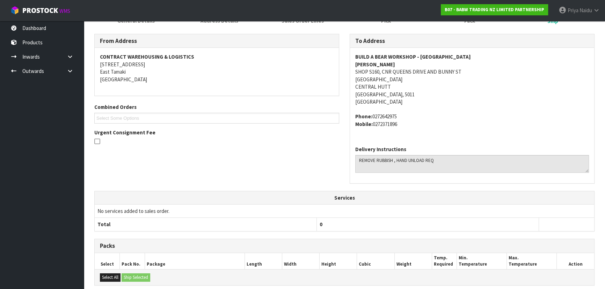
scroll to position [190, 0]
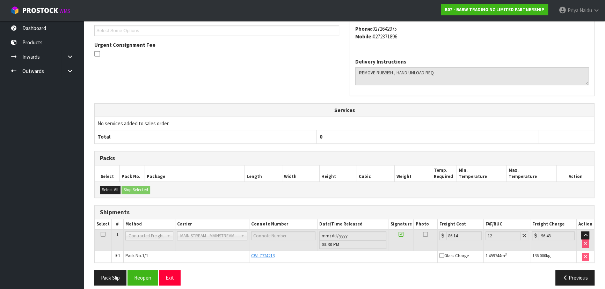
click at [8, 129] on ul "Dashboard Products Categories Serial Numbers Kitsets Packagings Inwards Purchas…" at bounding box center [42, 155] width 84 height 268
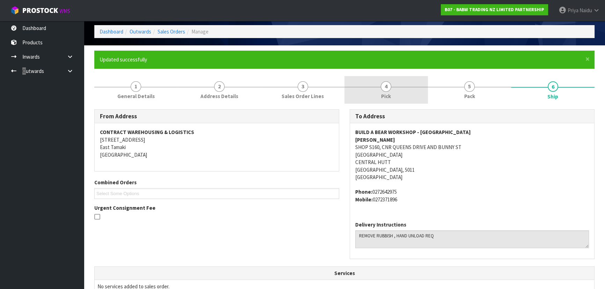
scroll to position [6, 0]
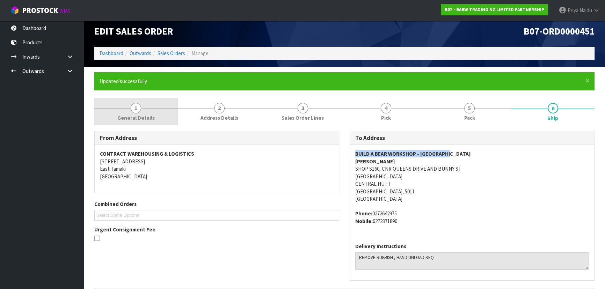
drag, startPoint x: 351, startPoint y: 152, endPoint x: 139, endPoint y: 124, distance: 213.5
click at [463, 152] on div "To Address BUILD A BEAR WORKSHOP - QUEENSGATE ZARA SHOP S160, CNR [STREET_ADDRE…" at bounding box center [471, 209] width 255 height 157
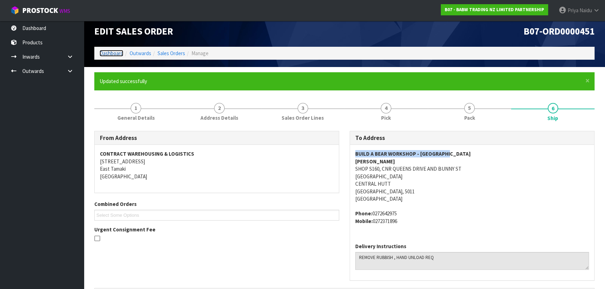
click at [117, 53] on link "Dashboard" at bounding box center [112, 53] width 24 height 7
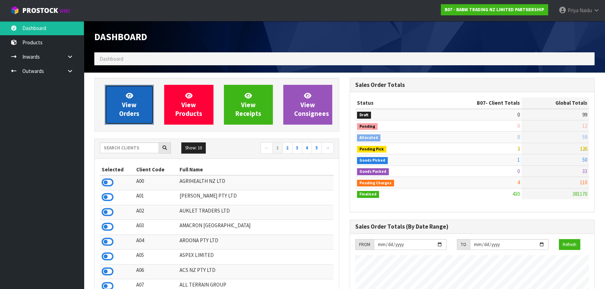
click at [132, 110] on span "View Orders" at bounding box center [129, 105] width 20 height 26
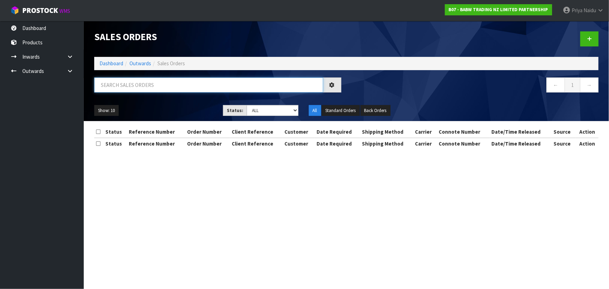
click at [146, 80] on input "text" at bounding box center [208, 85] width 229 height 15
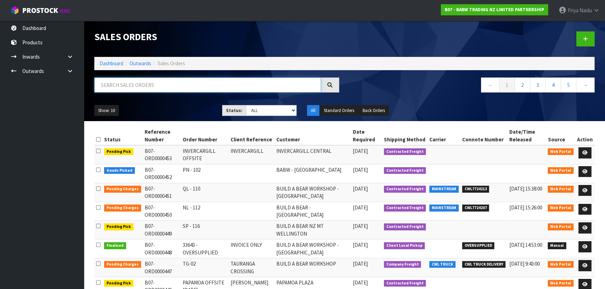
paste input "BUILD A BEAR WORKSHOP - [GEOGRAPHIC_DATA]"
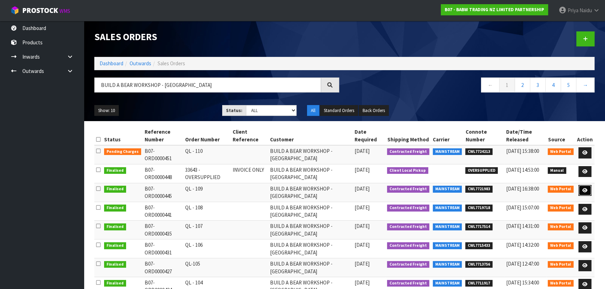
click at [586, 188] on icon at bounding box center [584, 190] width 5 height 5
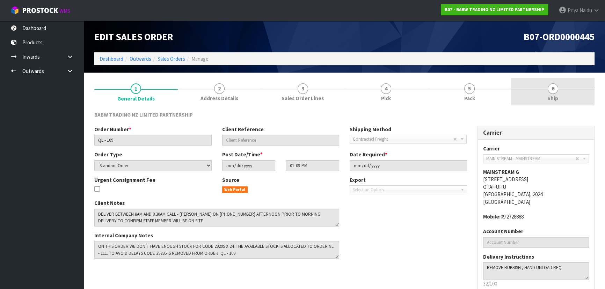
click at [544, 100] on link "6 Ship" at bounding box center [552, 92] width 83 height 28
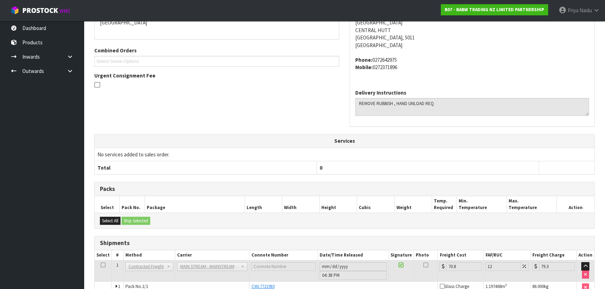
scroll to position [171, 0]
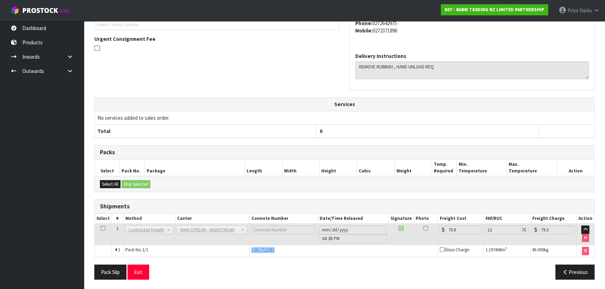
drag, startPoint x: 249, startPoint y: 249, endPoint x: 279, endPoint y: 249, distance: 30.0
click at [279, 249] on td "CWL7721983" at bounding box center [343, 251] width 188 height 12
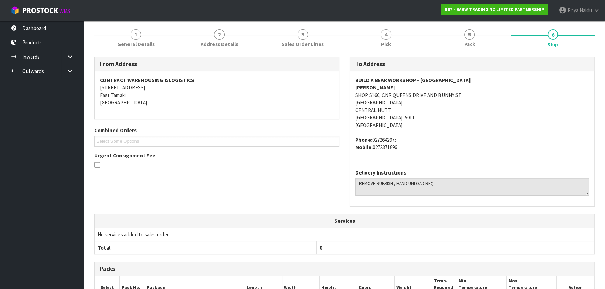
scroll to position [0, 0]
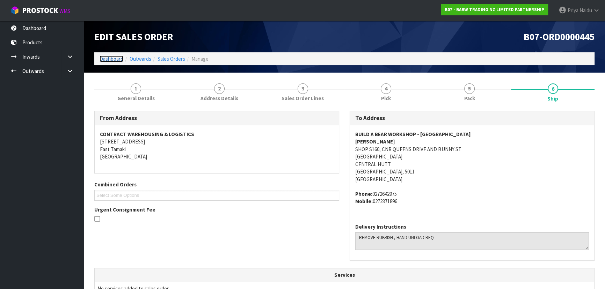
click at [107, 61] on link "Dashboard" at bounding box center [112, 59] width 24 height 7
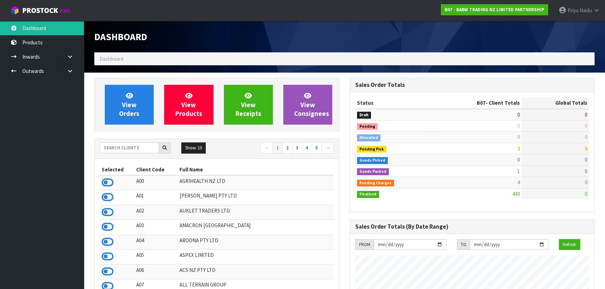
scroll to position [528, 255]
click at [134, 145] on input "text" at bounding box center [129, 148] width 59 height 11
click at [133, 150] on input "text" at bounding box center [129, 148] width 59 height 11
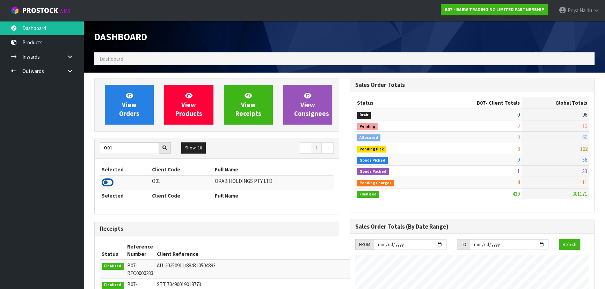
click at [108, 183] on icon at bounding box center [108, 182] width 12 height 10
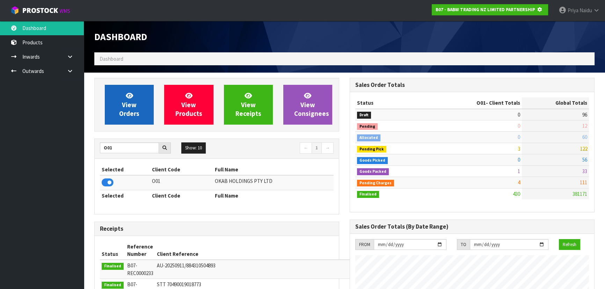
scroll to position [348843, 349023]
click at [137, 116] on span "View Orders" at bounding box center [129, 105] width 20 height 26
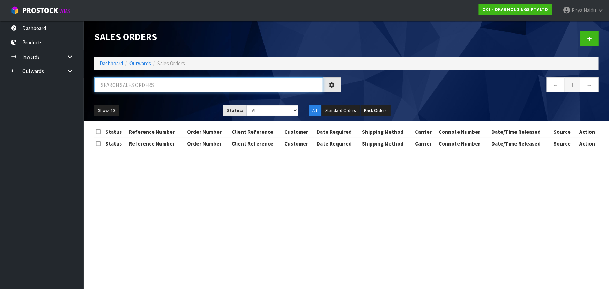
click at [143, 89] on input "text" at bounding box center [208, 85] width 229 height 15
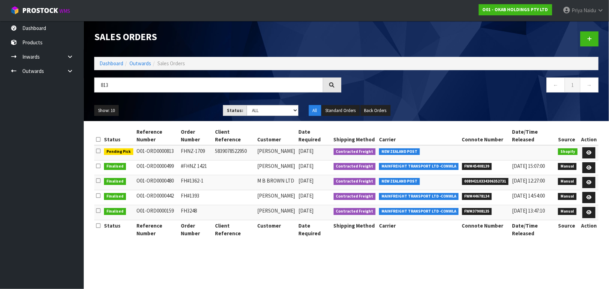
click at [178, 111] on ul "Show: 10 5 10 25 50" at bounding box center [153, 110] width 118 height 11
drag, startPoint x: 169, startPoint y: 105, endPoint x: 155, endPoint y: 118, distance: 19.0
click at [168, 107] on ul "Show: 10 5 10 25 50" at bounding box center [153, 110] width 118 height 11
click at [155, 118] on div "Show: 10 5 10 25 50 Status: Draft Pending Allocated Pending Pick Goods Picked G…" at bounding box center [346, 111] width 515 height 22
click at [112, 61] on link "Dashboard" at bounding box center [112, 63] width 24 height 7
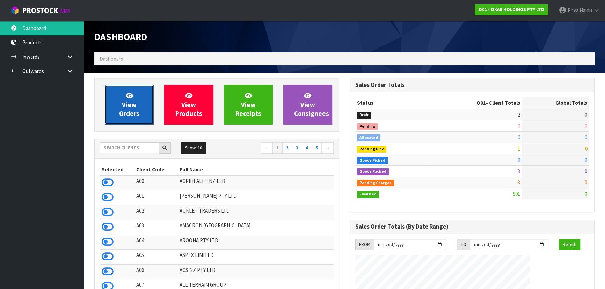
click at [142, 107] on link "View Orders" at bounding box center [129, 105] width 49 height 40
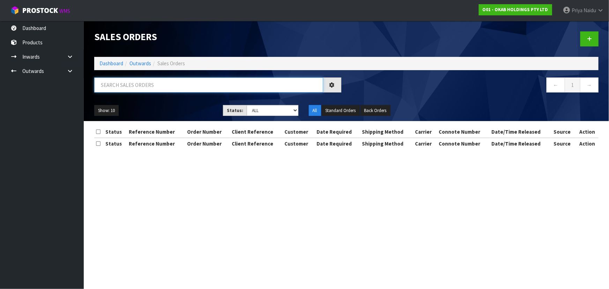
click at [141, 85] on input "text" at bounding box center [208, 85] width 229 height 15
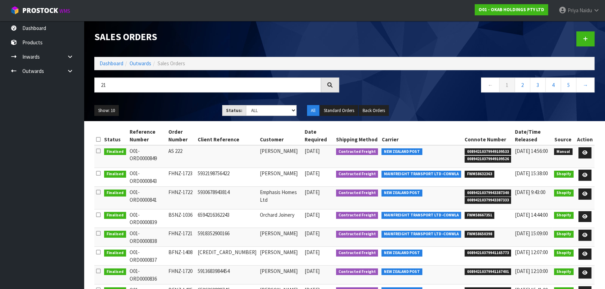
click at [162, 103] on div "Show: 10 5 10 25 50 Status: Draft Pending Allocated Pending Pick Goods Picked G…" at bounding box center [344, 111] width 511 height 22
click at [101, 87] on input "21" at bounding box center [207, 85] width 227 height 15
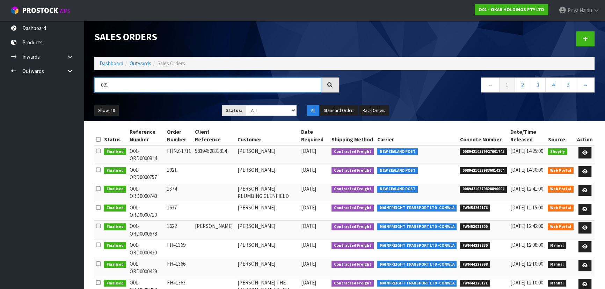
click at [128, 87] on input "021" at bounding box center [207, 85] width 227 height 15
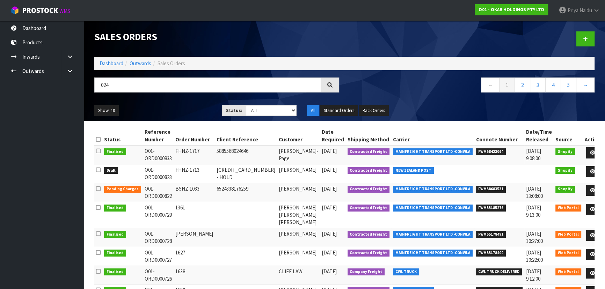
click at [170, 101] on div "Show: 10 5 10 25 50 Status: Draft Pending Allocated Pending Pick Goods Picked G…" at bounding box center [344, 111] width 511 height 22
click at [255, 114] on select "Draft Pending Allocated Pending Pick Goods Picked Goods Packed Pending Charges …" at bounding box center [271, 110] width 51 height 11
click at [246, 105] on select "Draft Pending Allocated Pending Pick Goods Picked Goods Packed Pending Charges …" at bounding box center [271, 110] width 51 height 11
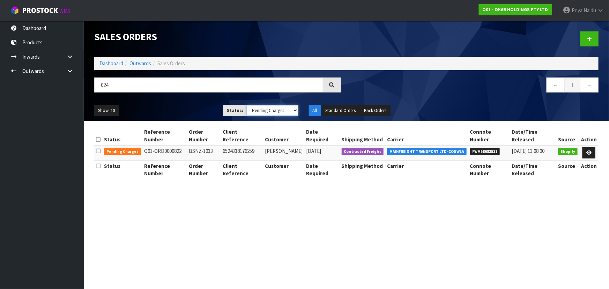
click at [263, 114] on select "Draft Pending Allocated Pending Pick Goods Picked Goods Packed Pending Charges …" at bounding box center [273, 110] width 52 height 11
click at [247, 105] on select "Draft Pending Allocated Pending Pick Goods Picked Goods Packed Pending Charges …" at bounding box center [273, 110] width 52 height 11
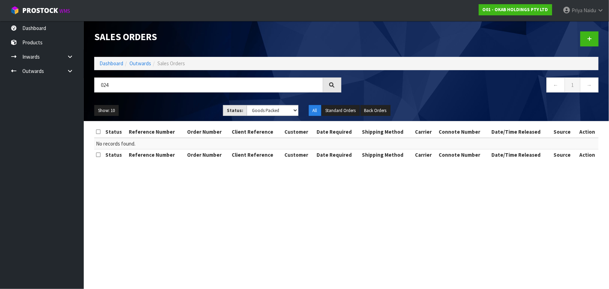
click at [186, 108] on ul "Show: 10 5 10 25 50" at bounding box center [153, 110] width 118 height 11
click at [256, 106] on select "Draft Pending Allocated Pending Pick Goods Picked Goods Packed Pending Charges …" at bounding box center [273, 110] width 52 height 11
drag, startPoint x: 253, startPoint y: 209, endPoint x: 253, endPoint y: 204, distance: 4.2
click at [253, 209] on section "Sales Orders Dashboard Outwards Sales Orders 024 ← 1 → Show: 10 5 10 25 50 Stat…" at bounding box center [304, 144] width 609 height 289
click at [269, 111] on select "Draft Pending Allocated Pending Pick Goods Picked Goods Packed Pending Charges …" at bounding box center [273, 110] width 52 height 11
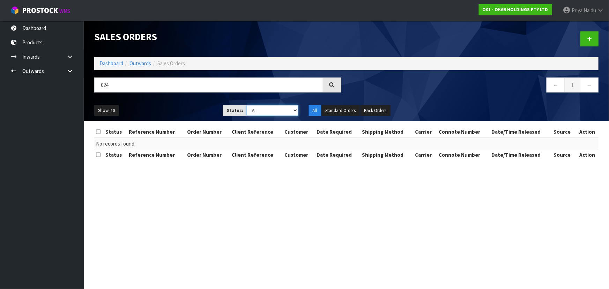
click at [247, 105] on select "Draft Pending Allocated Pending Pick Goods Picked Goods Packed Pending Charges …" at bounding box center [273, 110] width 52 height 11
click at [174, 115] on ul "Show: 10 5 10 25 50" at bounding box center [153, 110] width 118 height 11
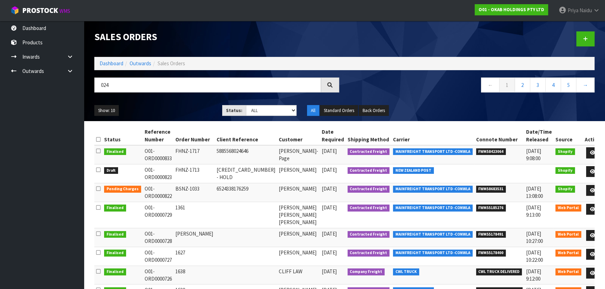
click at [178, 110] on ul "Show: 10 5 10 25 50" at bounding box center [152, 110] width 117 height 11
click at [107, 65] on link "Dashboard" at bounding box center [112, 63] width 24 height 7
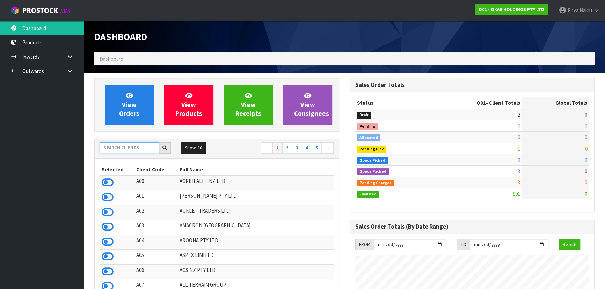
scroll to position [528, 255]
click at [126, 150] on input "text" at bounding box center [129, 148] width 59 height 11
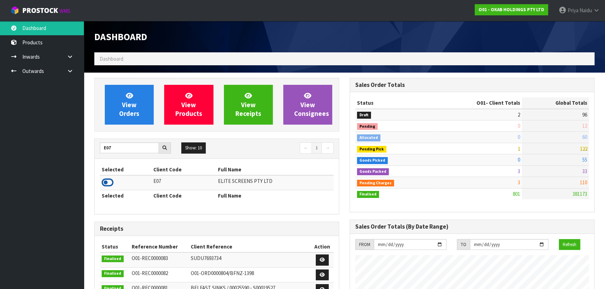
click at [105, 182] on icon at bounding box center [108, 182] width 12 height 10
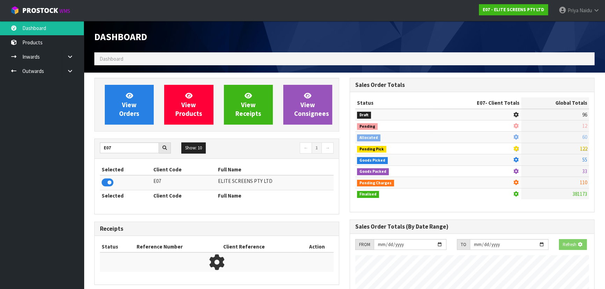
scroll to position [435, 255]
click at [138, 110] on span "View Orders" at bounding box center [129, 105] width 20 height 26
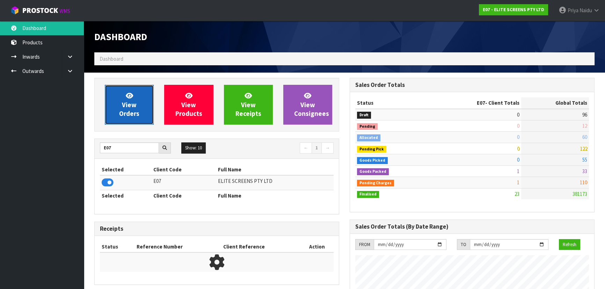
scroll to position [438, 255]
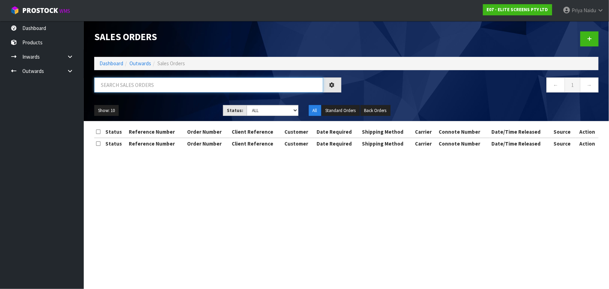
click at [141, 88] on input "text" at bounding box center [208, 85] width 229 height 15
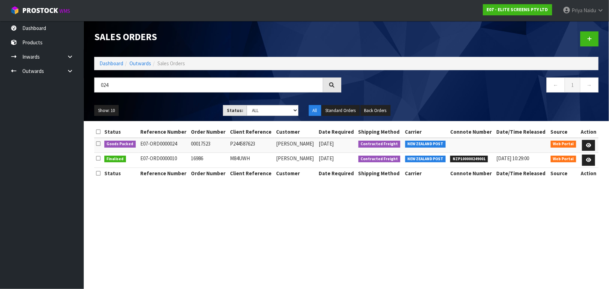
click at [149, 108] on ul "Show: 10 5 10 25 50" at bounding box center [153, 110] width 118 height 11
click at [591, 143] on icon at bounding box center [588, 145] width 5 height 5
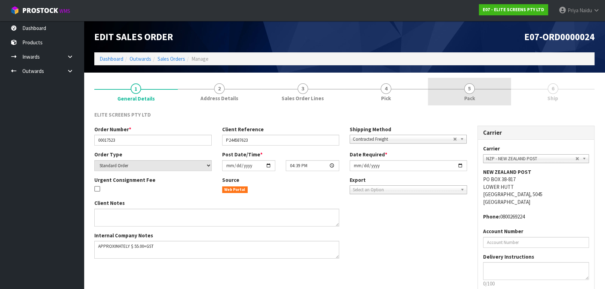
click at [479, 96] on link "5 Pack" at bounding box center [469, 92] width 83 height 28
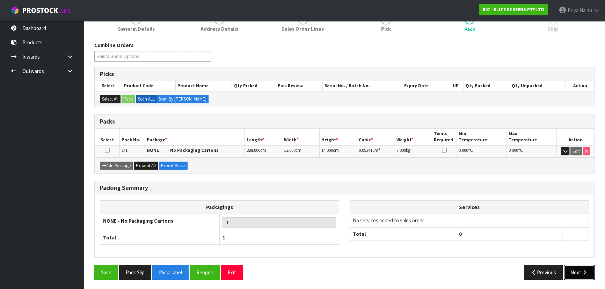
click at [574, 272] on button "Next" at bounding box center [579, 272] width 31 height 15
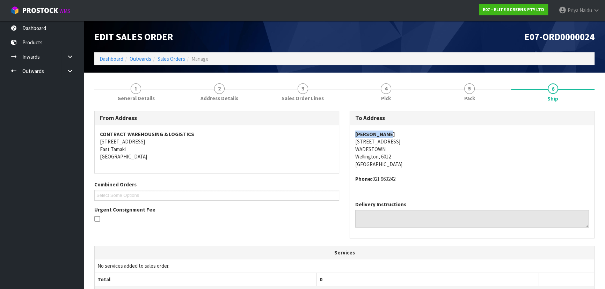
drag, startPoint x: 355, startPoint y: 134, endPoint x: 187, endPoint y: 119, distance: 168.7
click at [355, 111] on div "To Address [PERSON_NAME] [STREET_ADDRESS][PERSON_NAME] Phone: [PHONE_NUMBER] De…" at bounding box center [472, 174] width 245 height 127
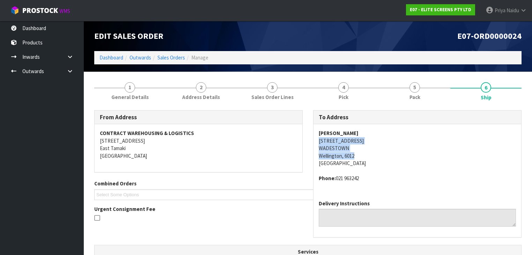
drag, startPoint x: 317, startPoint y: 140, endPoint x: 24, endPoint y: 141, distance: 293.0
click at [390, 154] on div "[PERSON_NAME] [STREET_ADDRESS][PERSON_NAME] Phone: [PHONE_NUMBER]" at bounding box center [418, 159] width 208 height 70
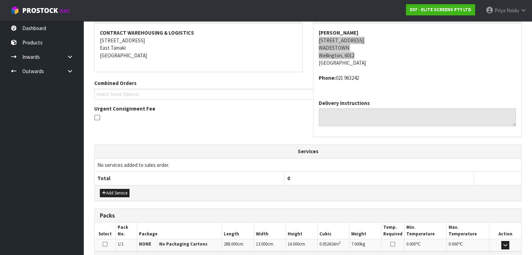
scroll to position [168, 0]
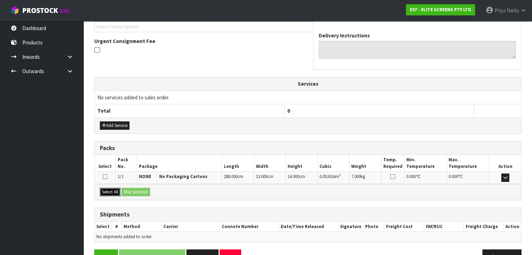
drag, startPoint x: 101, startPoint y: 190, endPoint x: 111, endPoint y: 190, distance: 10.5
click at [104, 190] on button "Select All" at bounding box center [110, 192] width 21 height 8
click at [128, 191] on button "Ship Selected" at bounding box center [136, 192] width 29 height 8
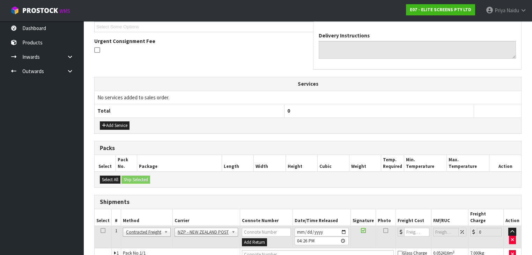
scroll to position [198, 0]
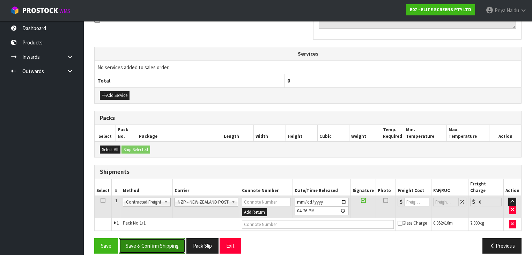
click at [160, 238] on button "Save & Confirm Shipping" at bounding box center [152, 245] width 66 height 15
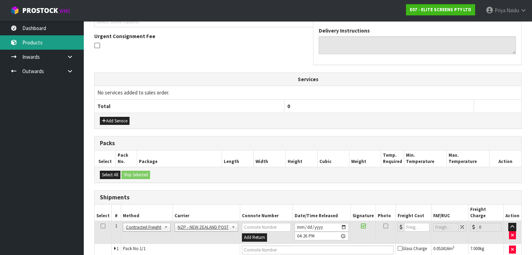
scroll to position [0, 0]
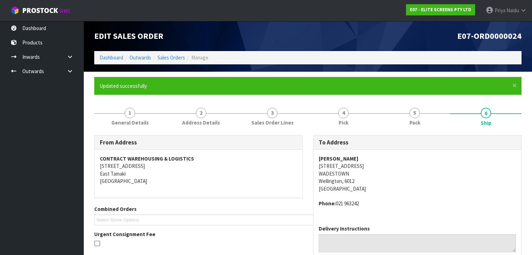
click at [418, 188] on address "[PERSON_NAME] [STREET_ADDRESS][PERSON_NAME]" at bounding box center [417, 173] width 197 height 37
drag, startPoint x: 342, startPoint y: 166, endPoint x: 386, endPoint y: 167, distance: 43.7
click at [386, 167] on div "[PERSON_NAME] [STREET_ADDRESS][PERSON_NAME] Phone: [PHONE_NUMBER]" at bounding box center [418, 184] width 208 height 70
drag, startPoint x: 315, startPoint y: 158, endPoint x: 262, endPoint y: 152, distance: 53.7
click at [362, 157] on div "[PERSON_NAME] [STREET_ADDRESS][PERSON_NAME] Phone: [PHONE_NUMBER]" at bounding box center [418, 184] width 208 height 70
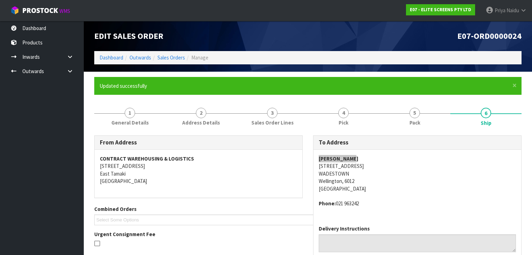
scroll to position [28, 0]
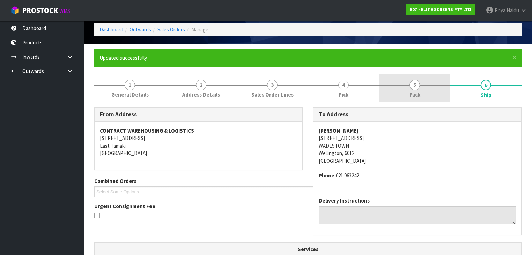
click at [416, 97] on span "Pack" at bounding box center [415, 94] width 11 height 7
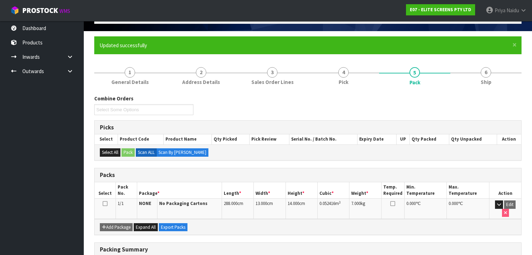
scroll to position [0, 0]
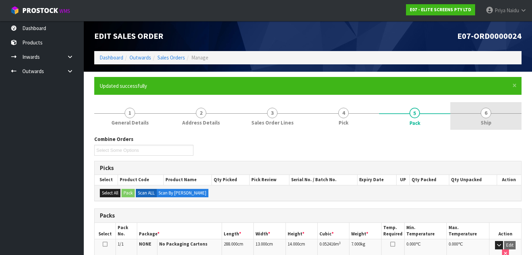
drag, startPoint x: 482, startPoint y: 120, endPoint x: 468, endPoint y: 125, distance: 15.5
click at [482, 120] on span "Ship" at bounding box center [486, 122] width 11 height 7
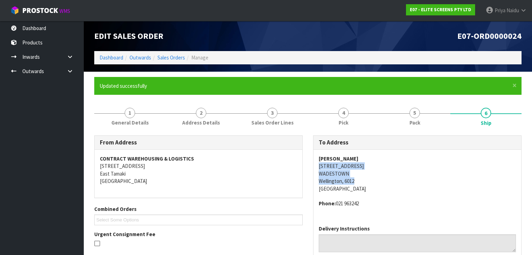
drag, startPoint x: 319, startPoint y: 164, endPoint x: 399, endPoint y: 179, distance: 82.0
click at [399, 179] on div "[PERSON_NAME] [STREET_ADDRESS][PERSON_NAME] Phone: [PHONE_NUMBER]" at bounding box center [418, 184] width 208 height 70
click at [455, 170] on address "[PERSON_NAME] [STREET_ADDRESS][PERSON_NAME]" at bounding box center [417, 173] width 197 height 37
click at [269, 81] on div "× Close Updated successfully" at bounding box center [308, 86] width 428 height 18
drag, startPoint x: 291, startPoint y: 78, endPoint x: 295, endPoint y: 78, distance: 4.5
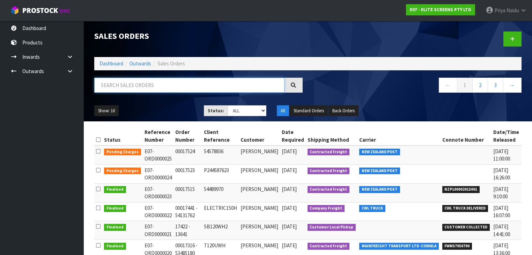
click at [168, 85] on input "text" at bounding box center [189, 85] width 190 height 15
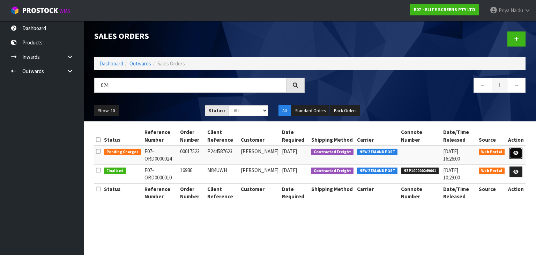
click at [518, 153] on icon at bounding box center [516, 153] width 5 height 5
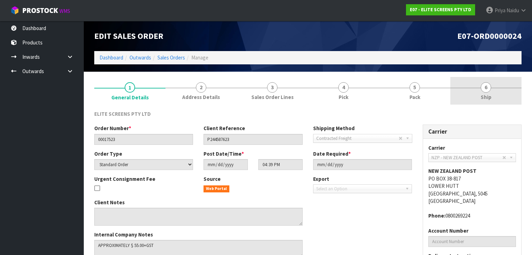
click at [465, 97] on link "6 Ship" at bounding box center [486, 91] width 71 height 28
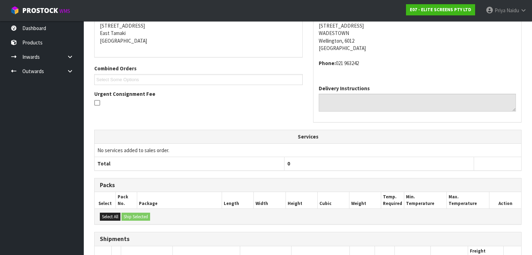
scroll to position [168, 0]
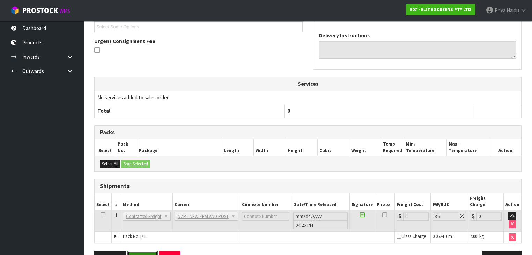
click at [142, 250] on button "Reopen" at bounding box center [142, 257] width 30 height 15
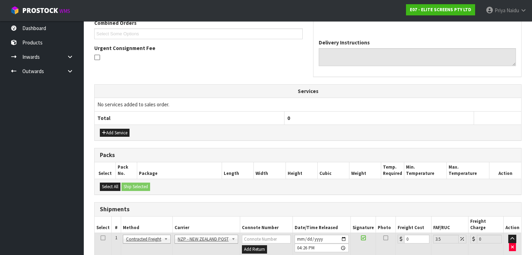
scroll to position [229, 0]
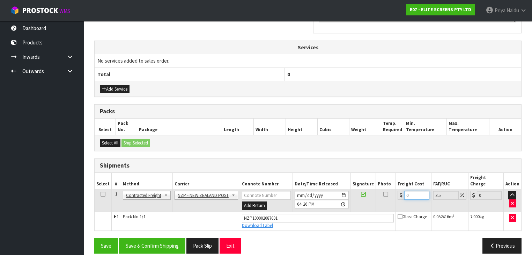
click at [416, 191] on input "0" at bounding box center [416, 195] width 25 height 9
click at [170, 238] on button "Save & Confirm Shipping" at bounding box center [152, 245] width 66 height 15
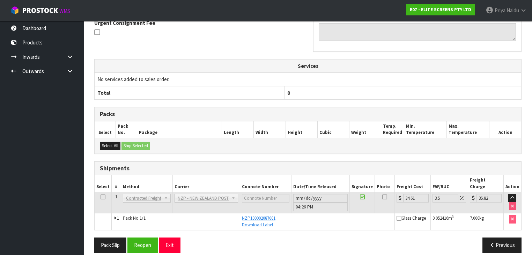
scroll to position [0, 0]
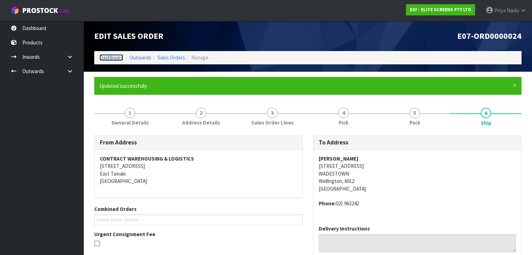
click at [106, 60] on link "Dashboard" at bounding box center [112, 57] width 24 height 7
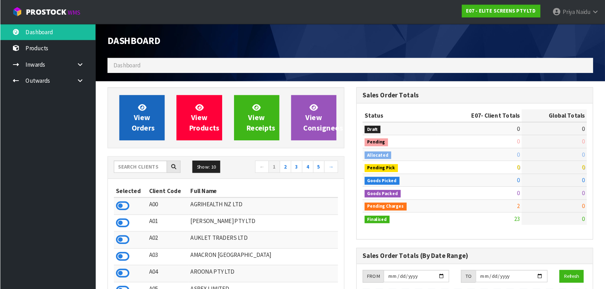
scroll to position [437, 219]
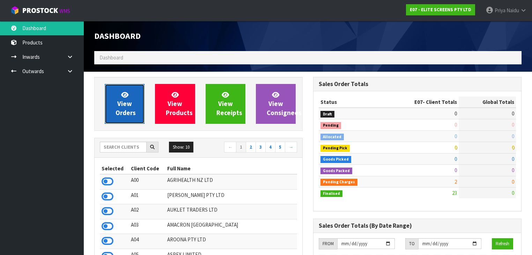
click at [127, 105] on span "View Orders" at bounding box center [126, 103] width 20 height 26
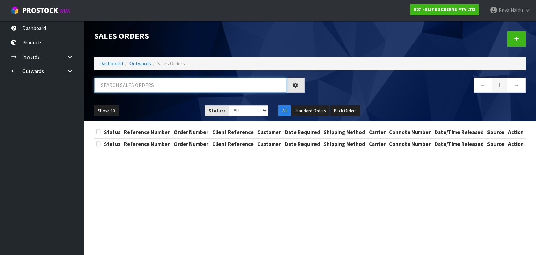
click at [137, 83] on input "text" at bounding box center [190, 85] width 192 height 15
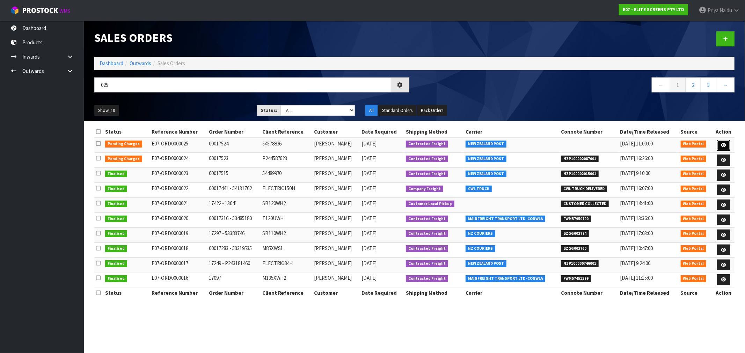
click at [605, 145] on icon at bounding box center [723, 145] width 5 height 5
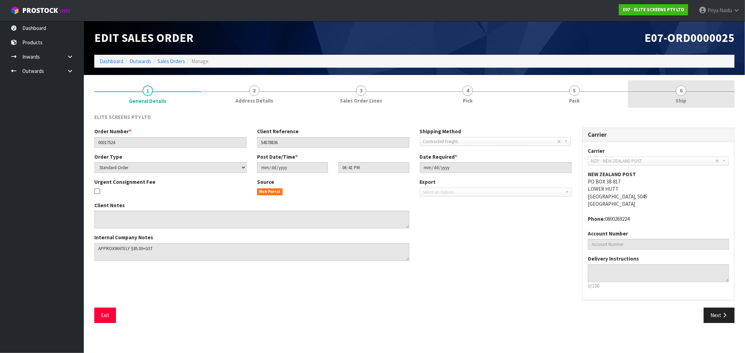
click at [605, 97] on span "Ship" at bounding box center [681, 100] width 11 height 7
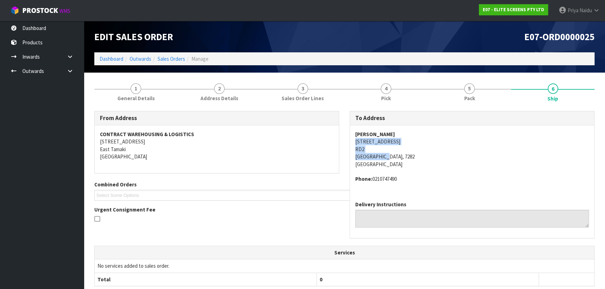
drag, startPoint x: 354, startPoint y: 143, endPoint x: 410, endPoint y: 157, distance: 57.6
click at [410, 157] on div "To Address [PERSON_NAME] [STREET_ADDRESS] Phone: [PHONE_NUMBER] Delivery Instru…" at bounding box center [471, 178] width 255 height 135
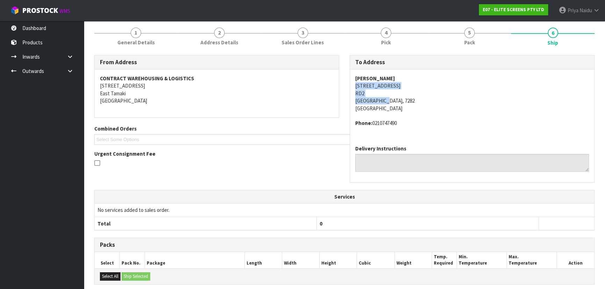
scroll to position [148, 0]
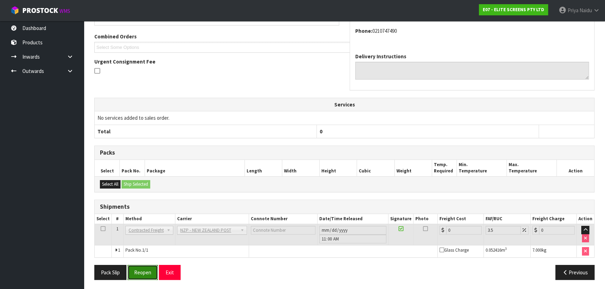
click at [147, 270] on button "Reopen" at bounding box center [142, 272] width 30 height 15
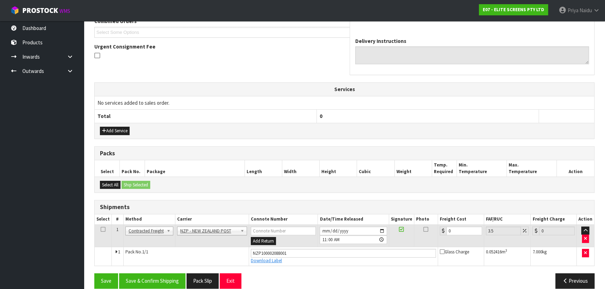
scroll to position [197, 0]
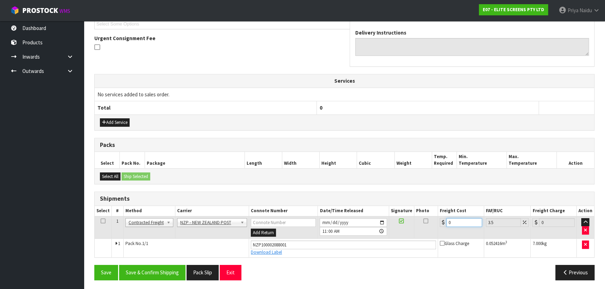
click at [454, 222] on input "0" at bounding box center [464, 222] width 36 height 9
click at [160, 272] on button "Save & Confirm Shipping" at bounding box center [152, 272] width 66 height 15
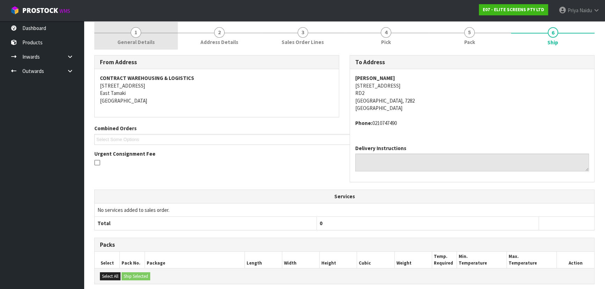
scroll to position [0, 0]
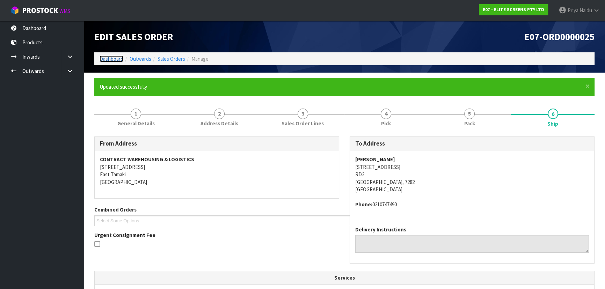
click at [102, 57] on link "Dashboard" at bounding box center [112, 59] width 24 height 7
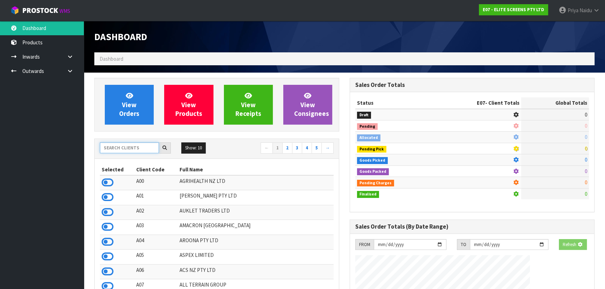
click at [126, 147] on input "text" at bounding box center [129, 148] width 59 height 11
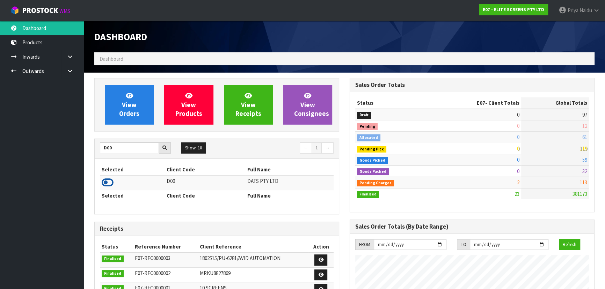
click at [110, 181] on icon at bounding box center [108, 182] width 12 height 10
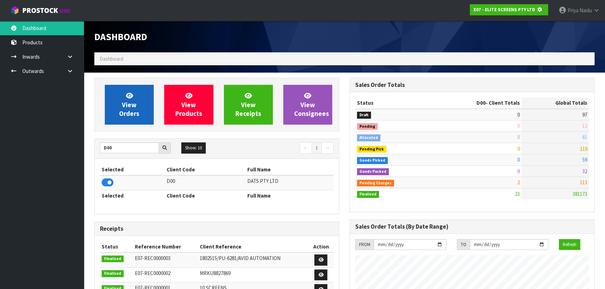
scroll to position [348843, 349023]
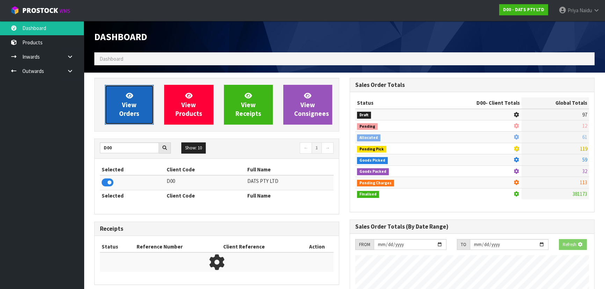
click at [132, 107] on span "View Orders" at bounding box center [129, 105] width 20 height 26
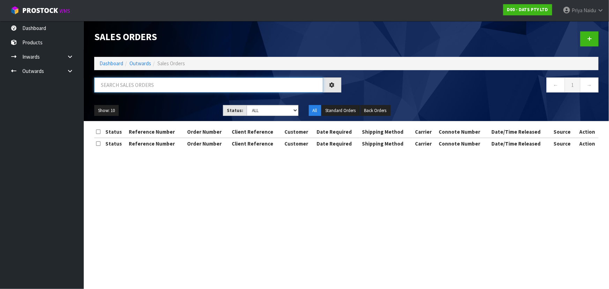
click at [147, 89] on input "text" at bounding box center [208, 85] width 229 height 15
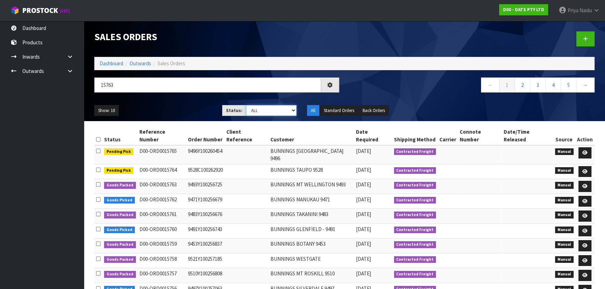
click at [251, 112] on select "Draft Pending Allocated Pending Pick Goods Picked Goods Packed Pending Charges …" at bounding box center [271, 110] width 51 height 11
click at [246, 105] on select "Draft Pending Allocated Pending Pick Goods Picked Goods Packed Pending Charges …" at bounding box center [271, 110] width 51 height 11
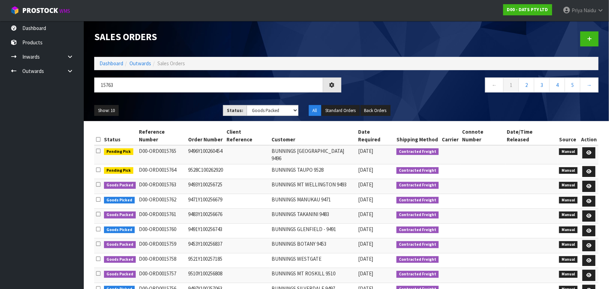
click at [191, 109] on ul "Show: 10 5 10 25 50" at bounding box center [153, 110] width 118 height 11
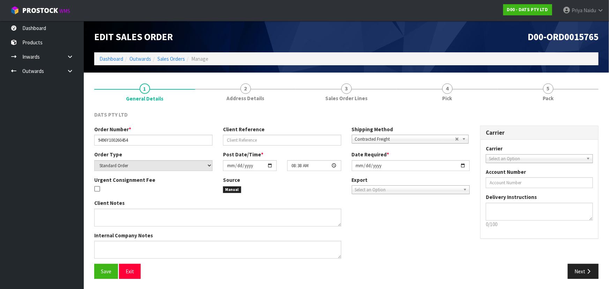
drag, startPoint x: 101, startPoint y: 44, endPoint x: 104, endPoint y: 50, distance: 7.0
click at [101, 44] on div "Edit Sales Order" at bounding box center [218, 36] width 258 height 31
click at [112, 59] on link "Dashboard" at bounding box center [112, 59] width 24 height 7
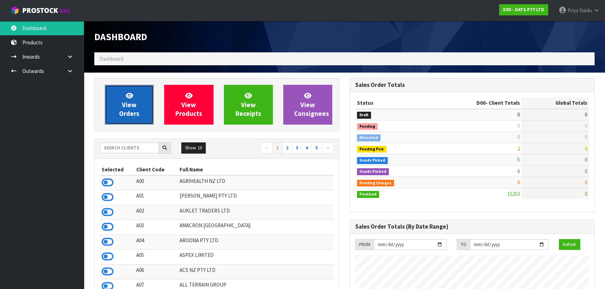
scroll to position [528, 255]
click at [138, 98] on link "View Orders" at bounding box center [129, 105] width 49 height 40
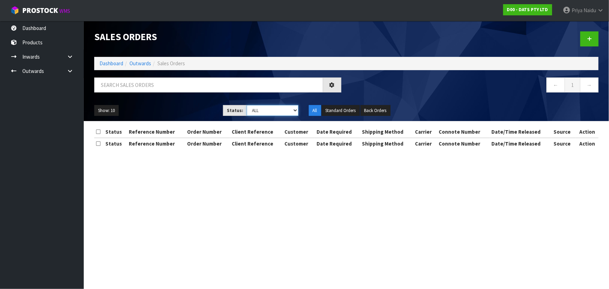
drag, startPoint x: 269, startPoint y: 111, endPoint x: 268, endPoint y: 115, distance: 4.0
click at [269, 111] on select "Draft Pending Allocated Pending Pick Goods Picked Goods Packed Pending Charges …" at bounding box center [273, 110] width 52 height 11
click at [247, 105] on select "Draft Pending Allocated Pending Pick Goods Picked Goods Packed Pending Charges …" at bounding box center [273, 110] width 52 height 11
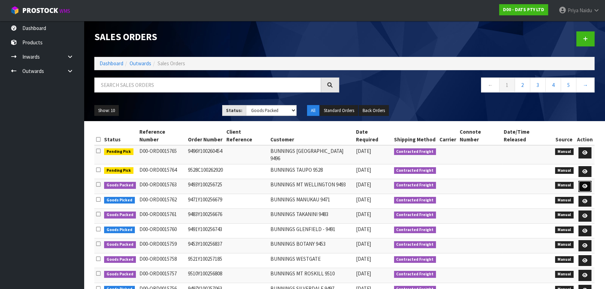
click at [589, 181] on link at bounding box center [584, 186] width 13 height 11
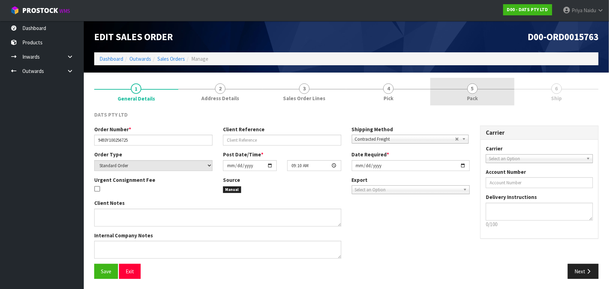
click at [489, 88] on link "5 Pack" at bounding box center [473, 92] width 84 height 28
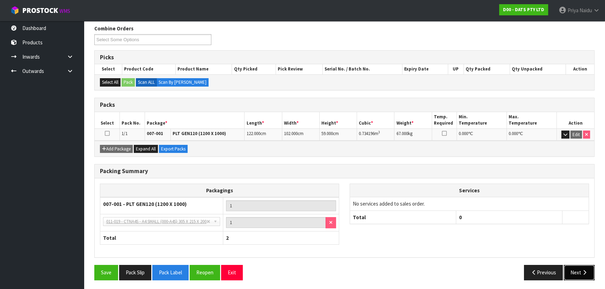
click at [577, 274] on button "Next" at bounding box center [579, 272] width 31 height 15
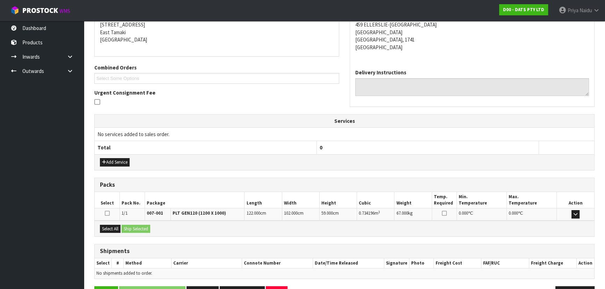
scroll to position [138, 0]
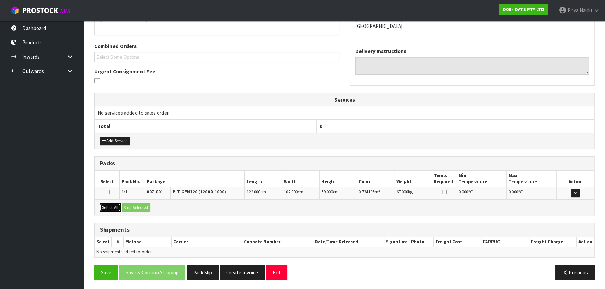
click at [115, 207] on button "Select All" at bounding box center [110, 208] width 21 height 8
click at [131, 207] on button "Ship Selected" at bounding box center [136, 208] width 29 height 8
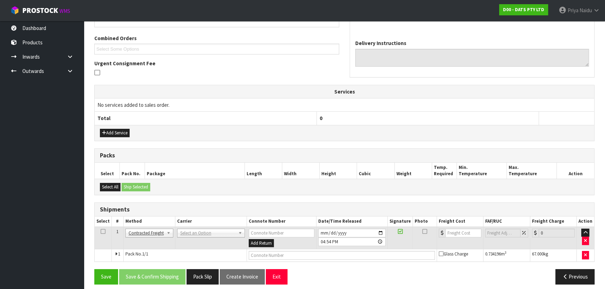
scroll to position [151, 0]
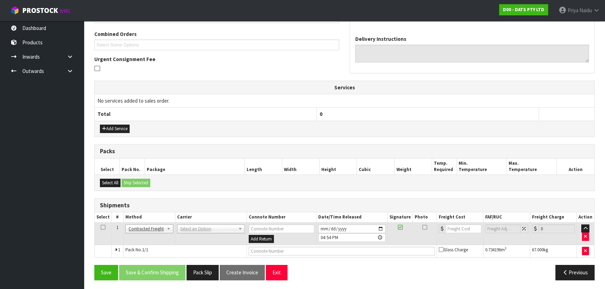
click at [144, 232] on td "Client Local Pickup Customer Local Pickup Company Freight Contracted Freight Cl…" at bounding box center [149, 233] width 52 height 23
drag, startPoint x: 144, startPoint y: 269, endPoint x: 154, endPoint y: 261, distance: 13.5
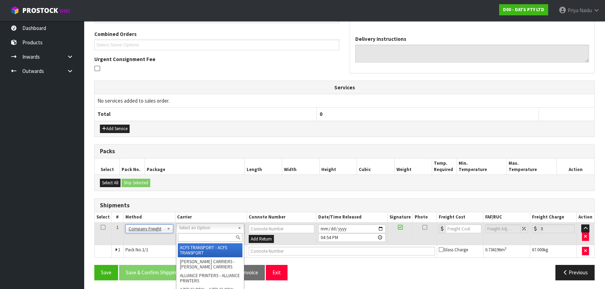
click at [192, 241] on input "text" at bounding box center [210, 237] width 65 height 9
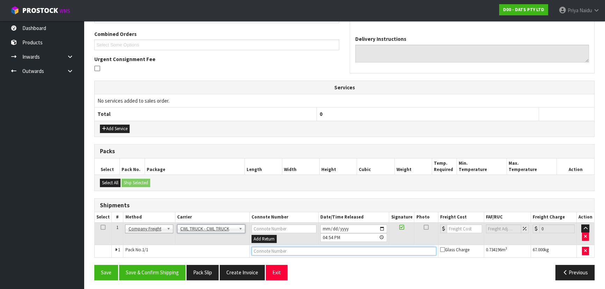
click at [266, 248] on input "text" at bounding box center [343, 251] width 185 height 9
click at [381, 227] on input "[DATE]" at bounding box center [353, 229] width 67 height 9
click at [147, 266] on button "Save & Confirm Shipping" at bounding box center [152, 272] width 66 height 15
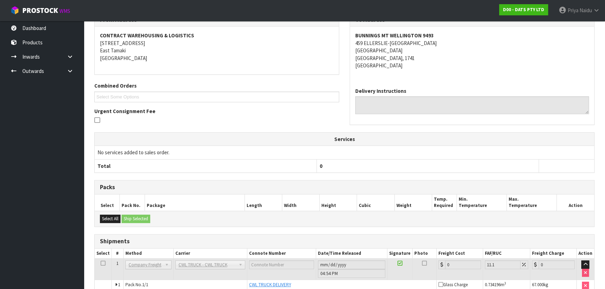
scroll to position [159, 0]
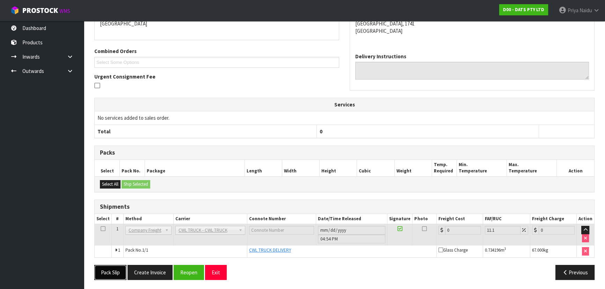
click at [112, 271] on button "Pack Slip" at bounding box center [110, 272] width 32 height 15
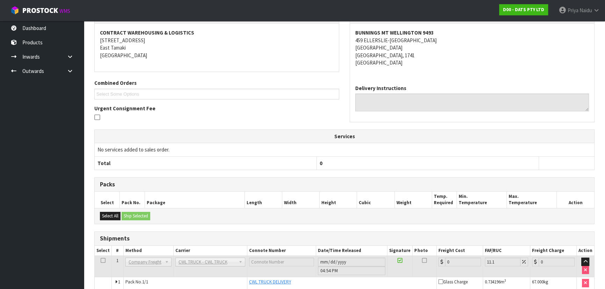
scroll to position [0, 0]
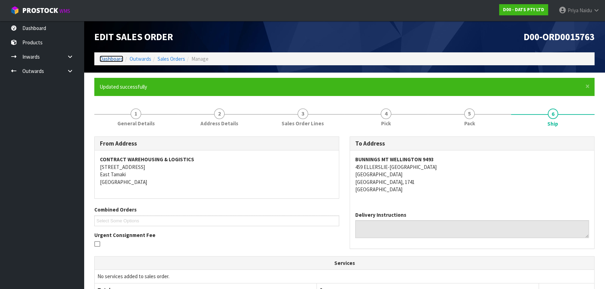
click at [111, 59] on link "Dashboard" at bounding box center [112, 59] width 24 height 7
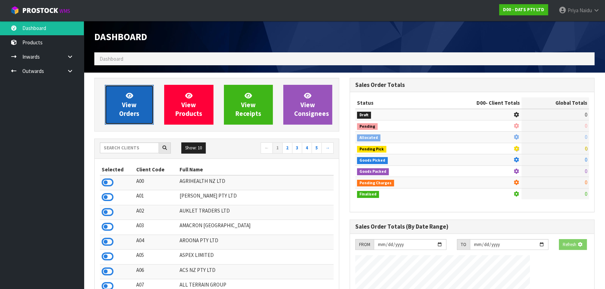
click at [133, 95] on link "View Orders" at bounding box center [129, 105] width 49 height 40
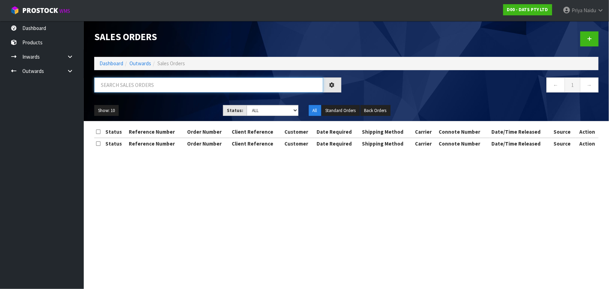
click at [146, 80] on input "text" at bounding box center [208, 85] width 229 height 15
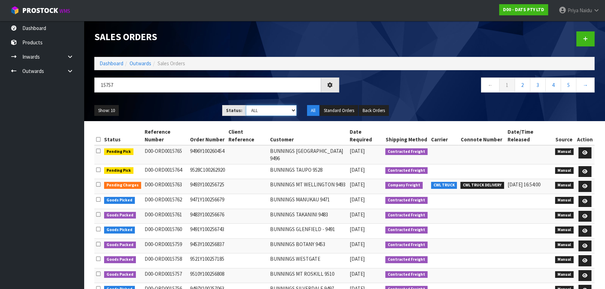
click at [254, 114] on select "Draft Pending Allocated Pending Pick Goods Picked Goods Packed Pending Charges …" at bounding box center [271, 110] width 51 height 11
click at [246, 105] on select "Draft Pending Allocated Pending Pick Goods Picked Goods Packed Pending Charges …" at bounding box center [271, 110] width 51 height 11
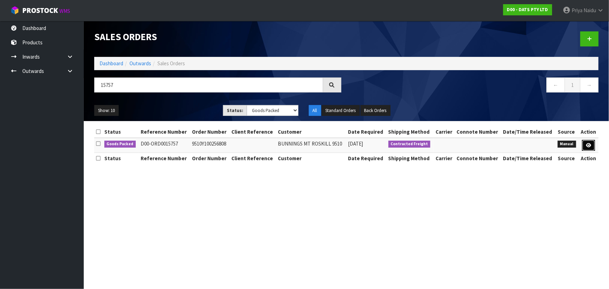
click at [592, 145] on link at bounding box center [589, 145] width 13 height 11
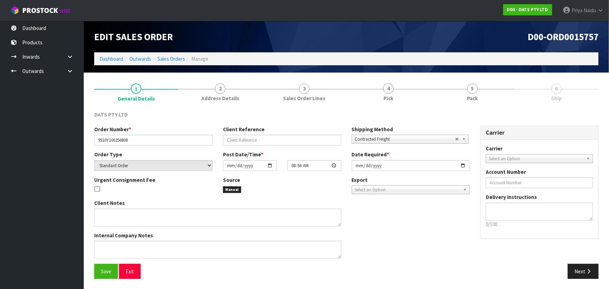
click at [471, 92] on span "5" at bounding box center [473, 88] width 10 height 10
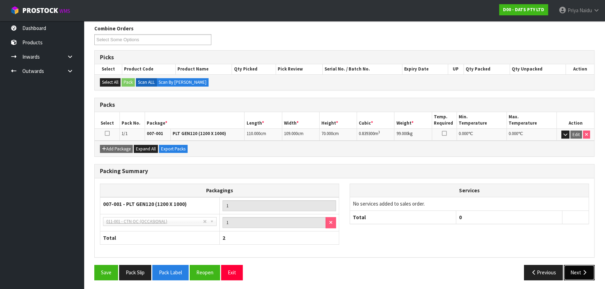
click at [581, 275] on button "Next" at bounding box center [579, 272] width 31 height 15
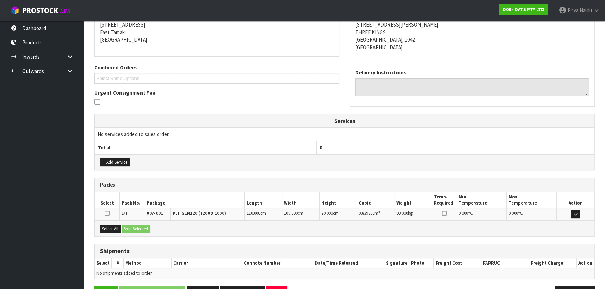
scroll to position [138, 0]
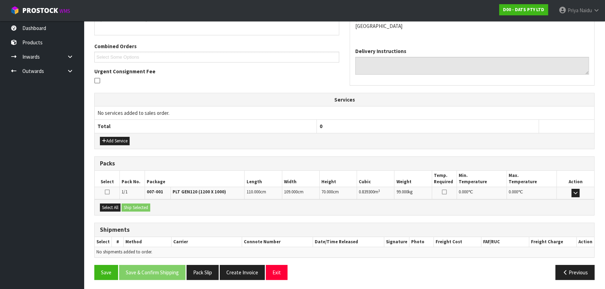
click at [113, 200] on div "Select All Ship Selected" at bounding box center [344, 207] width 499 height 16
drag, startPoint x: 114, startPoint y: 204, endPoint x: 133, endPoint y: 204, distance: 18.9
click at [115, 204] on button "Select All" at bounding box center [110, 208] width 21 height 8
click at [133, 204] on button "Ship Selected" at bounding box center [136, 208] width 29 height 8
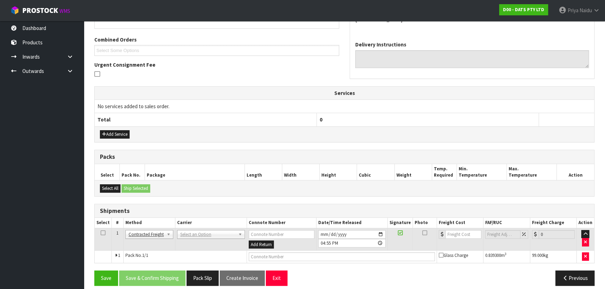
scroll to position [151, 0]
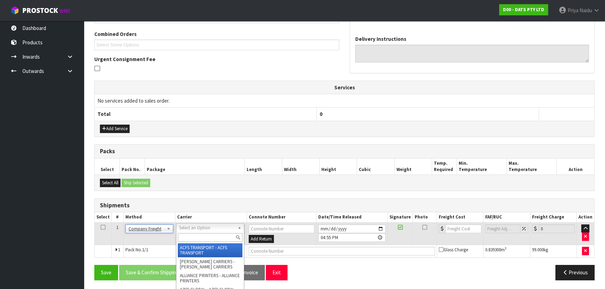
click at [188, 234] on input "text" at bounding box center [210, 237] width 65 height 9
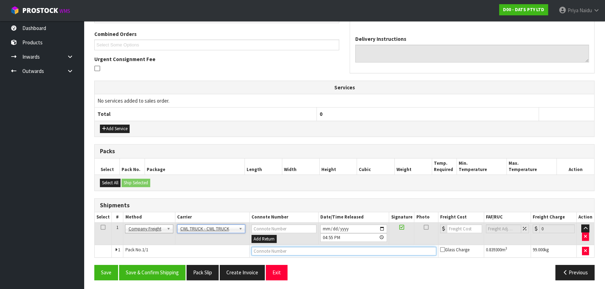
click at [262, 250] on input "text" at bounding box center [343, 251] width 185 height 9
click at [383, 227] on input "[DATE]" at bounding box center [353, 229] width 67 height 9
click at [166, 271] on button "Save & Confirm Shipping" at bounding box center [152, 272] width 66 height 15
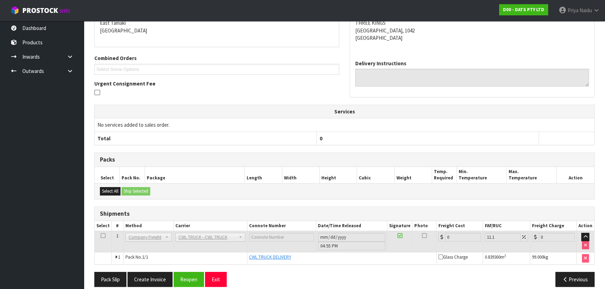
scroll to position [159, 0]
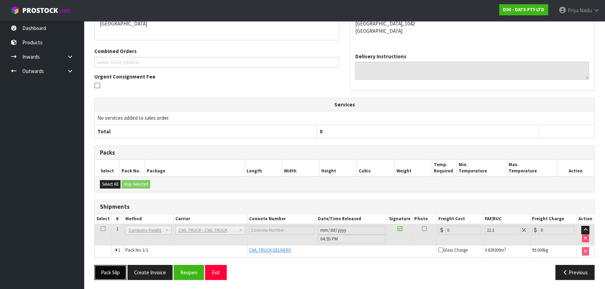
click at [109, 270] on button "Pack Slip" at bounding box center [110, 272] width 32 height 15
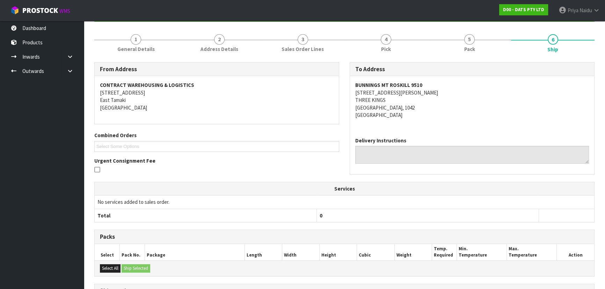
scroll to position [0, 0]
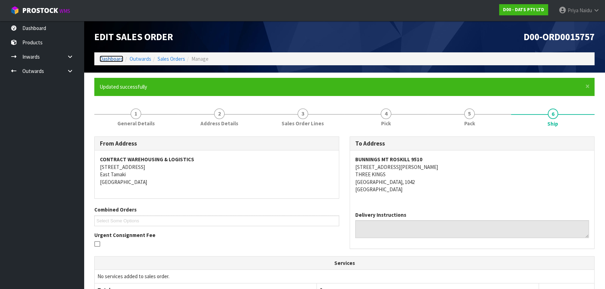
click at [112, 59] on link "Dashboard" at bounding box center [112, 59] width 24 height 7
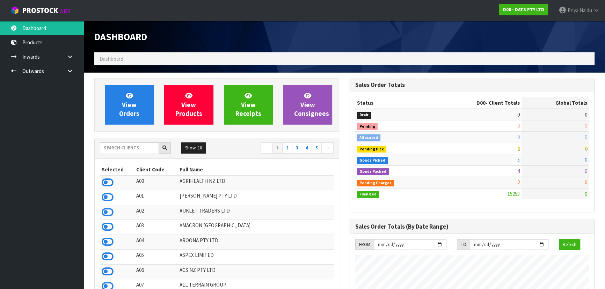
scroll to position [528, 255]
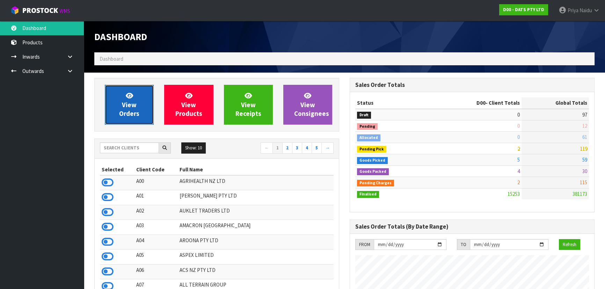
click at [136, 114] on span "View Orders" at bounding box center [129, 105] width 20 height 26
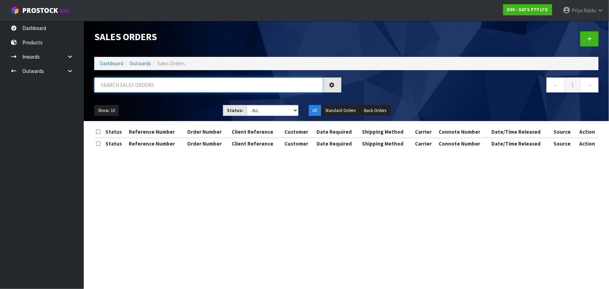
click at [145, 79] on input "text" at bounding box center [208, 85] width 229 height 15
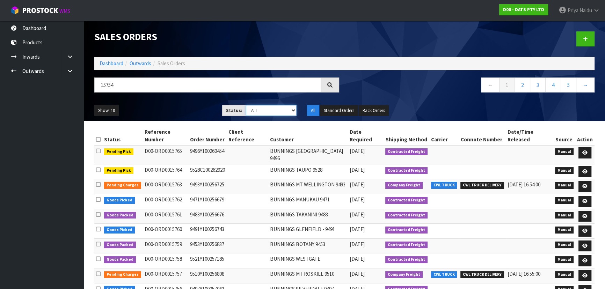
click at [268, 105] on select "Draft Pending Allocated Pending Pick Goods Picked Goods Packed Pending Charges …" at bounding box center [271, 110] width 51 height 11
click at [246, 105] on select "Draft Pending Allocated Pending Pick Goods Picked Goods Packed Pending Charges …" at bounding box center [271, 110] width 51 height 11
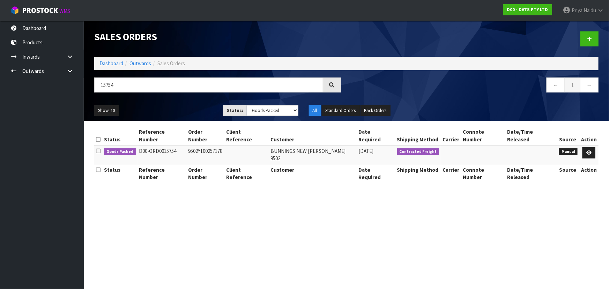
click at [194, 100] on div "Show: 10 5 10 25 50 Status: Draft Pending Allocated Pending Pick Goods Picked G…" at bounding box center [346, 111] width 515 height 22
click at [588, 147] on link at bounding box center [589, 152] width 13 height 11
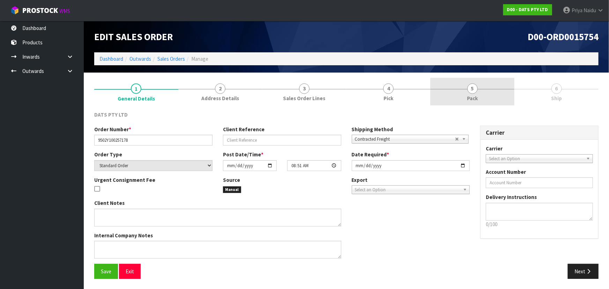
click at [474, 99] on span "Pack" at bounding box center [472, 98] width 11 height 7
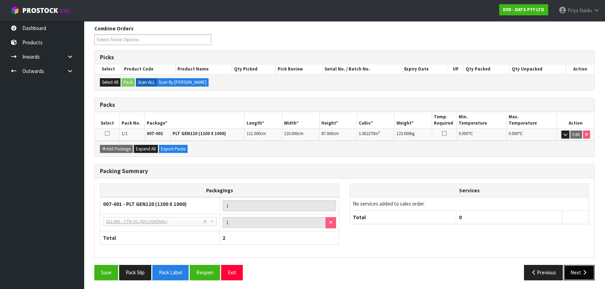
drag, startPoint x: 584, startPoint y: 278, endPoint x: 578, endPoint y: 270, distance: 10.0
click at [583, 277] on button "Next" at bounding box center [579, 272] width 31 height 15
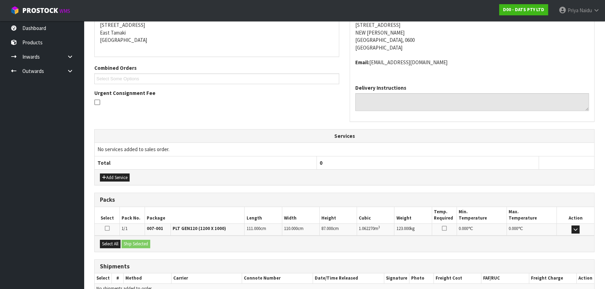
scroll to position [153, 0]
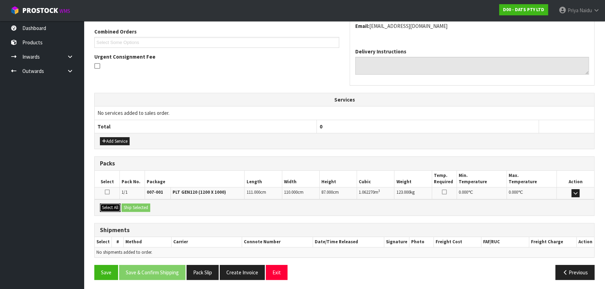
click at [117, 207] on button "Select All" at bounding box center [110, 208] width 21 height 8
click at [133, 206] on button "Ship Selected" at bounding box center [136, 208] width 29 height 8
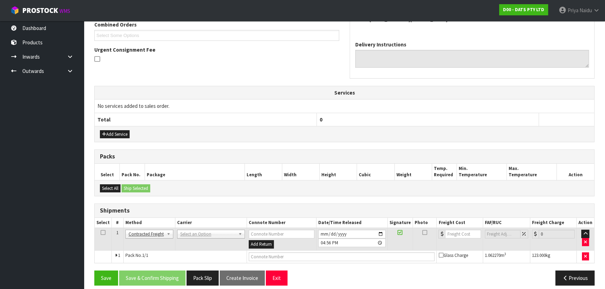
scroll to position [166, 0]
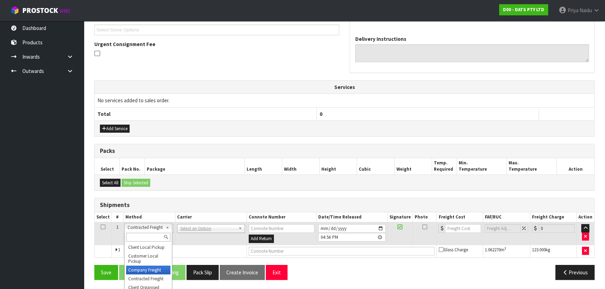
drag, startPoint x: 140, startPoint y: 271, endPoint x: 157, endPoint y: 258, distance: 21.2
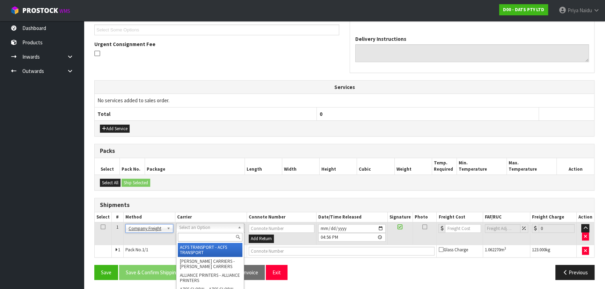
click at [192, 239] on input "text" at bounding box center [210, 237] width 65 height 9
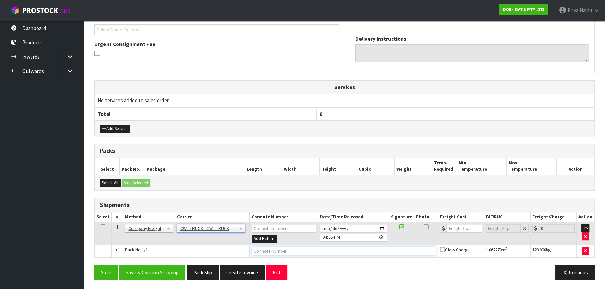
click at [259, 247] on input "text" at bounding box center [343, 251] width 185 height 9
click at [382, 227] on input "[DATE]" at bounding box center [353, 228] width 67 height 9
click at [143, 276] on button "Save & Confirm Shipping" at bounding box center [152, 272] width 66 height 15
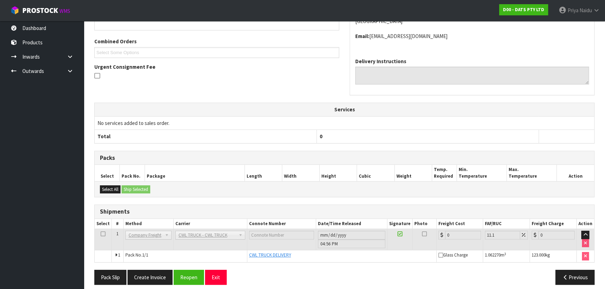
scroll to position [174, 0]
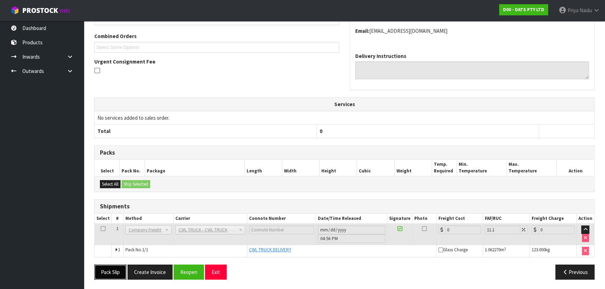
click at [110, 269] on button "Pack Slip" at bounding box center [110, 272] width 32 height 15
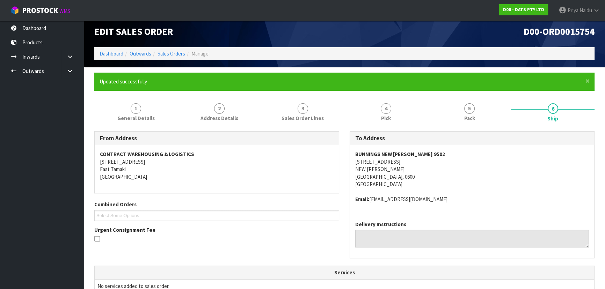
scroll to position [0, 0]
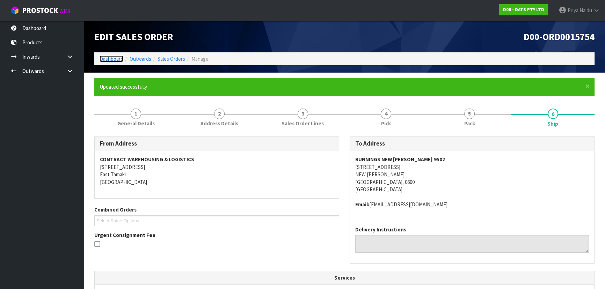
click at [110, 60] on link "Dashboard" at bounding box center [112, 59] width 24 height 7
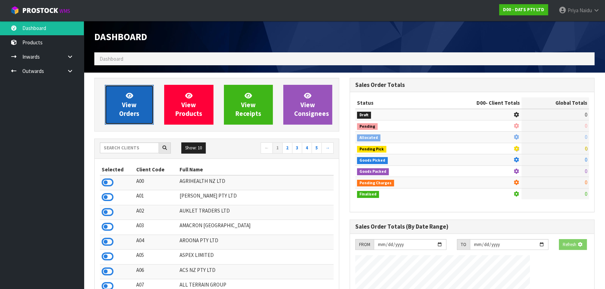
click at [130, 111] on span "View Orders" at bounding box center [129, 105] width 20 height 26
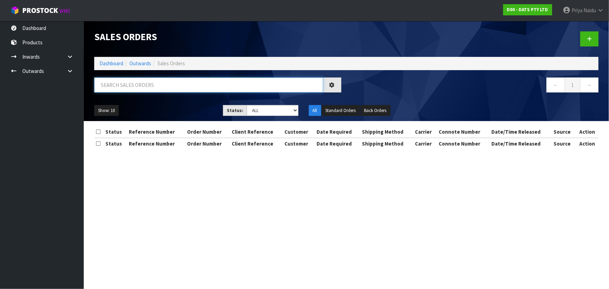
click at [146, 83] on input "text" at bounding box center [208, 85] width 229 height 15
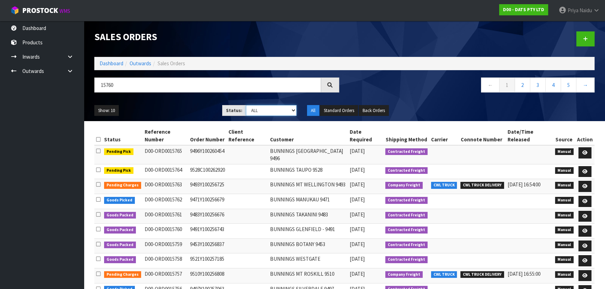
click at [270, 108] on select "Draft Pending Allocated Pending Pick Goods Picked Goods Packed Pending Charges …" at bounding box center [271, 110] width 51 height 11
click at [246, 105] on select "Draft Pending Allocated Pending Pick Goods Picked Goods Packed Pending Charges …" at bounding box center [271, 110] width 51 height 11
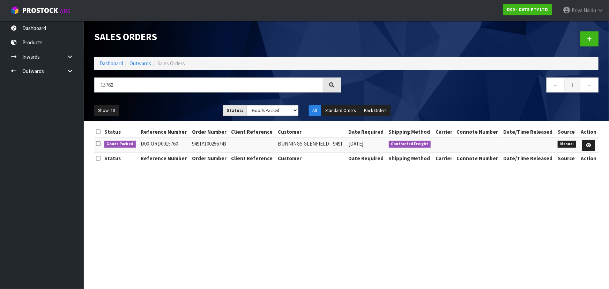
click at [180, 101] on div "Show: 10 5 10 25 50 Status: Draft Pending Allocated Pending Pick Goods Picked G…" at bounding box center [346, 111] width 515 height 22
click at [587, 145] on icon at bounding box center [588, 145] width 5 height 5
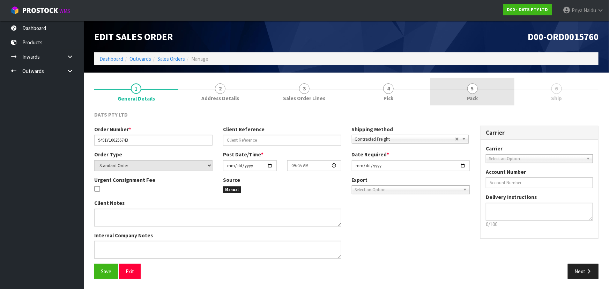
click at [482, 95] on link "5 Pack" at bounding box center [473, 92] width 84 height 28
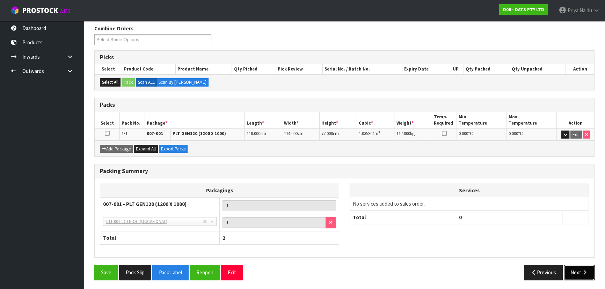
click at [583, 272] on icon "button" at bounding box center [584, 272] width 7 height 5
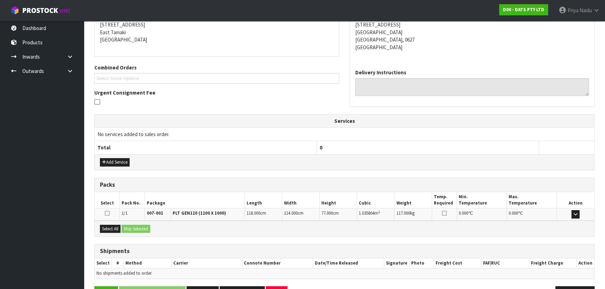
scroll to position [138, 0]
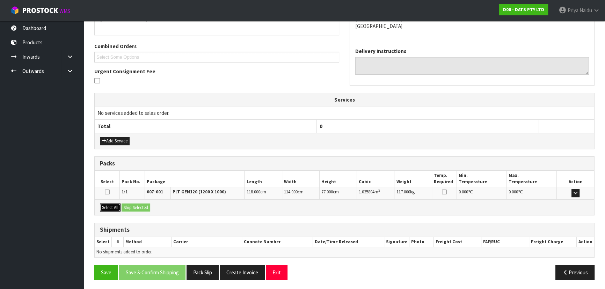
click at [110, 206] on button "Select All" at bounding box center [110, 208] width 21 height 8
drag, startPoint x: 138, startPoint y: 207, endPoint x: 174, endPoint y: 211, distance: 35.9
click at [139, 207] on button "Ship Selected" at bounding box center [136, 208] width 29 height 8
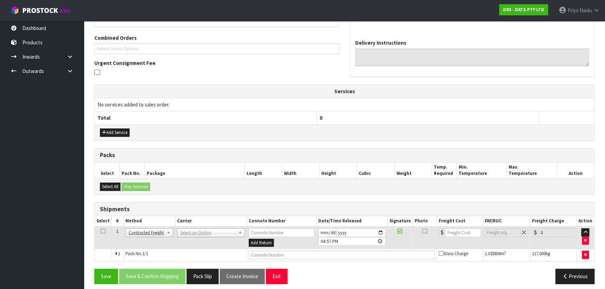
scroll to position [151, 0]
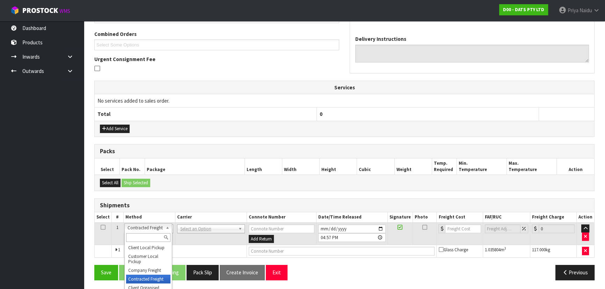
drag, startPoint x: 151, startPoint y: 227, endPoint x: 147, endPoint y: 239, distance: 12.4
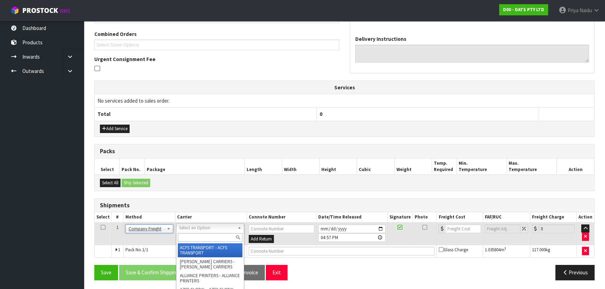
click at [189, 233] on input "text" at bounding box center [210, 237] width 65 height 9
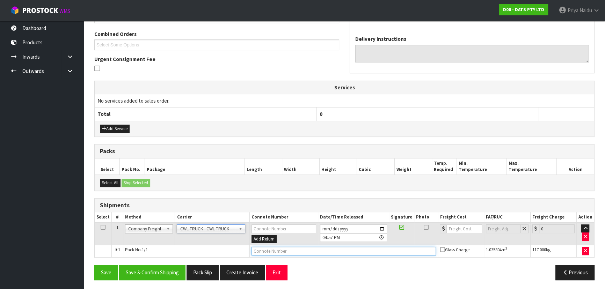
click at [283, 253] on input "text" at bounding box center [343, 251] width 185 height 9
click at [383, 227] on input "[DATE]" at bounding box center [353, 229] width 67 height 9
click at [148, 273] on button "Save & Confirm Shipping" at bounding box center [152, 272] width 66 height 15
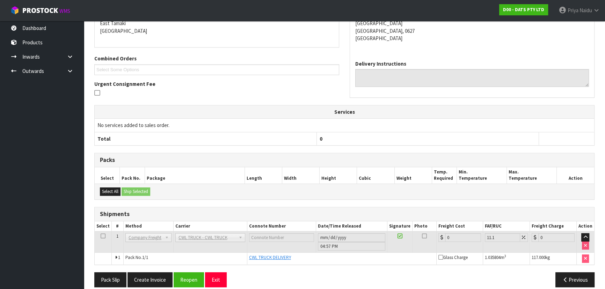
scroll to position [159, 0]
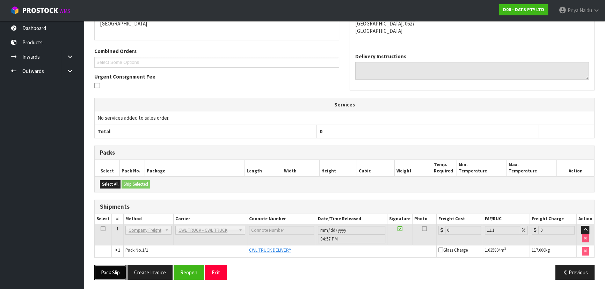
click at [112, 271] on button "Pack Slip" at bounding box center [110, 272] width 32 height 15
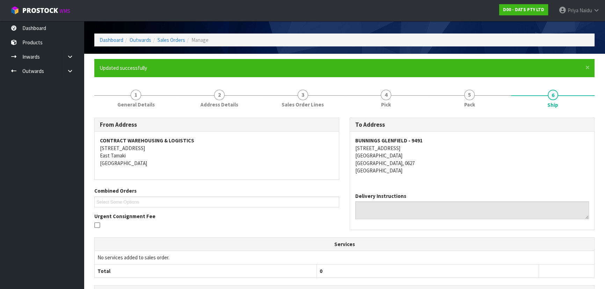
scroll to position [0, 0]
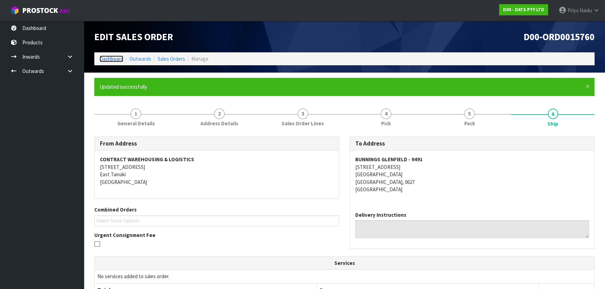
click at [115, 59] on link "Dashboard" at bounding box center [112, 59] width 24 height 7
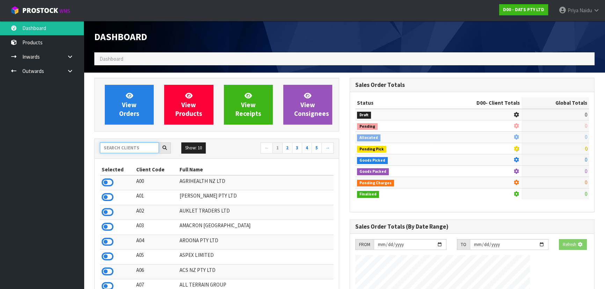
click at [121, 146] on input "text" at bounding box center [129, 148] width 59 height 11
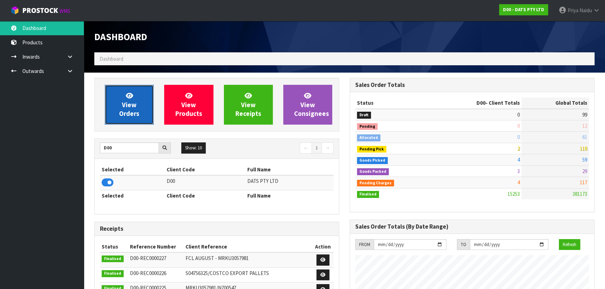
click at [127, 109] on link "View Orders" at bounding box center [129, 105] width 49 height 40
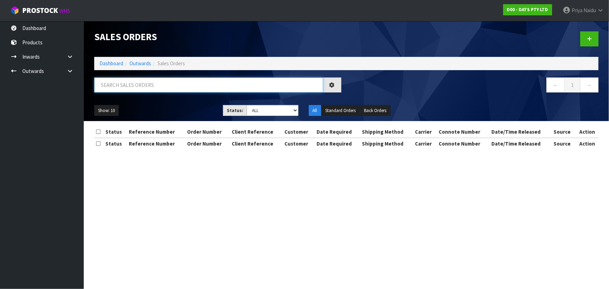
click at [134, 86] on input "text" at bounding box center [208, 85] width 229 height 15
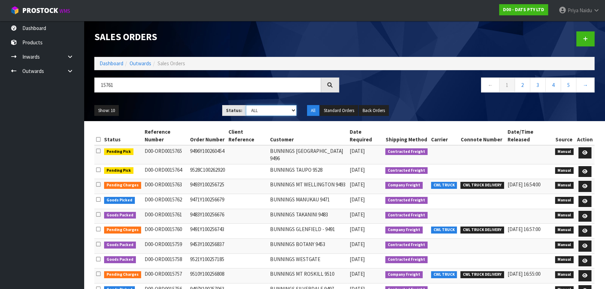
click at [260, 111] on select "Draft Pending Allocated Pending Pick Goods Picked Goods Packed Pending Charges …" at bounding box center [271, 110] width 51 height 11
click at [246, 105] on select "Draft Pending Allocated Pending Pick Goods Picked Goods Packed Pending Charges …" at bounding box center [271, 110] width 51 height 11
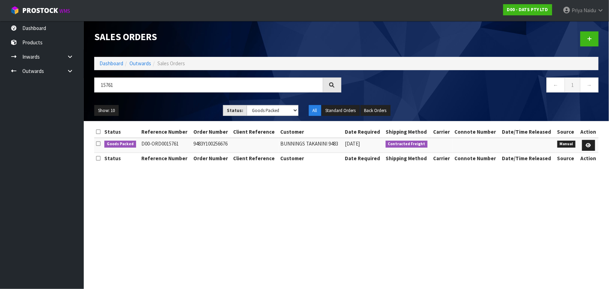
click at [185, 103] on div "Show: 10 5 10 25 50 Status: Draft Pending Allocated Pending Pick Goods Picked G…" at bounding box center [346, 111] width 515 height 22
click at [590, 145] on icon at bounding box center [588, 145] width 5 height 5
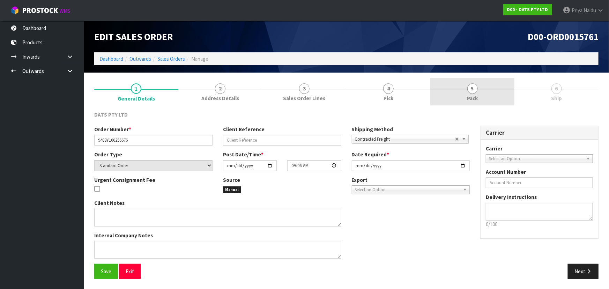
click at [465, 94] on link "5 Pack" at bounding box center [473, 92] width 84 height 28
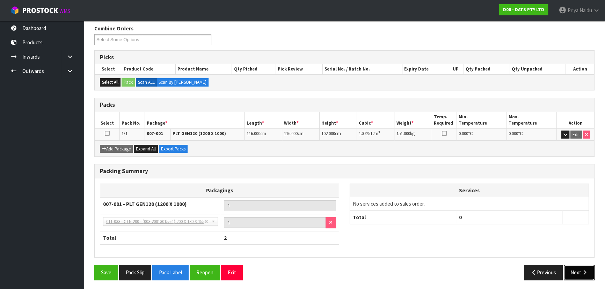
click at [570, 271] on button "Next" at bounding box center [579, 272] width 31 height 15
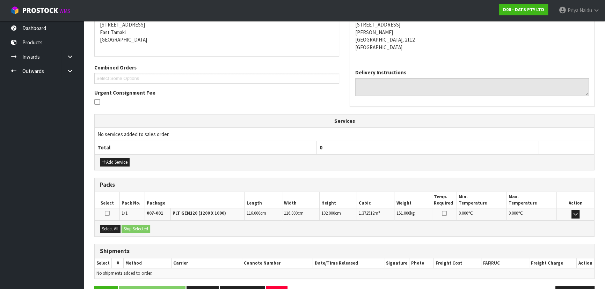
scroll to position [138, 0]
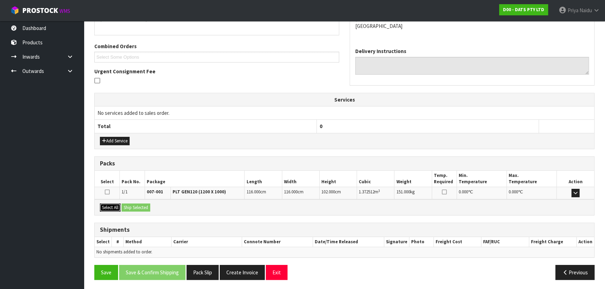
drag, startPoint x: 109, startPoint y: 203, endPoint x: 113, endPoint y: 203, distance: 4.2
click at [110, 204] on button "Select All" at bounding box center [110, 208] width 21 height 8
click at [134, 204] on button "Ship Selected" at bounding box center [136, 208] width 29 height 8
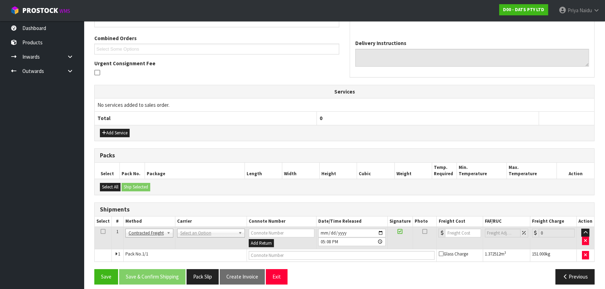
scroll to position [151, 0]
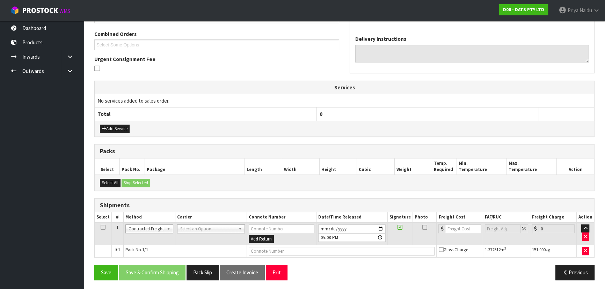
drag, startPoint x: 153, startPoint y: 229, endPoint x: 152, endPoint y: 233, distance: 3.8
drag, startPoint x: 147, startPoint y: 268, endPoint x: 171, endPoint y: 248, distance: 31.5
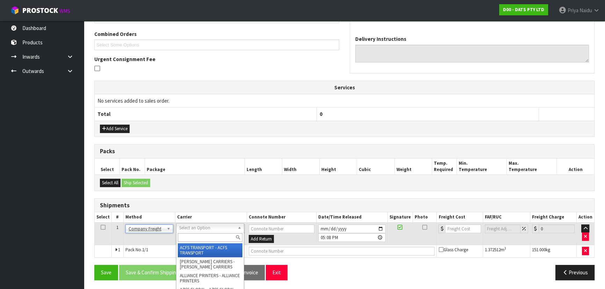
click at [194, 238] on input "text" at bounding box center [210, 237] width 65 height 9
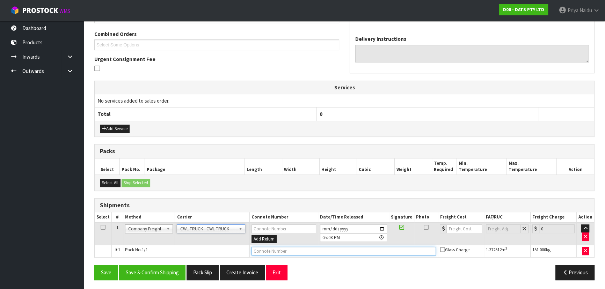
click at [255, 250] on input "text" at bounding box center [343, 251] width 185 height 9
click at [382, 227] on input "[DATE]" at bounding box center [353, 229] width 67 height 9
click at [156, 276] on button "Save & Confirm Shipping" at bounding box center [152, 272] width 66 height 15
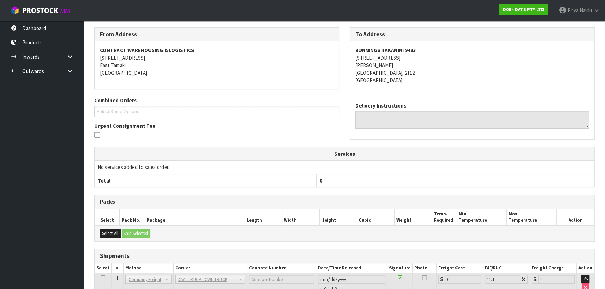
scroll to position [159, 0]
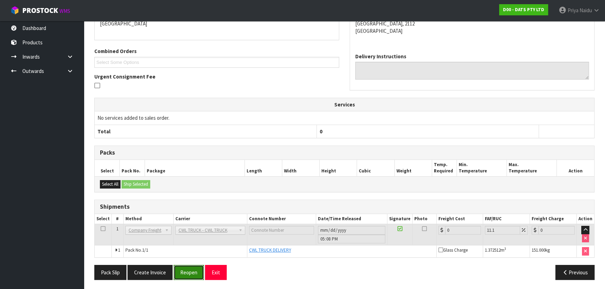
click at [189, 269] on button "Reopen" at bounding box center [189, 272] width 30 height 15
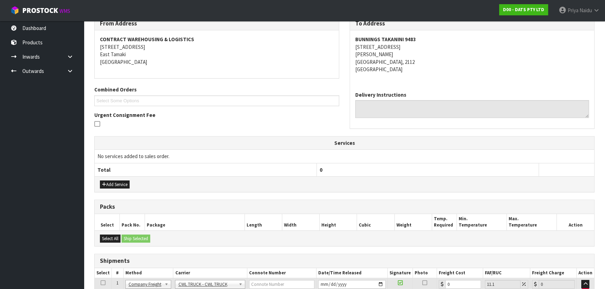
scroll to position [176, 0]
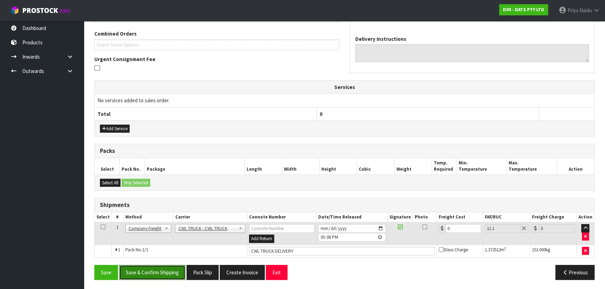
click at [152, 274] on button "Save & Confirm Shipping" at bounding box center [152, 272] width 66 height 15
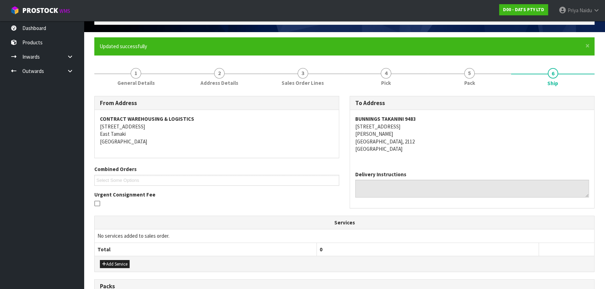
scroll to position [159, 0]
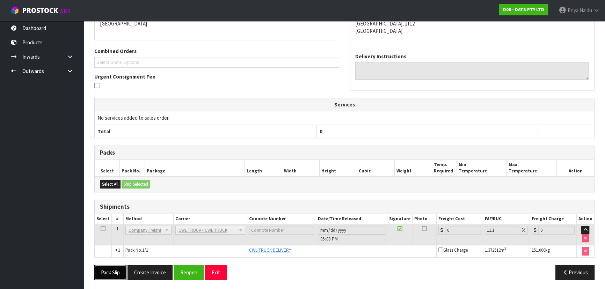
click at [108, 272] on button "Pack Slip" at bounding box center [110, 272] width 32 height 15
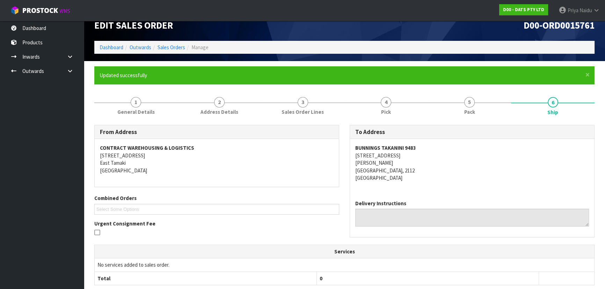
scroll to position [0, 0]
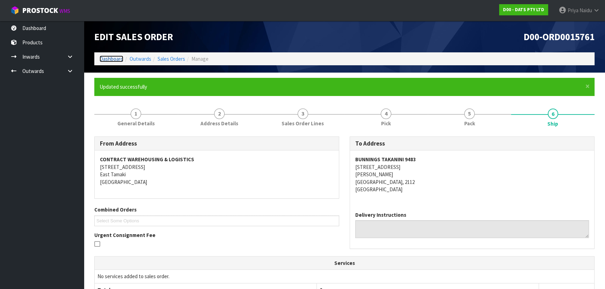
click at [113, 60] on link "Dashboard" at bounding box center [112, 59] width 24 height 7
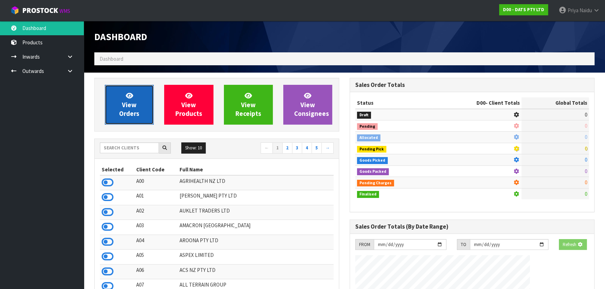
drag, startPoint x: 118, startPoint y: 100, endPoint x: 125, endPoint y: 99, distance: 6.4
click at [118, 101] on link "View Orders" at bounding box center [129, 105] width 49 height 40
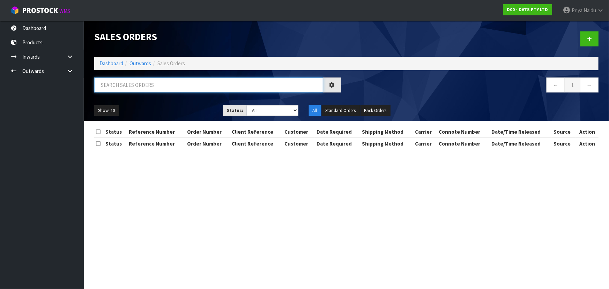
click at [139, 83] on input "text" at bounding box center [208, 85] width 229 height 15
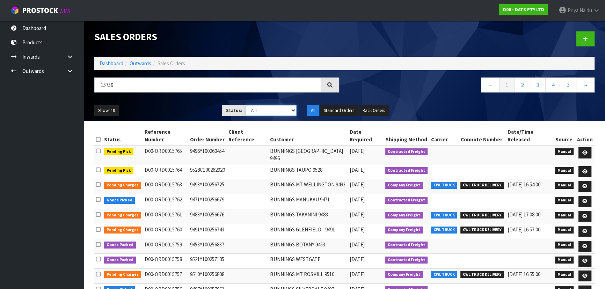
click at [264, 108] on select "Draft Pending Allocated Pending Pick Goods Picked Goods Packed Pending Charges …" at bounding box center [271, 110] width 51 height 11
click at [246, 105] on select "Draft Pending Allocated Pending Pick Goods Picked Goods Packed Pending Charges …" at bounding box center [271, 110] width 51 height 11
click at [191, 104] on div "Show: 10 5 10 25 50 Status: Draft Pending Allocated Pending Pick Goods Picked G…" at bounding box center [344, 111] width 511 height 22
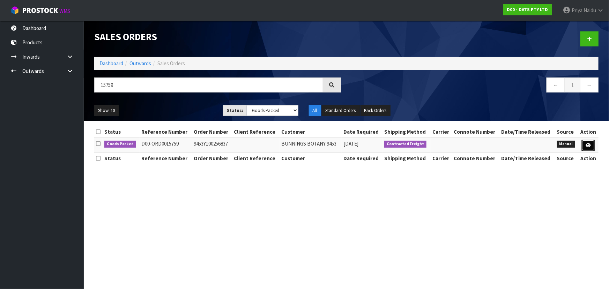
click at [590, 145] on icon at bounding box center [588, 145] width 5 height 5
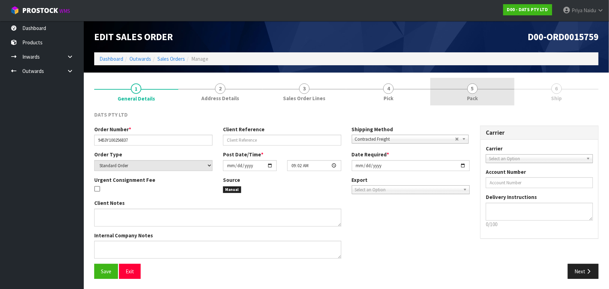
click at [481, 98] on link "5 Pack" at bounding box center [473, 92] width 84 height 28
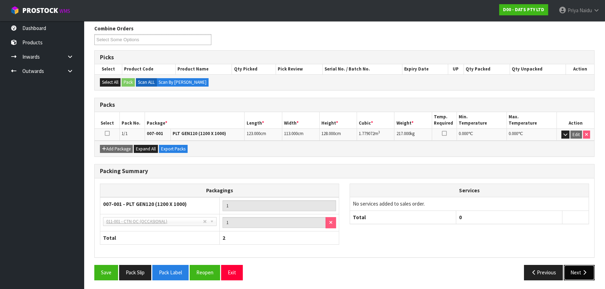
drag, startPoint x: 573, startPoint y: 274, endPoint x: 569, endPoint y: 272, distance: 4.6
click at [572, 273] on button "Next" at bounding box center [579, 272] width 31 height 15
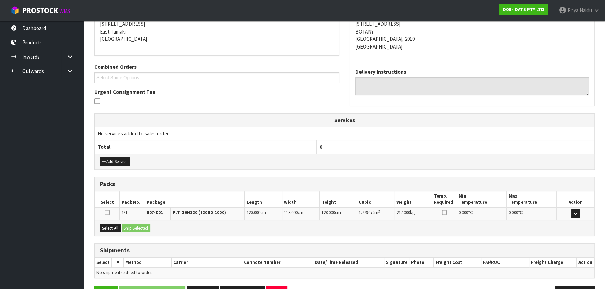
scroll to position [138, 0]
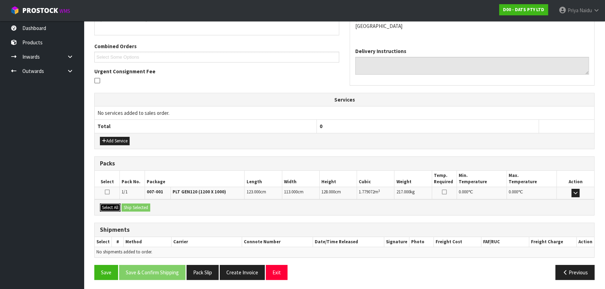
drag, startPoint x: 115, startPoint y: 206, endPoint x: 144, endPoint y: 206, distance: 29.0
click at [117, 206] on button "Select All" at bounding box center [110, 208] width 21 height 8
click at [144, 206] on button "Ship Selected" at bounding box center [136, 208] width 29 height 8
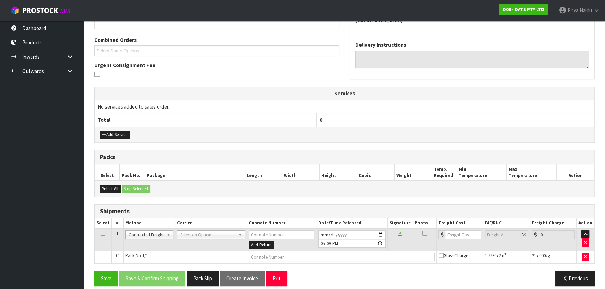
scroll to position [151, 0]
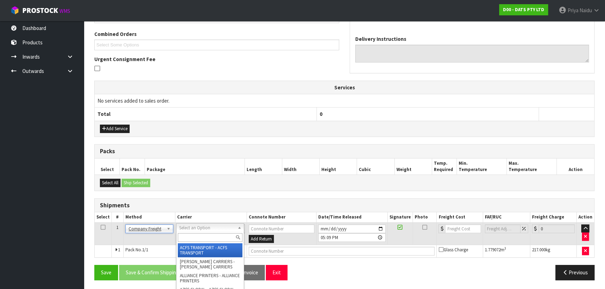
click at [185, 236] on input "text" at bounding box center [210, 237] width 65 height 9
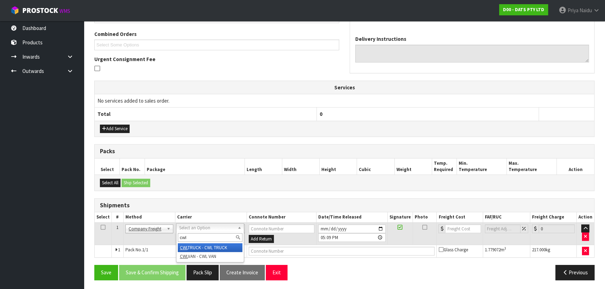
drag, startPoint x: 203, startPoint y: 249, endPoint x: 234, endPoint y: 256, distance: 31.4
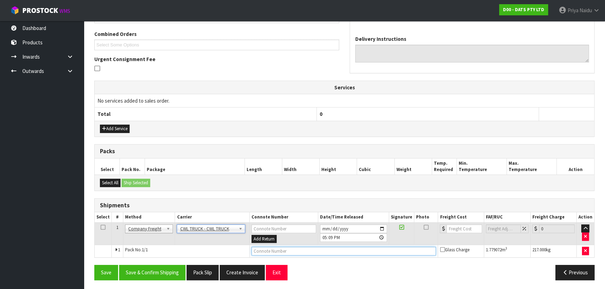
click at [277, 247] on input "text" at bounding box center [343, 251] width 185 height 9
click at [381, 227] on input "[DATE]" at bounding box center [353, 229] width 67 height 9
drag, startPoint x: 146, startPoint y: 280, endPoint x: 151, endPoint y: 272, distance: 8.9
click at [147, 279] on div "Save Save & Confirm Shipping Pack Slip Create Invoice Exit Previous" at bounding box center [344, 275] width 511 height 20
click at [151, 272] on button "Save & Confirm Shipping" at bounding box center [152, 272] width 66 height 15
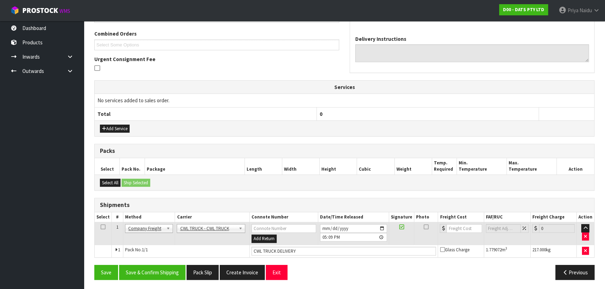
scroll to position [159, 0]
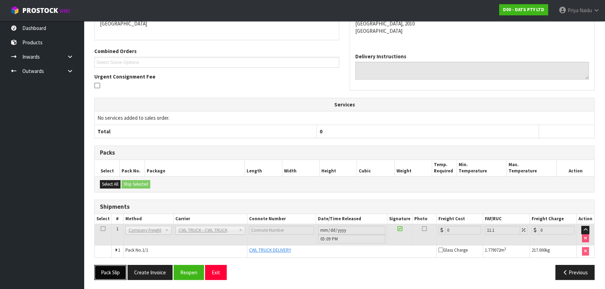
drag, startPoint x: 111, startPoint y: 271, endPoint x: 129, endPoint y: 265, distance: 19.4
click at [111, 271] on button "Pack Slip" at bounding box center [110, 272] width 32 height 15
click at [66, 95] on ul "Dashboard Products Categories Serial Numbers Kitsets Packagings Inwards Purchas…" at bounding box center [42, 155] width 84 height 268
click at [571, 8] on span "Priya" at bounding box center [573, 10] width 11 height 7
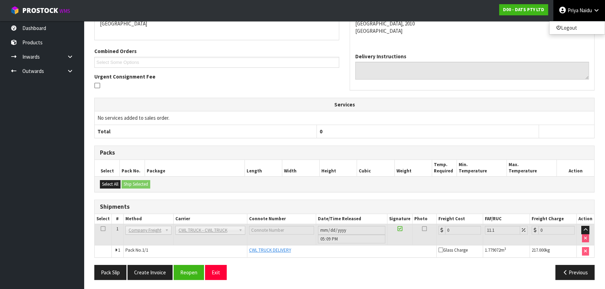
click at [568, 34] on ul "Logout" at bounding box center [577, 28] width 56 height 14
click at [569, 28] on address "BUNNINGS BOTANY 9453 [STREET_ADDRESS]" at bounding box center [472, 15] width 234 height 37
click at [573, 14] on link "[PERSON_NAME]" at bounding box center [579, 10] width 52 height 21
click at [570, 25] on link "Logout" at bounding box center [576, 27] width 55 height 9
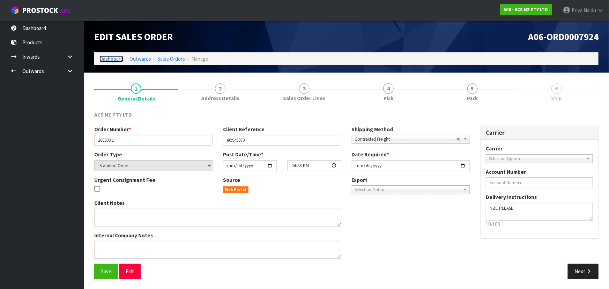
click at [116, 60] on link "Dashboard" at bounding box center [112, 59] width 24 height 7
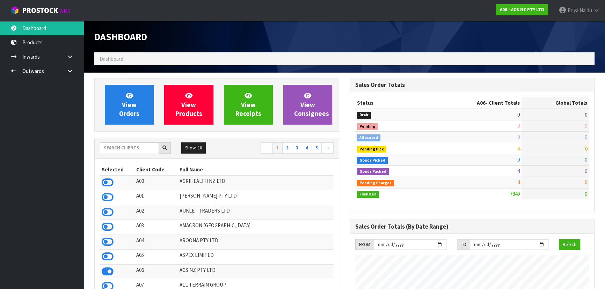
scroll to position [528, 255]
click at [115, 146] on input "text" at bounding box center [129, 148] width 59 height 11
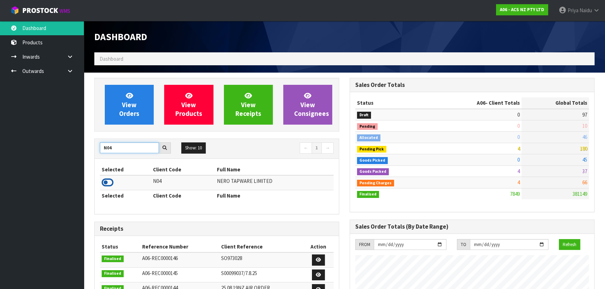
type input "N04"
click at [111, 182] on icon at bounding box center [108, 182] width 12 height 10
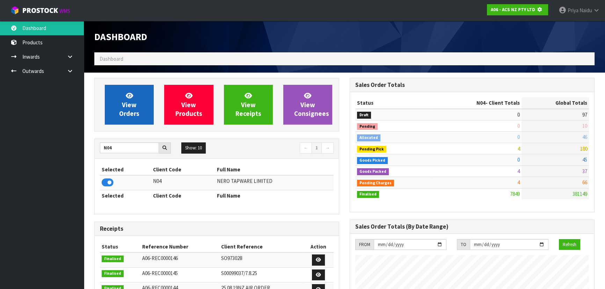
scroll to position [435, 255]
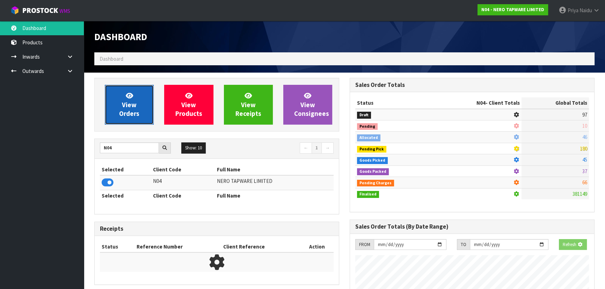
click at [141, 118] on link "View Orders" at bounding box center [129, 105] width 49 height 40
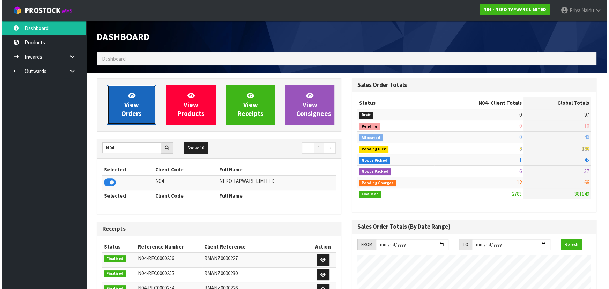
scroll to position [558, 255]
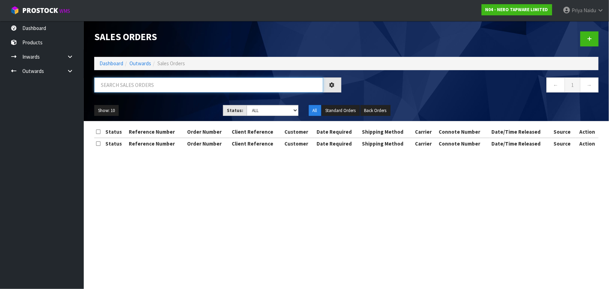
click at [136, 81] on input "text" at bounding box center [208, 85] width 229 height 15
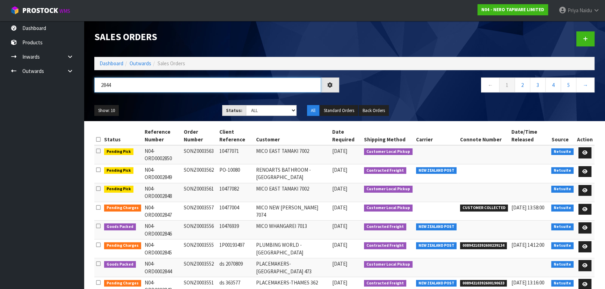
type input "2844"
click at [173, 106] on ul "Show: 10 5 10 25 50" at bounding box center [152, 110] width 117 height 11
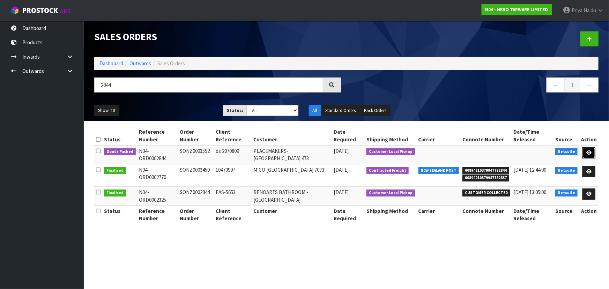
click at [592, 151] on icon at bounding box center [589, 153] width 5 height 5
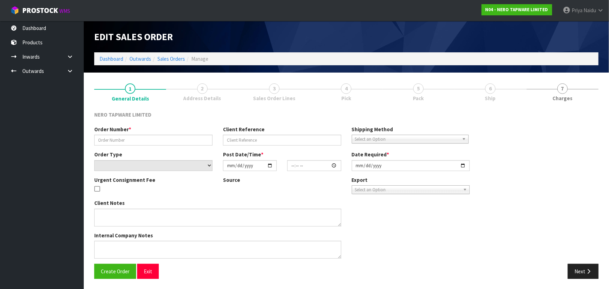
type input "SONZ0003552"
type input "ds 2070809"
select select "number:0"
type input "[DATE]"
type input "10:15:07.000"
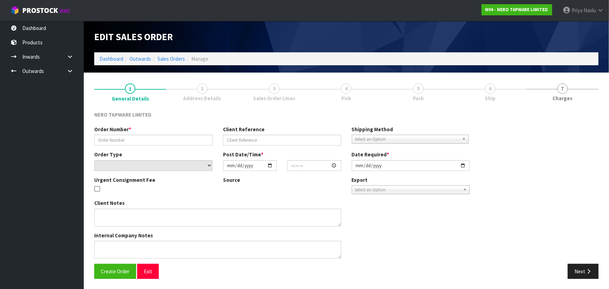
type input "[DATE]"
type textarea "customer pick up"
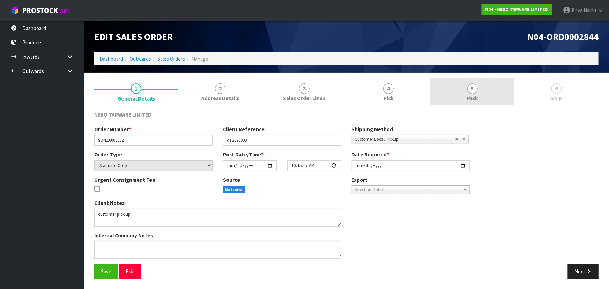
drag, startPoint x: 494, startPoint y: 97, endPoint x: 486, endPoint y: 97, distance: 7.4
click at [493, 97] on link "5 Pack" at bounding box center [473, 92] width 84 height 28
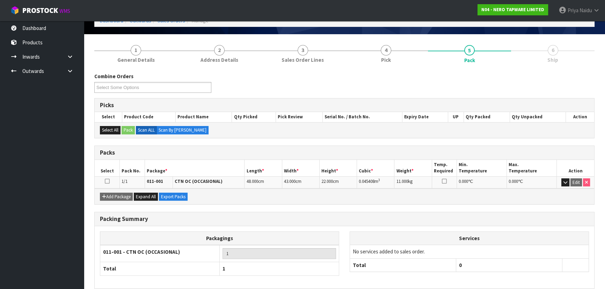
scroll to position [70, 0]
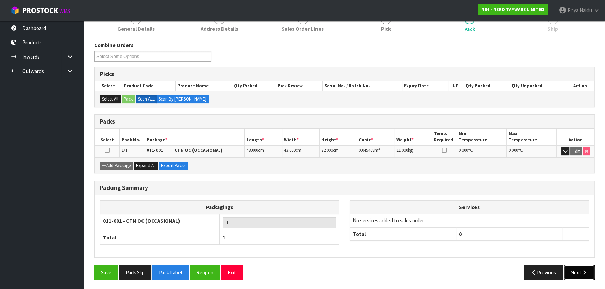
click at [583, 271] on icon "button" at bounding box center [584, 272] width 7 height 5
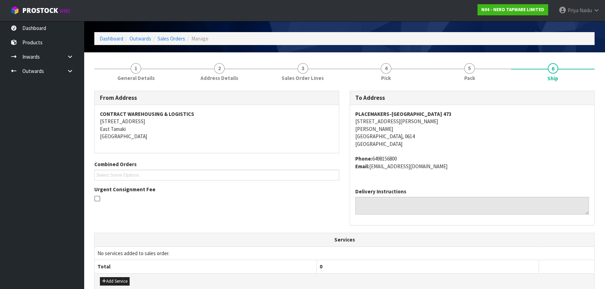
scroll to position [159, 0]
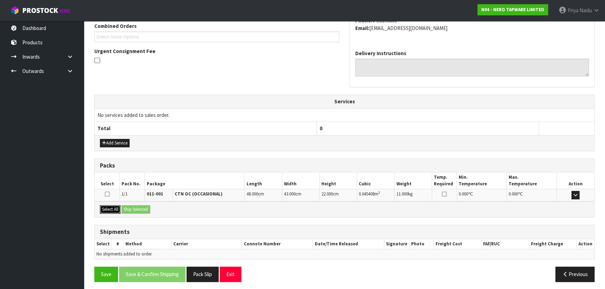
drag, startPoint x: 120, startPoint y: 211, endPoint x: 128, endPoint y: 209, distance: 8.5
click at [120, 211] on button "Select All" at bounding box center [110, 209] width 21 height 8
click at [130, 209] on button "Ship Selected" at bounding box center [136, 209] width 29 height 8
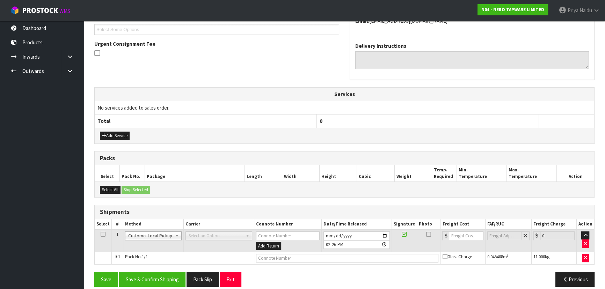
scroll to position [173, 0]
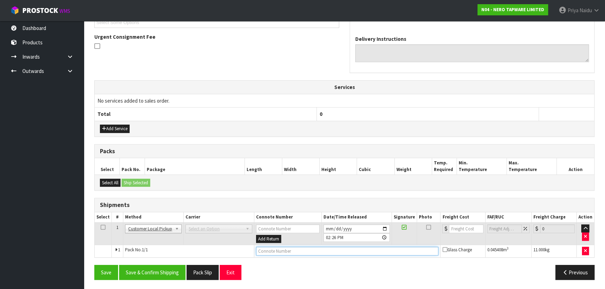
click at [260, 249] on input "text" at bounding box center [347, 251] width 183 height 9
type input "CUSTOMER COLLECTED"
click at [171, 275] on button "Save & Confirm Shipping" at bounding box center [152, 272] width 66 height 15
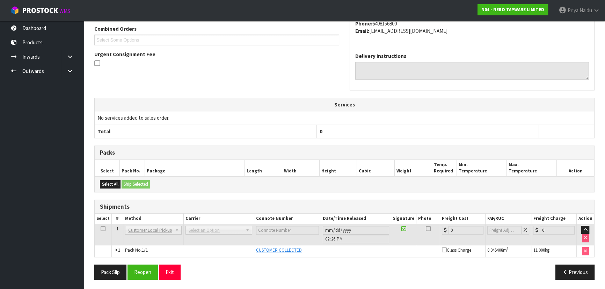
scroll to position [0, 0]
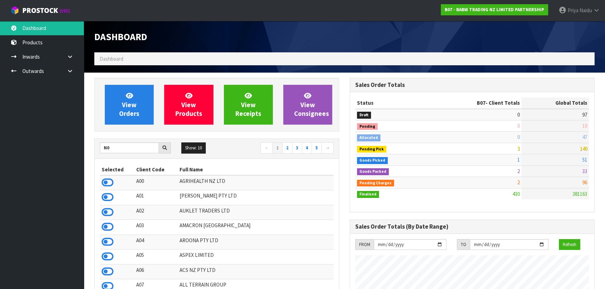
scroll to position [528, 255]
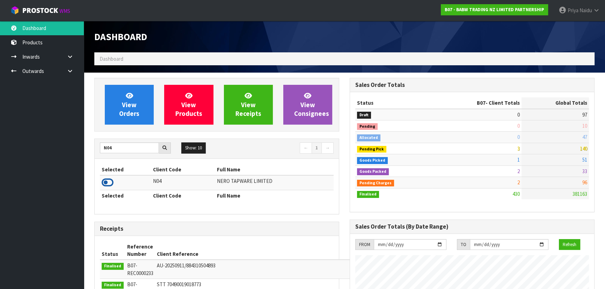
type input "N04"
drag, startPoint x: 103, startPoint y: 186, endPoint x: 107, endPoint y: 178, distance: 8.4
click at [104, 186] on icon at bounding box center [108, 182] width 12 height 10
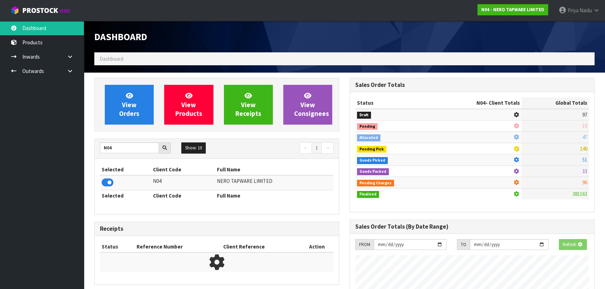
scroll to position [543, 255]
click at [121, 131] on div "View Orders View Products View Receipts View Consignees" at bounding box center [216, 105] width 245 height 54
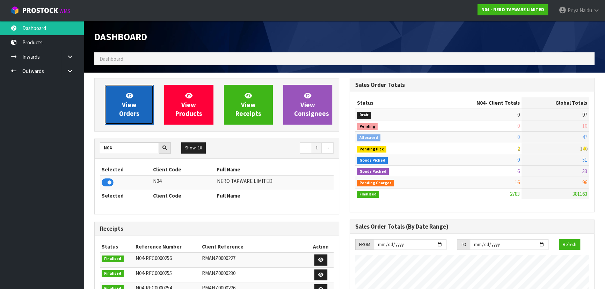
click at [127, 109] on link "View Orders" at bounding box center [129, 105] width 49 height 40
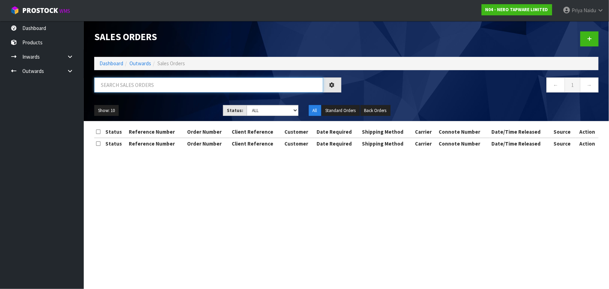
click at [141, 81] on input "text" at bounding box center [208, 85] width 229 height 15
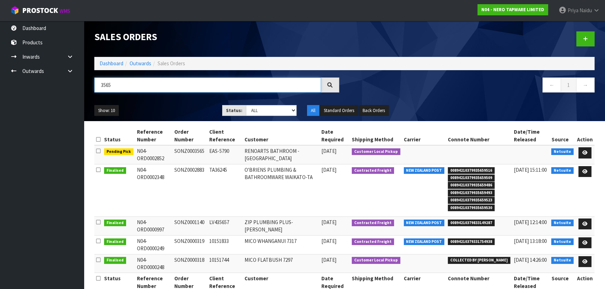
type input "3565"
click at [190, 105] on ul "Show: 10 5 10 25 50" at bounding box center [152, 110] width 117 height 11
click at [586, 149] on link at bounding box center [584, 152] width 13 height 11
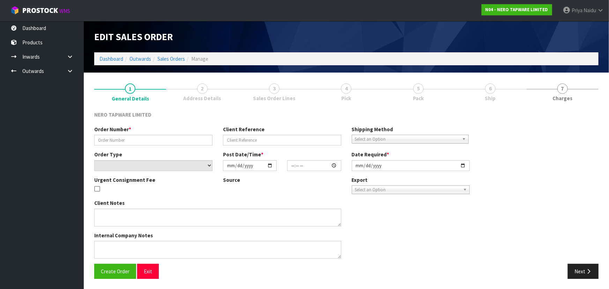
type input "SONZ0003565"
type input "EAS-5790"
select select "number:0"
type input "[DATE]"
type input "14:30:06.000"
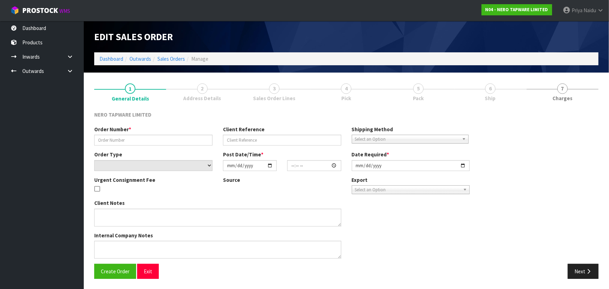
type input "[DATE]"
type textarea "customer pick up [DATE]"
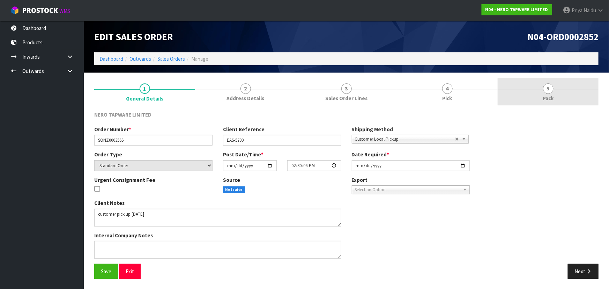
click at [569, 88] on link "5 Pack" at bounding box center [548, 92] width 101 height 28
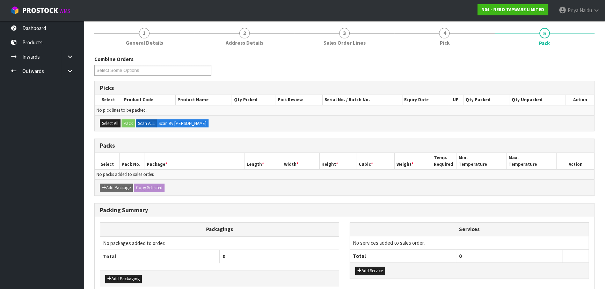
scroll to position [90, 0]
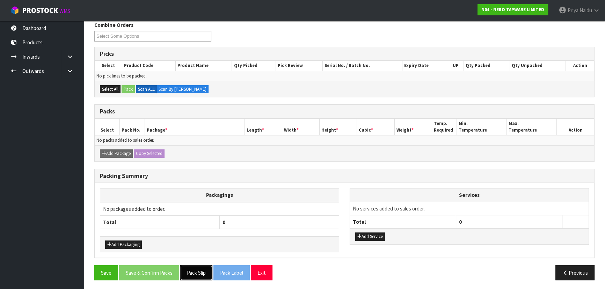
click at [200, 271] on button "Pack Slip" at bounding box center [196, 272] width 32 height 15
